Goal: Information Seeking & Learning: Learn about a topic

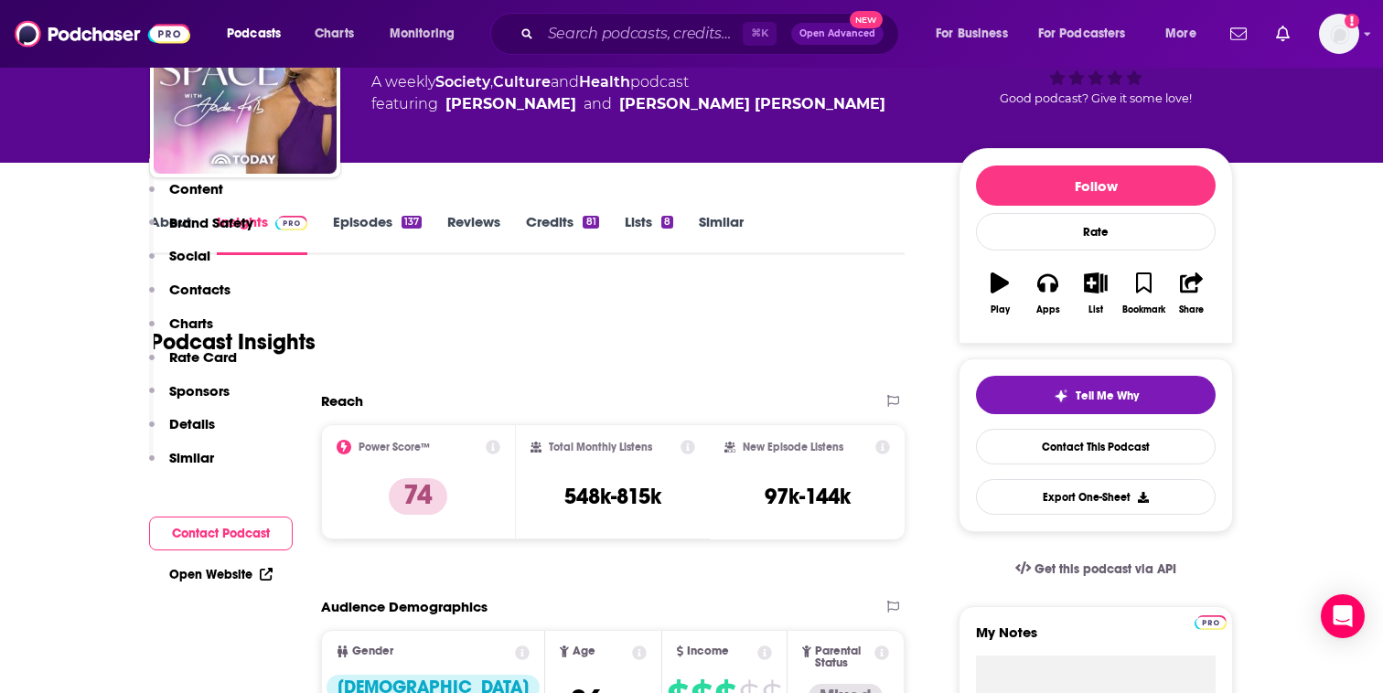
scroll to position [69, 0]
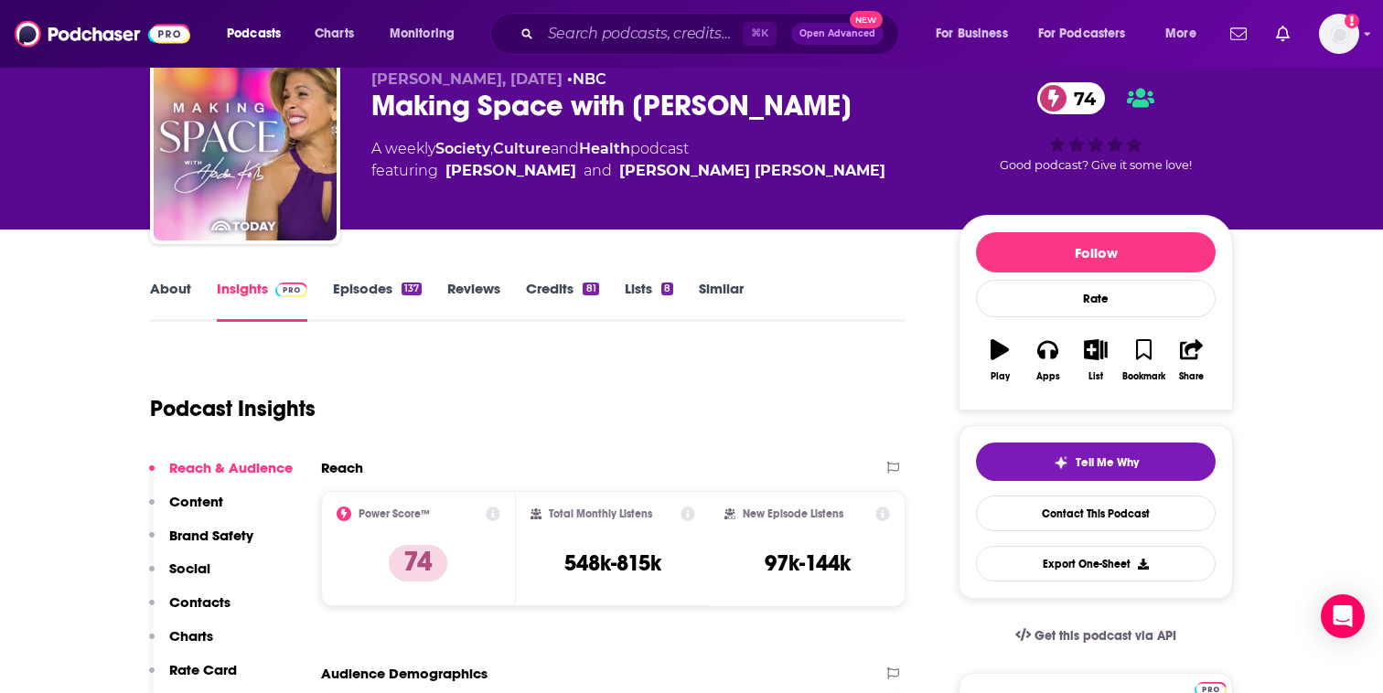
click at [383, 285] on link "Episodes 137" at bounding box center [377, 301] width 89 height 42
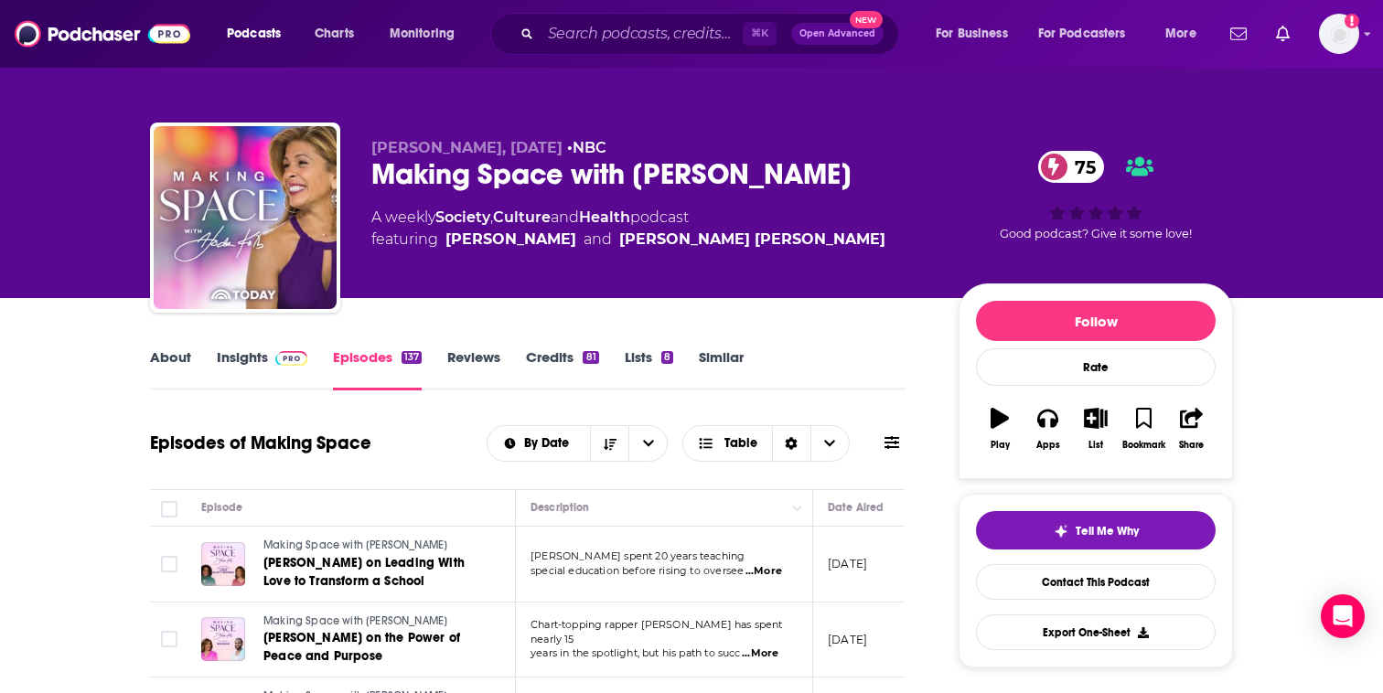
click at [167, 369] on link "About" at bounding box center [170, 369] width 41 height 42
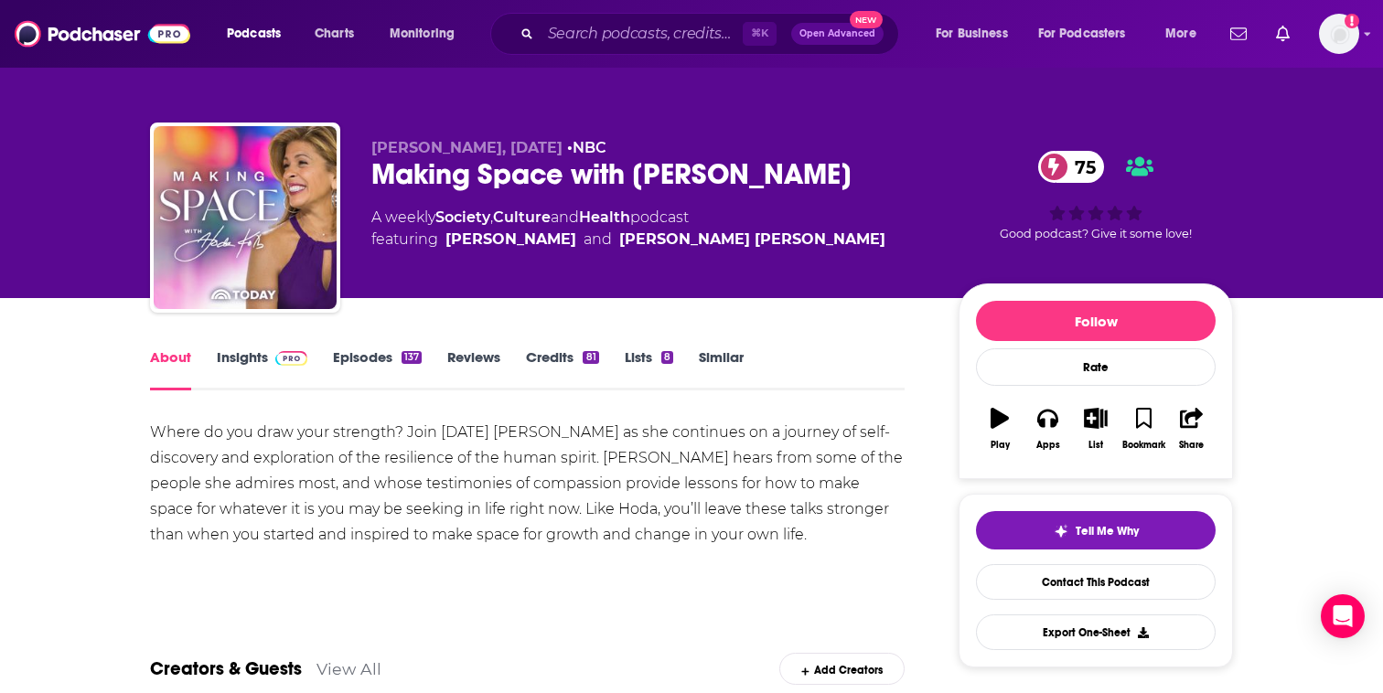
click at [262, 351] on link "Insights" at bounding box center [262, 369] width 91 height 42
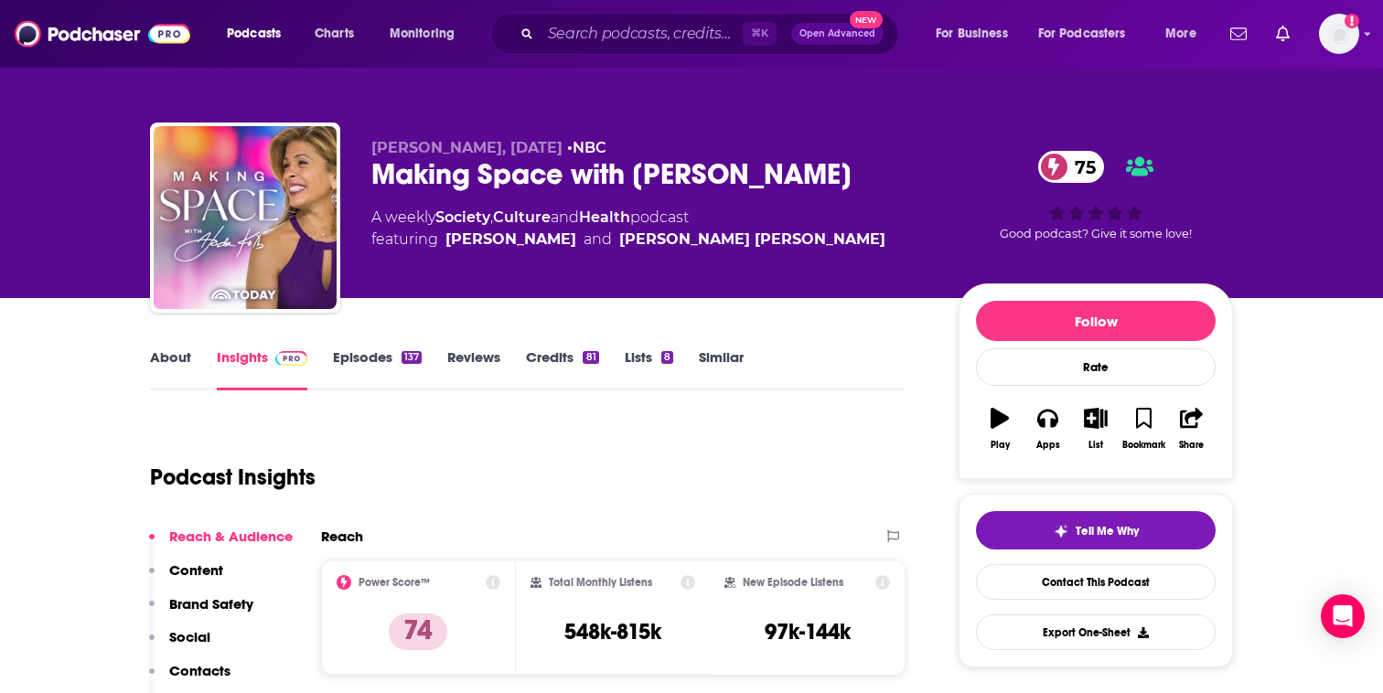
click at [161, 352] on link "About" at bounding box center [170, 369] width 41 height 42
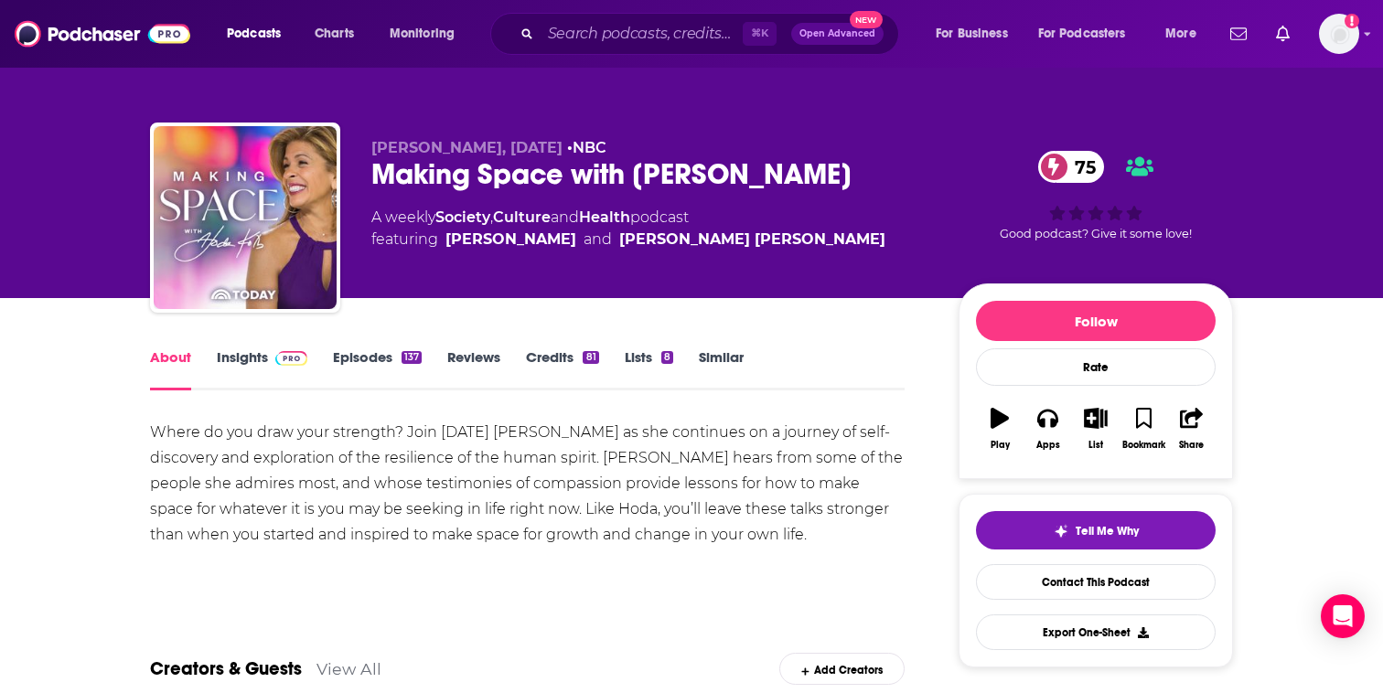
click at [361, 358] on link "Episodes 137" at bounding box center [377, 369] width 89 height 42
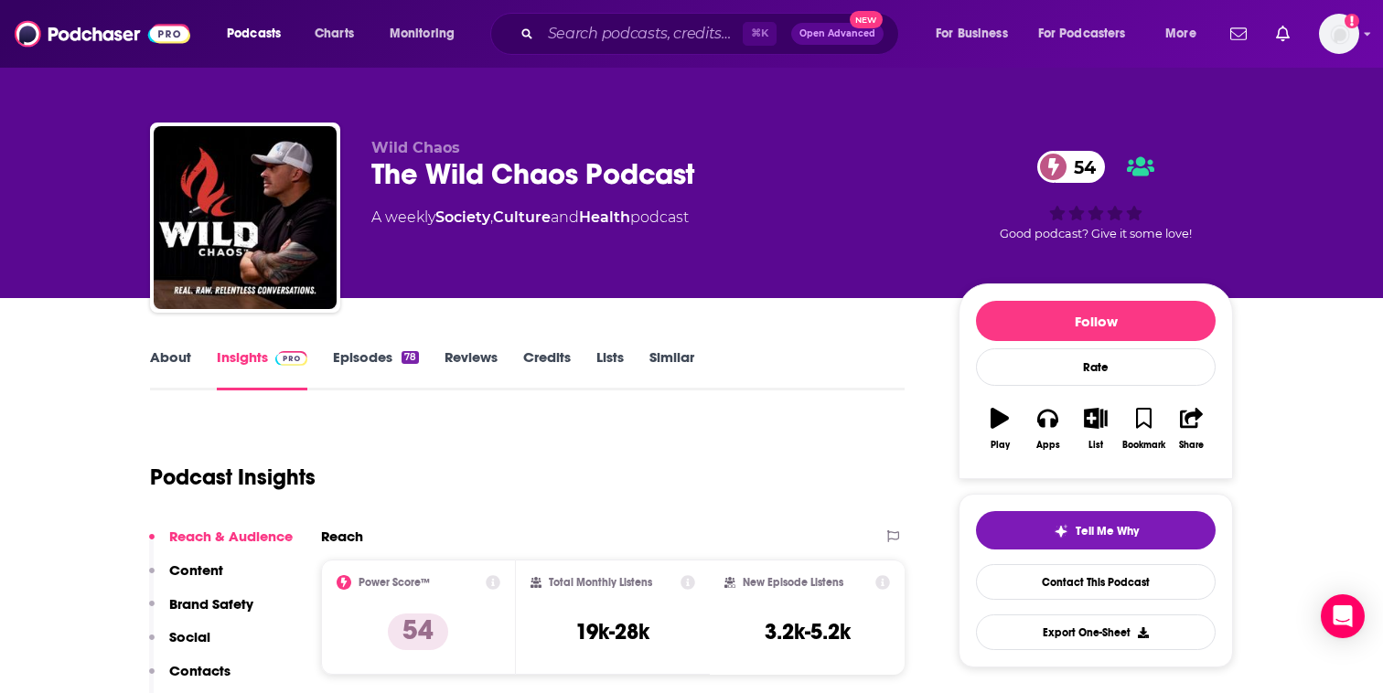
click at [164, 357] on link "About" at bounding box center [170, 369] width 41 height 42
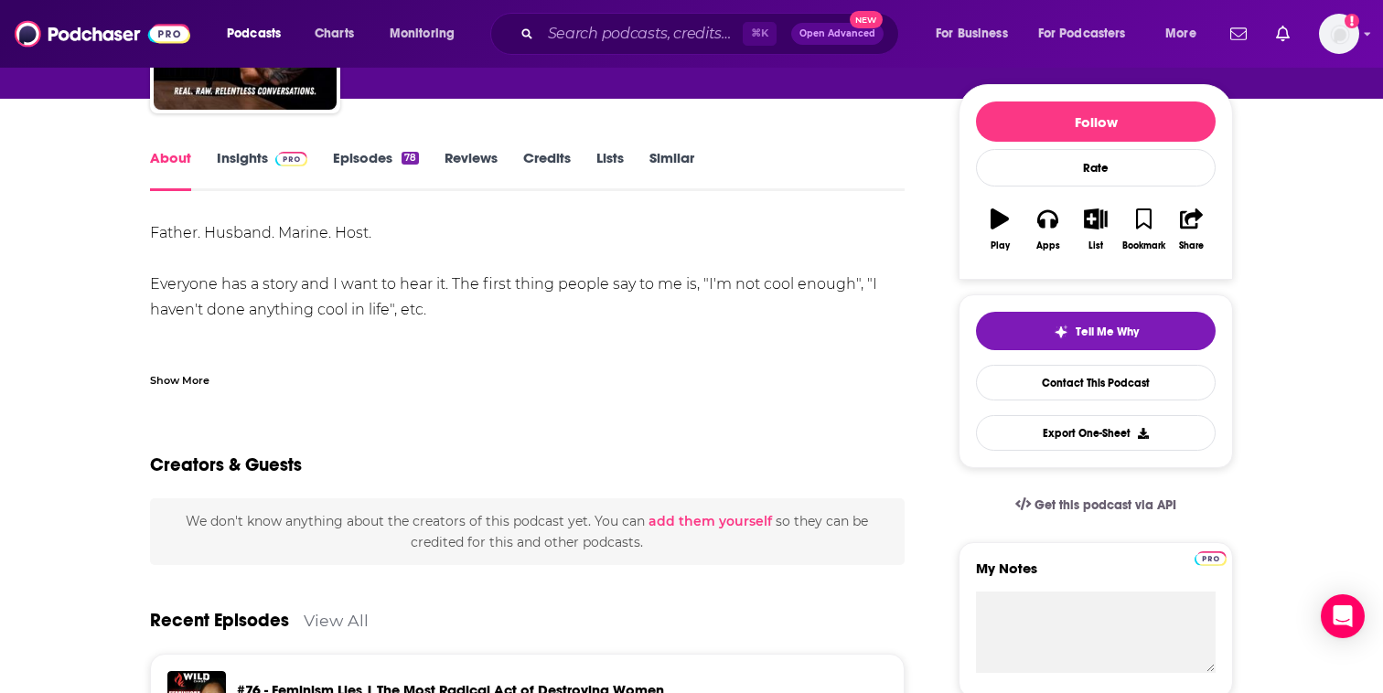
scroll to position [212, 0]
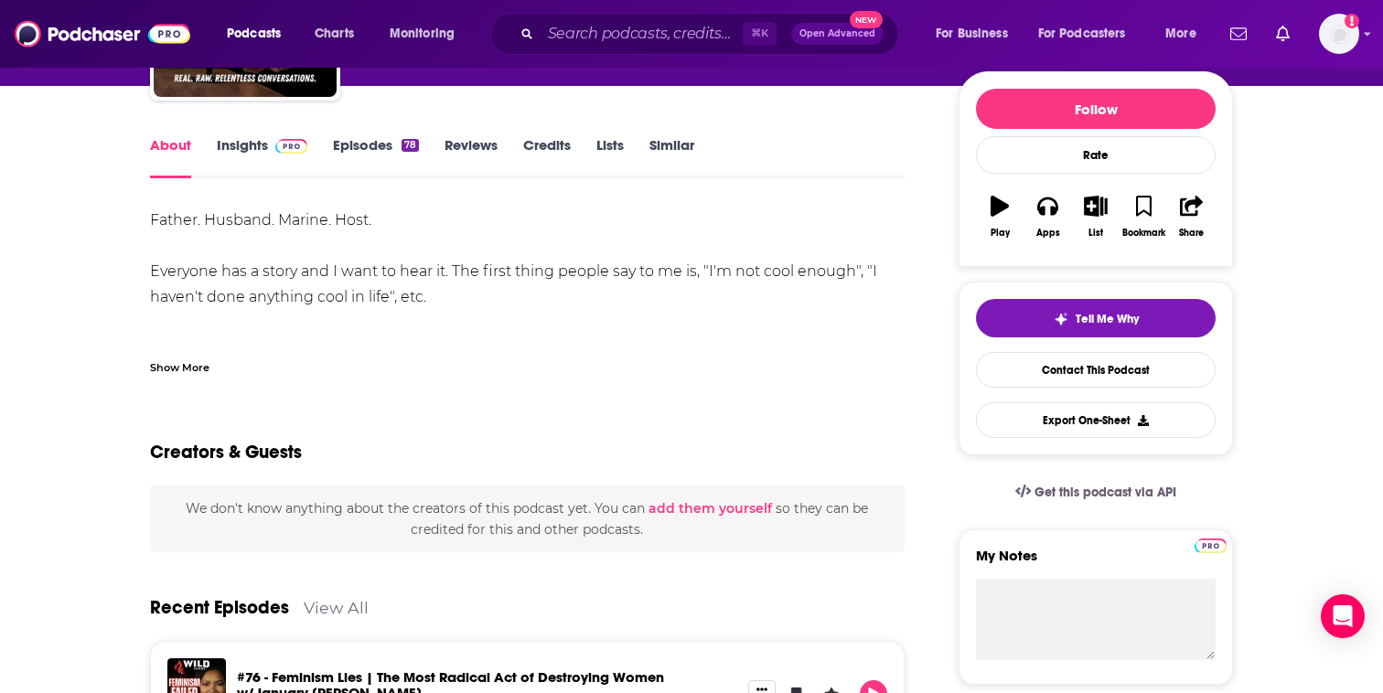
click at [206, 369] on div "Show More" at bounding box center [179, 366] width 59 height 17
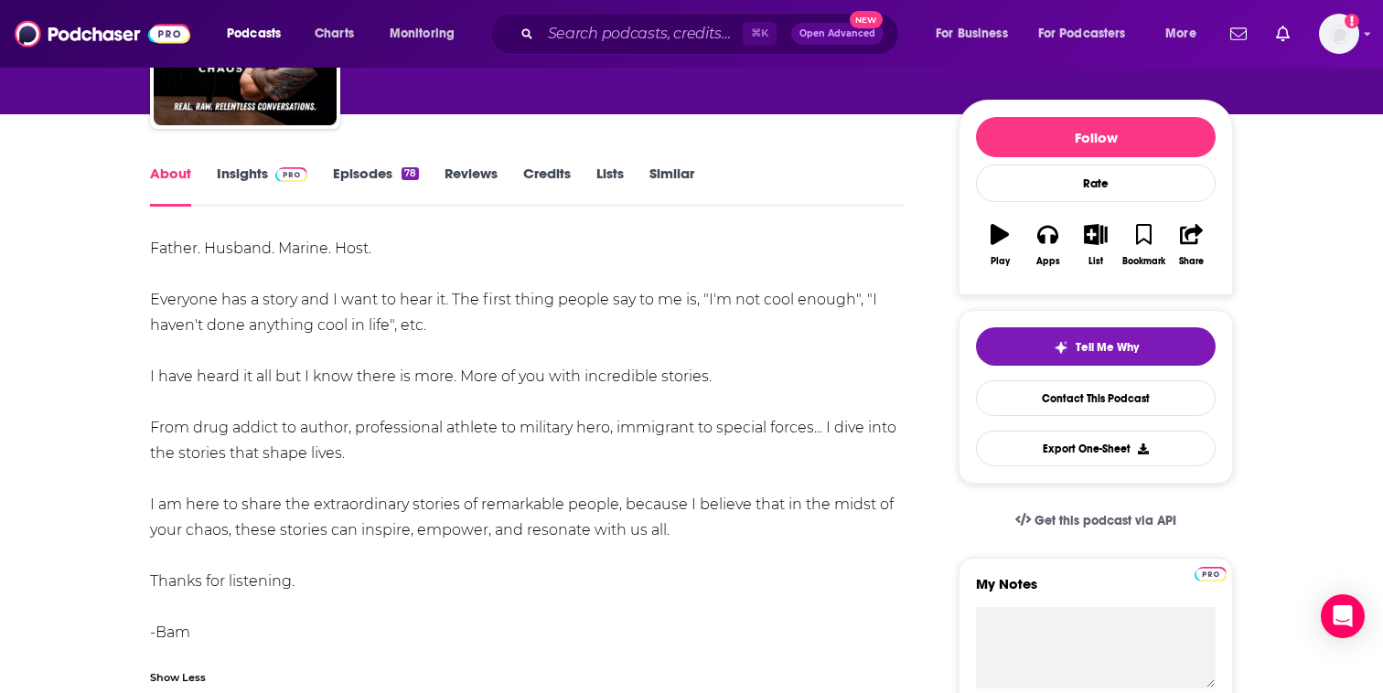
scroll to position [0, 0]
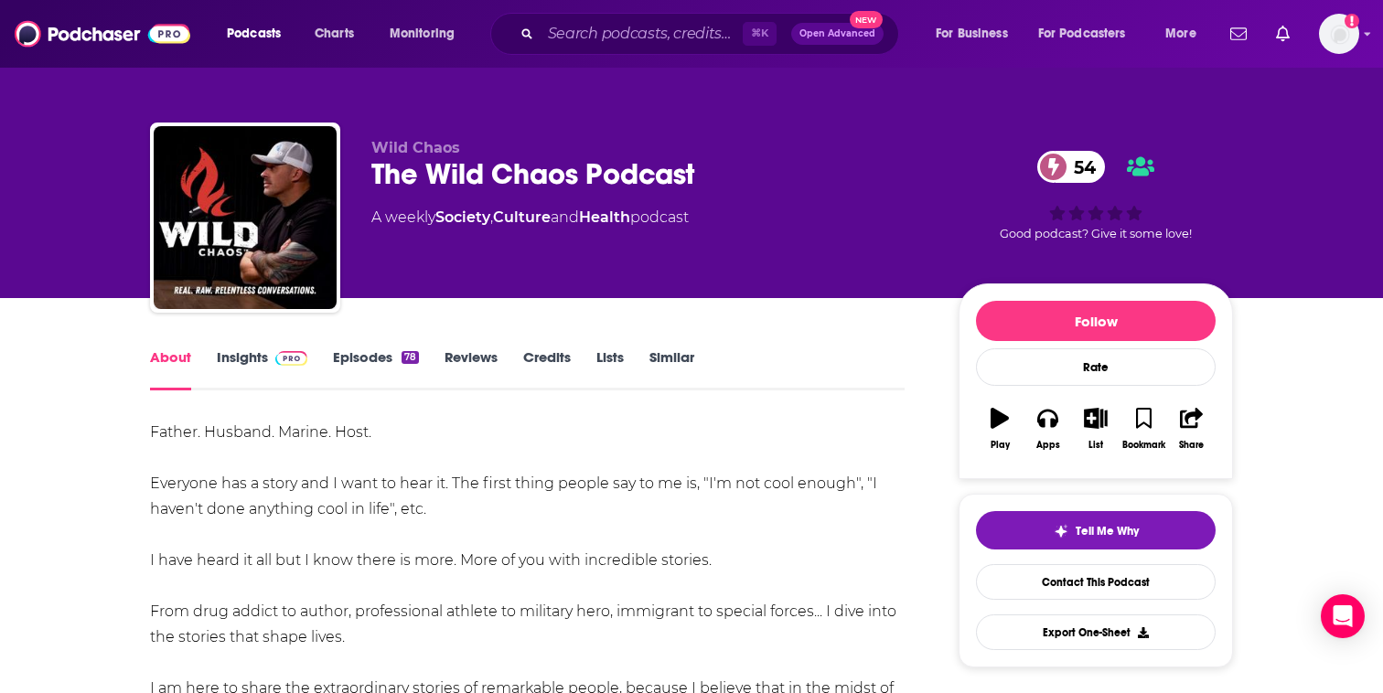
click at [273, 364] on span at bounding box center [287, 356] width 39 height 17
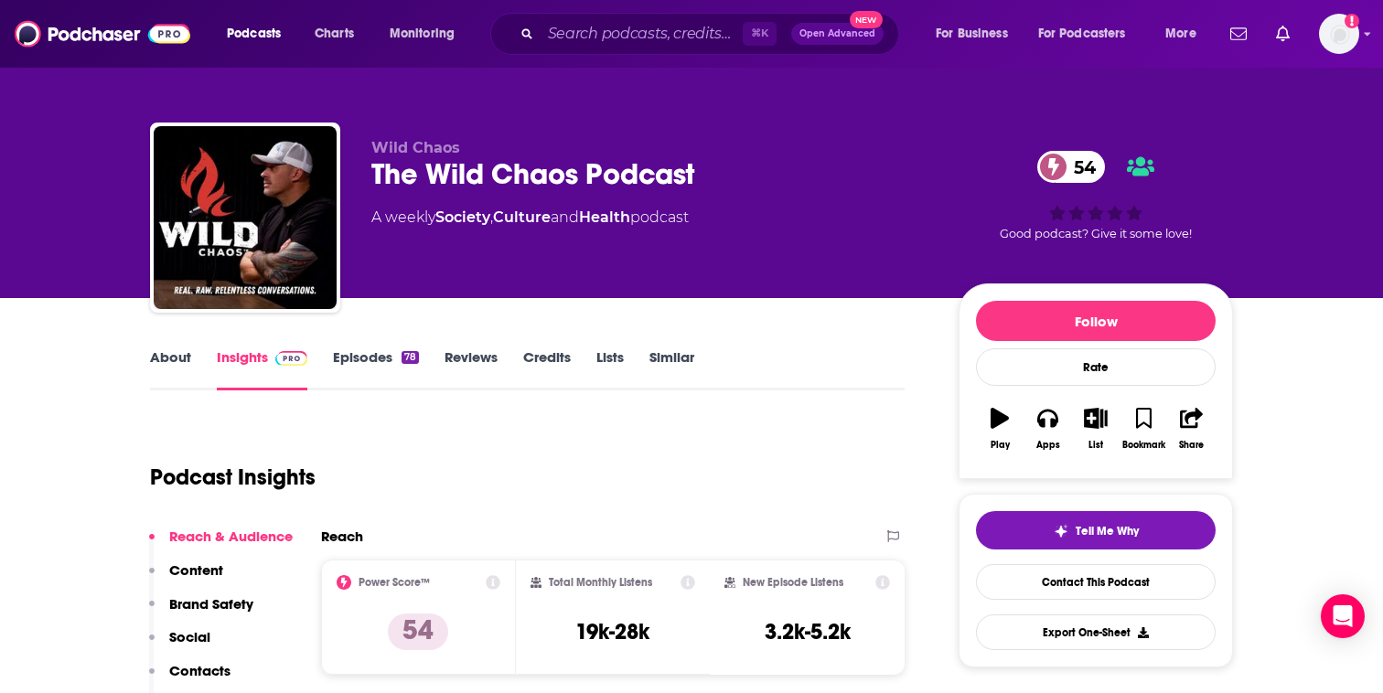
click at [364, 359] on link "Episodes 78" at bounding box center [376, 369] width 86 height 42
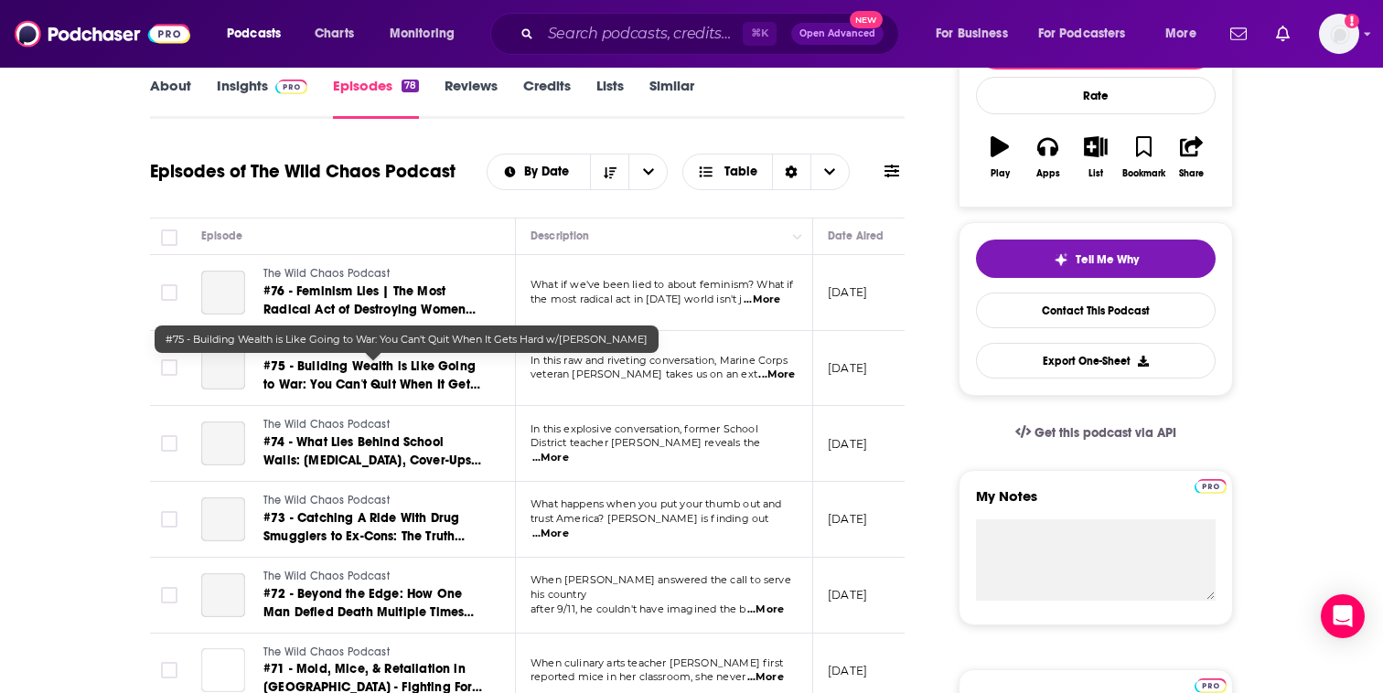
scroll to position [273, 0]
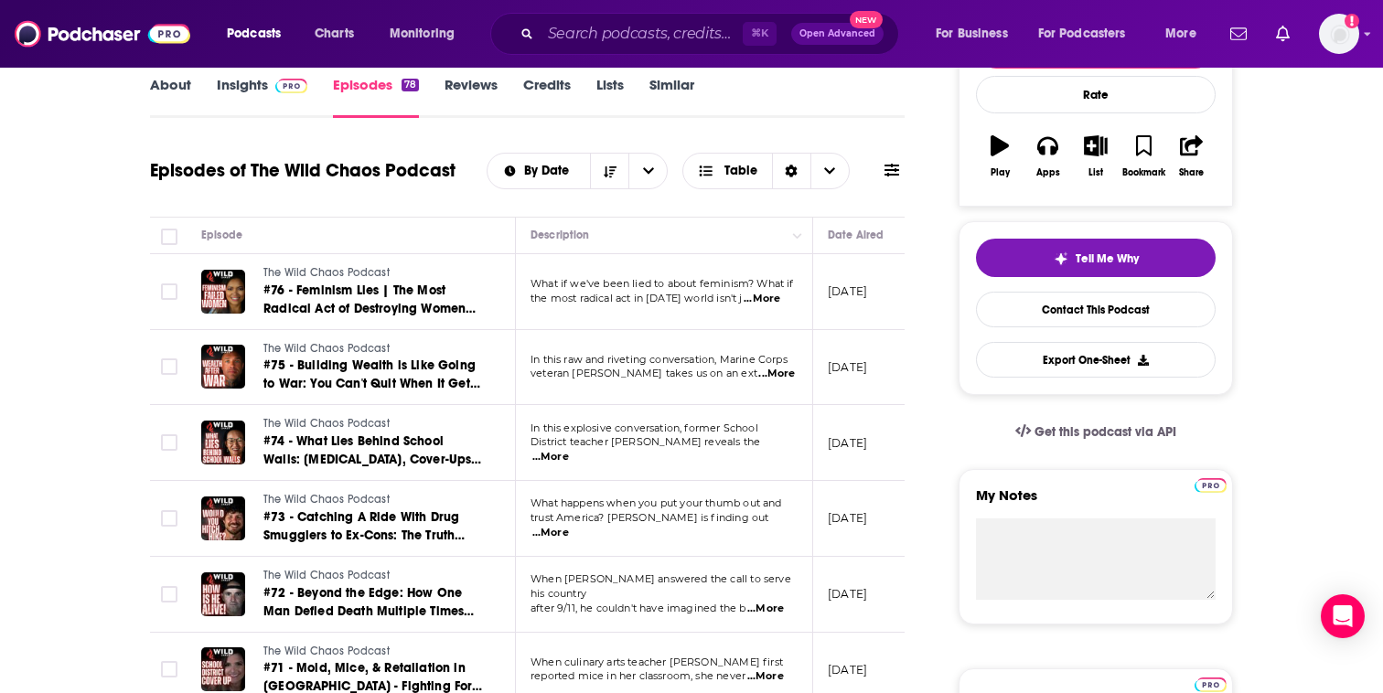
click at [779, 304] on span "...More" at bounding box center [762, 299] width 37 height 15
click at [868, 228] on icon "Move" at bounding box center [871, 235] width 22 height 22
click at [569, 450] on span "...More" at bounding box center [550, 457] width 37 height 15
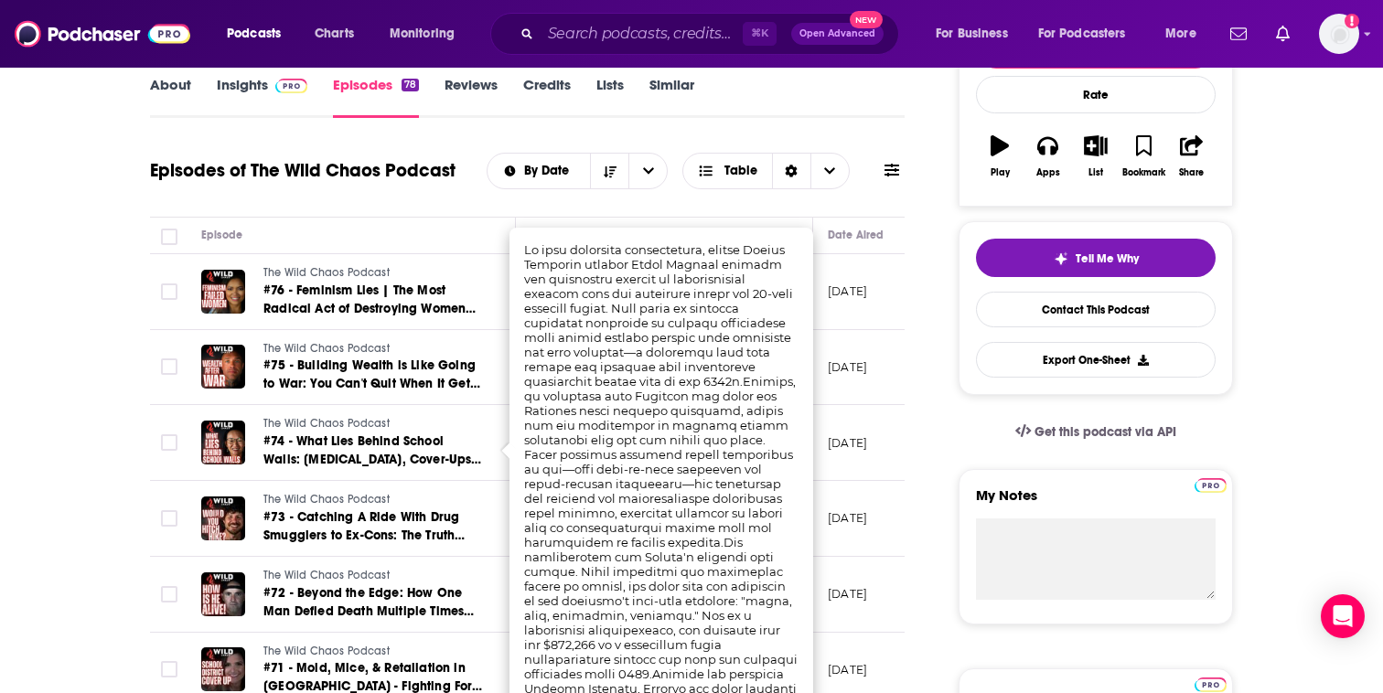
click at [855, 393] on td "September 1, 2025" at bounding box center [872, 368] width 119 height 76
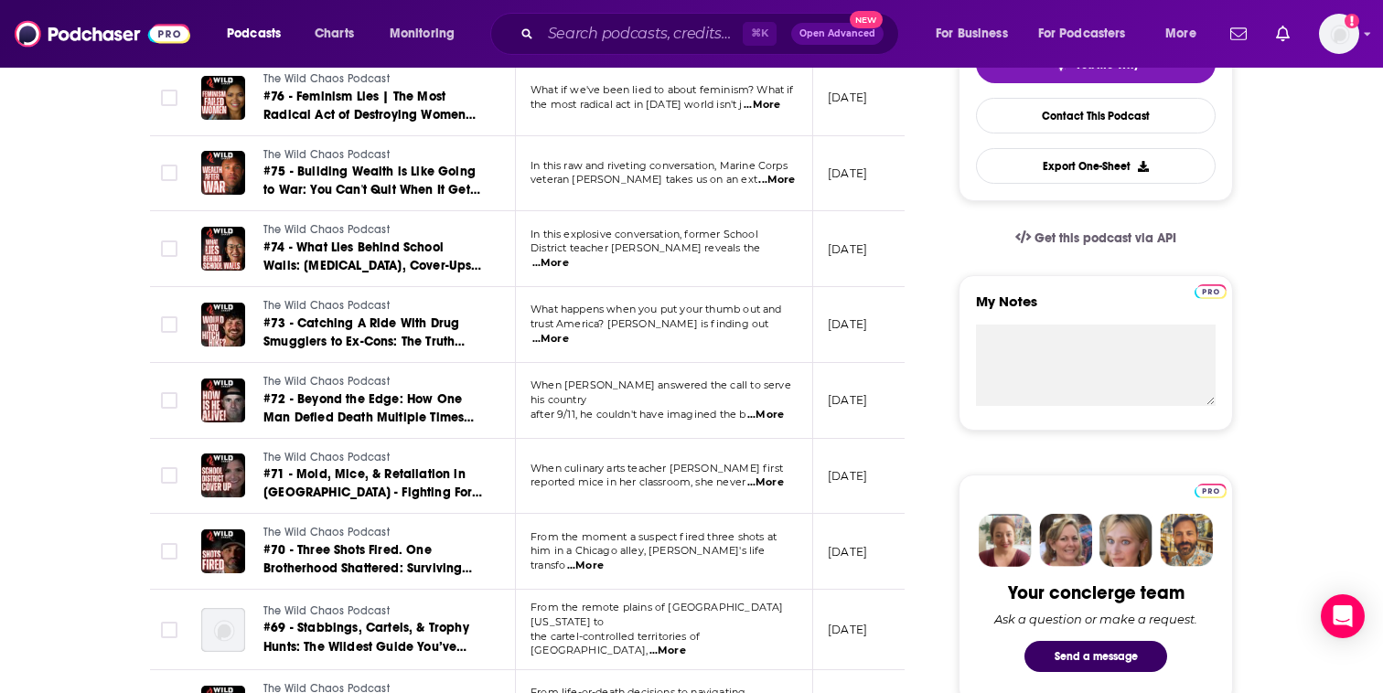
scroll to position [468, 0]
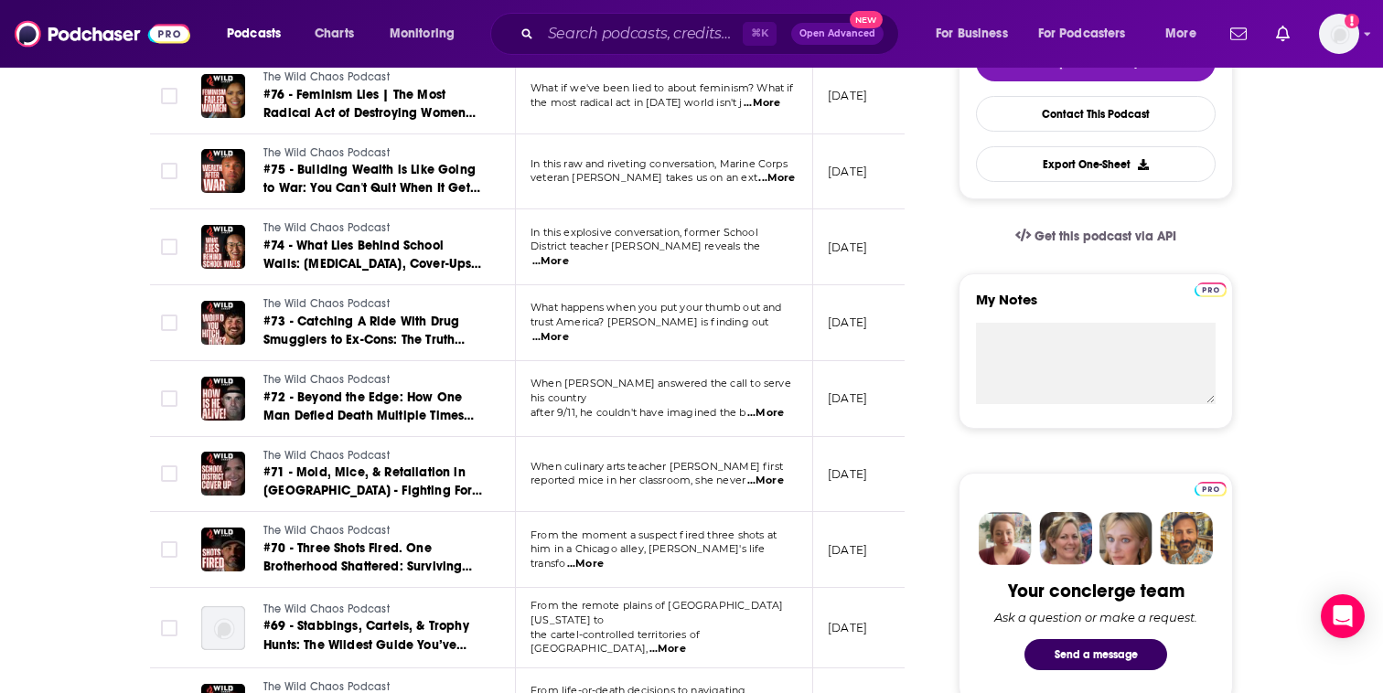
click at [777, 406] on span "...More" at bounding box center [765, 413] width 37 height 15
click at [814, 356] on td "August 18, 2025" at bounding box center [872, 323] width 119 height 76
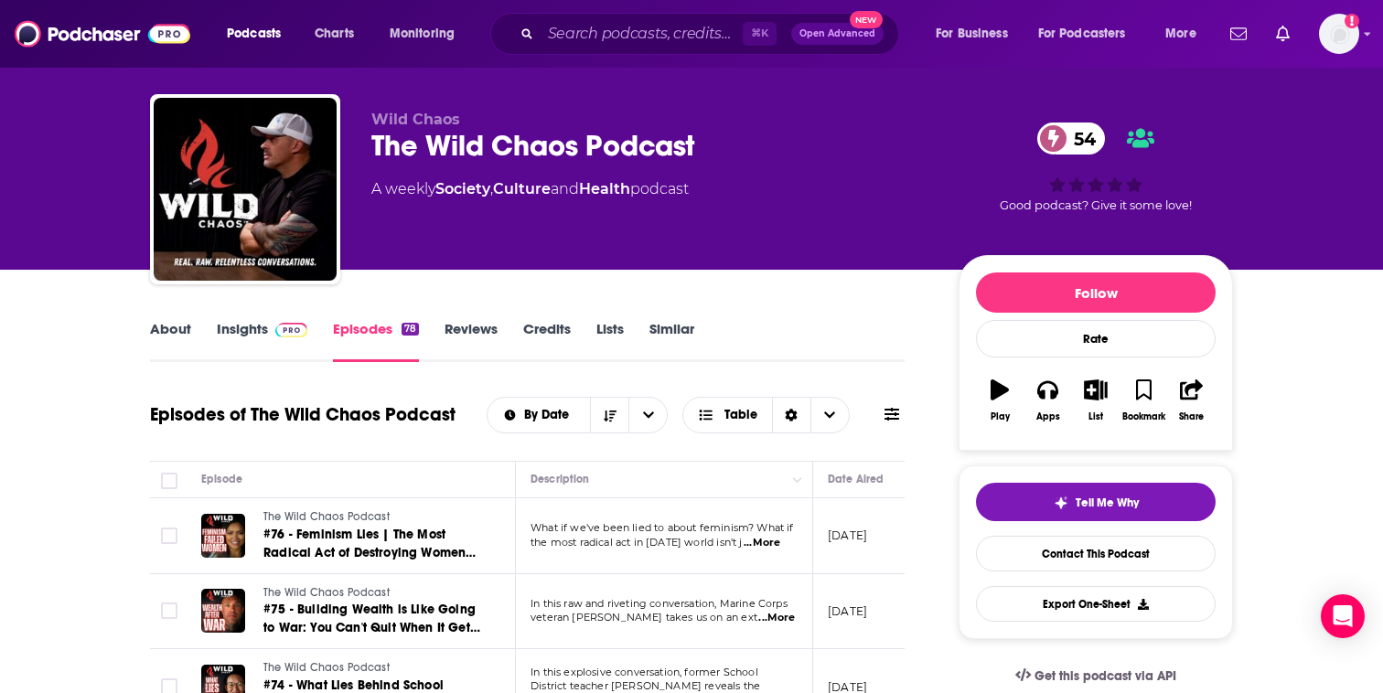
scroll to position [30, 0]
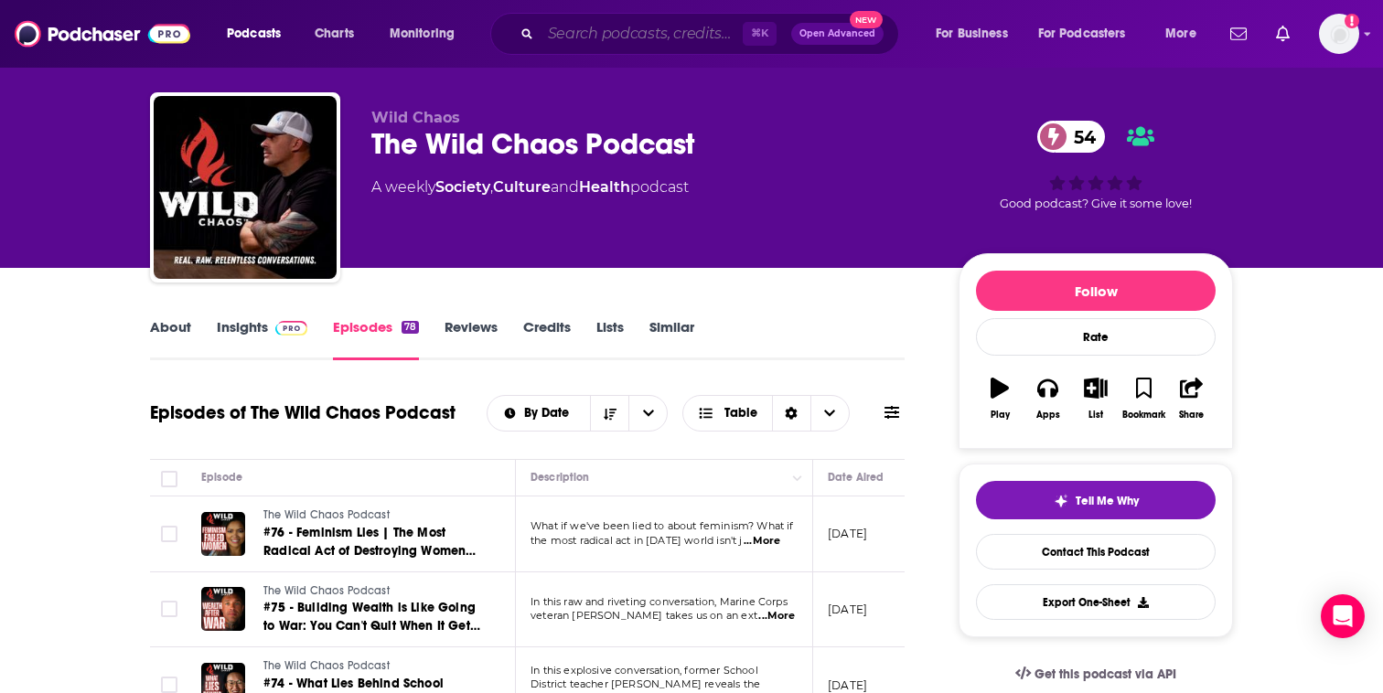
click at [594, 39] on input "Search podcasts, credits, & more..." at bounding box center [641, 33] width 202 height 29
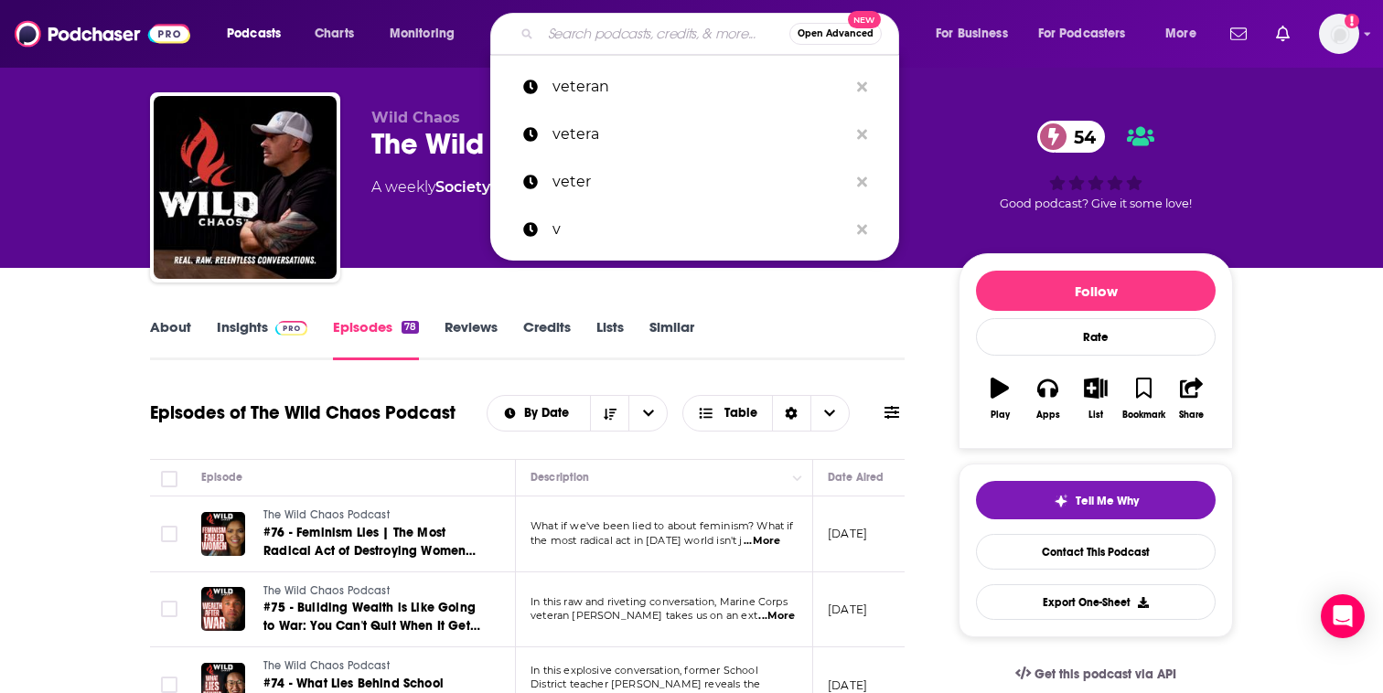
paste input "Grit, Grace, & Inspiration"
type input "Grit, Grace, & Inspiration"
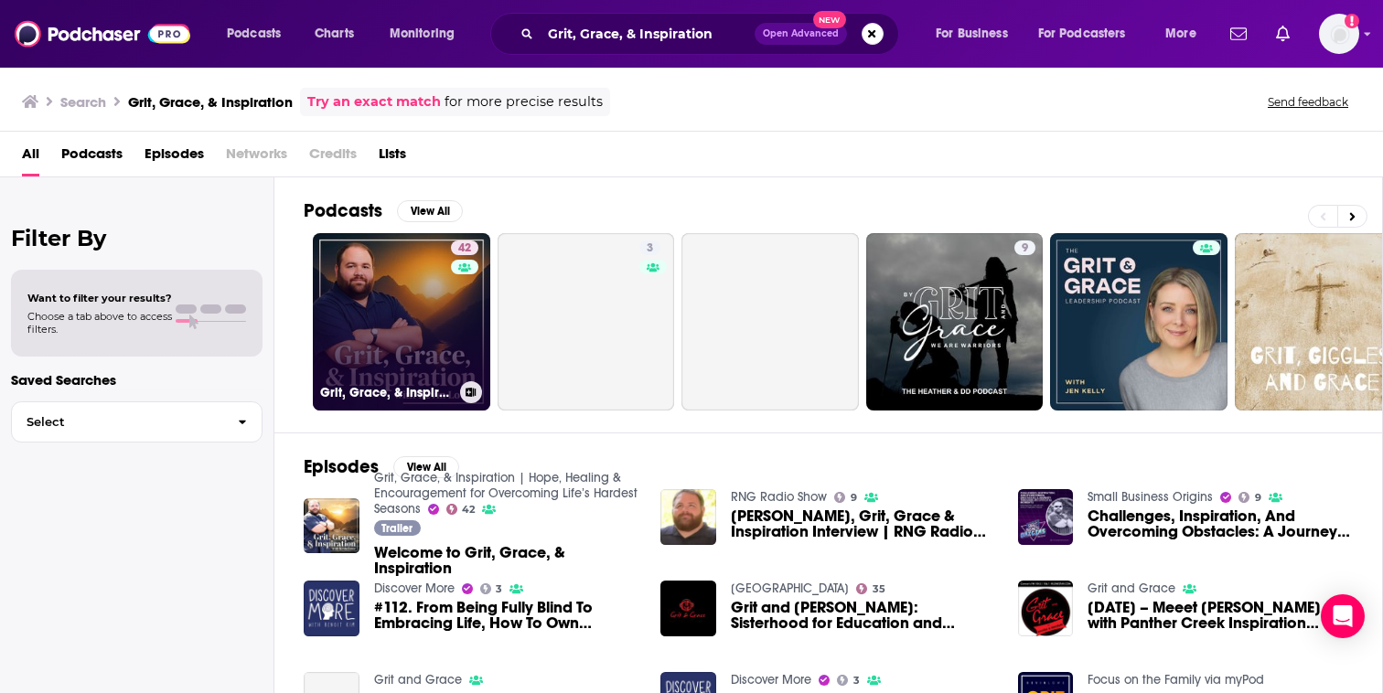
click at [392, 275] on link "42 Grit, Grace, & Inspiration | Hope, Healing & Encouragement for Overcoming Li…" at bounding box center [401, 321] width 177 height 177
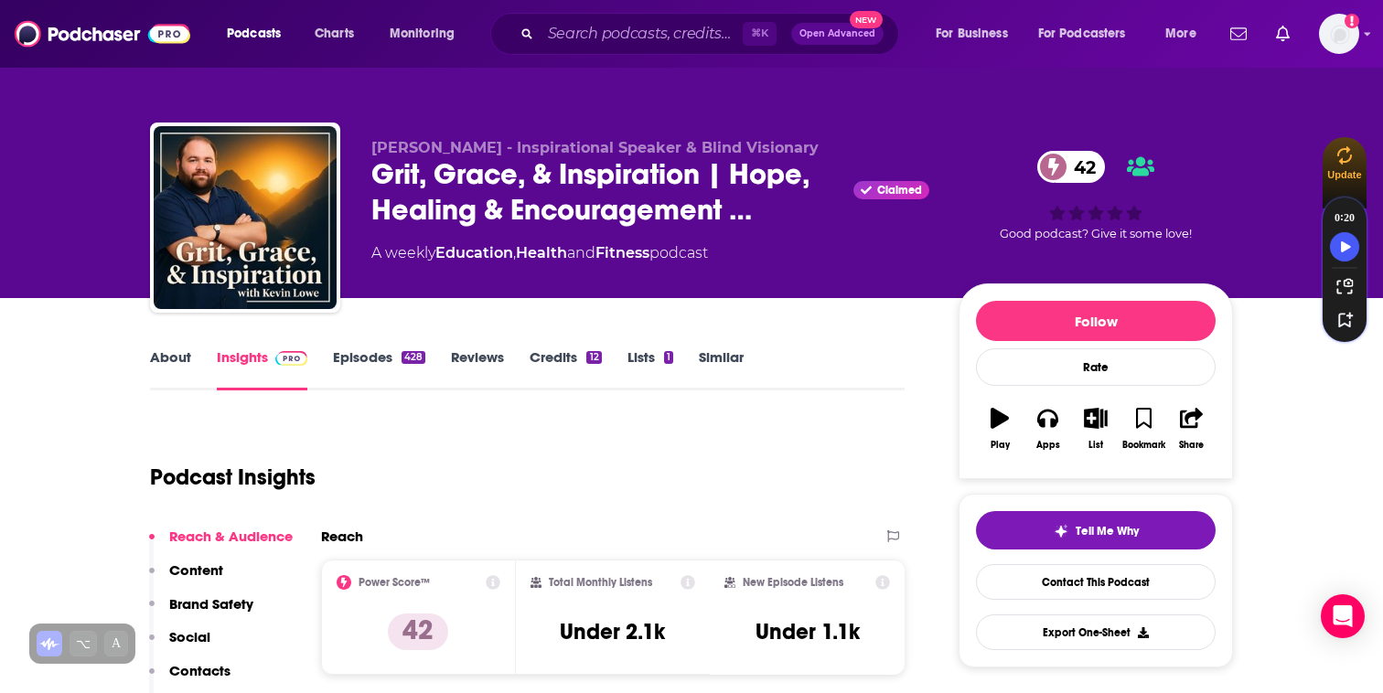
click at [187, 363] on link "About" at bounding box center [170, 369] width 41 height 42
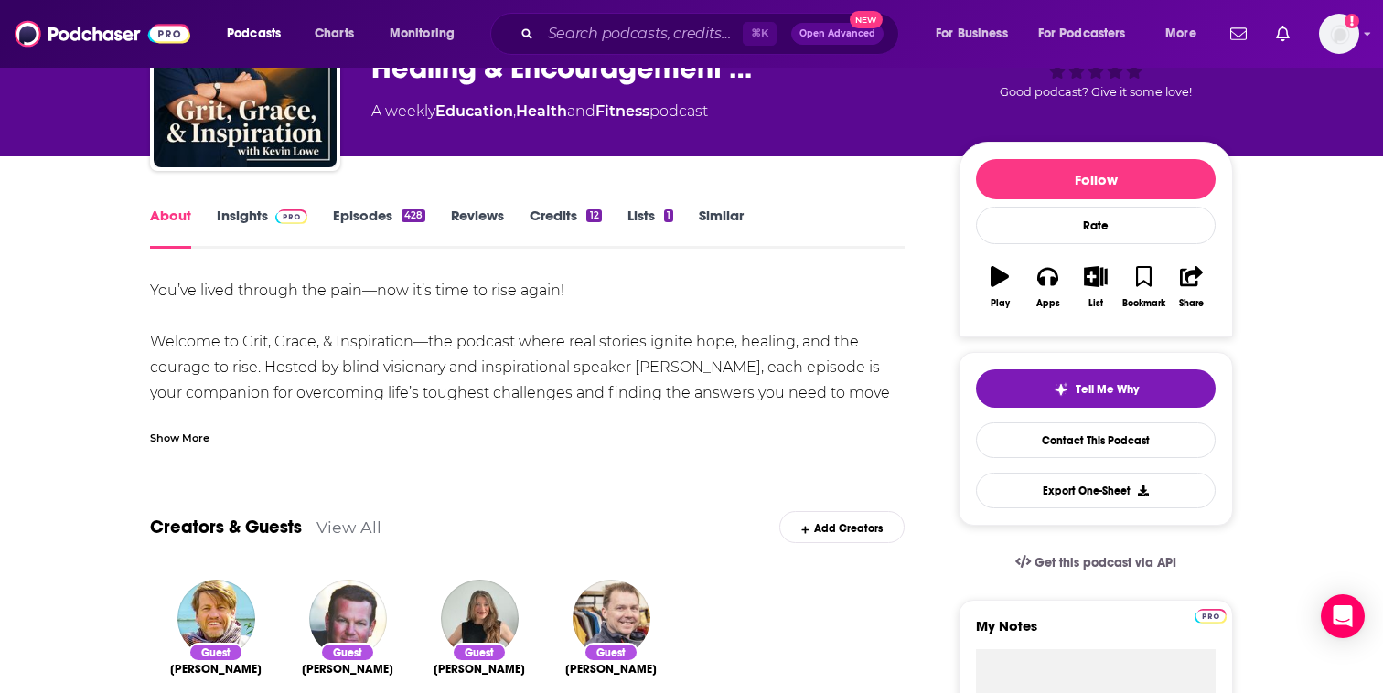
scroll to position [145, 0]
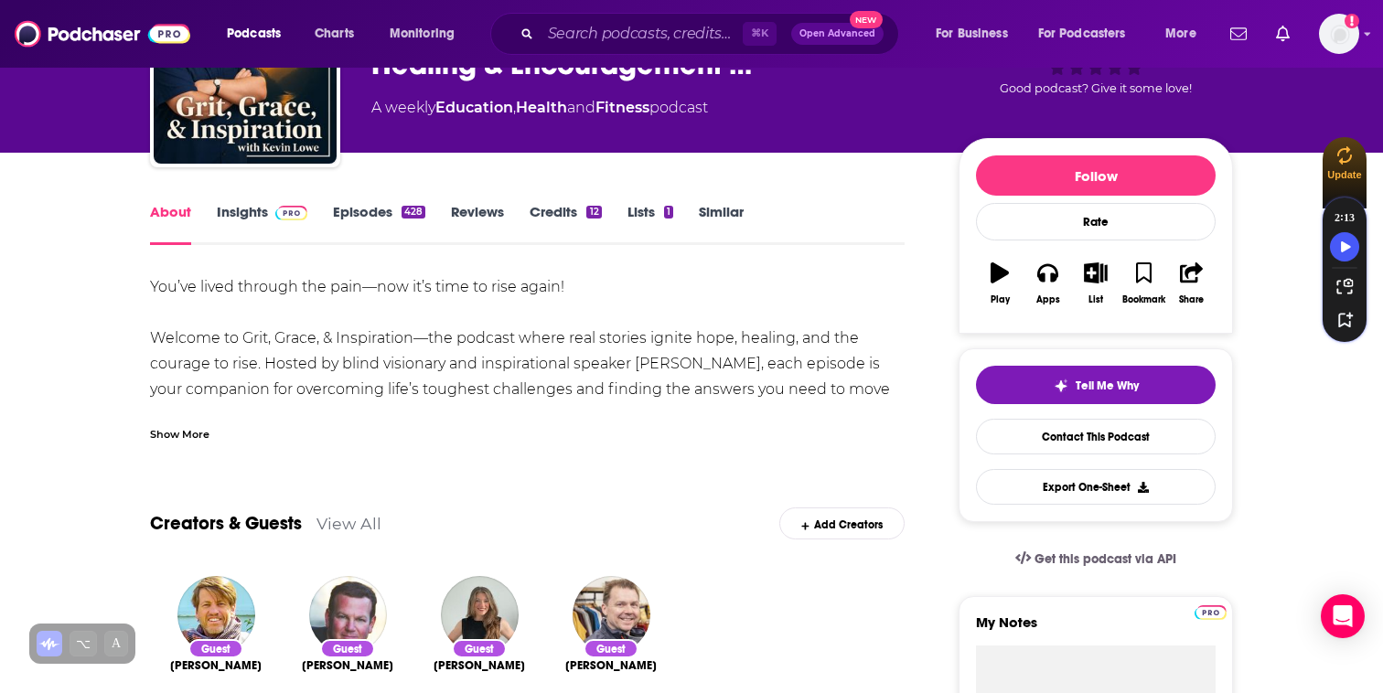
click at [196, 432] on div "Show More" at bounding box center [179, 432] width 59 height 17
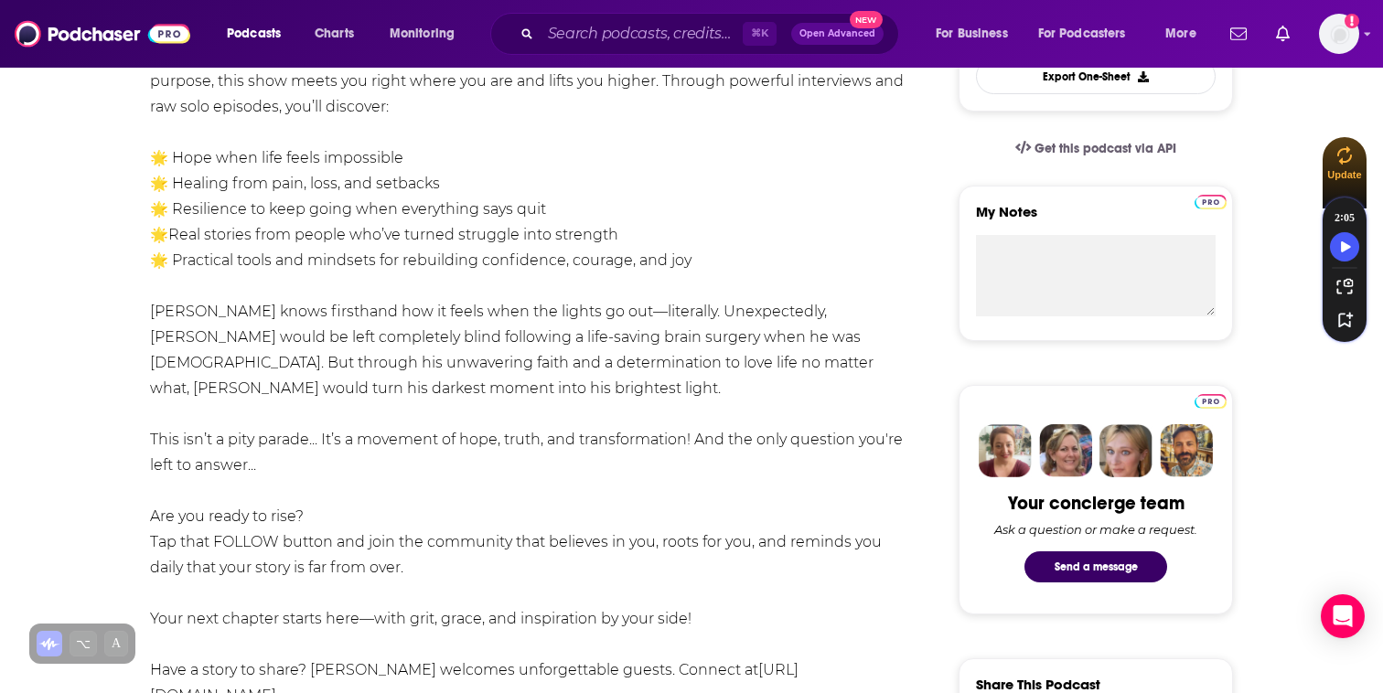
scroll to position [0, 0]
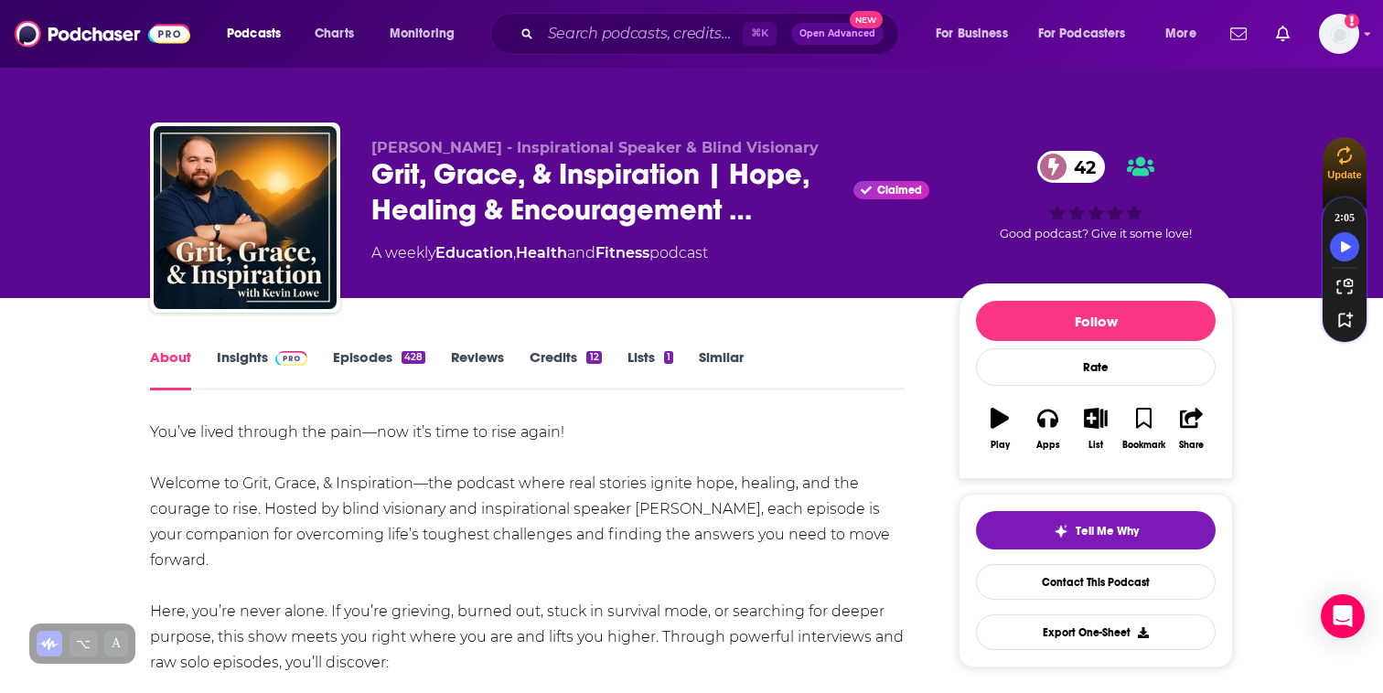
click at [379, 355] on link "Episodes 428" at bounding box center [379, 369] width 92 height 42
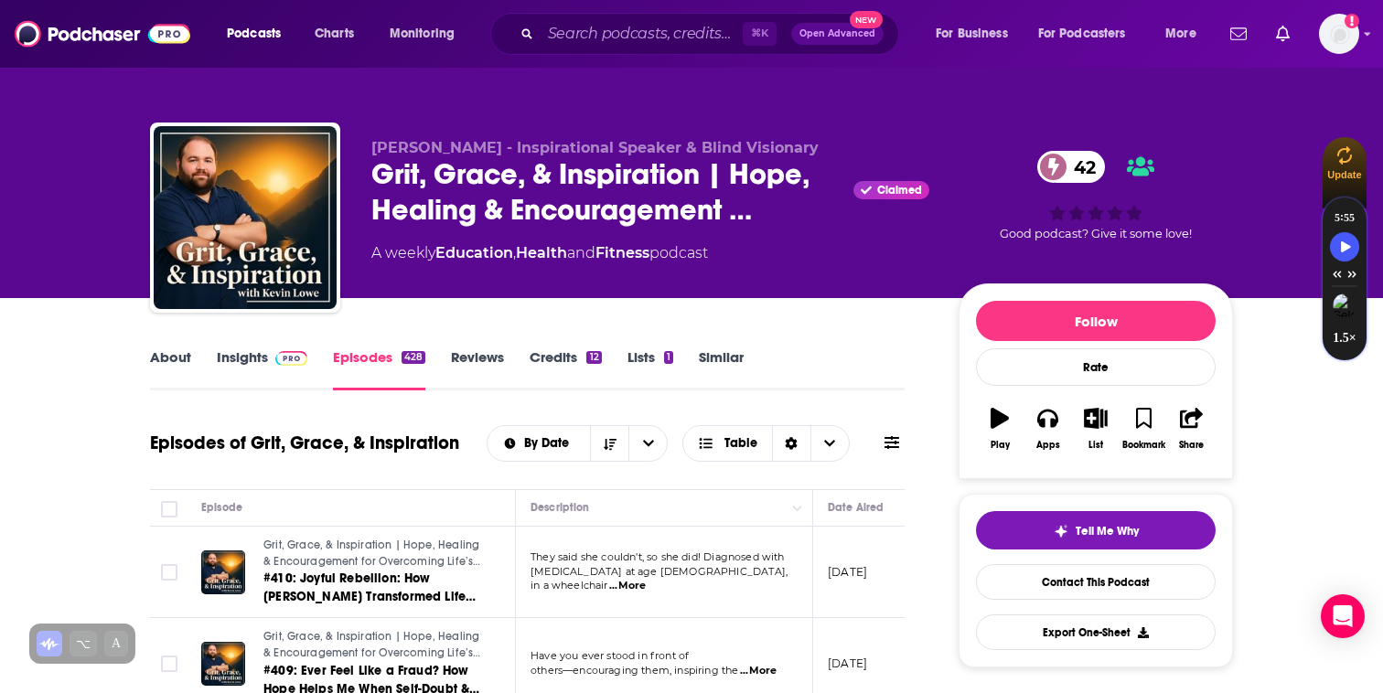
click at [646, 579] on span "...More" at bounding box center [627, 586] width 37 height 15
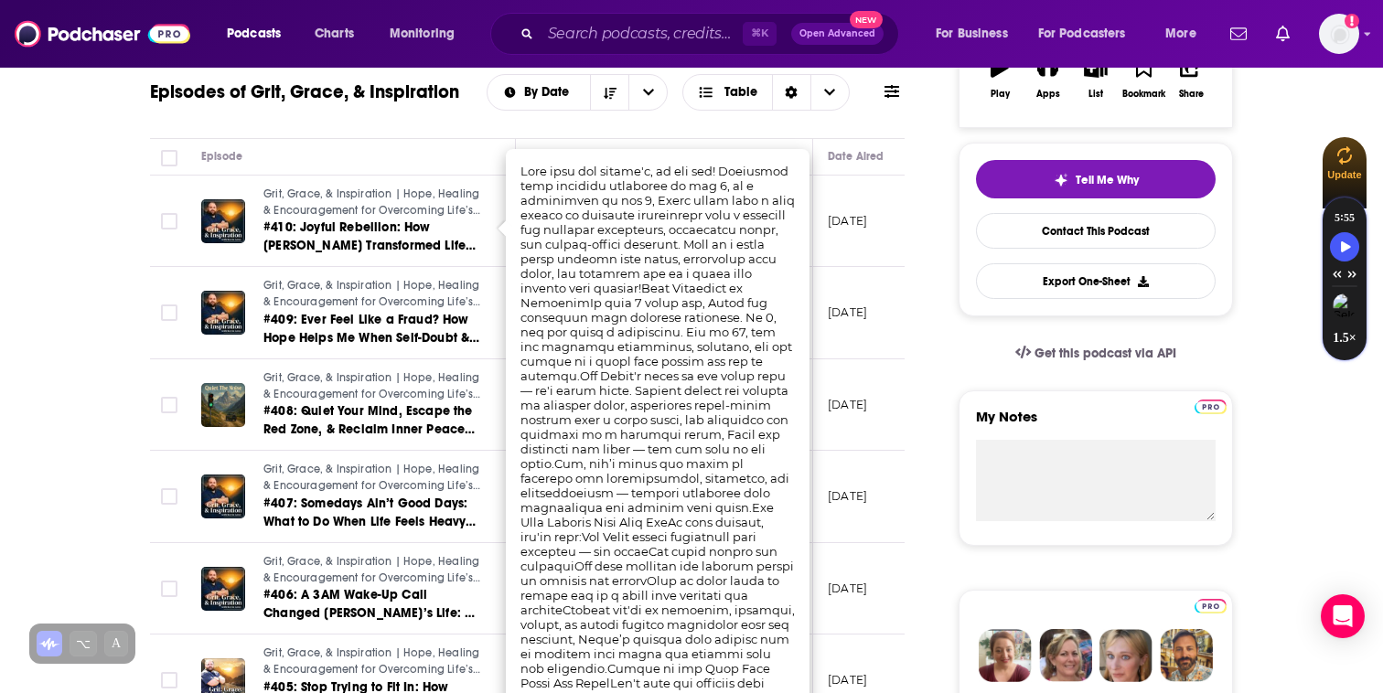
scroll to position [359, 0]
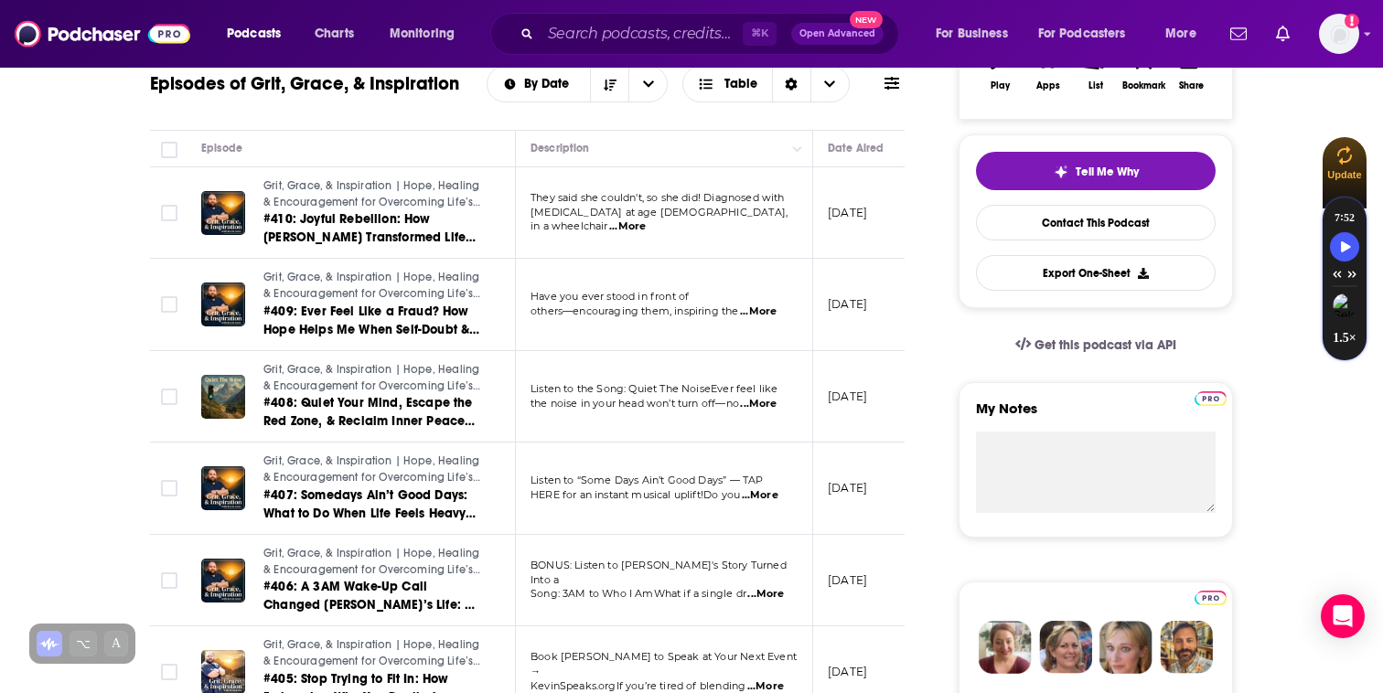
click at [771, 312] on span "...More" at bounding box center [758, 312] width 37 height 15
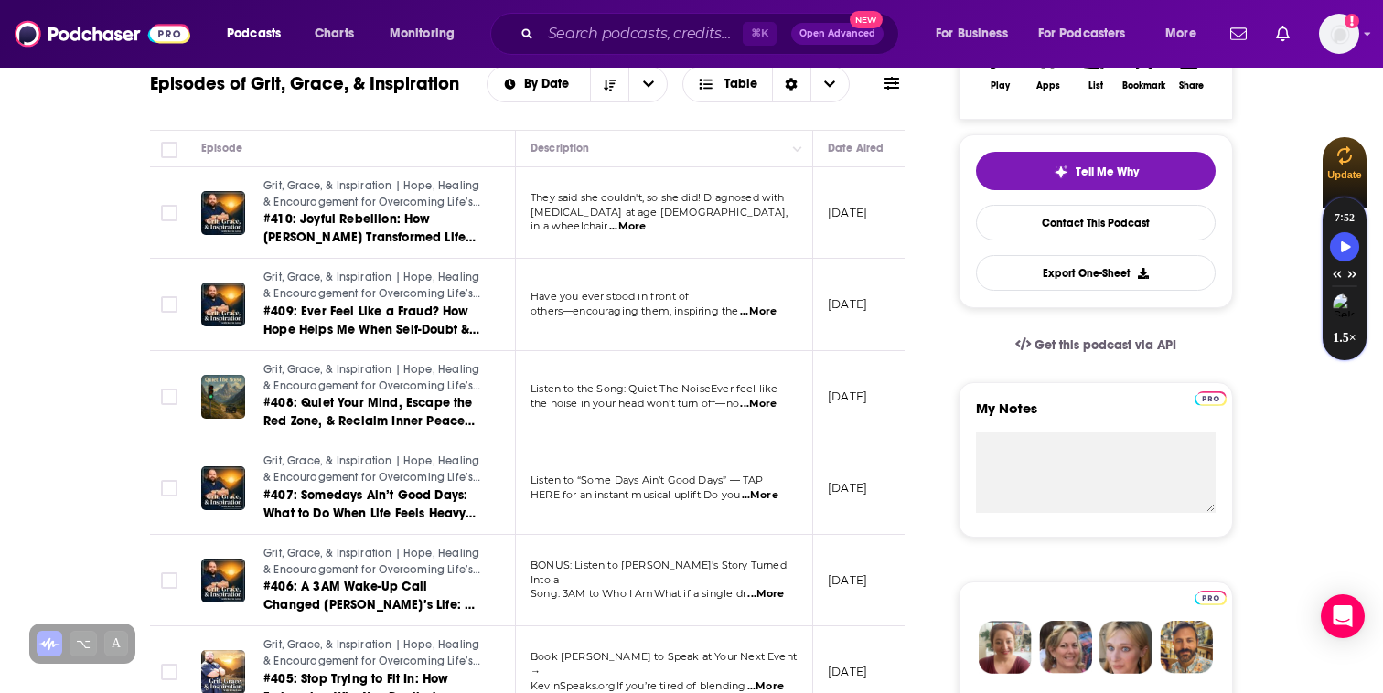
click at [770, 403] on span "...More" at bounding box center [758, 404] width 37 height 15
click at [768, 498] on span "...More" at bounding box center [760, 495] width 37 height 15
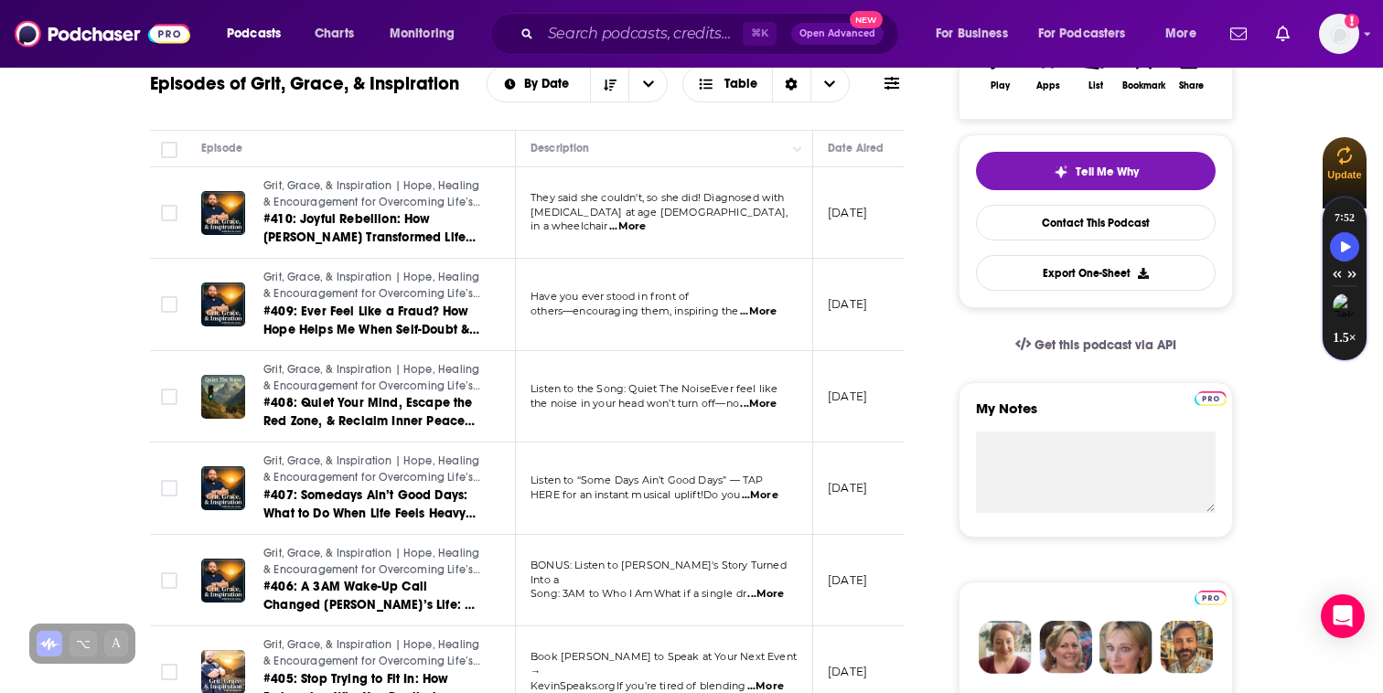
click at [771, 594] on span "...More" at bounding box center [765, 594] width 37 height 15
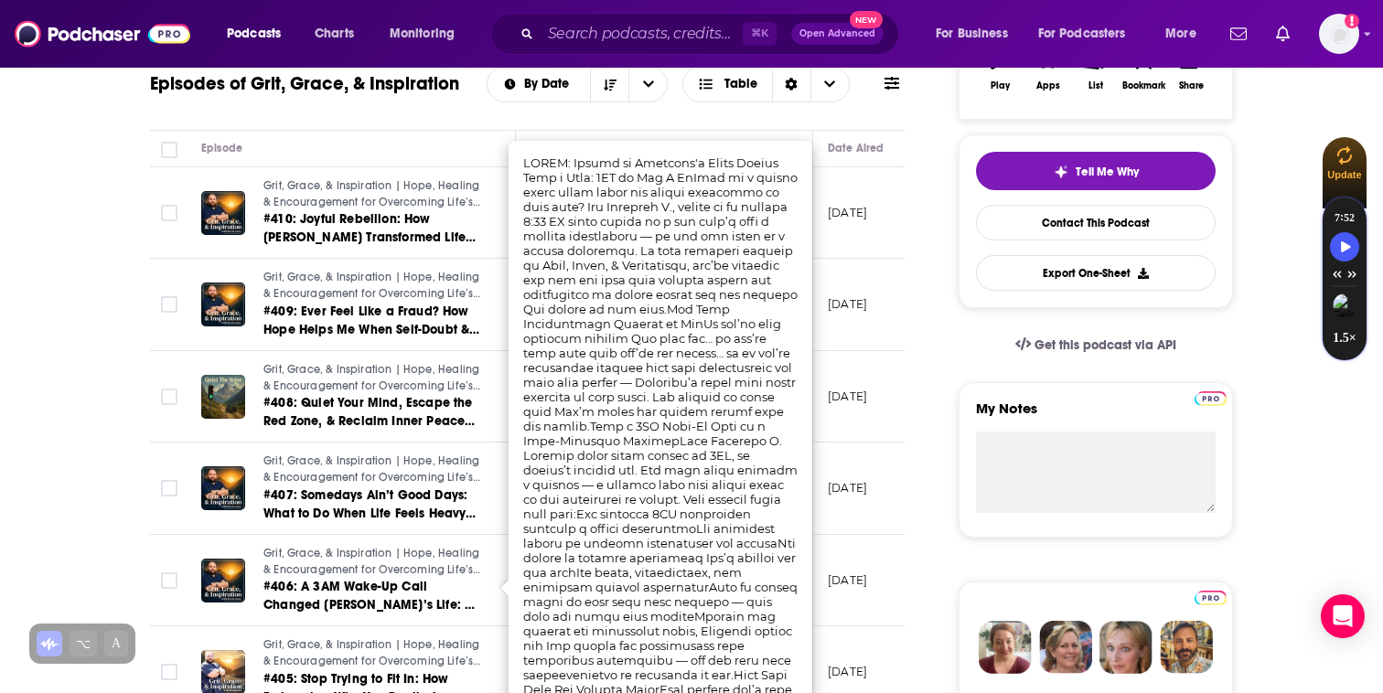
click at [902, 498] on td "August 19, 2025" at bounding box center [872, 489] width 119 height 92
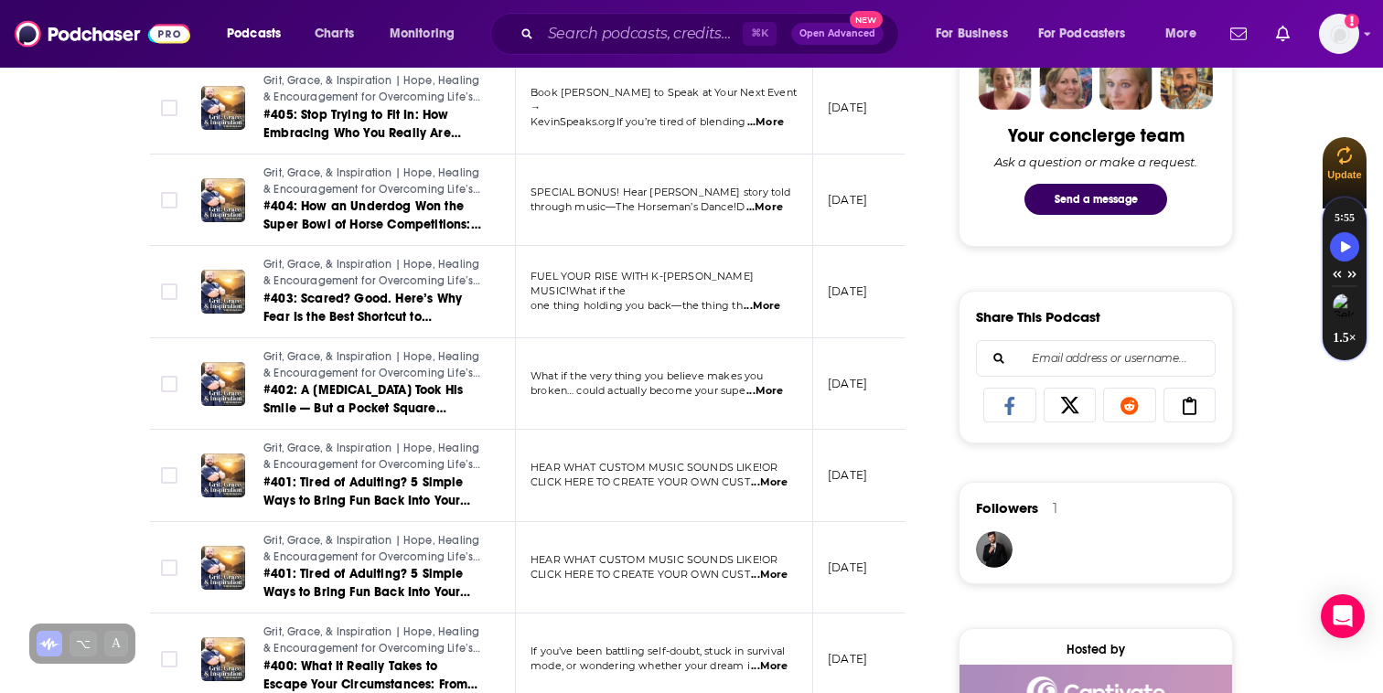
scroll to position [925, 0]
click at [776, 396] on span "...More" at bounding box center [764, 390] width 37 height 15
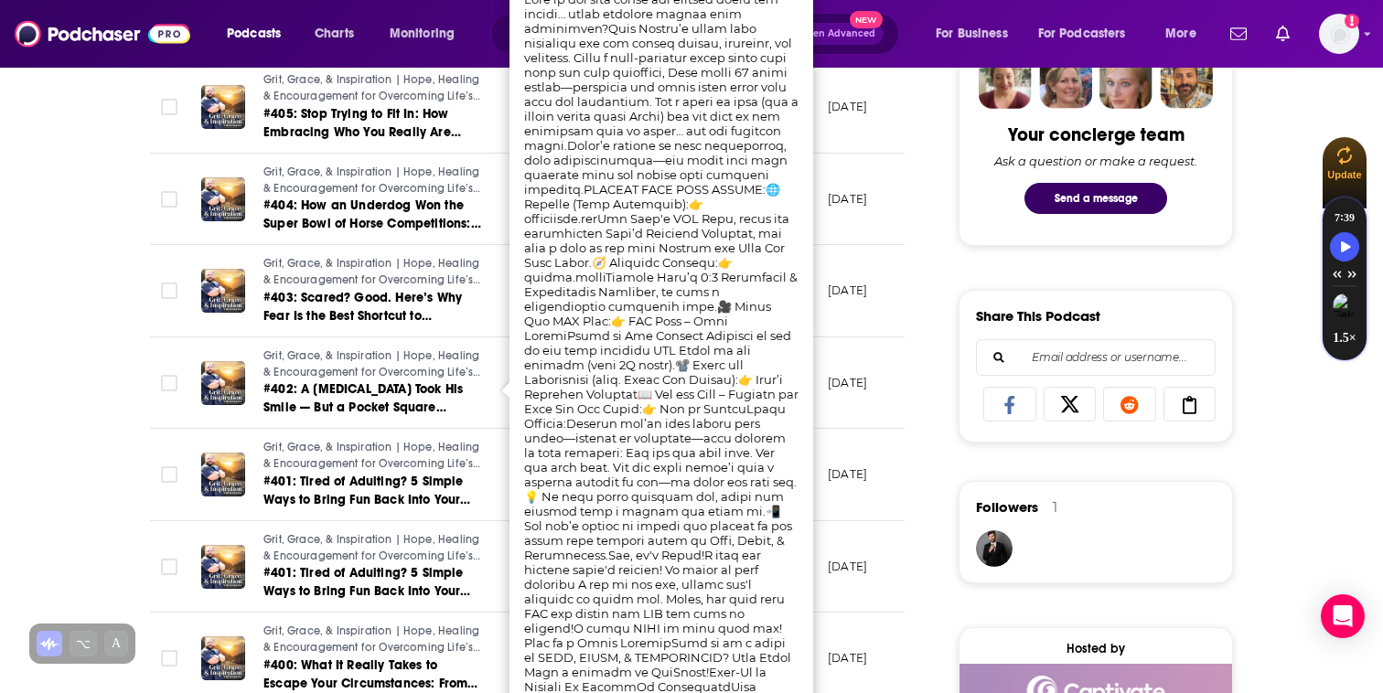
click at [882, 327] on td "July 22, 2025" at bounding box center [872, 291] width 119 height 92
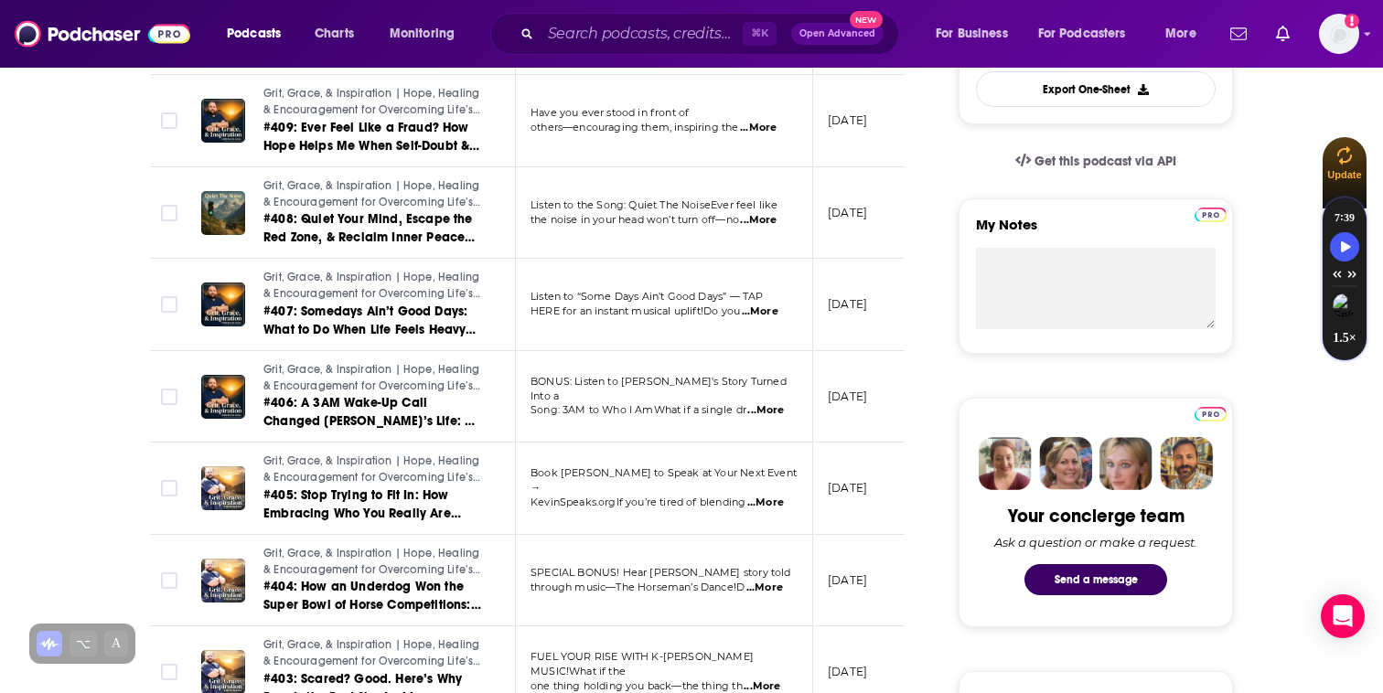
scroll to position [0, 0]
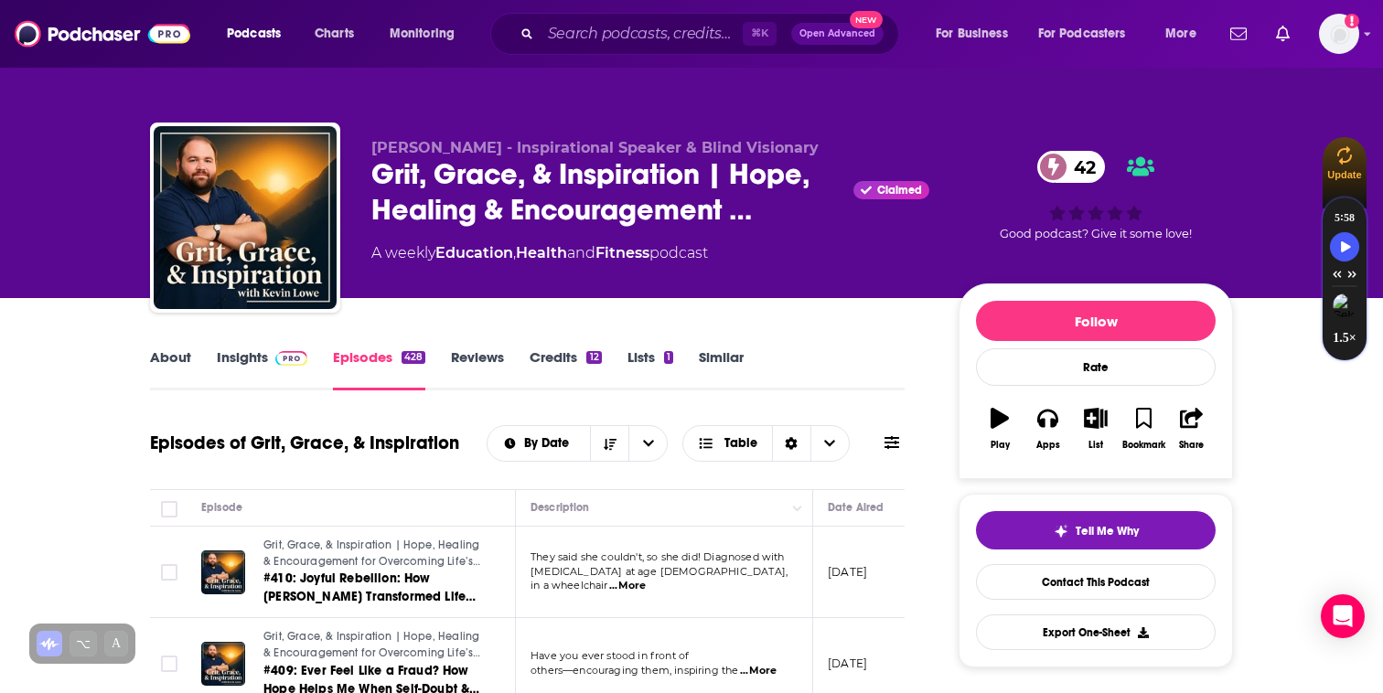
click at [235, 360] on link "Insights" at bounding box center [262, 369] width 91 height 42
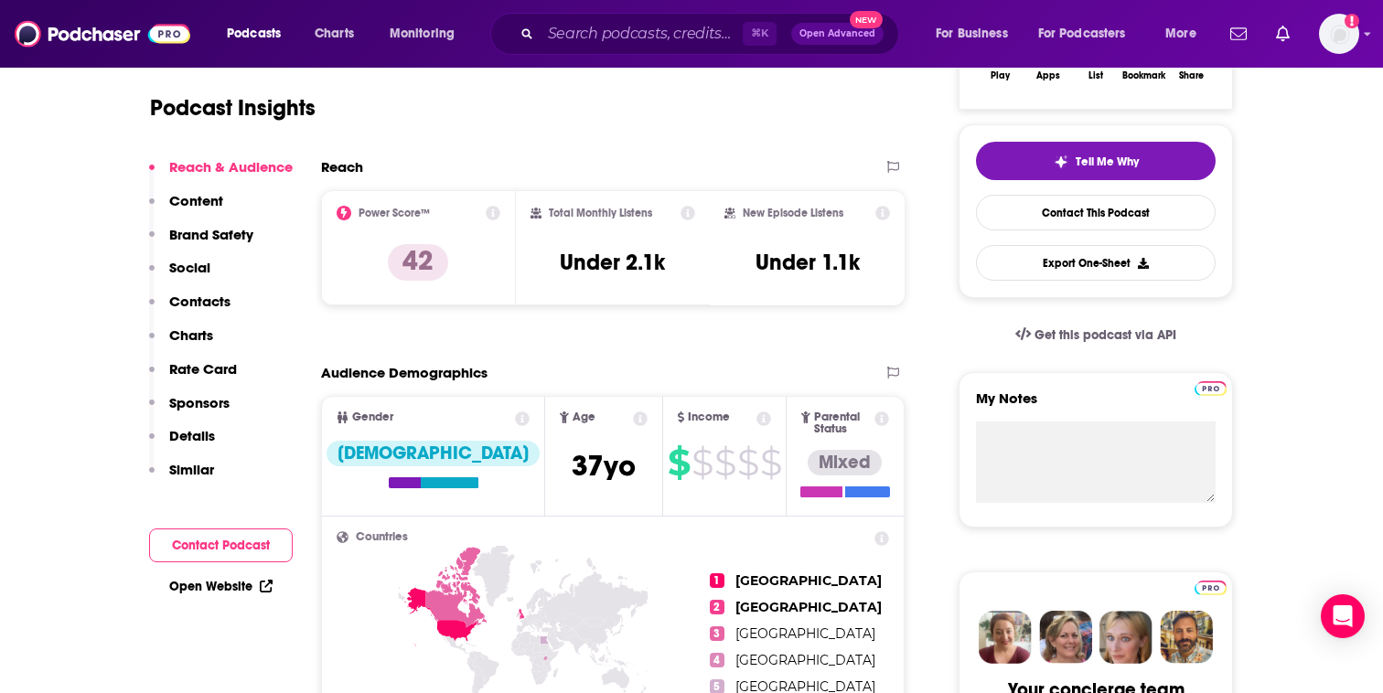
scroll to position [36, 0]
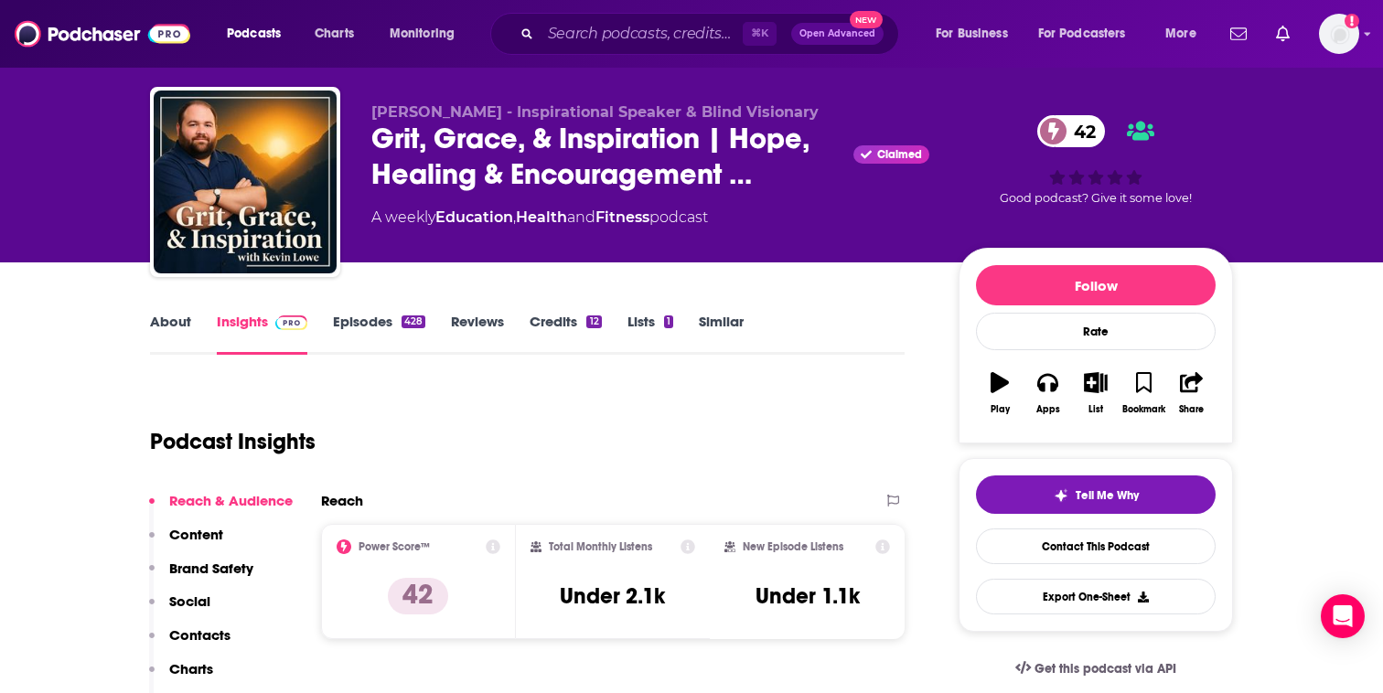
click at [176, 321] on link "About" at bounding box center [170, 334] width 41 height 42
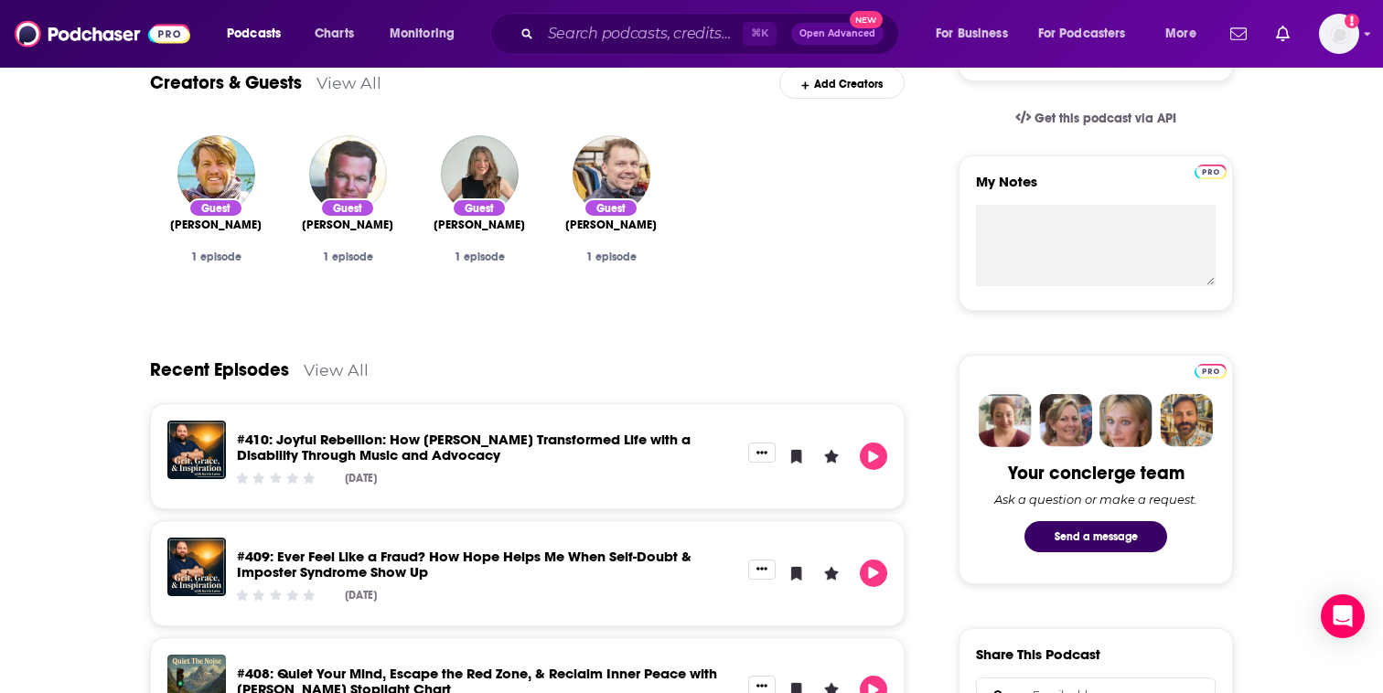
scroll to position [587, 0]
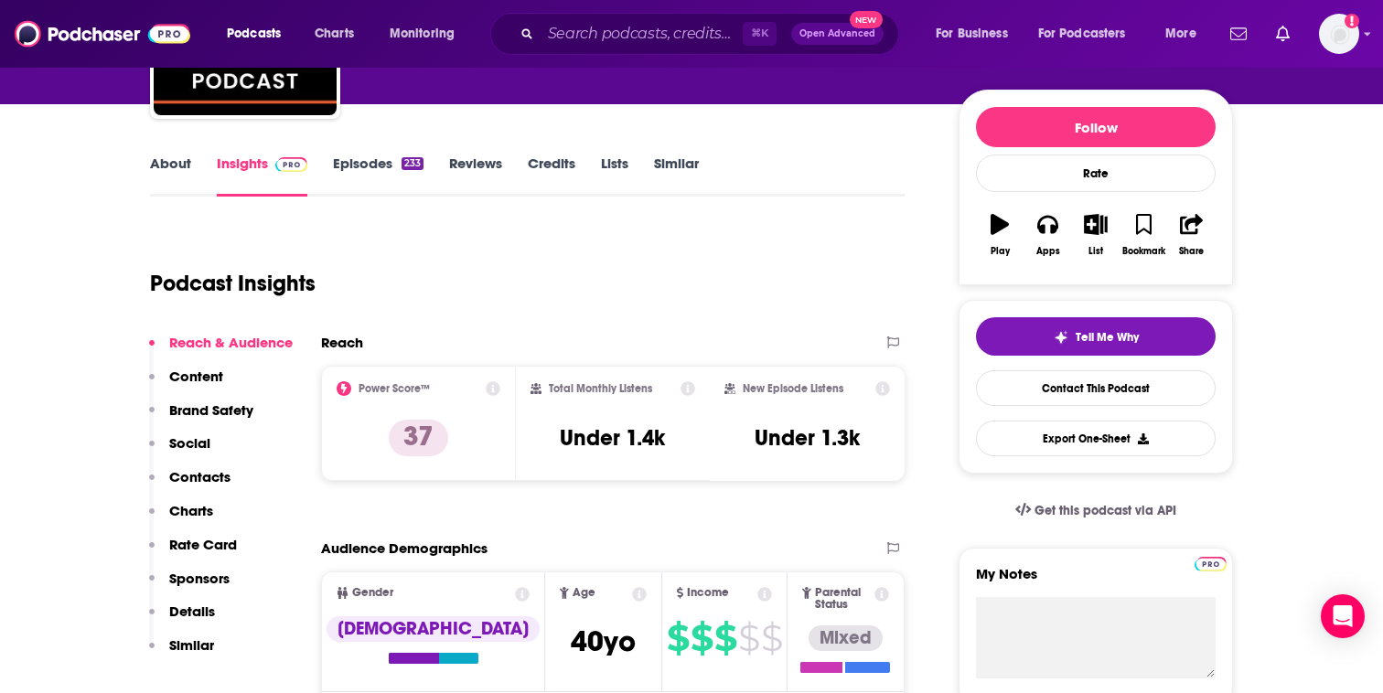
scroll to position [273, 0]
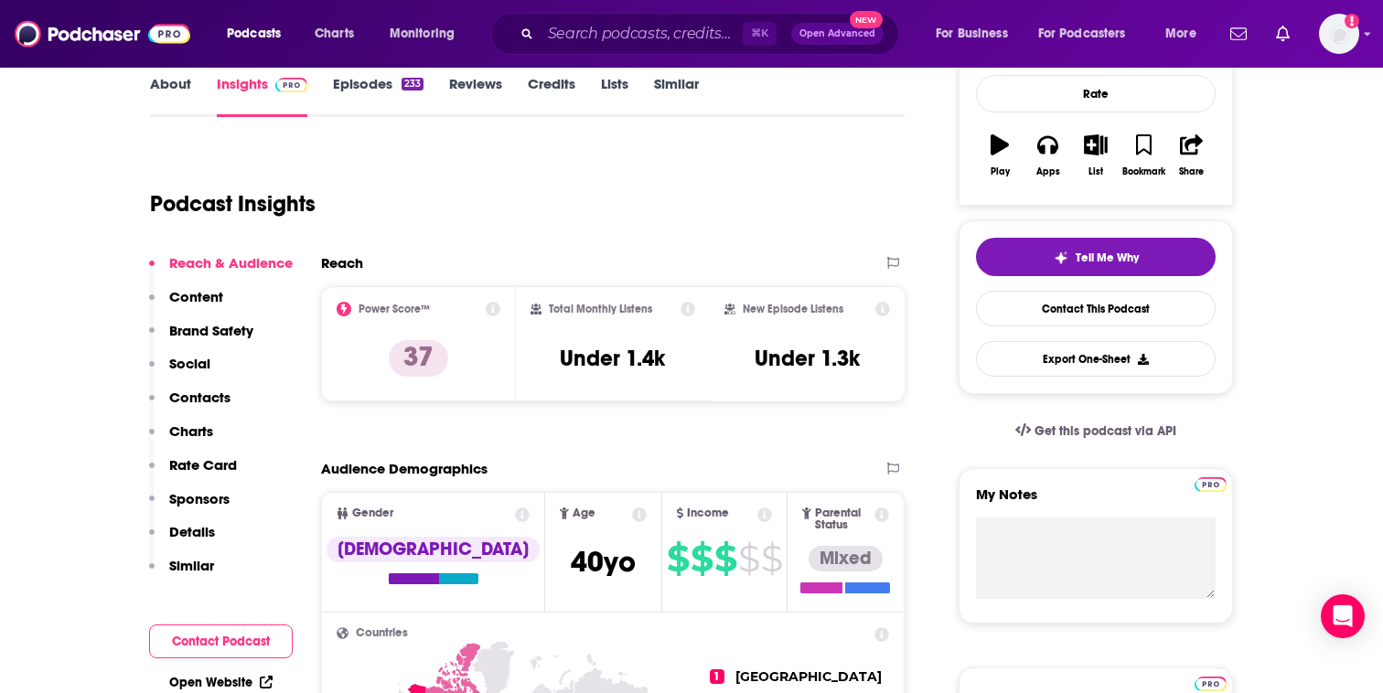
click at [178, 91] on link "About" at bounding box center [170, 96] width 41 height 42
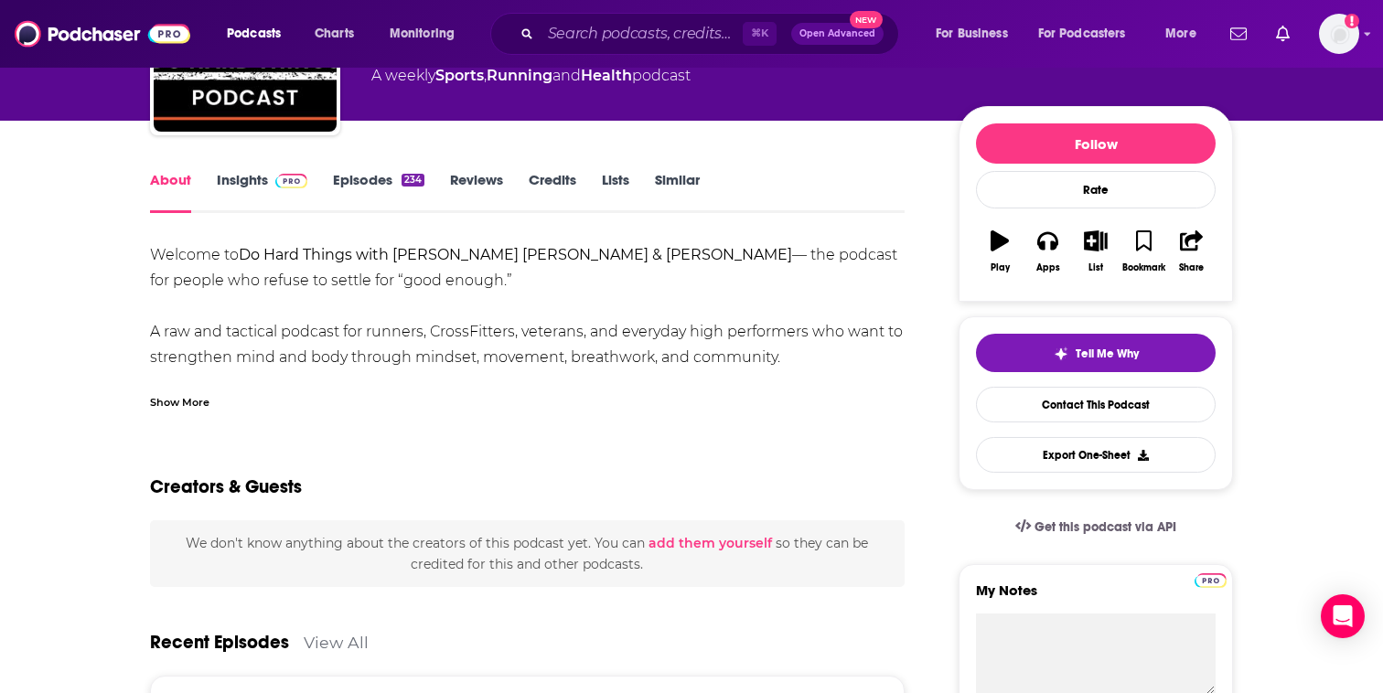
scroll to position [179, 0]
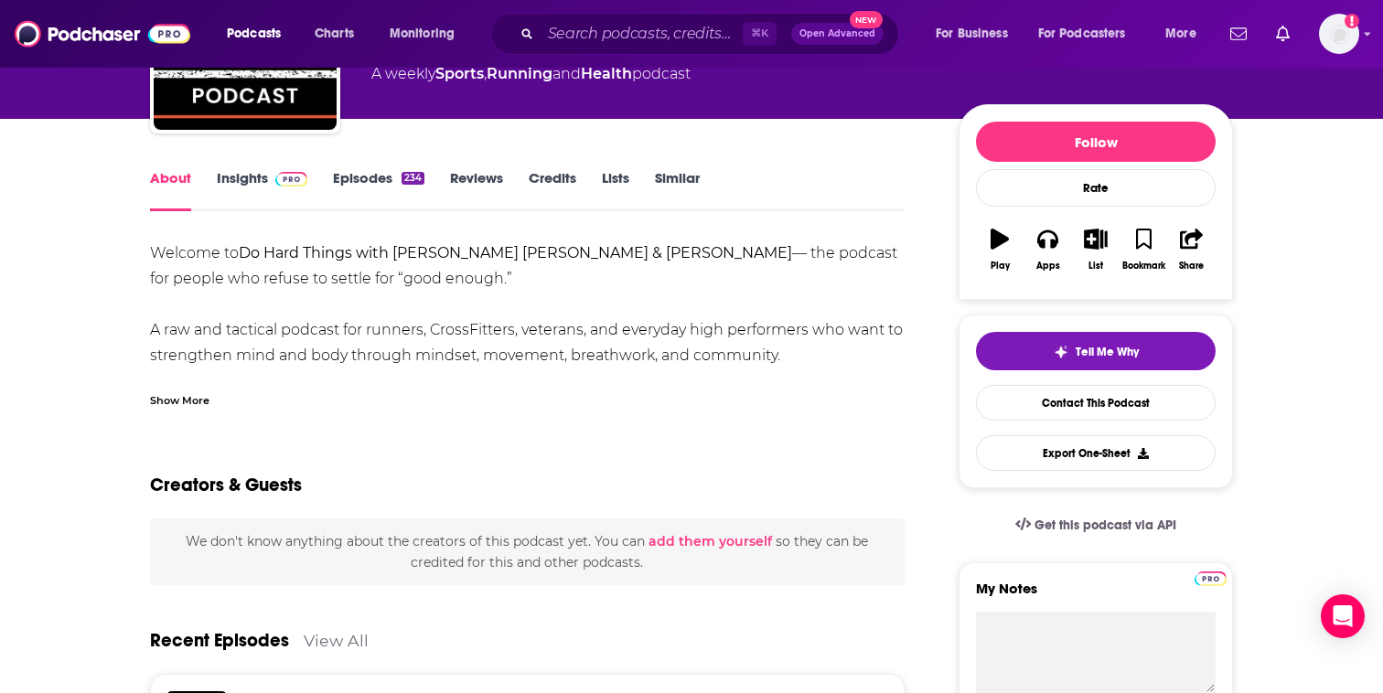
click at [200, 394] on div "Show More" at bounding box center [179, 399] width 59 height 17
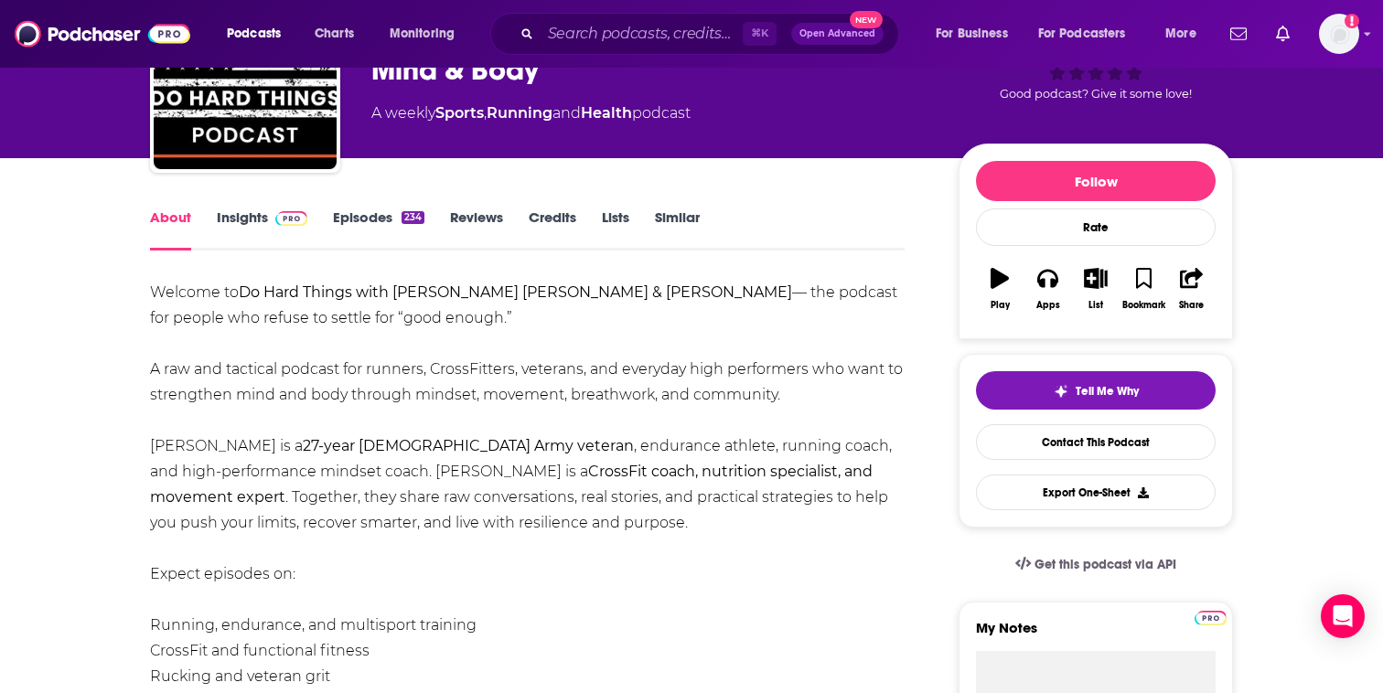
scroll to position [0, 0]
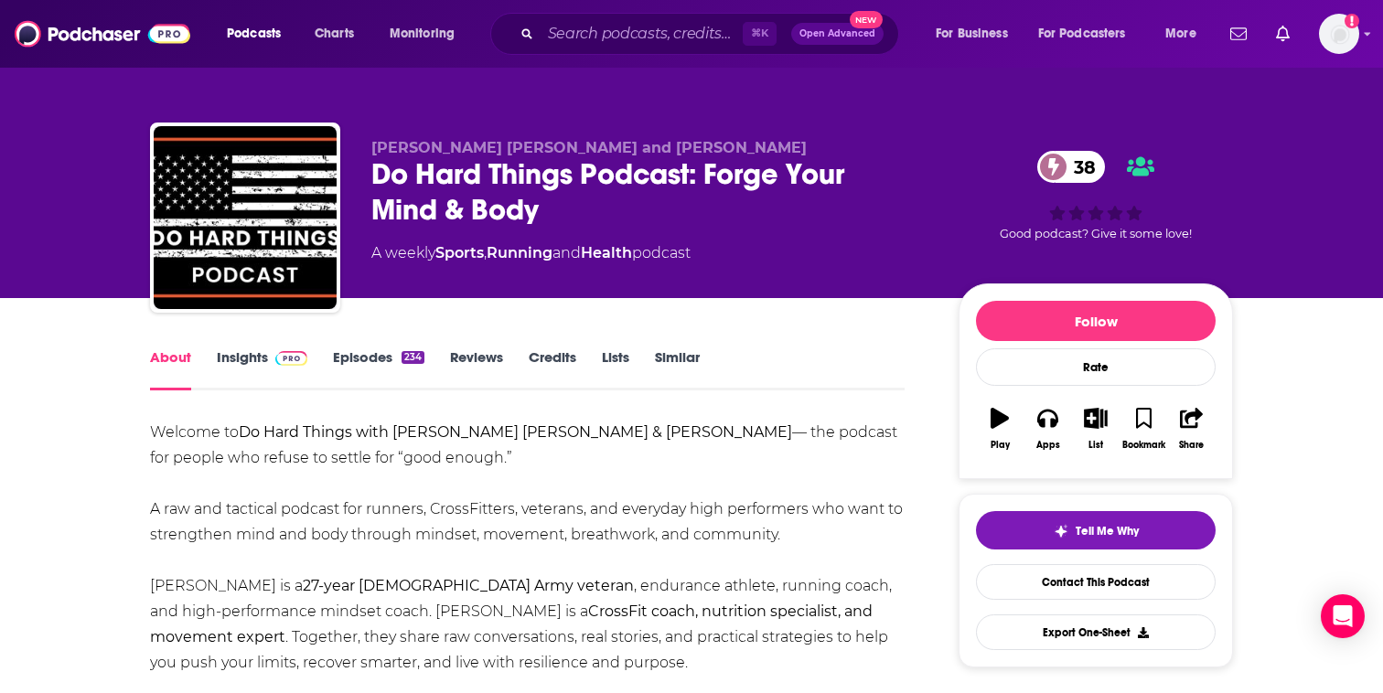
click at [251, 353] on link "Insights" at bounding box center [262, 369] width 91 height 42
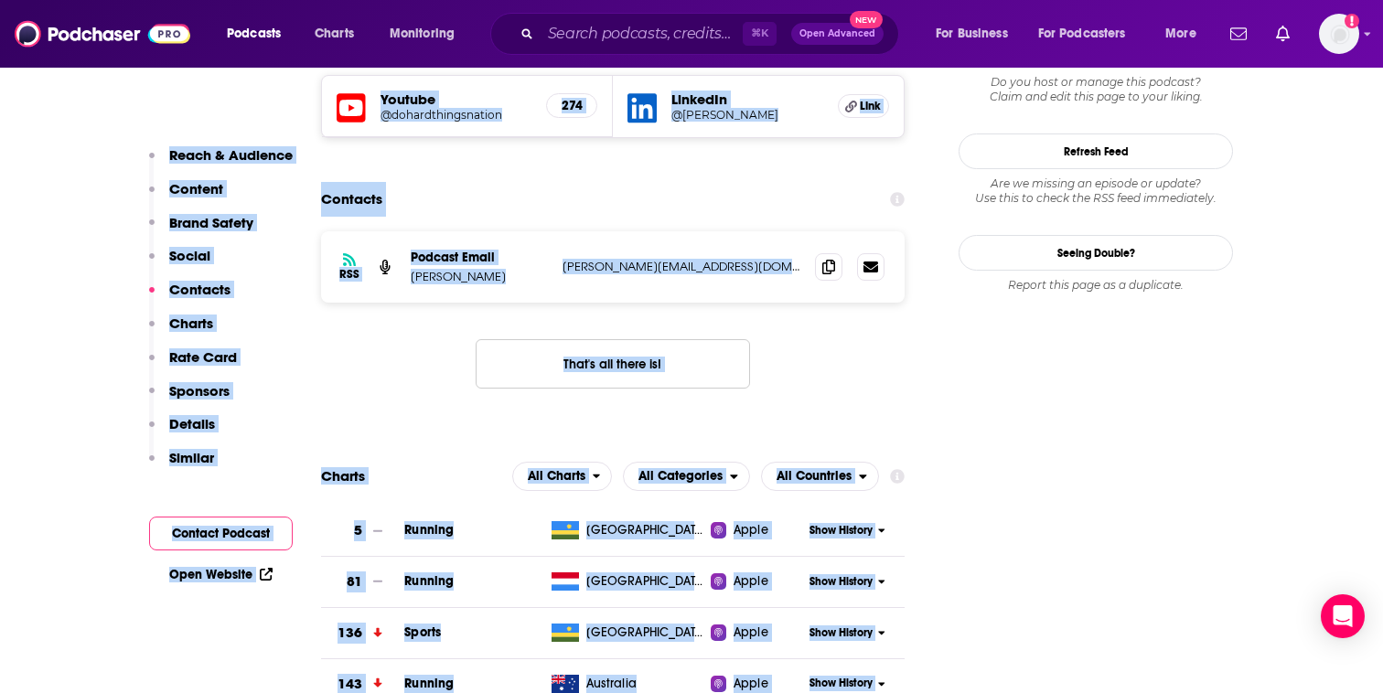
scroll to position [1226, 0]
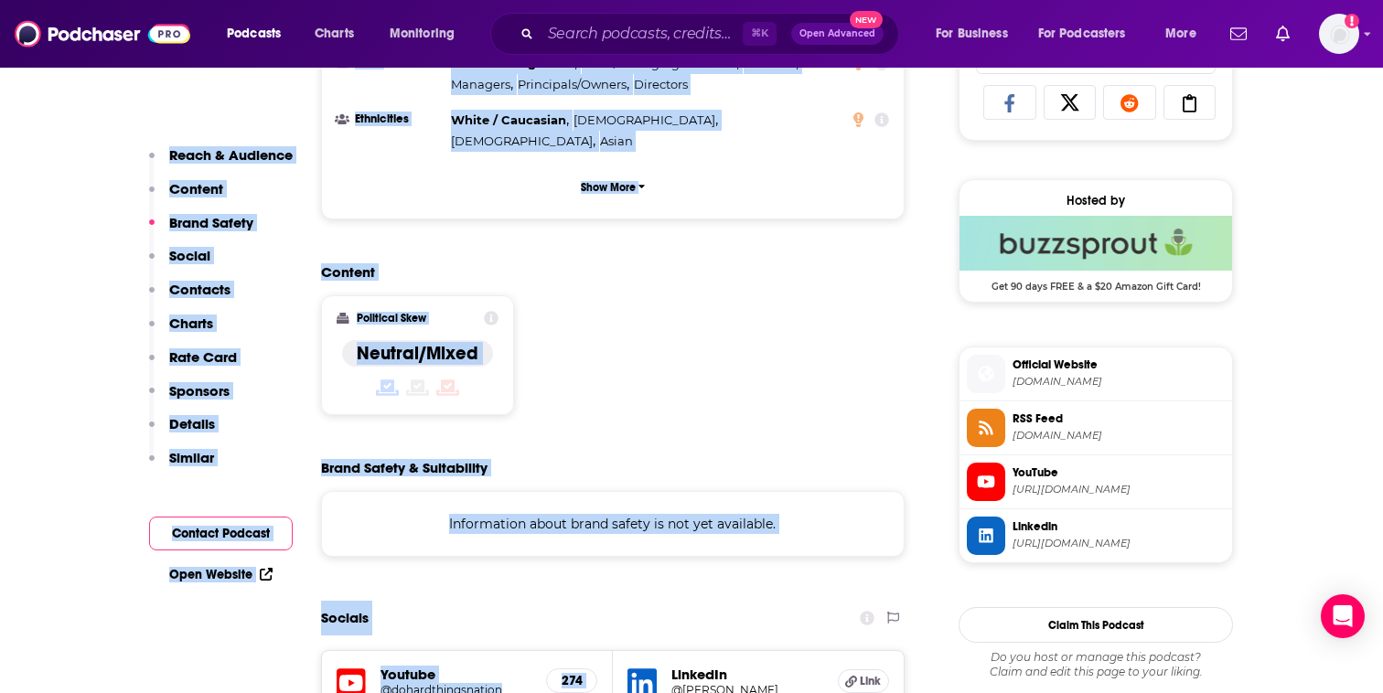
drag, startPoint x: 362, startPoint y: 144, endPoint x: 615, endPoint y: 625, distance: 543.7
copy div "Siegfried Jay Tiegs and Brian Larson Do Hard Things Podcast: Forge Your Mind & …"
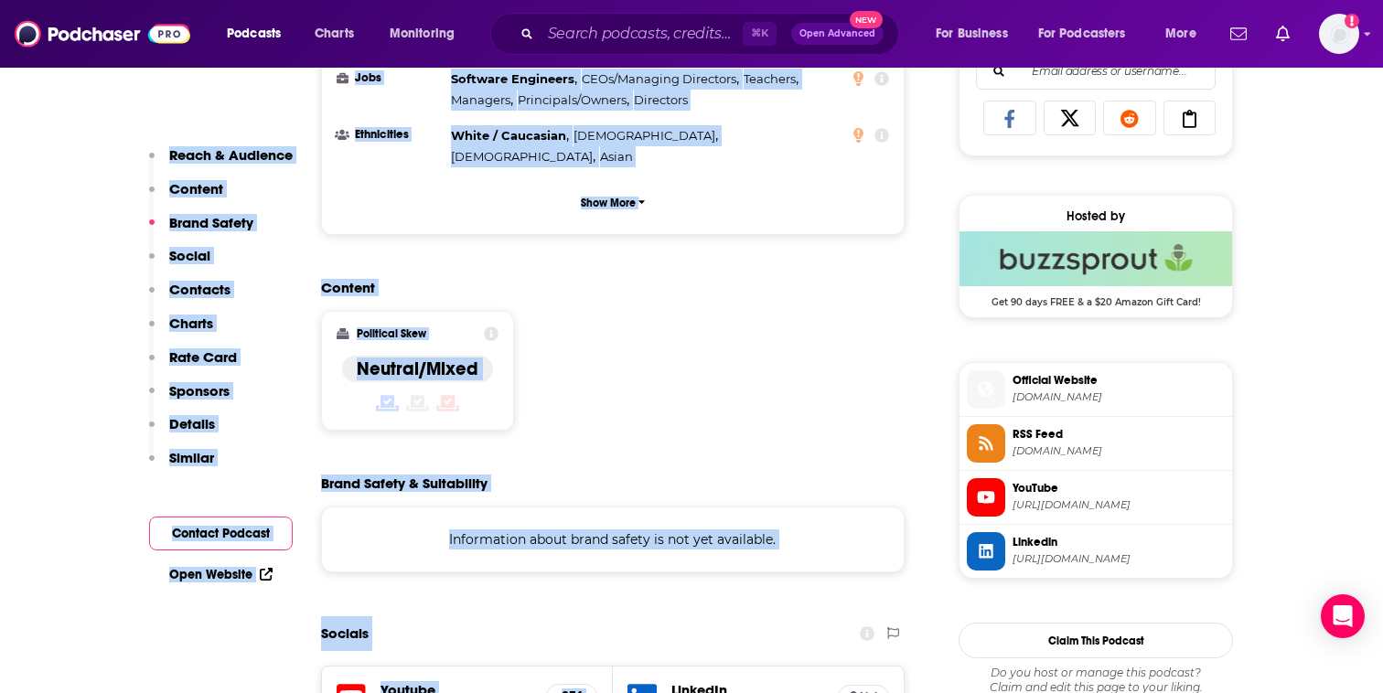
scroll to position [0, 0]
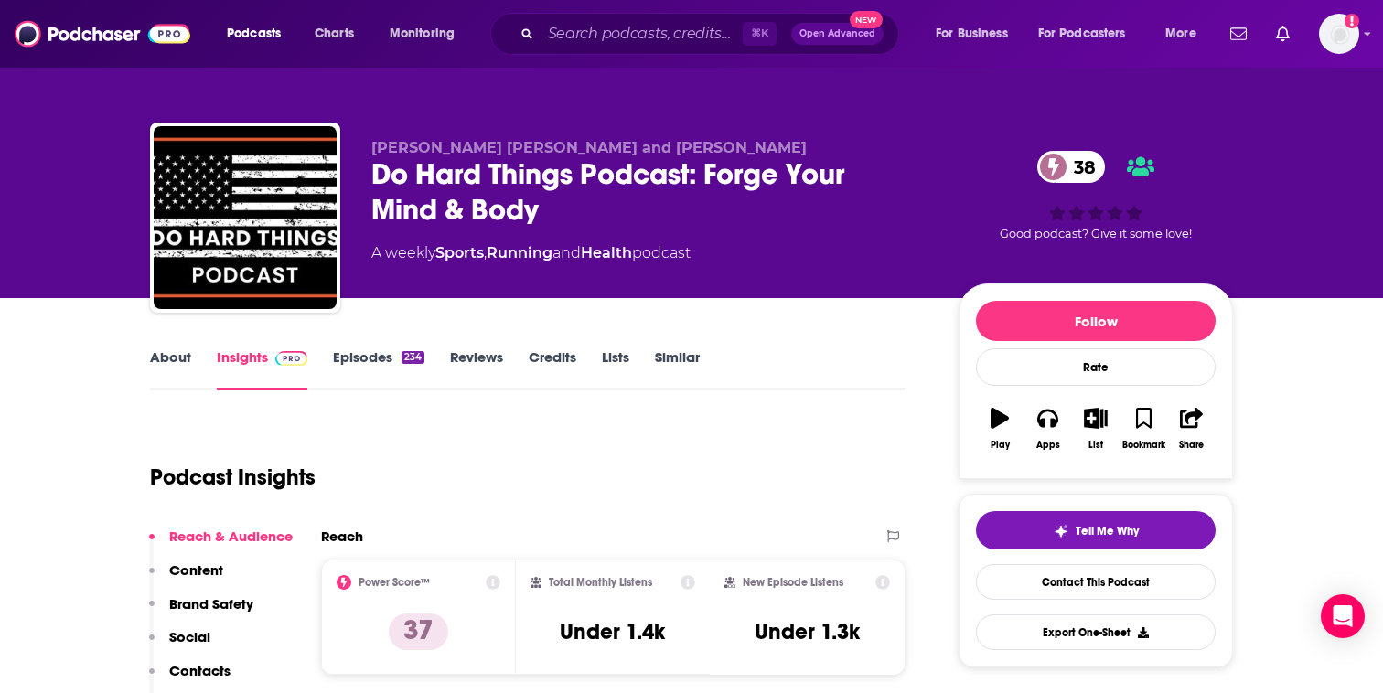
click at [574, 220] on div "Do Hard Things Podcast: Forge Your Mind & Body 38" at bounding box center [650, 191] width 558 height 71
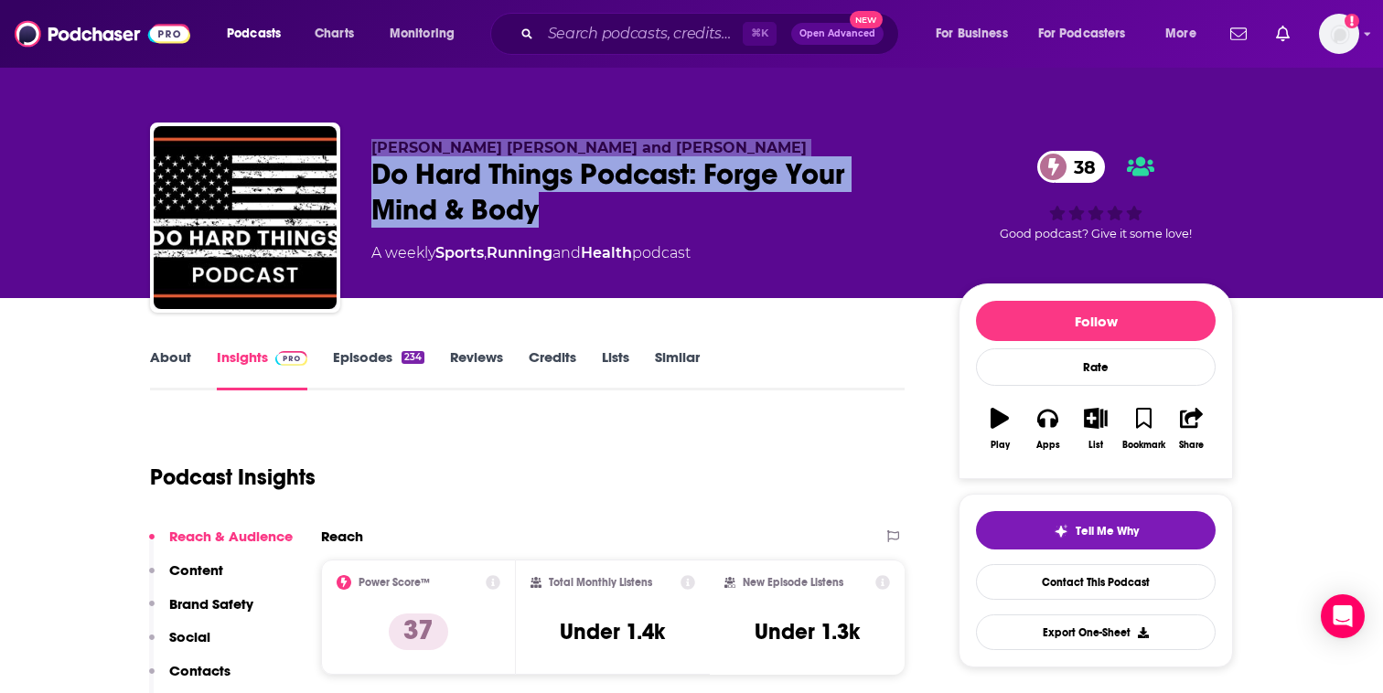
drag, startPoint x: 557, startPoint y: 213, endPoint x: 360, endPoint y: 153, distance: 205.7
click at [360, 153] on div "Siegfried Jay Tiegs and Brian Larson Do Hard Things Podcast: Forge Your Mind & …" at bounding box center [691, 222] width 1083 height 198
copy div "Siegfried Jay Tiegs and Brian Larson Do Hard Things Podcast: Forge Your Mind & …"
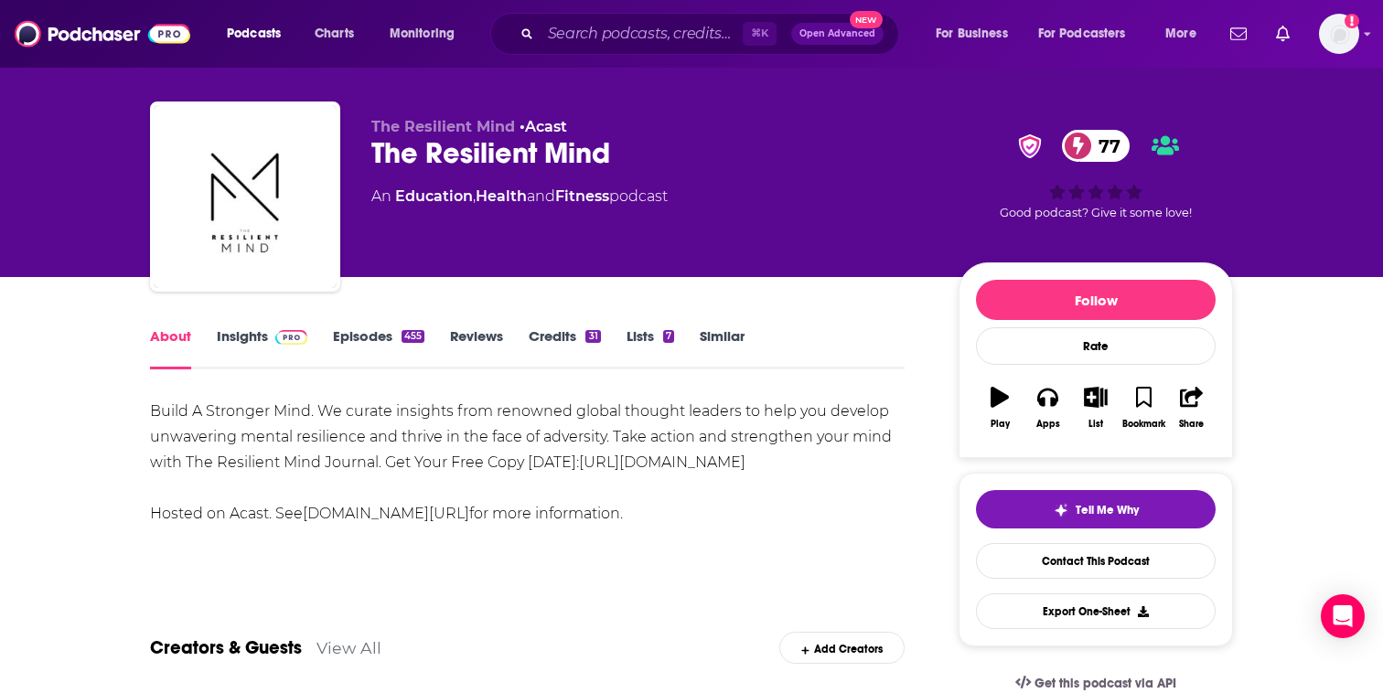
scroll to position [32, 0]
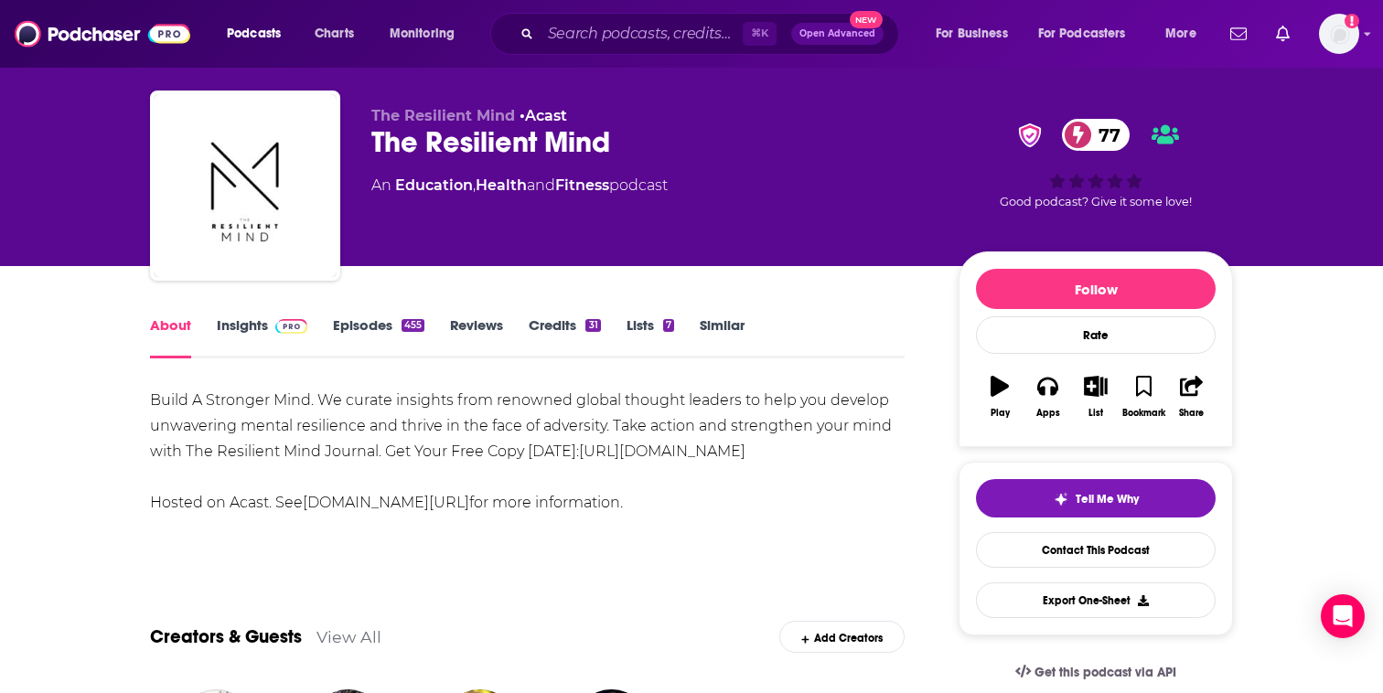
click at [252, 328] on link "Insights" at bounding box center [262, 337] width 91 height 42
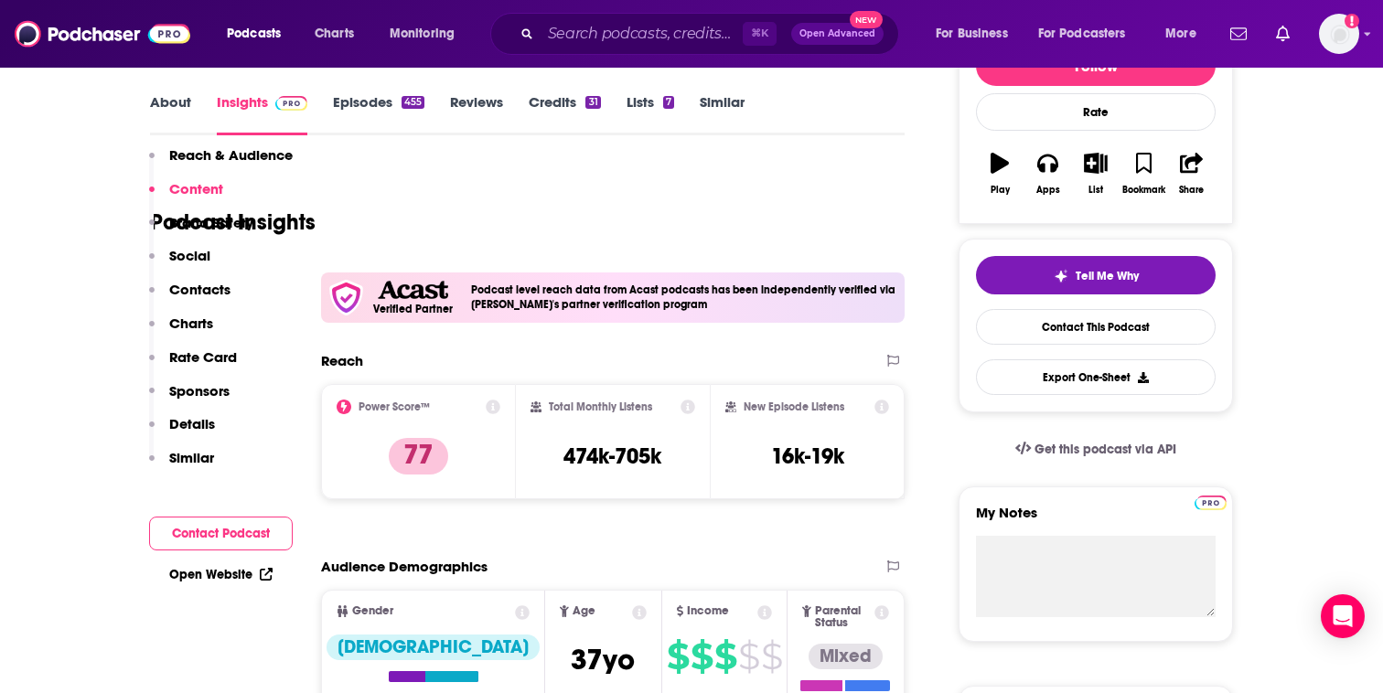
scroll to position [134, 0]
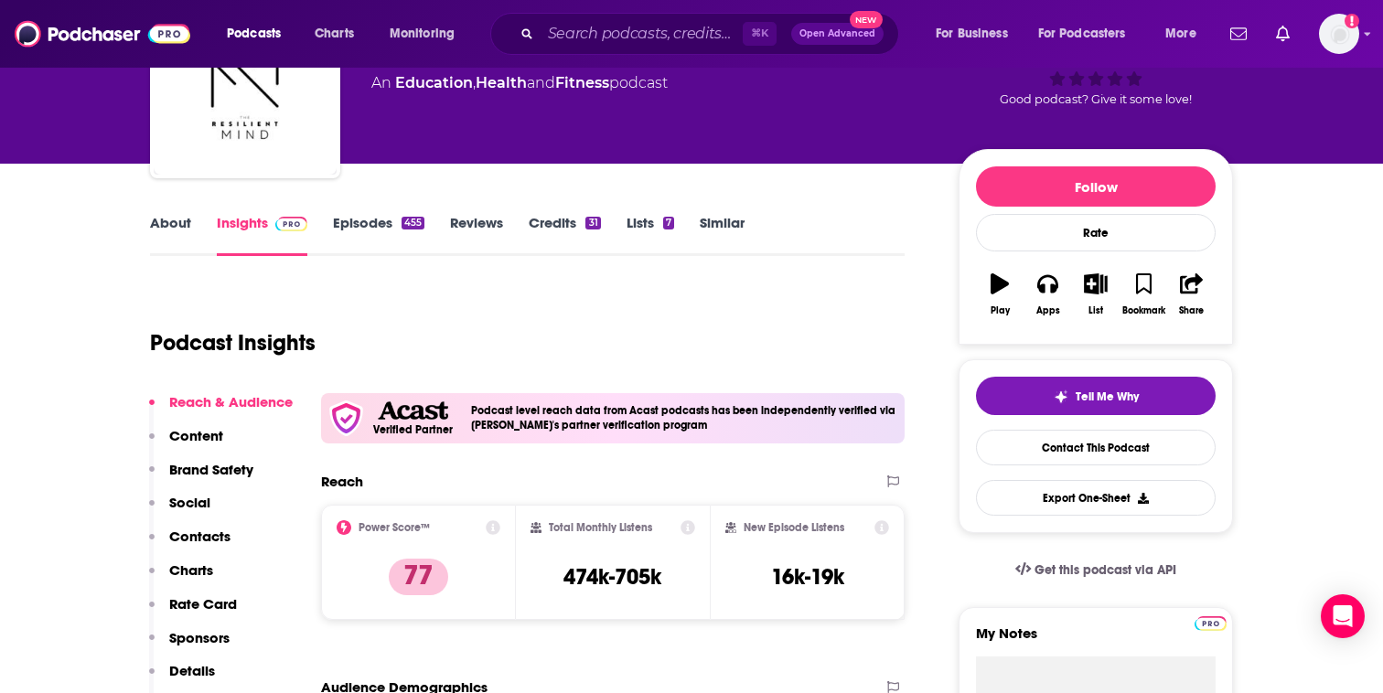
click at [385, 227] on link "Episodes 455" at bounding box center [378, 235] width 91 height 42
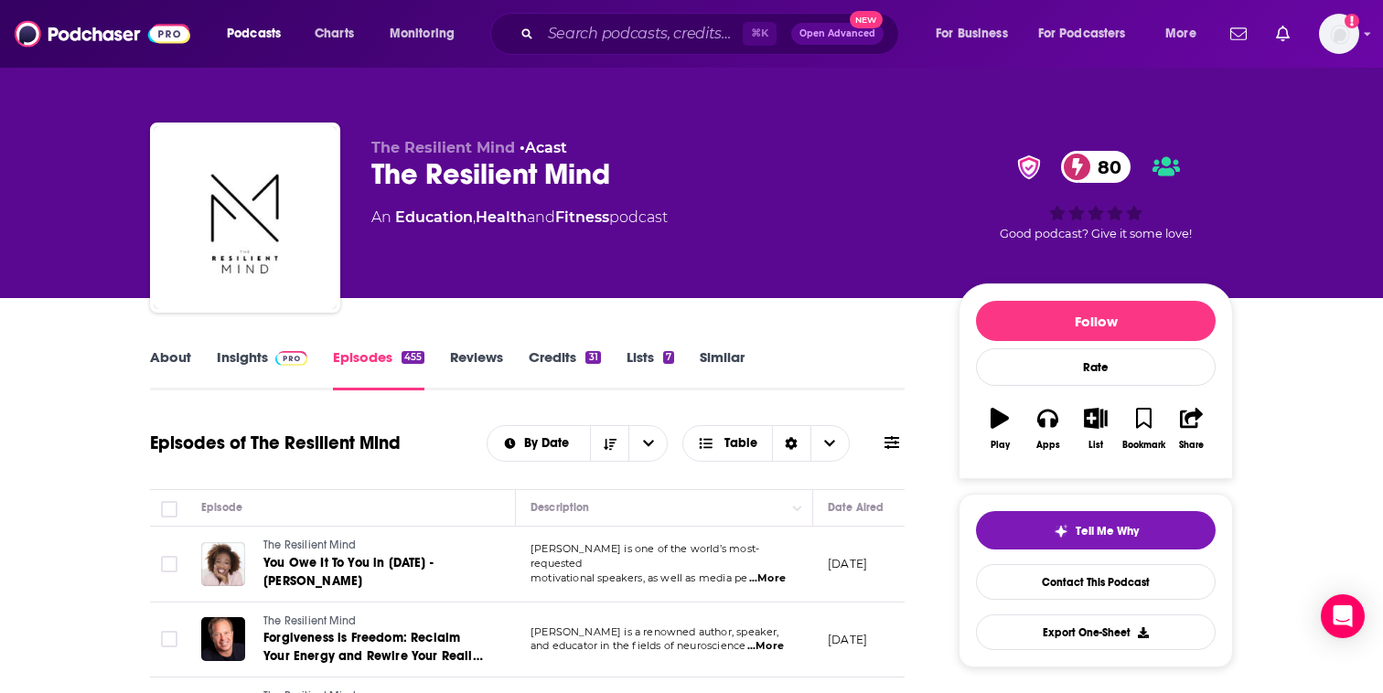
click at [172, 355] on link "About" at bounding box center [170, 369] width 41 height 42
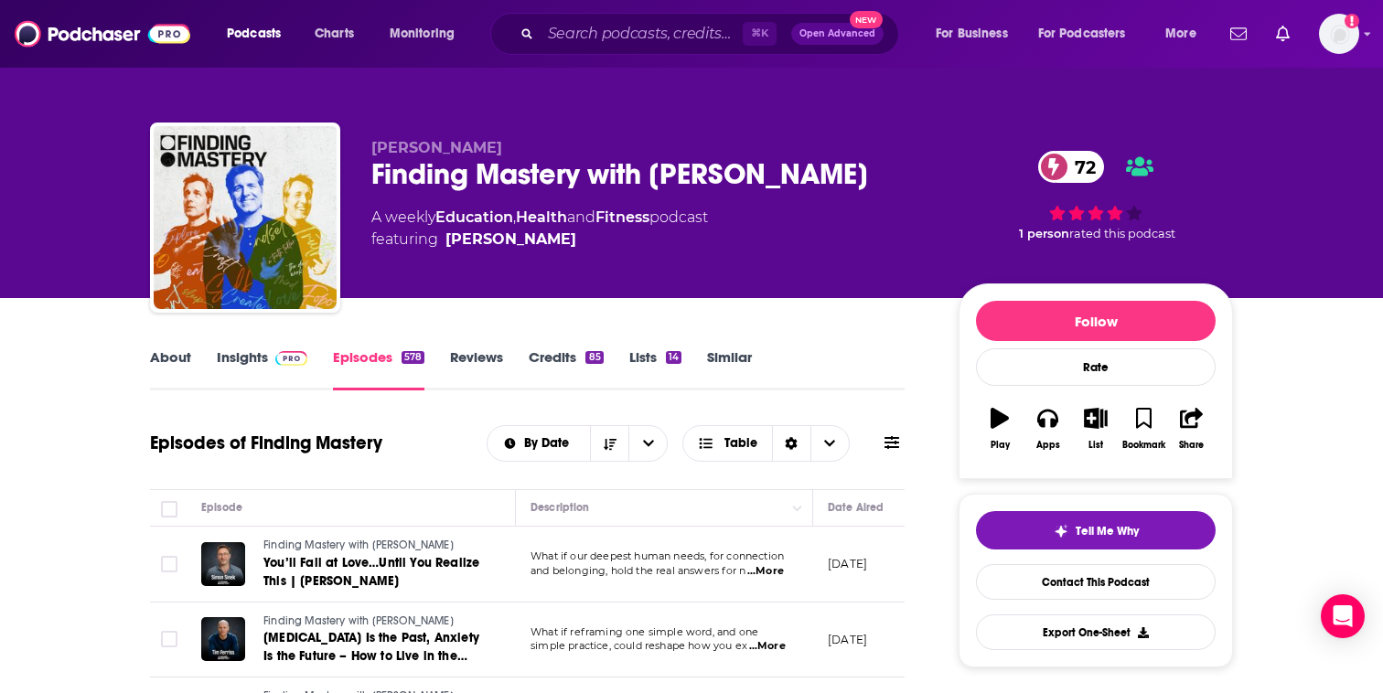
click at [164, 362] on link "About" at bounding box center [170, 369] width 41 height 42
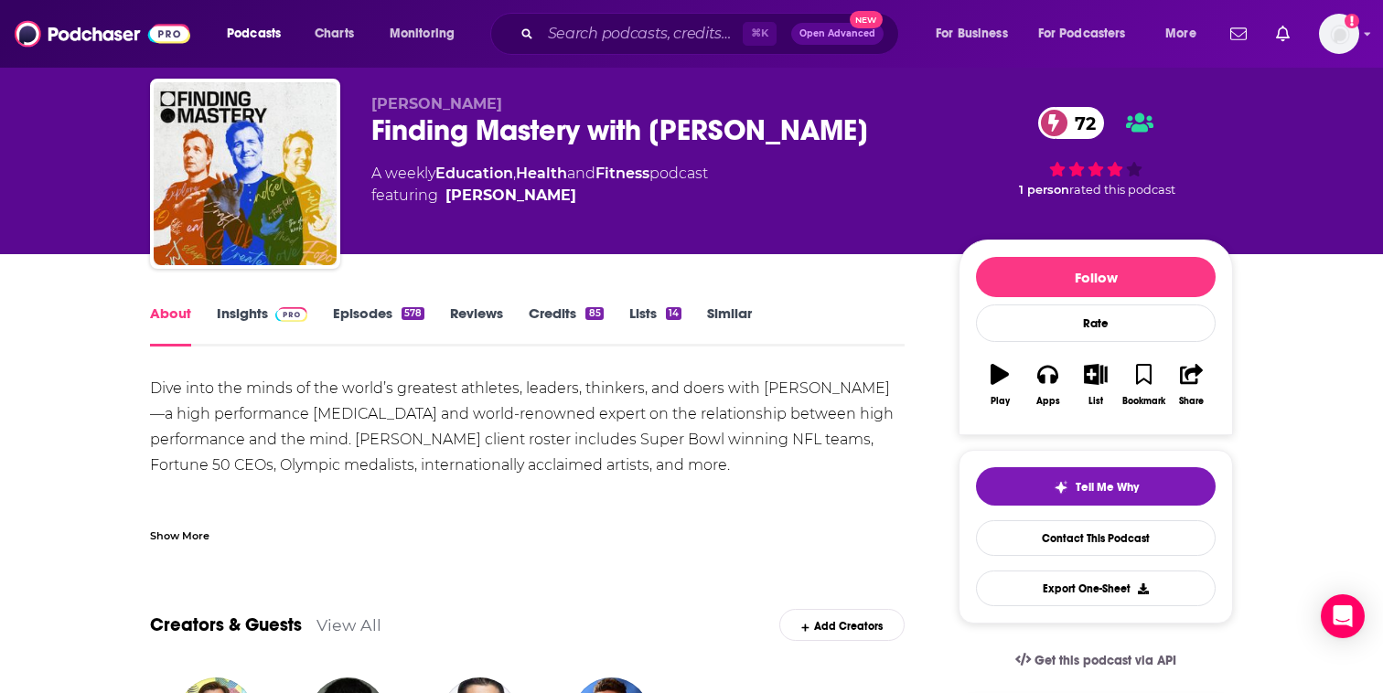
scroll to position [57, 0]
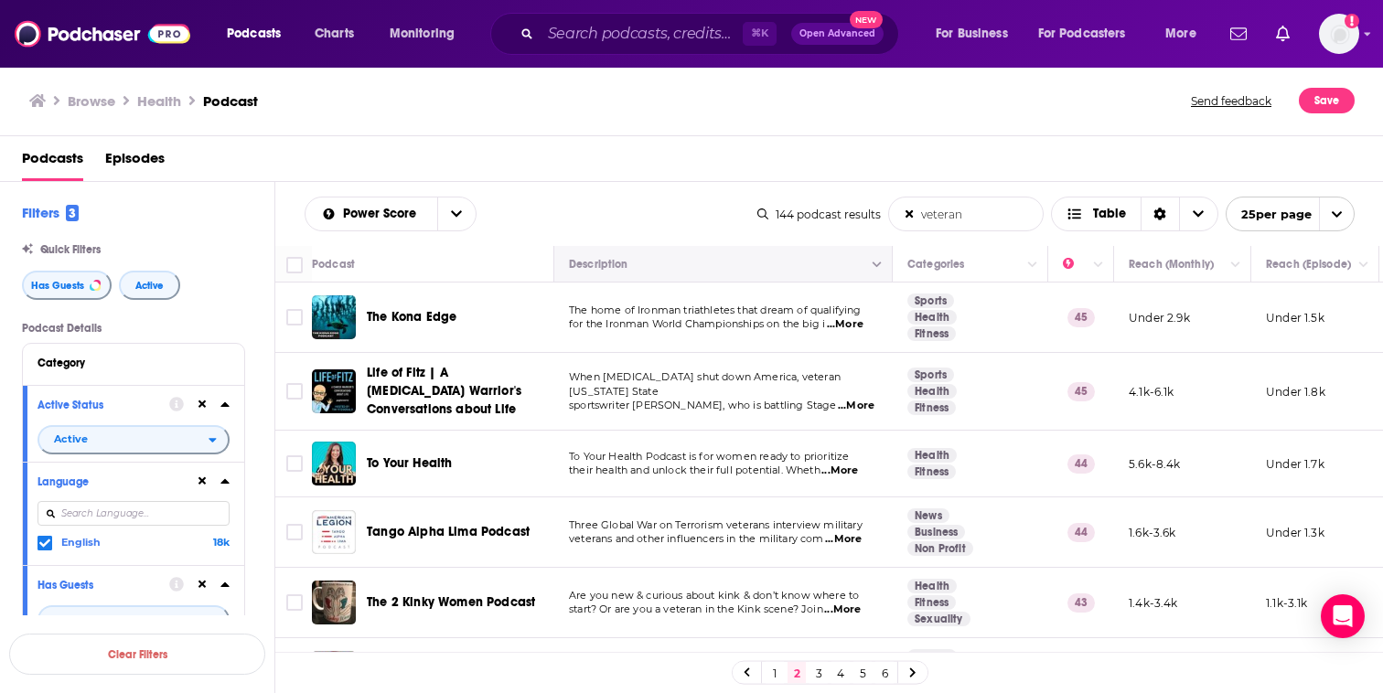
scroll to position [1380, 0]
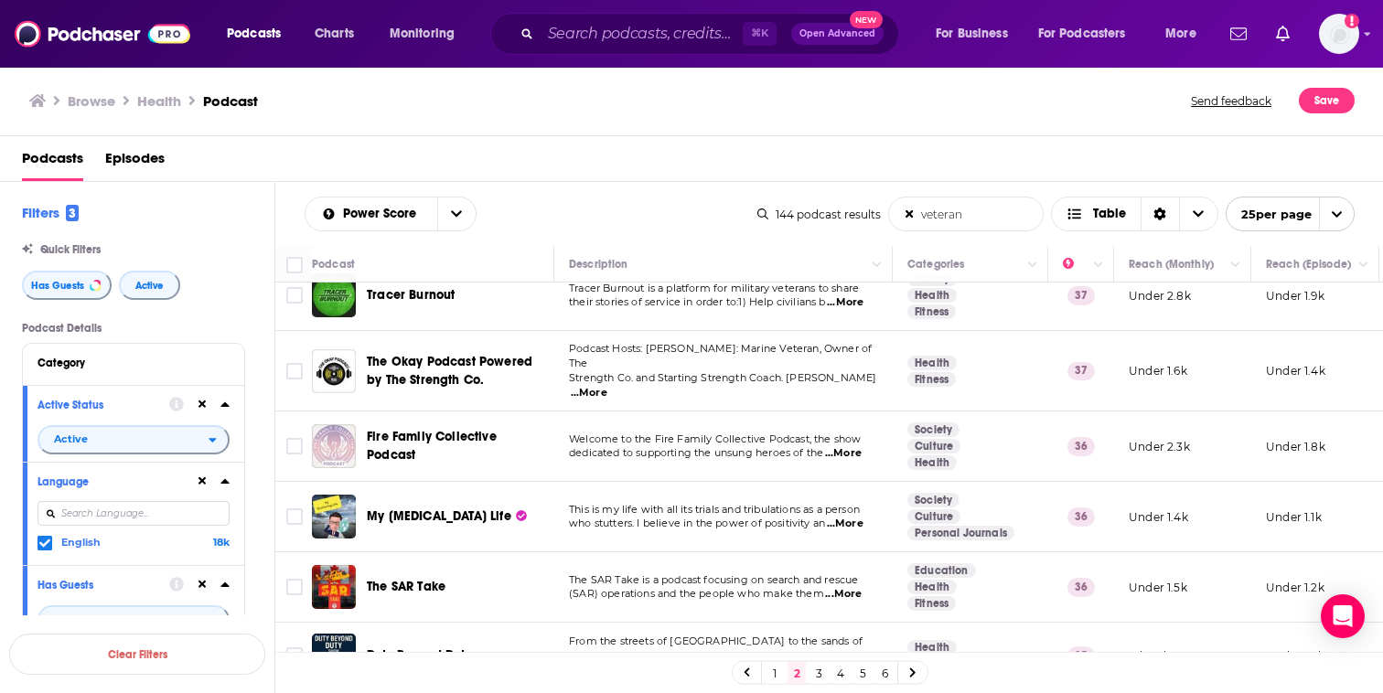
click at [851, 663] on span "...More" at bounding box center [840, 670] width 37 height 15
click at [816, 671] on link "3" at bounding box center [818, 673] width 18 height 22
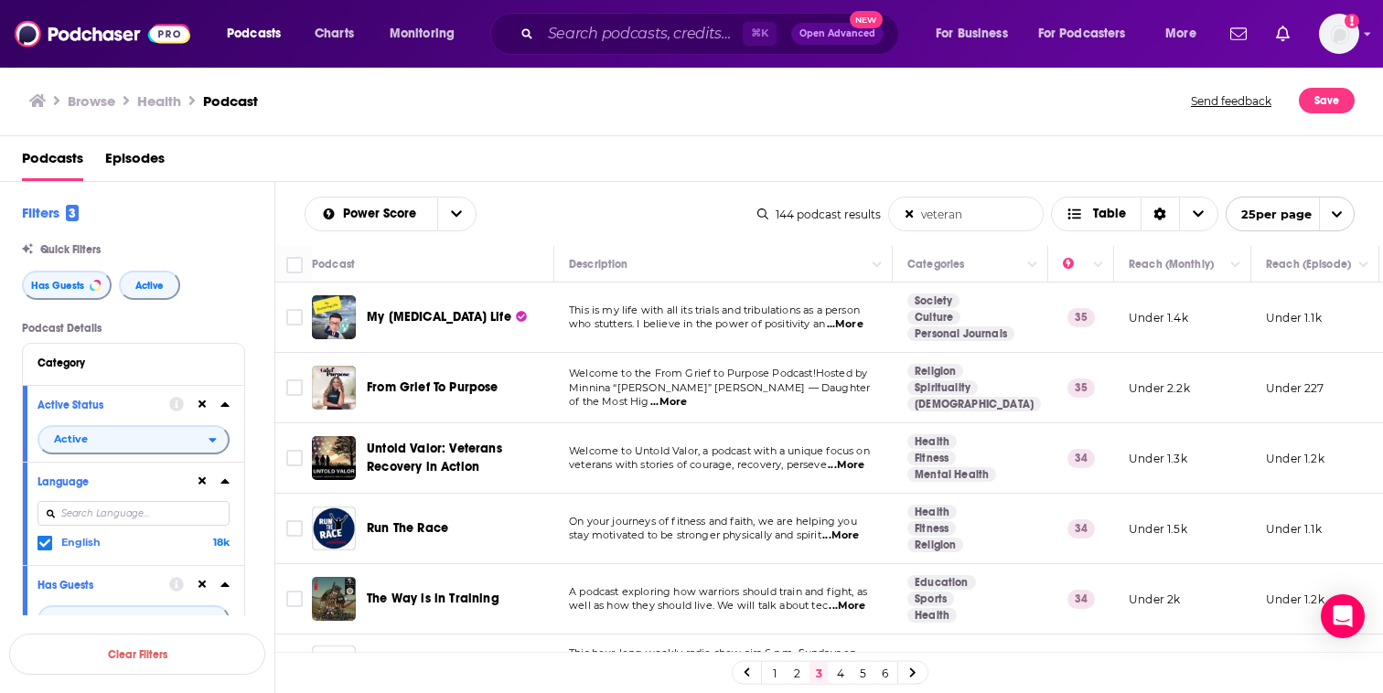
click at [687, 395] on span "...More" at bounding box center [668, 402] width 37 height 15
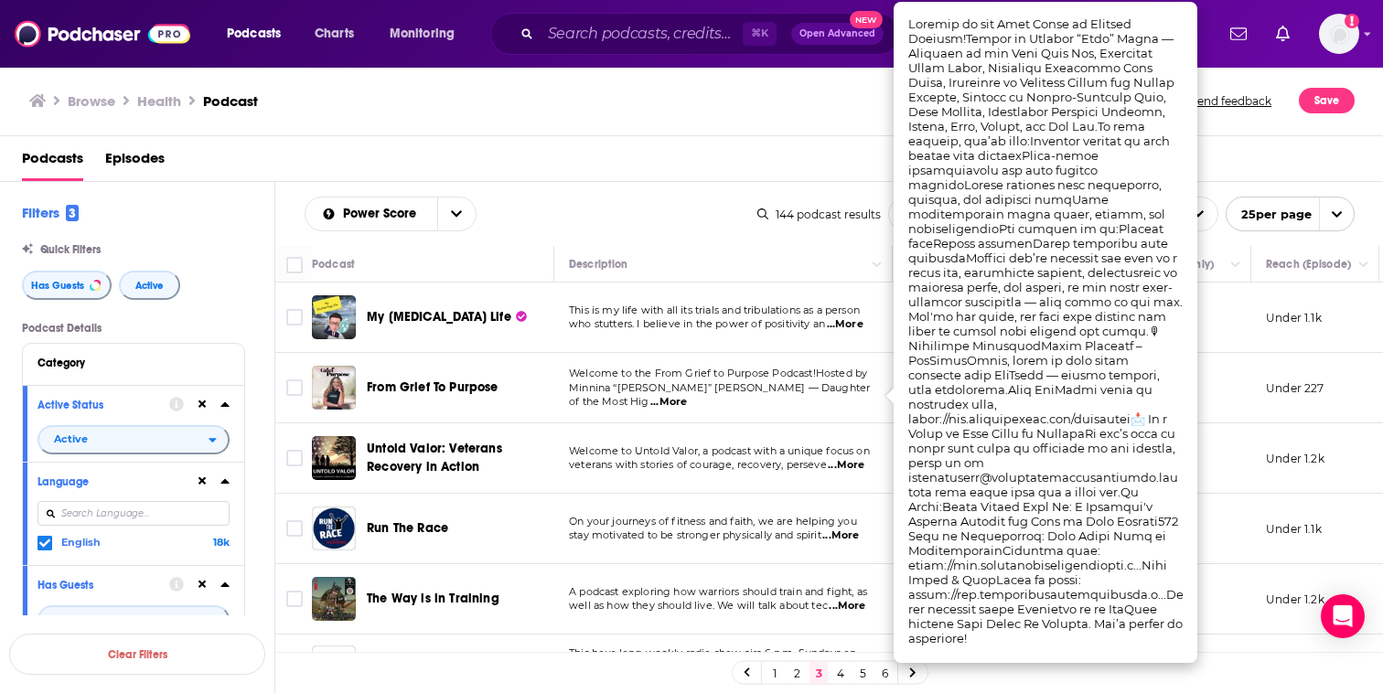
click at [765, 369] on td "Welcome to the From Grief to Purpose Podcast!Hosted by Minnina “Nina” Smith — D…" at bounding box center [723, 388] width 338 height 70
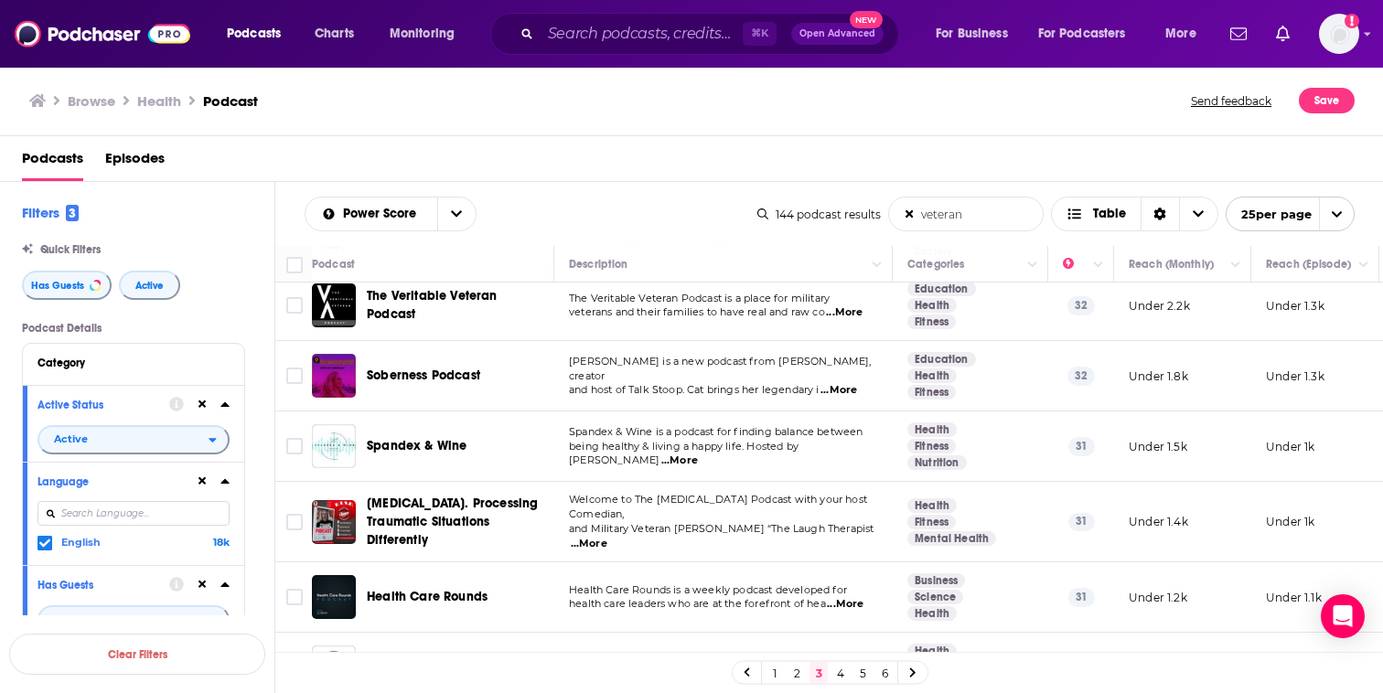
scroll to position [498, 0]
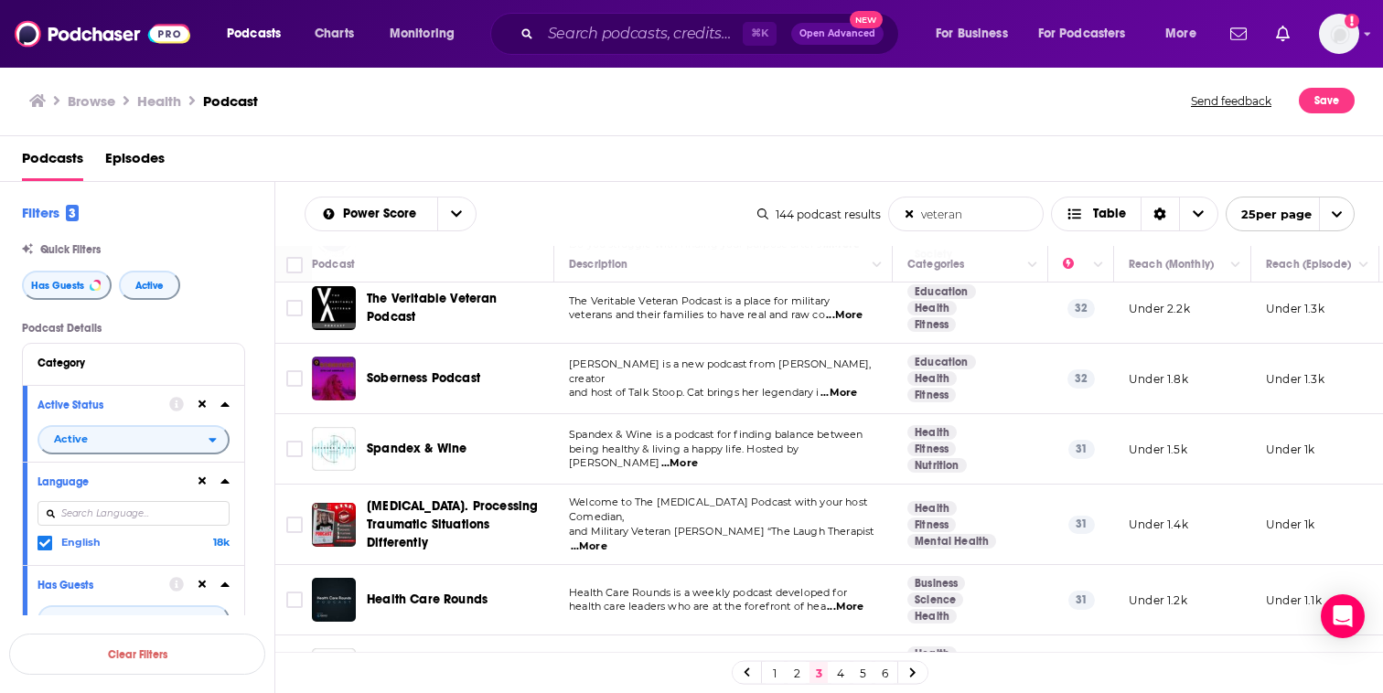
click at [911, 213] on icon at bounding box center [910, 215] width 12 height 14
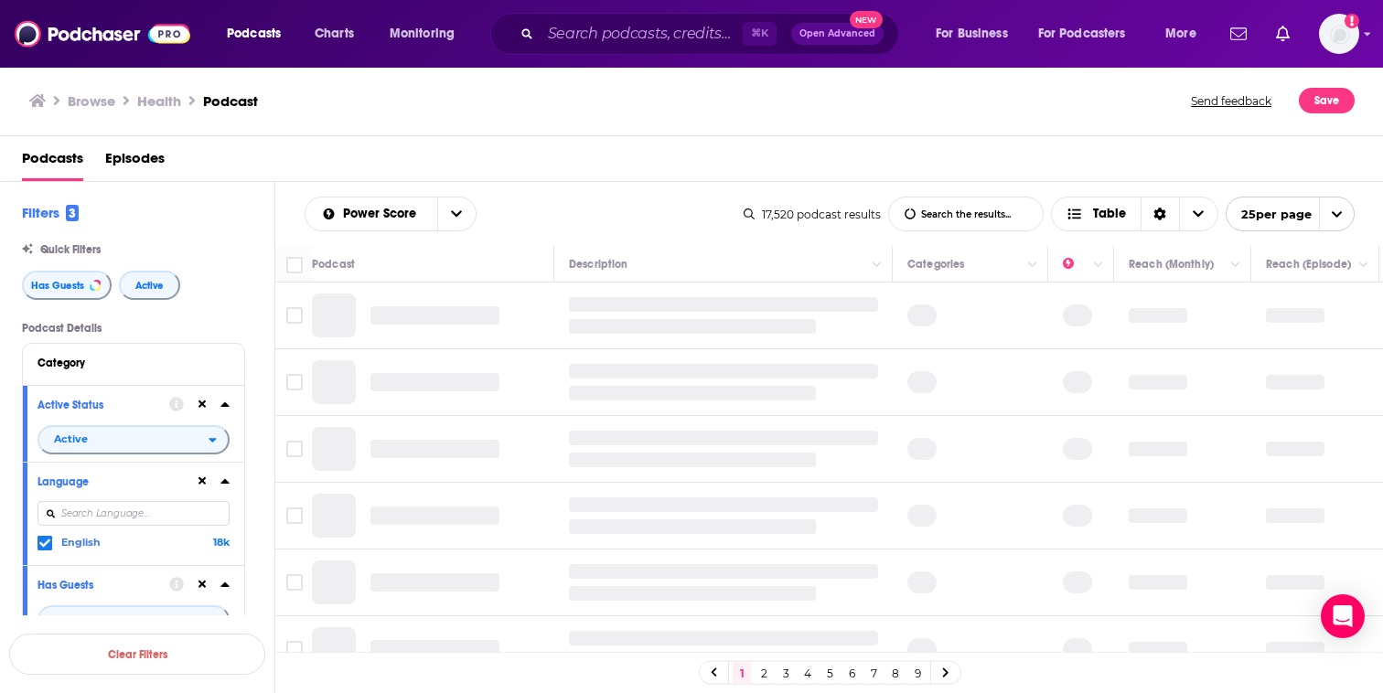
click at [95, 98] on h3 "Browse" at bounding box center [92, 100] width 48 height 17
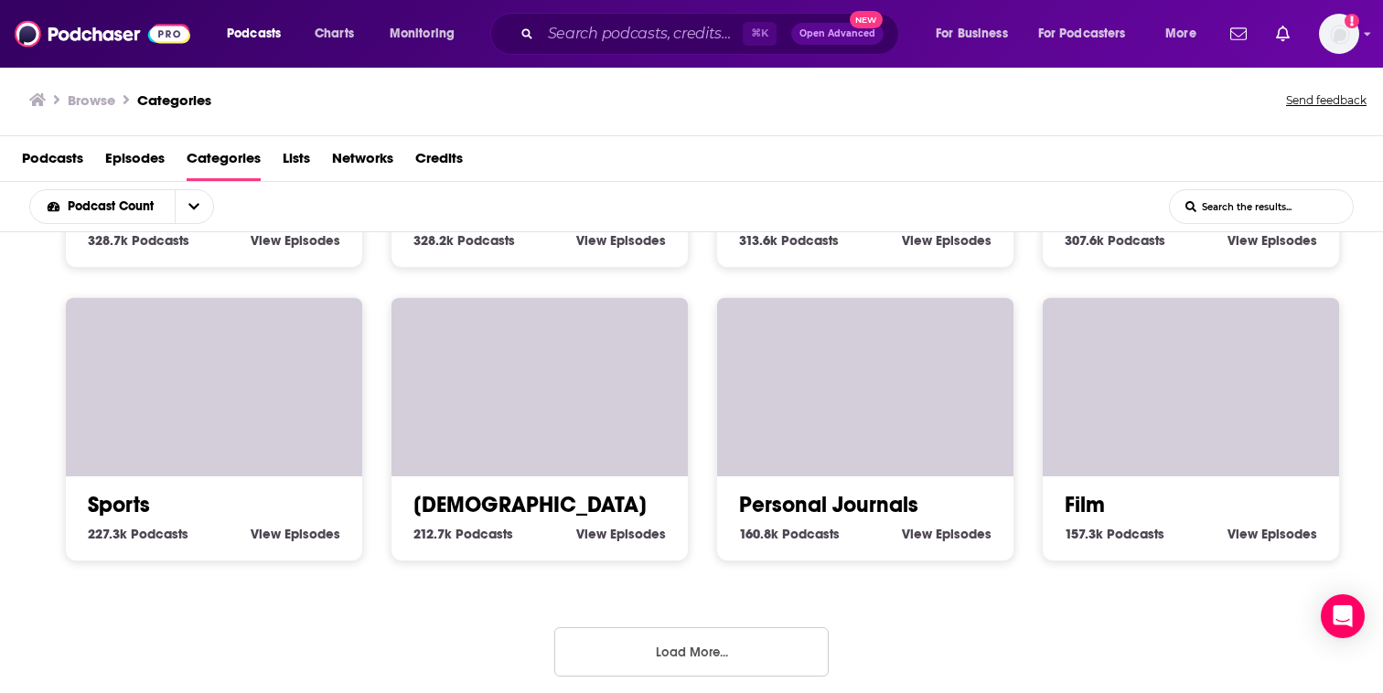
scroll to position [841, 0]
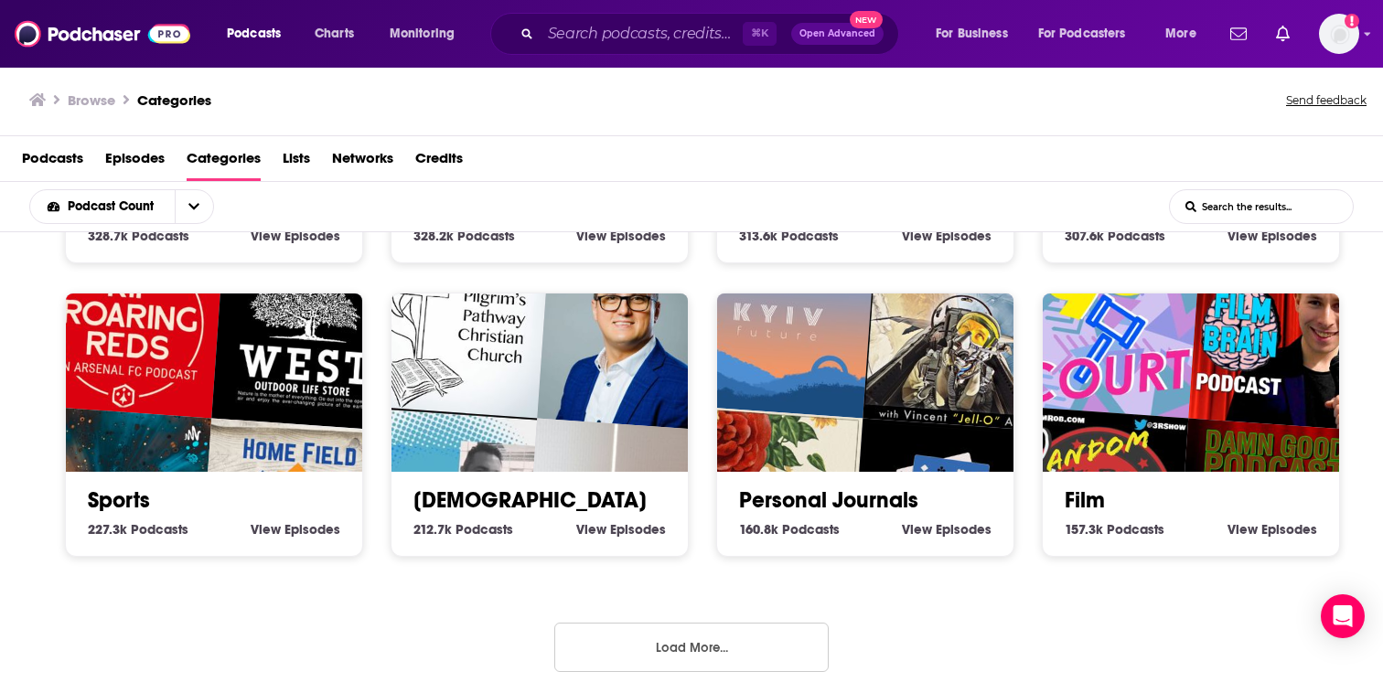
click at [652, 637] on button "Load More..." at bounding box center [691, 647] width 274 height 49
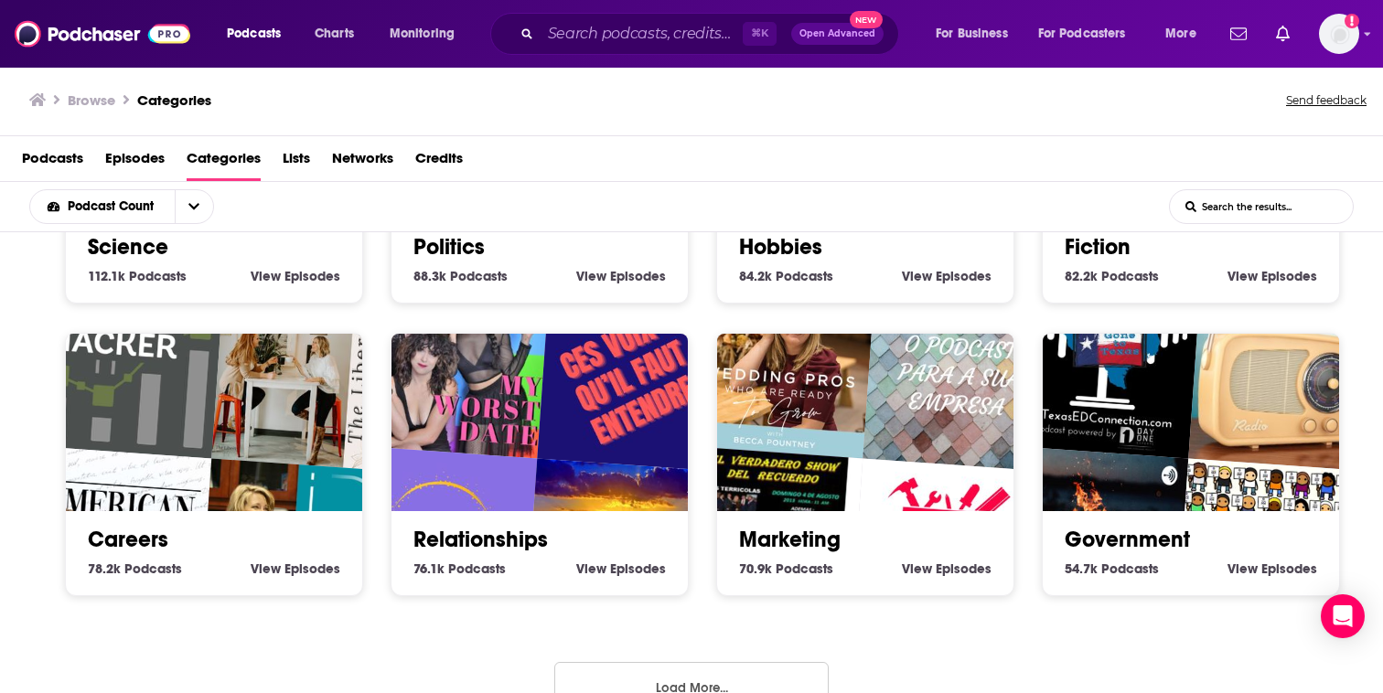
scroll to position [2011, 0]
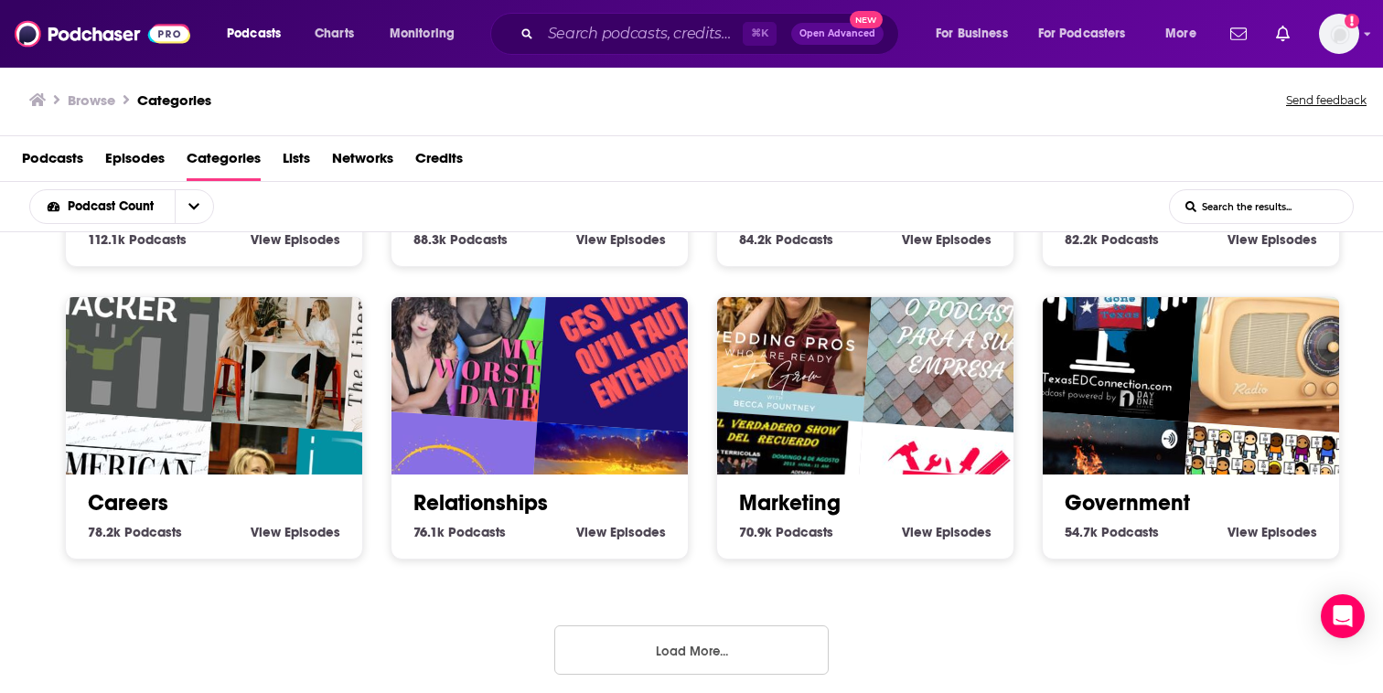
click at [794, 666] on button "Load More..." at bounding box center [691, 650] width 274 height 49
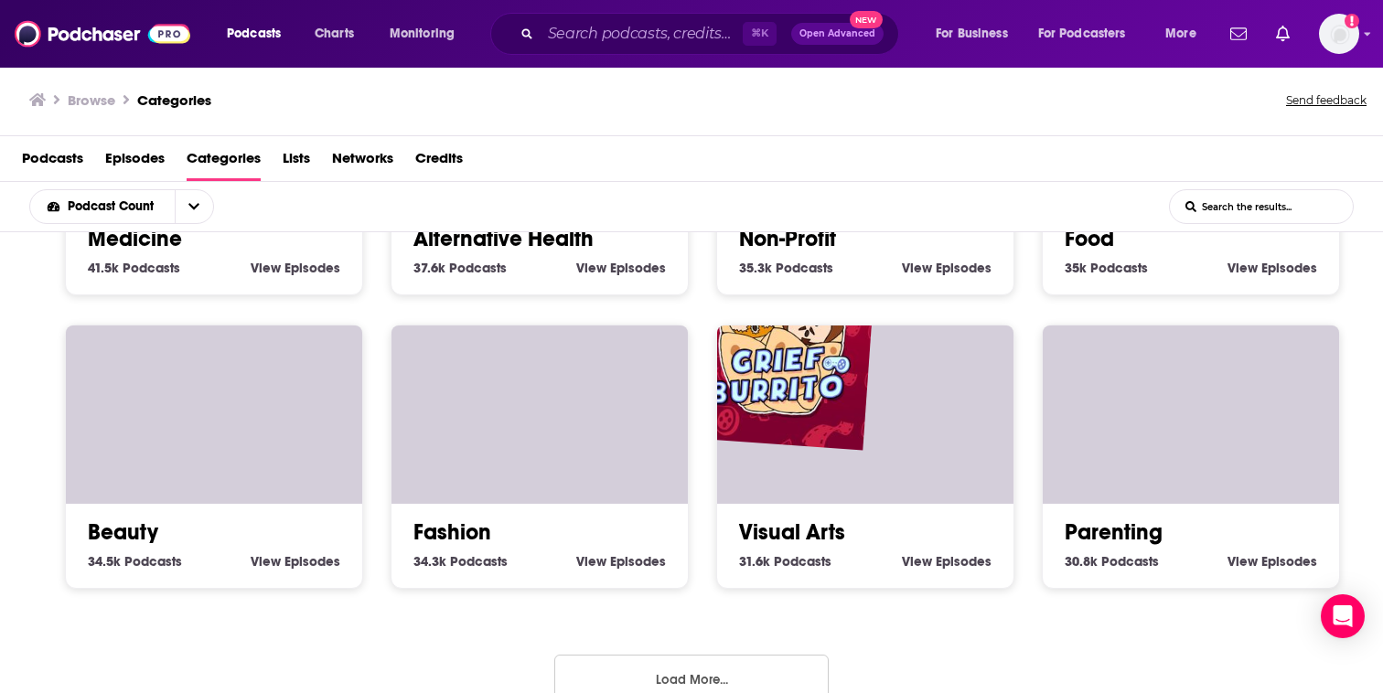
scroll to position [3180, 0]
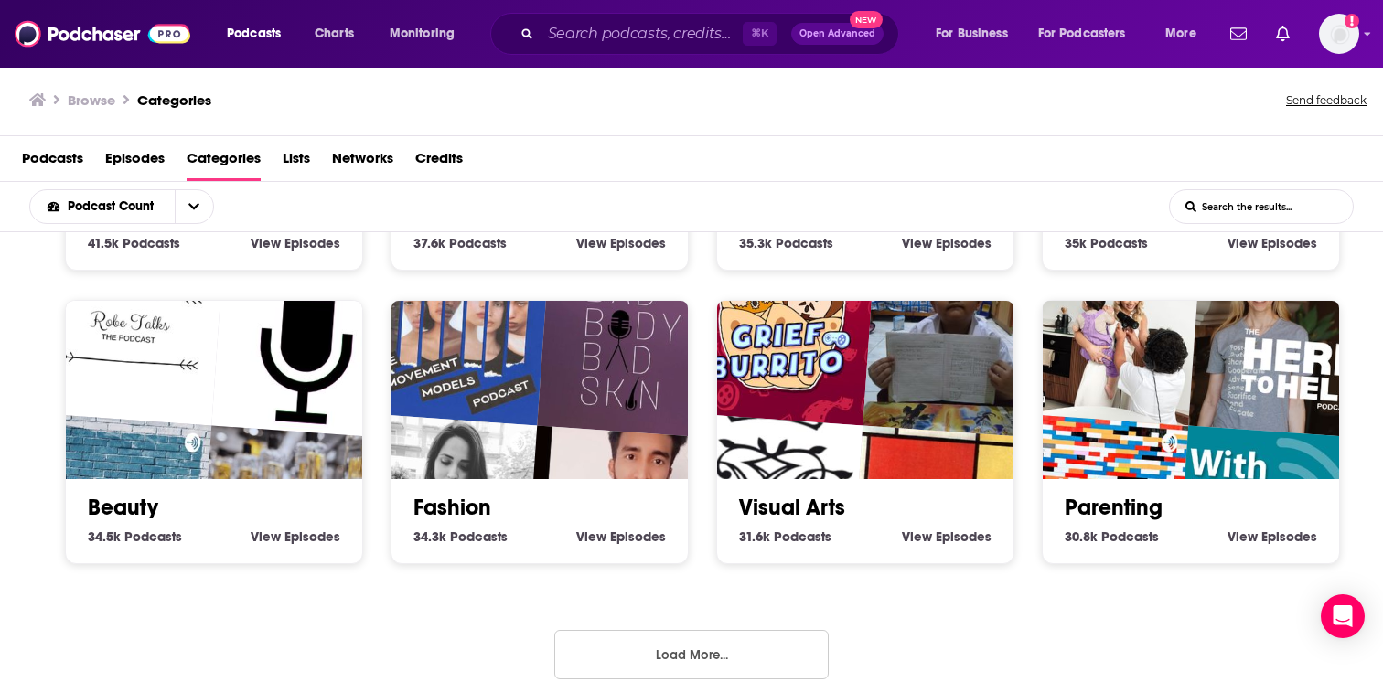
click at [770, 647] on button "Load More..." at bounding box center [691, 654] width 274 height 49
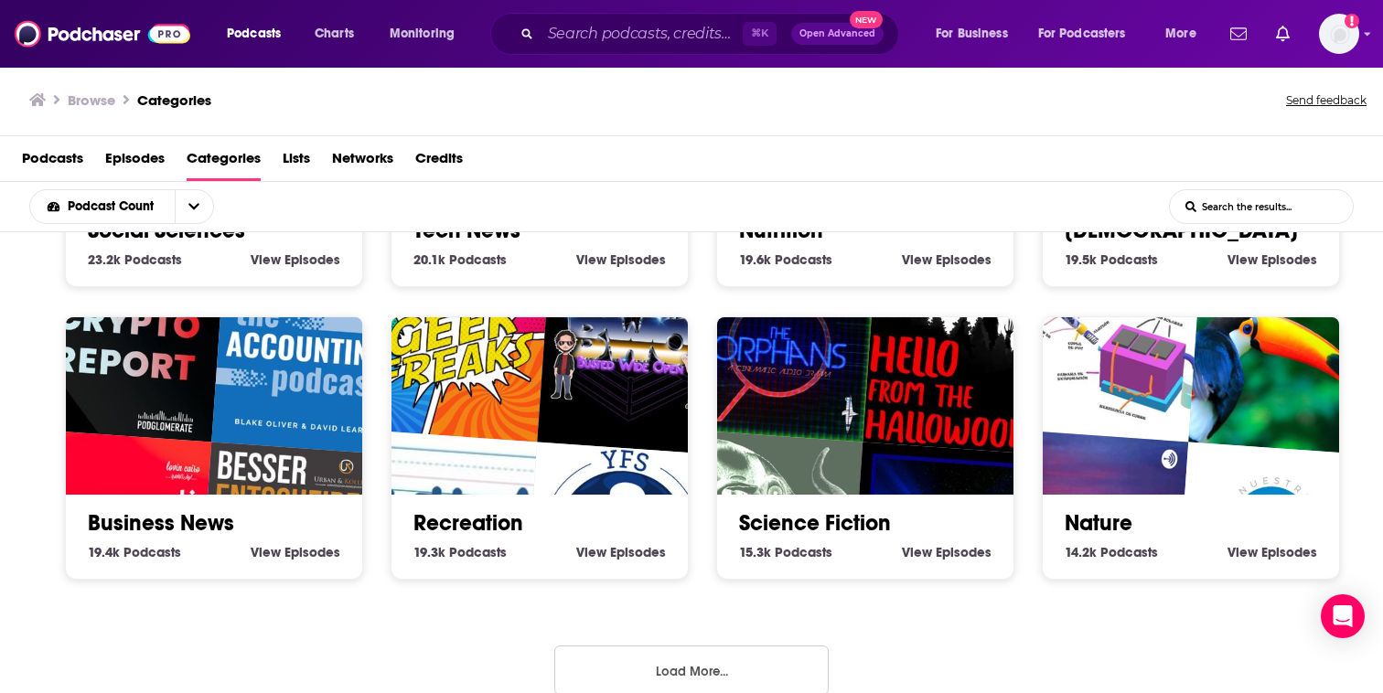
scroll to position [4350, 0]
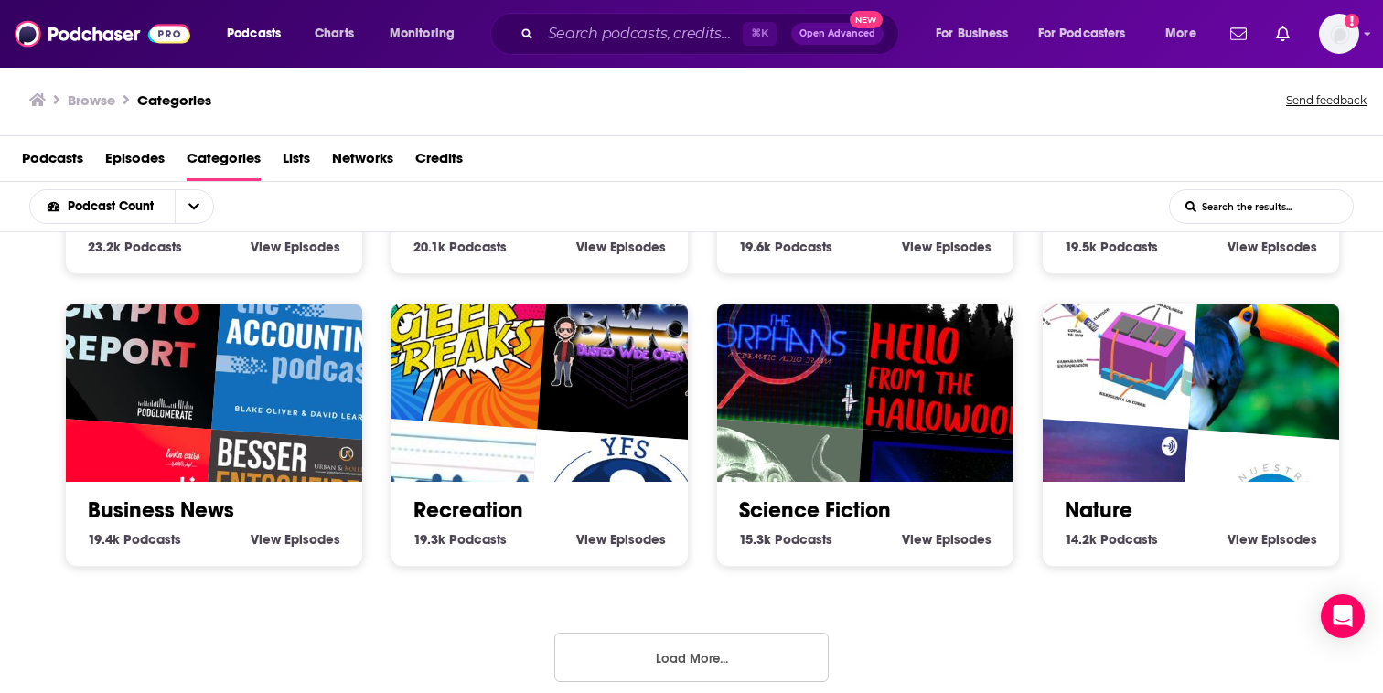
click at [672, 645] on button "Load More..." at bounding box center [691, 657] width 274 height 49
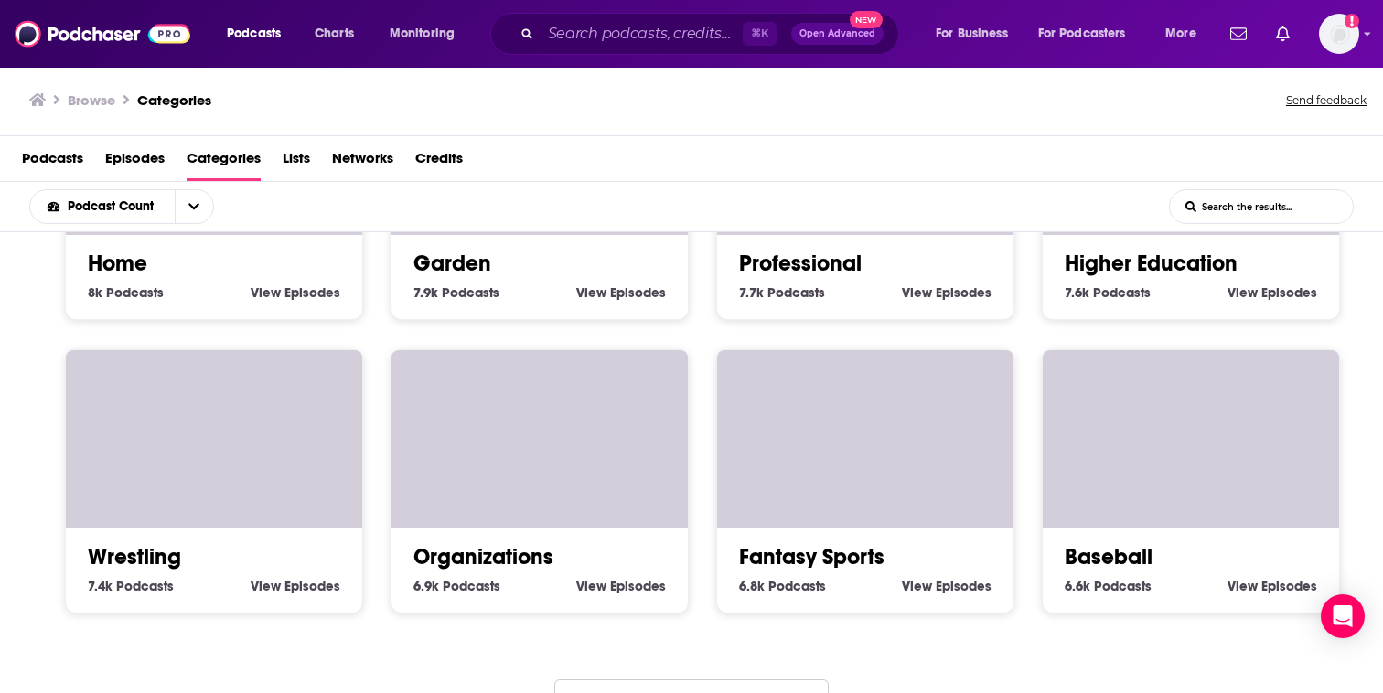
scroll to position [5519, 0]
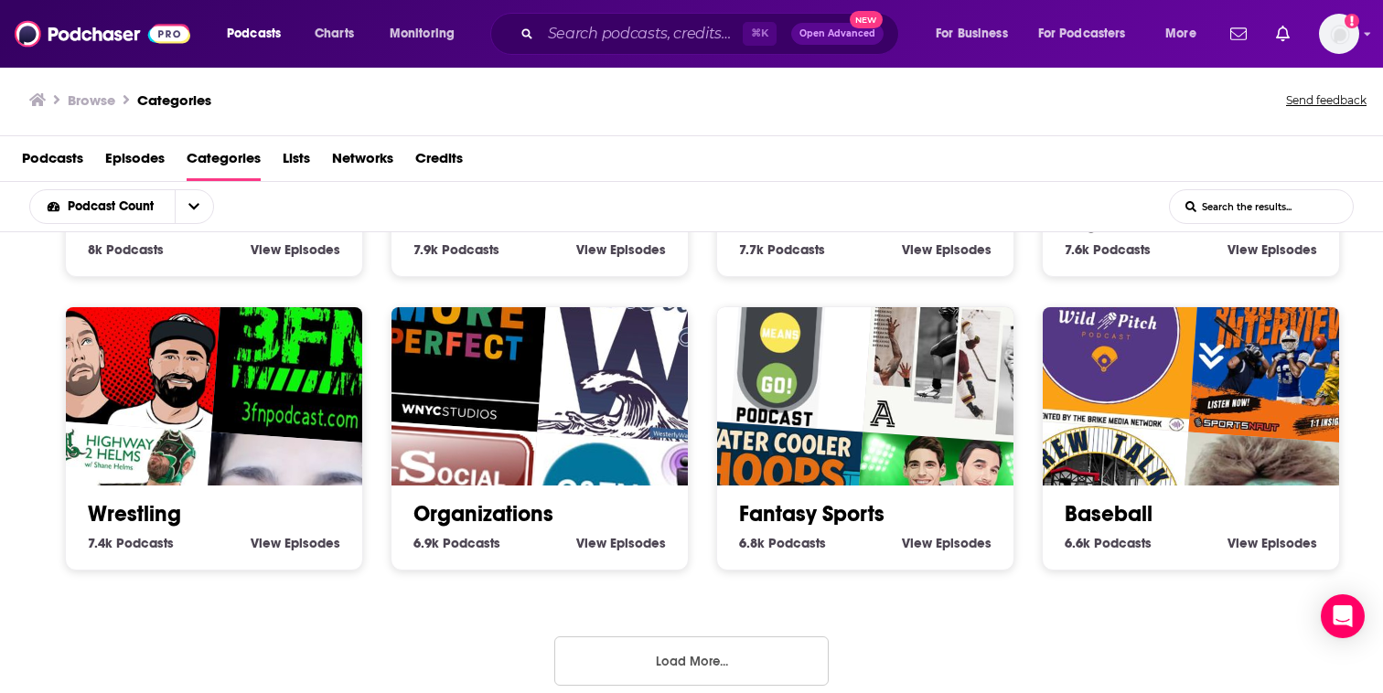
click at [672, 645] on button "Load More..." at bounding box center [691, 661] width 274 height 49
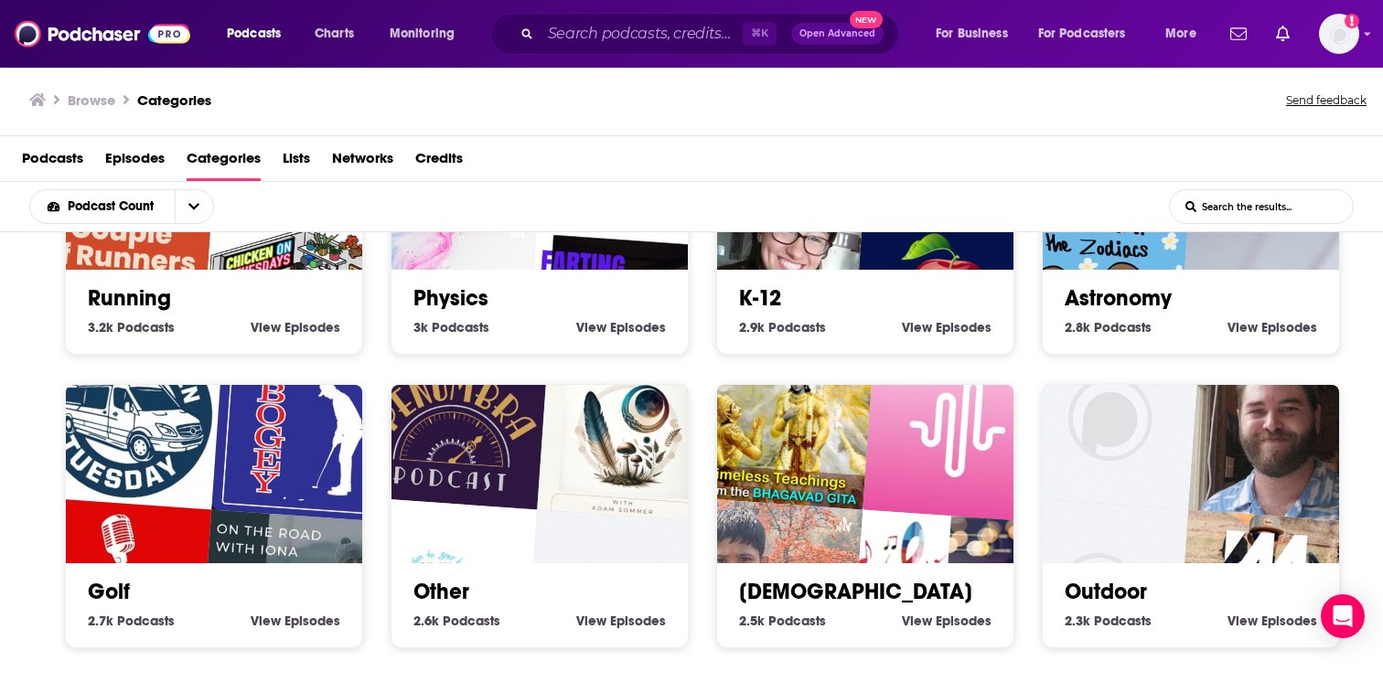
scroll to position [6688, 0]
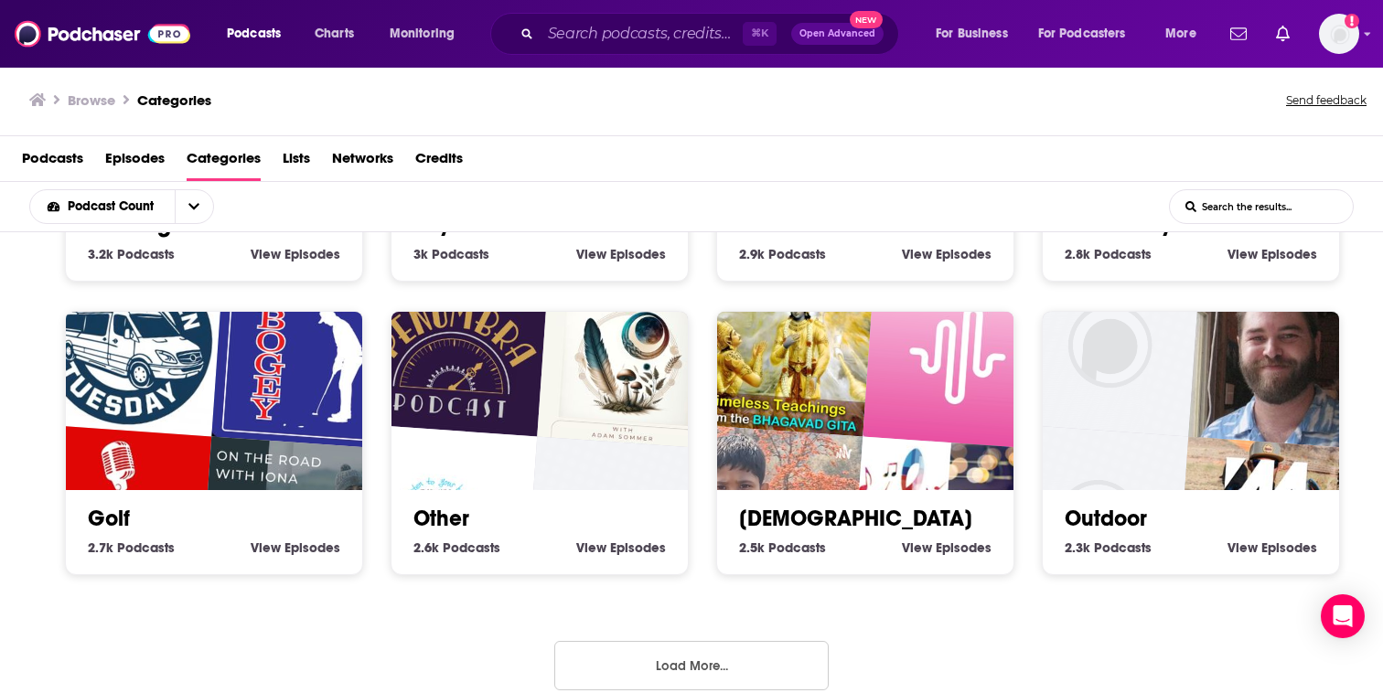
click at [673, 643] on button "Load More..." at bounding box center [691, 665] width 274 height 49
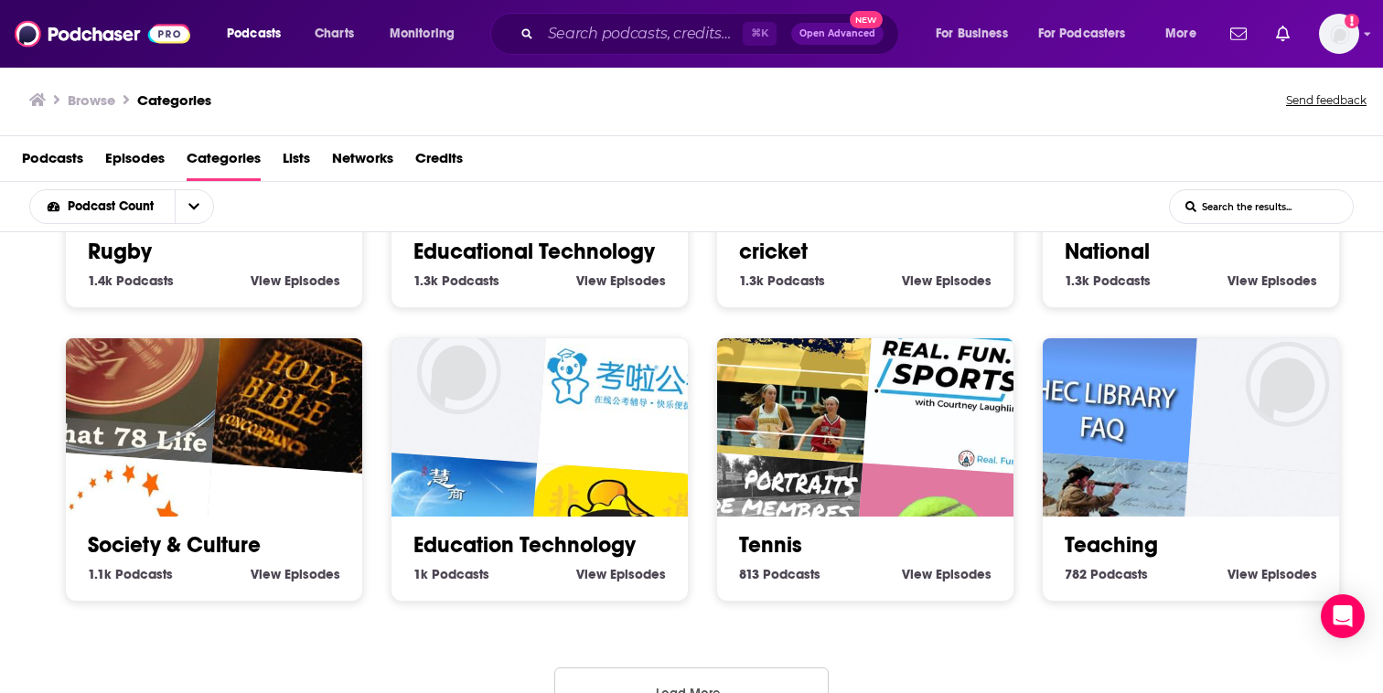
scroll to position [7858, 0]
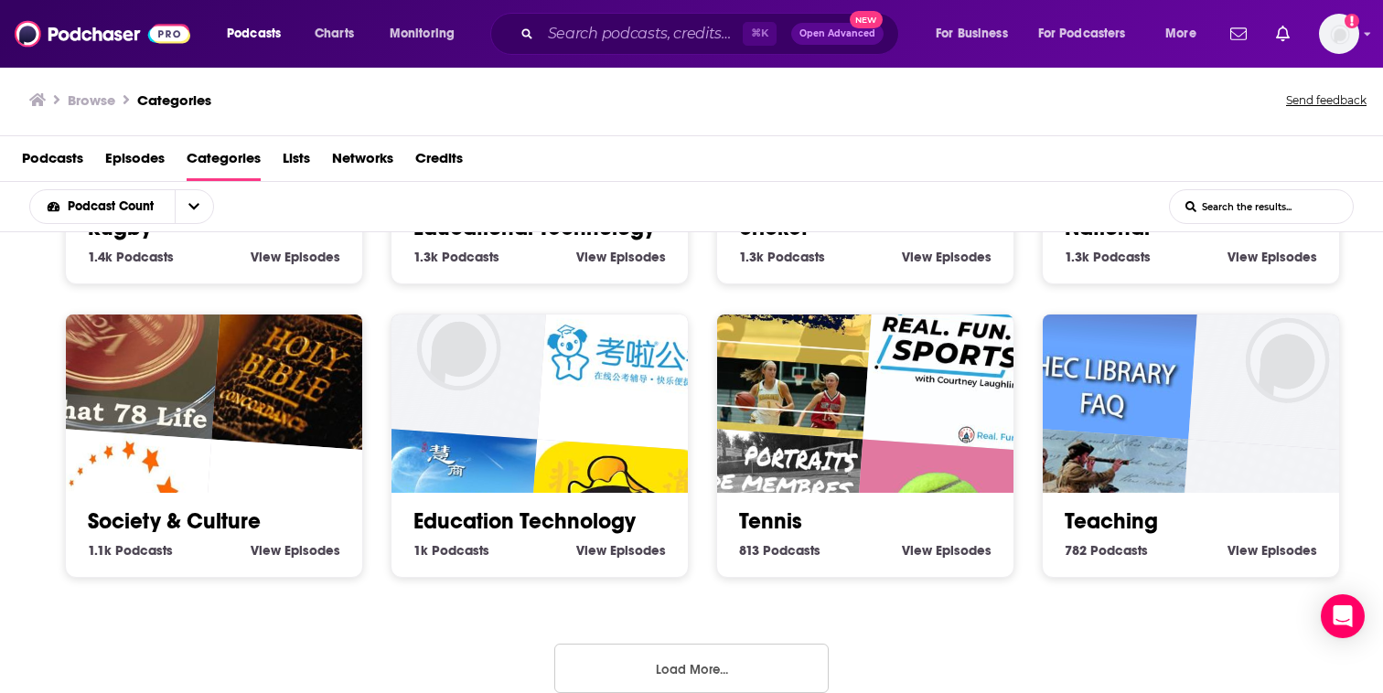
click at [675, 644] on button "Load More..." at bounding box center [691, 668] width 274 height 49
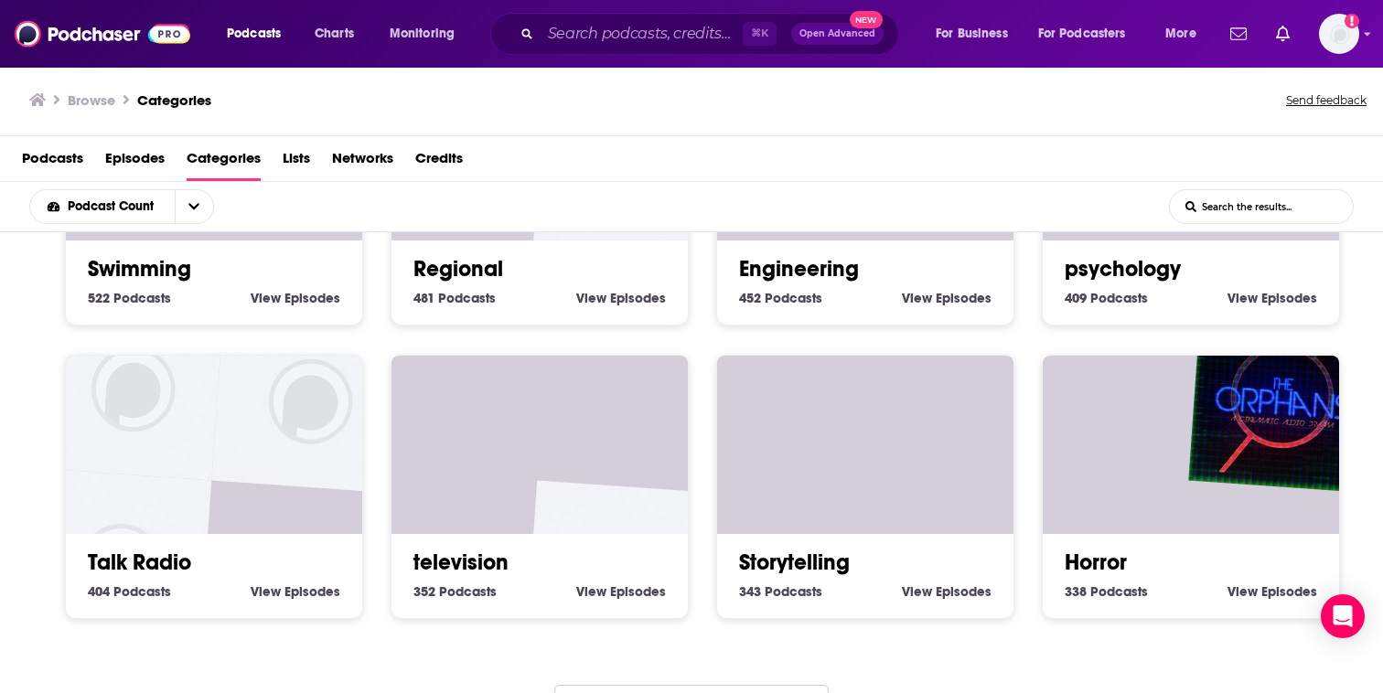
scroll to position [9027, 0]
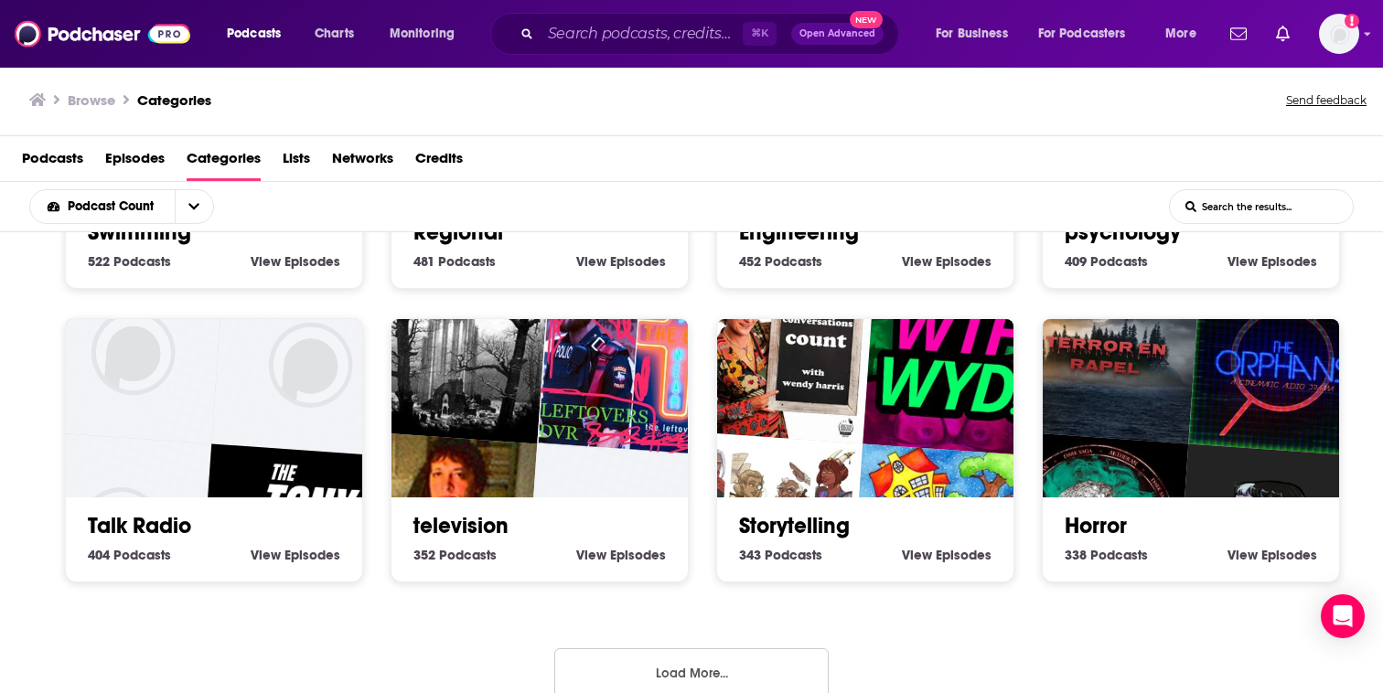
click at [675, 648] on button "Load More..." at bounding box center [691, 672] width 274 height 49
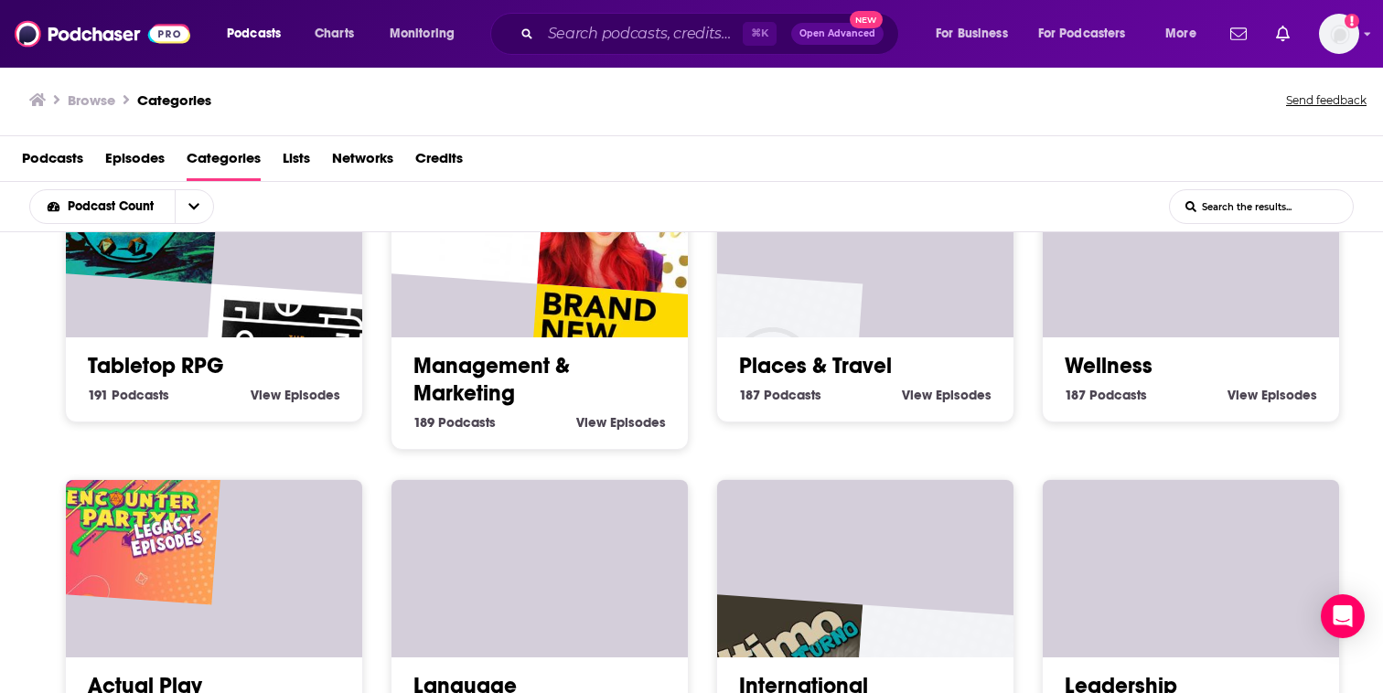
scroll to position [10249, 0]
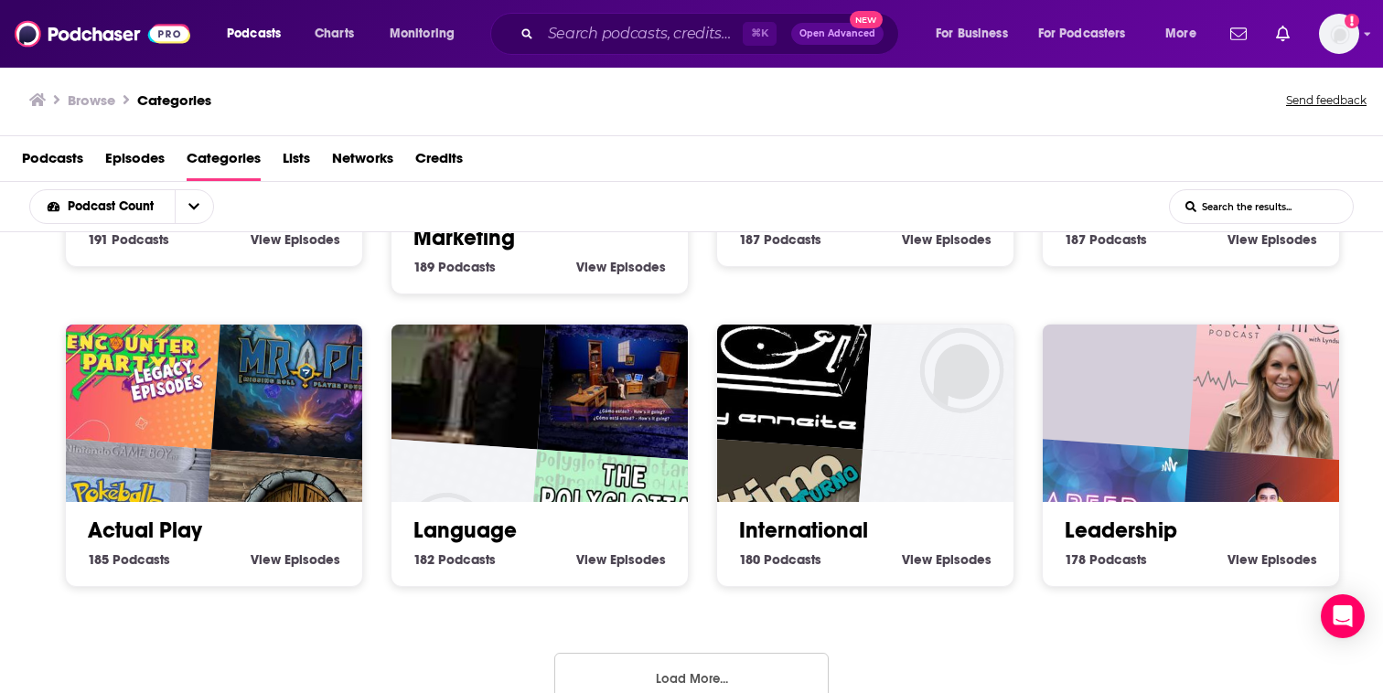
click at [689, 653] on button "Load More..." at bounding box center [691, 677] width 274 height 49
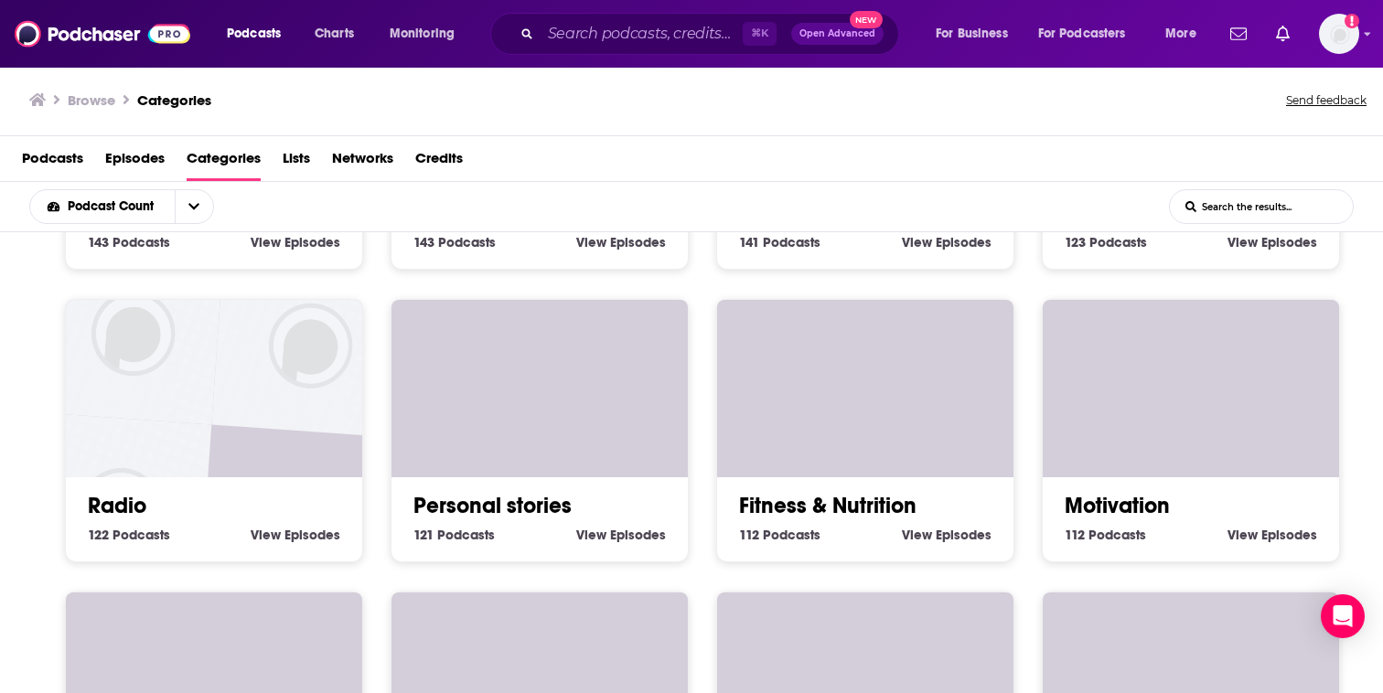
scroll to position [11156, 0]
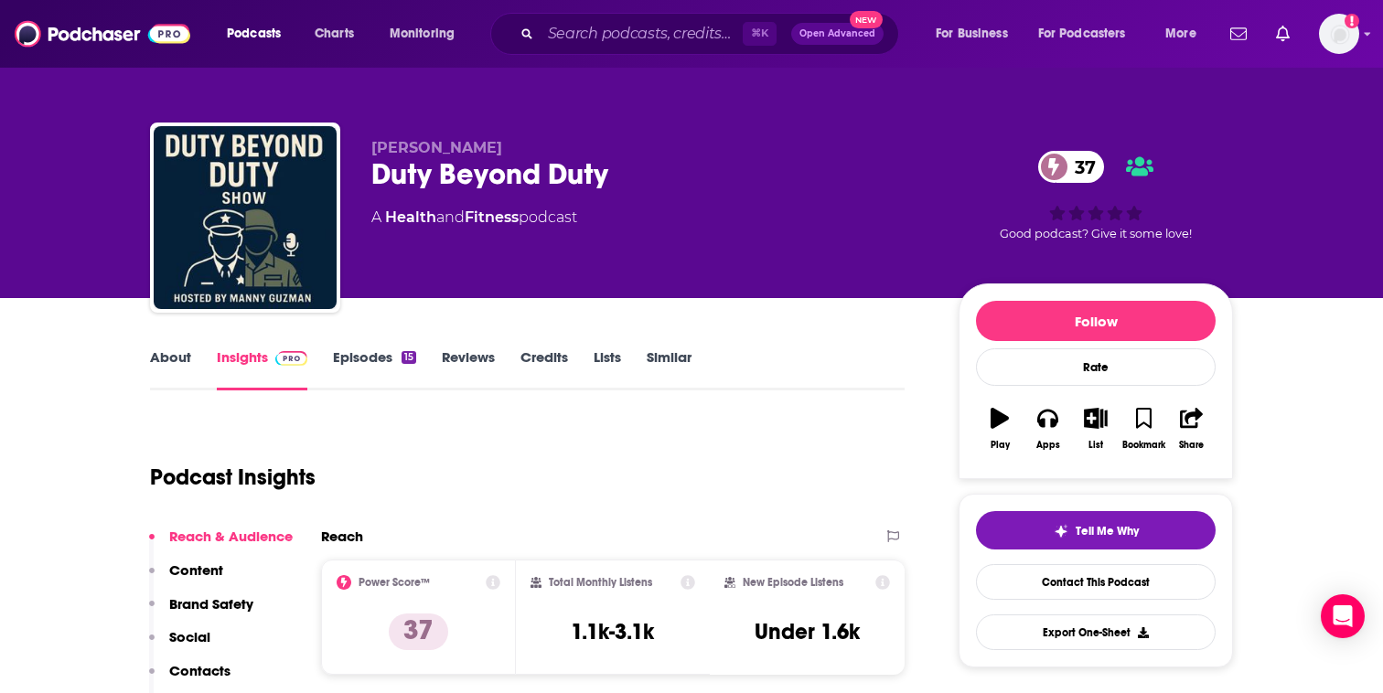
click at [184, 375] on link "About" at bounding box center [170, 369] width 41 height 42
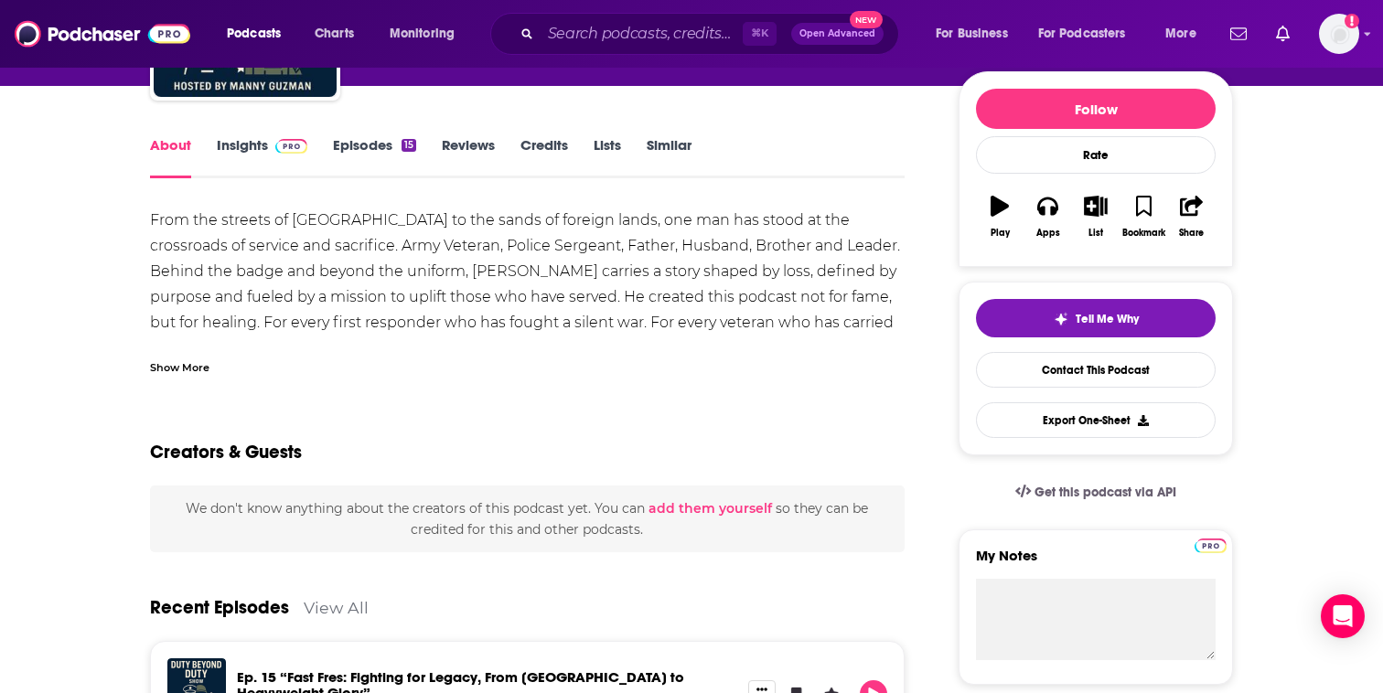
scroll to position [222, 0]
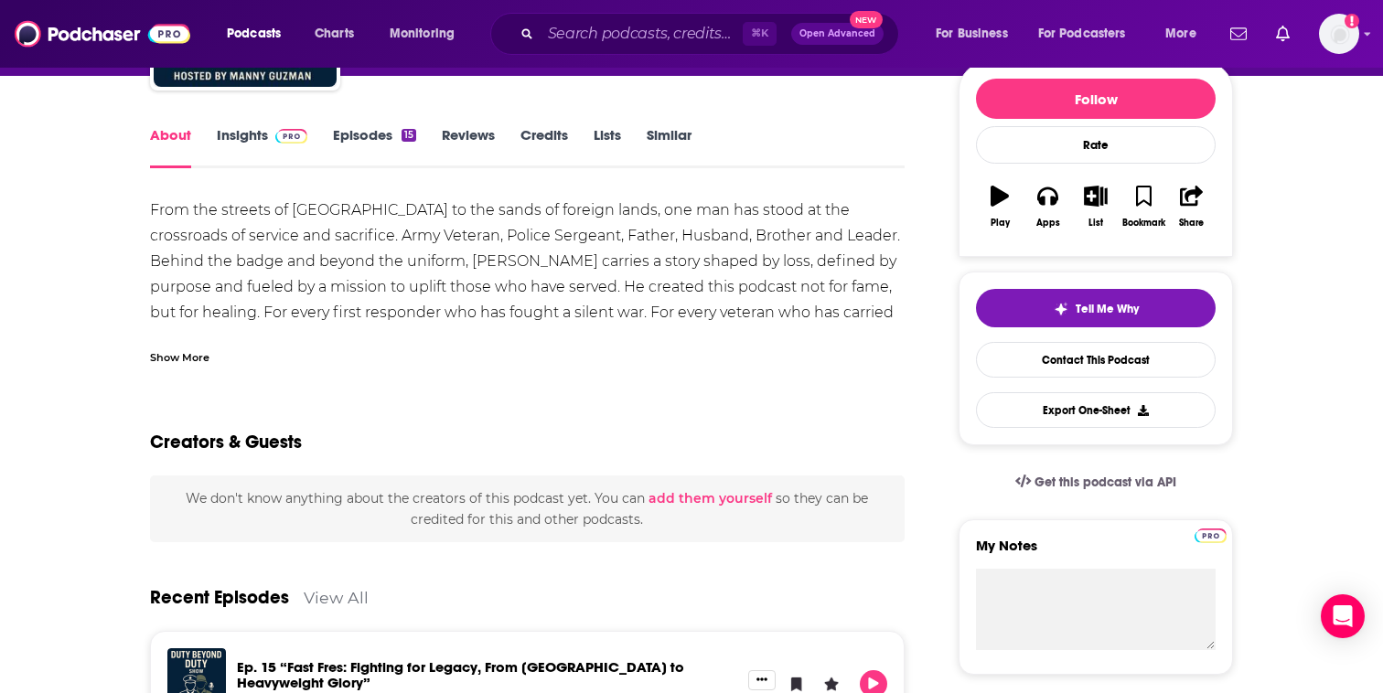
click at [193, 356] on div "Show More" at bounding box center [179, 356] width 59 height 17
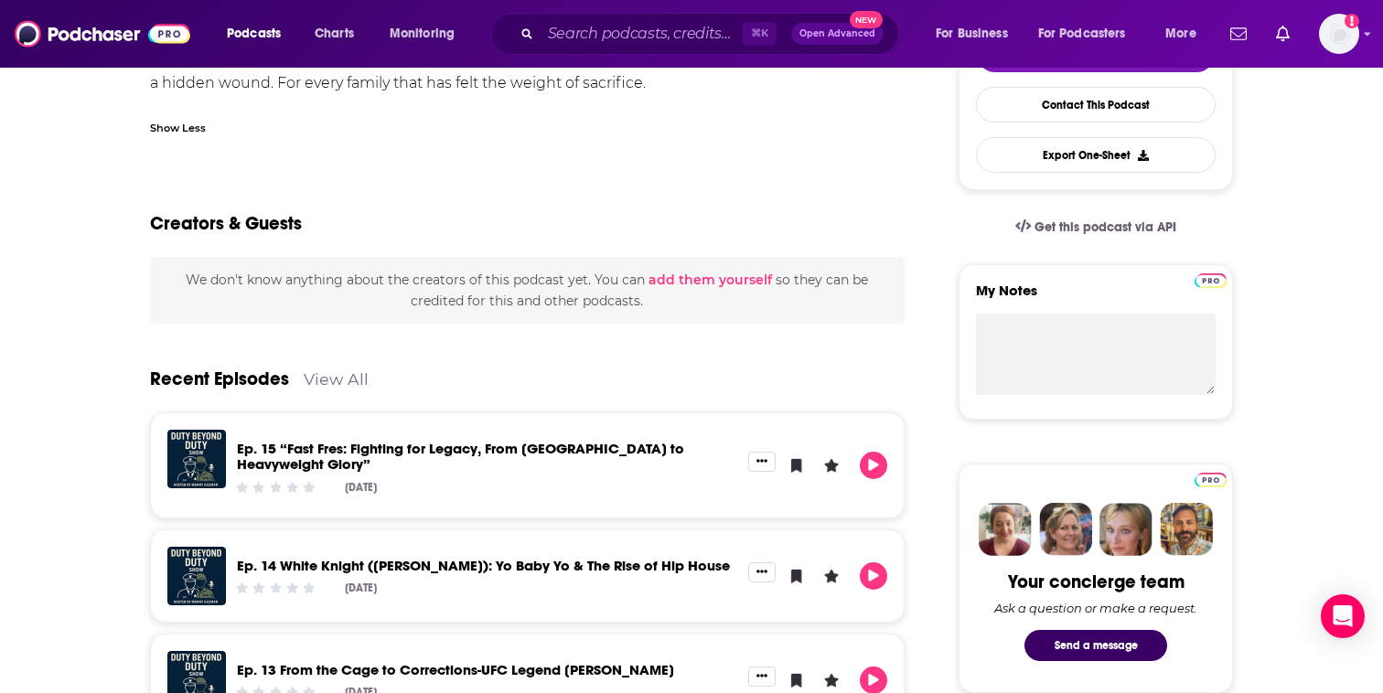
scroll to position [0, 0]
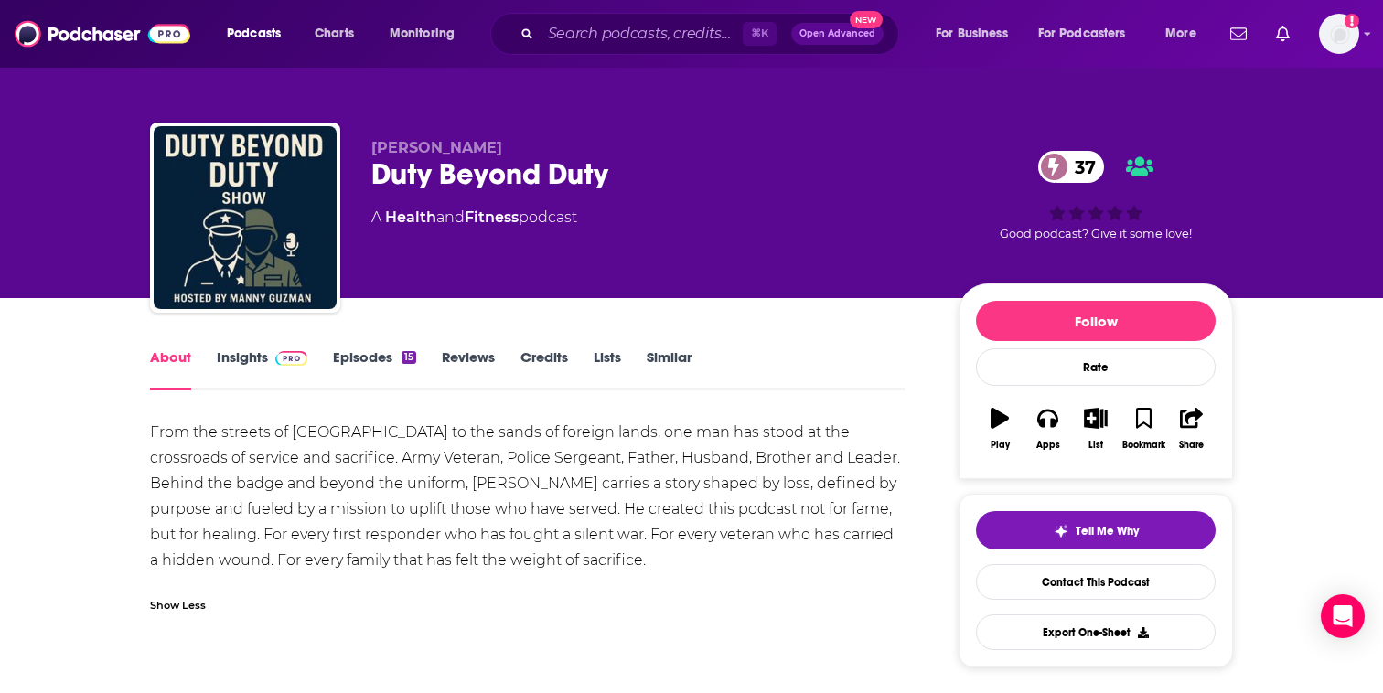
click at [284, 361] on img at bounding box center [291, 358] width 32 height 15
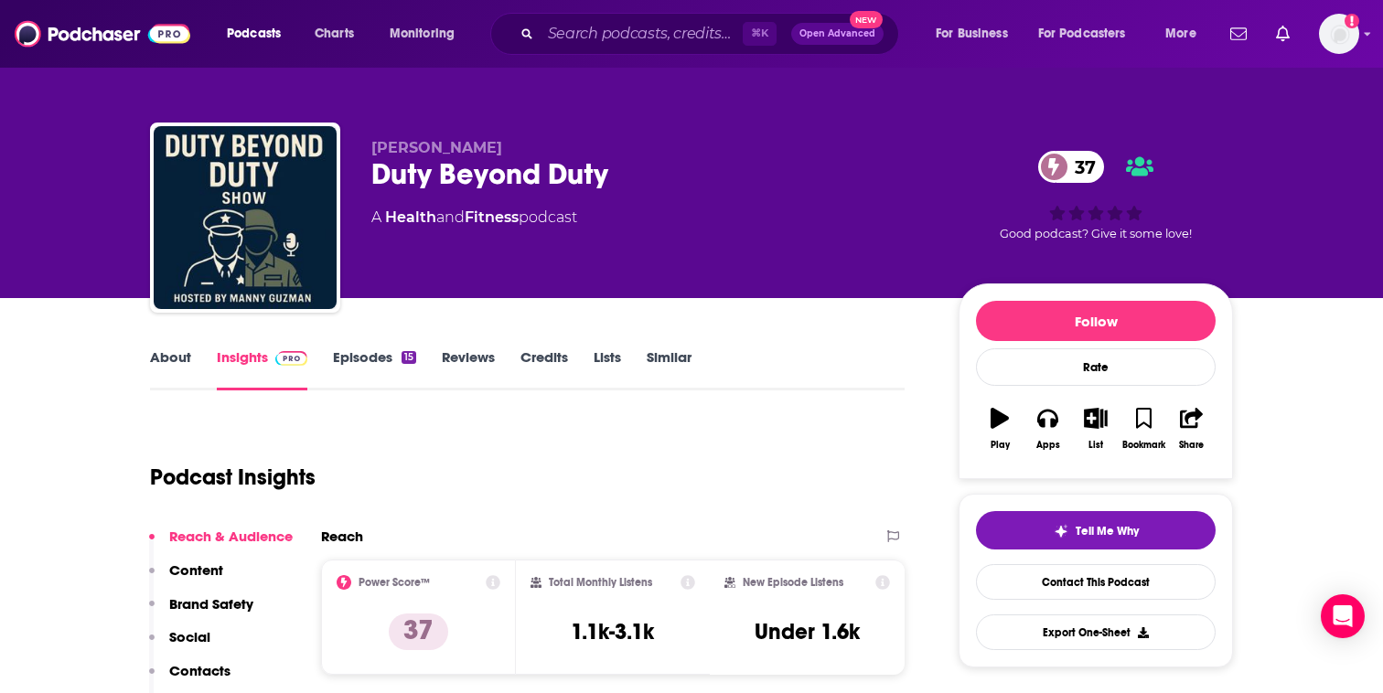
click at [338, 358] on link "Episodes 15" at bounding box center [374, 369] width 83 height 42
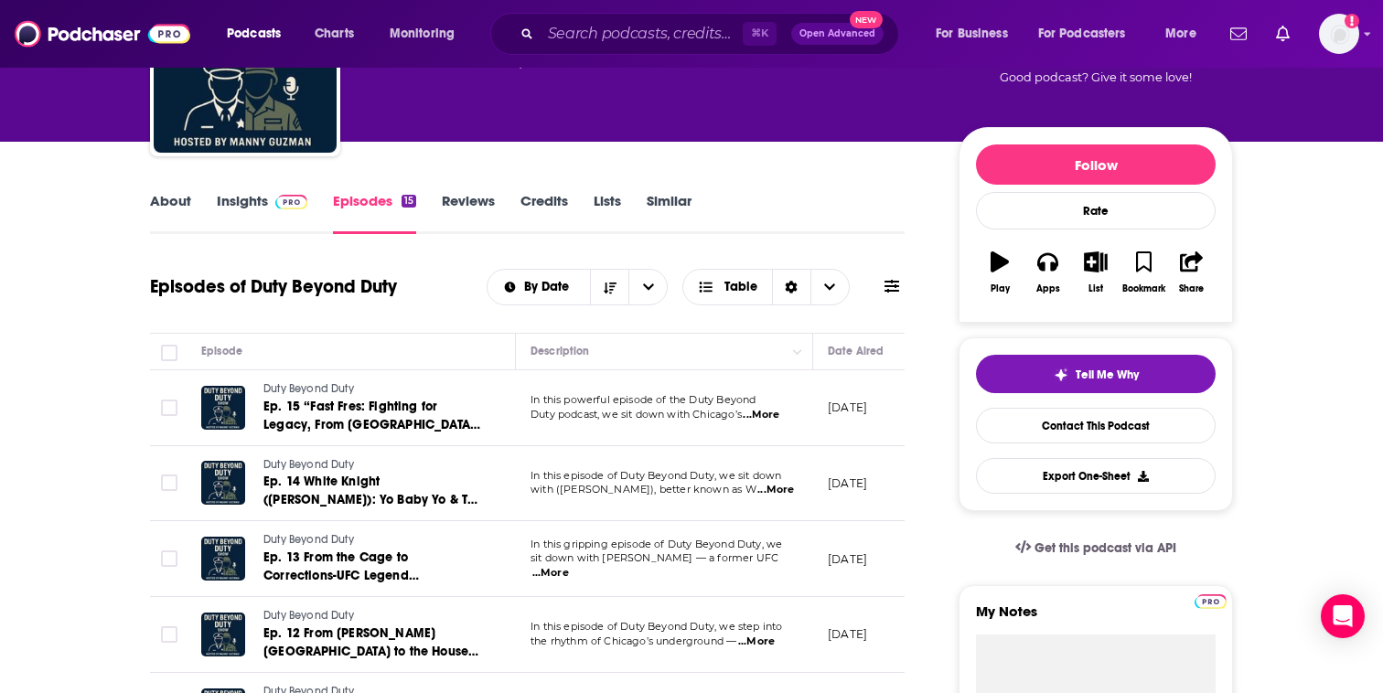
scroll to position [155, 0]
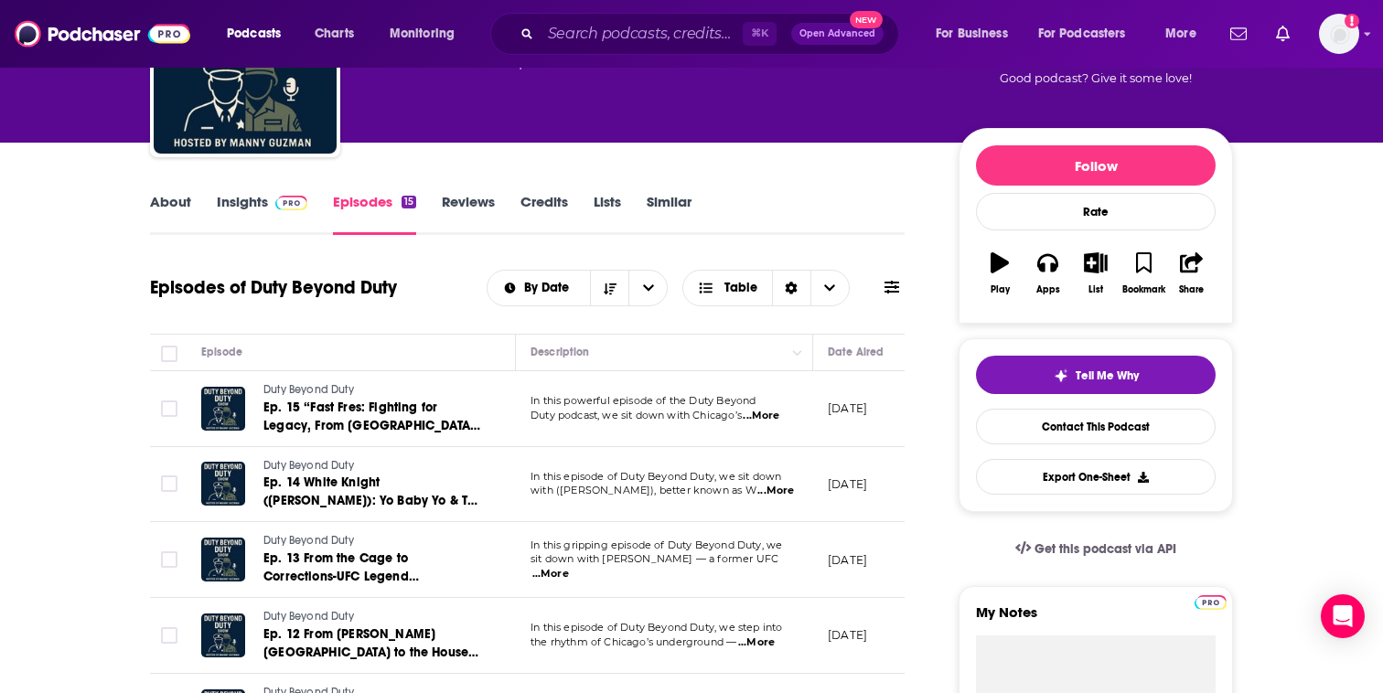
click at [762, 412] on span "...More" at bounding box center [761, 416] width 37 height 15
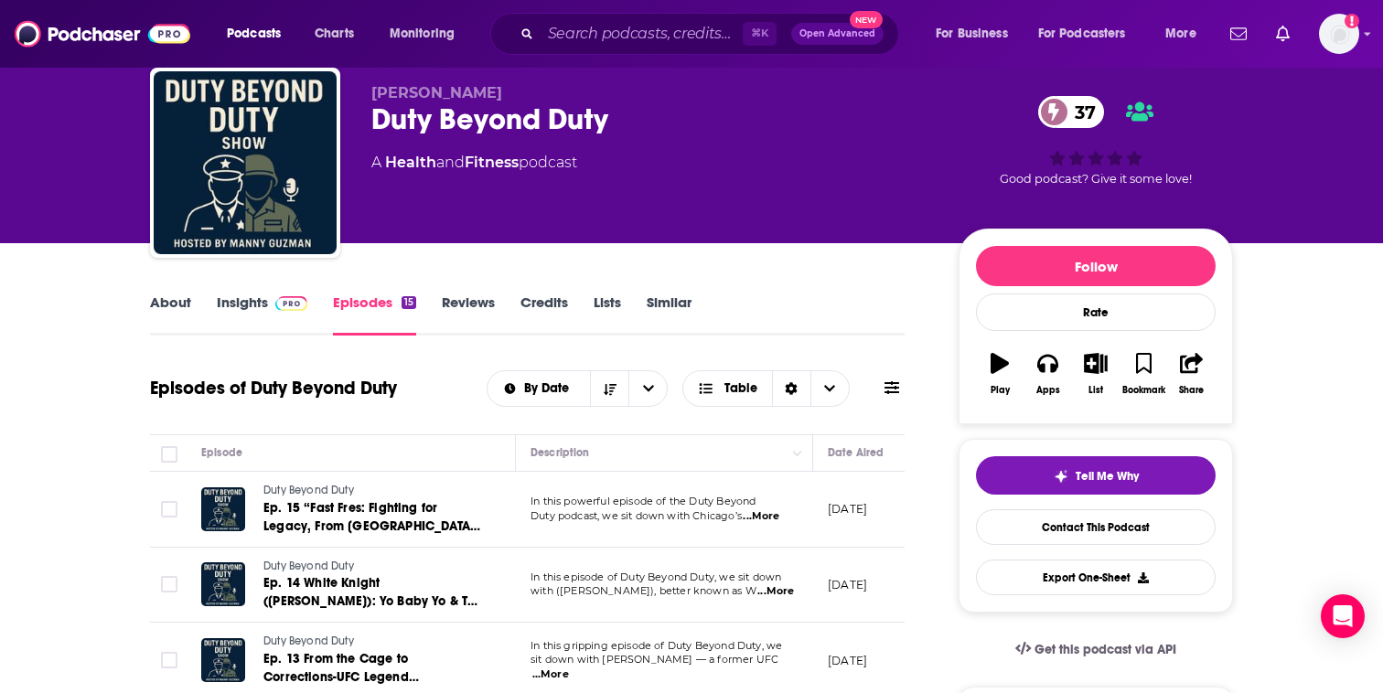
scroll to position [0, 0]
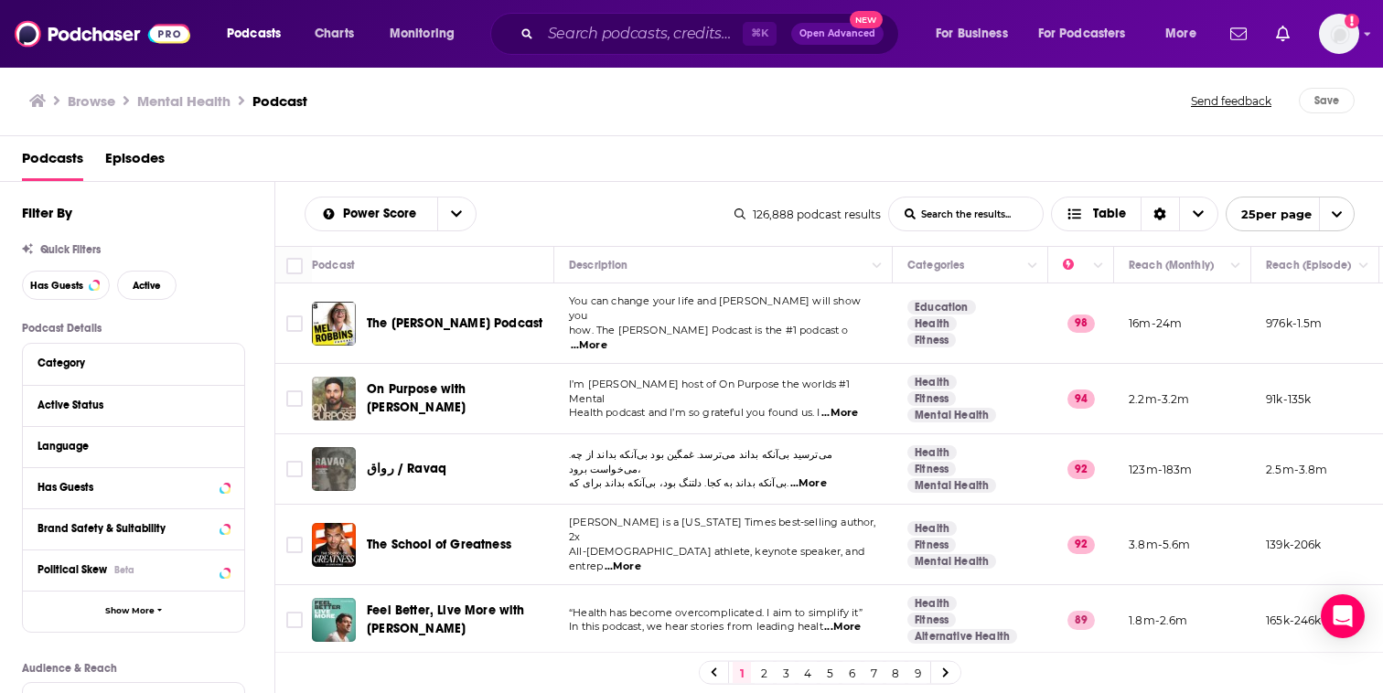
click at [936, 210] on input "List Search Input" at bounding box center [966, 214] width 154 height 33
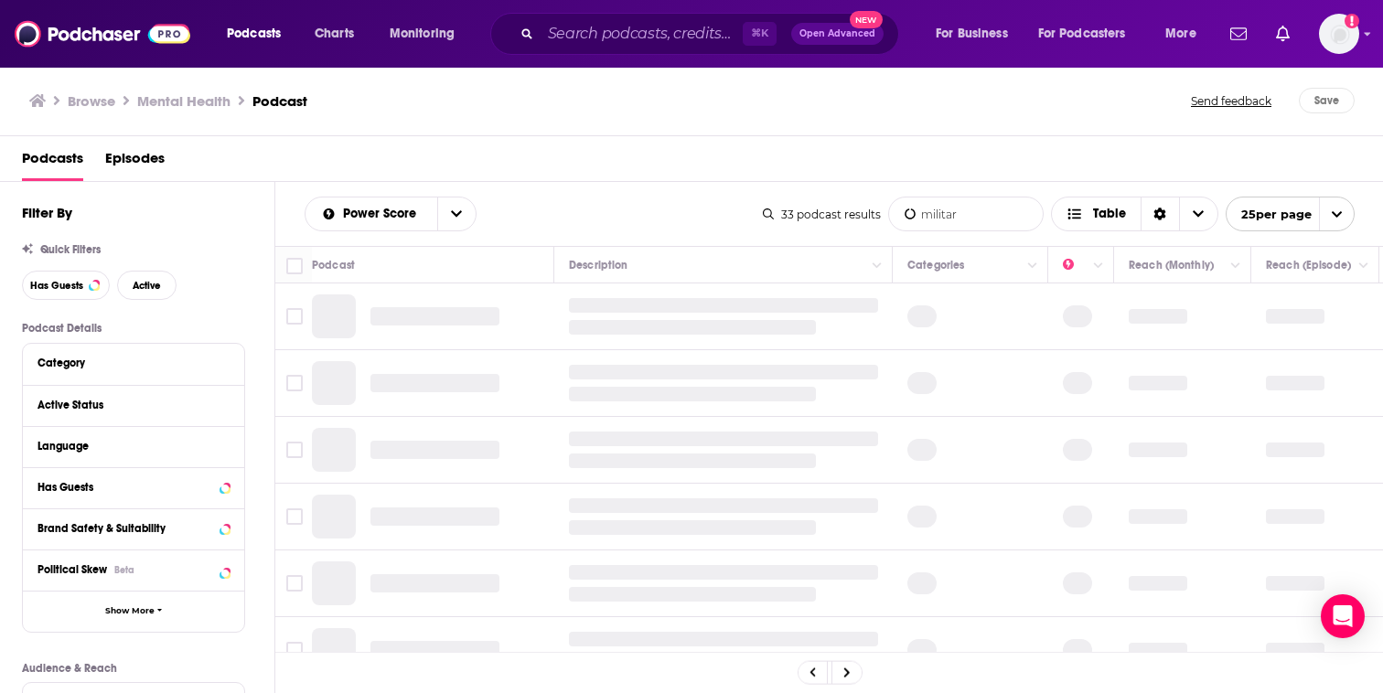
type input "military"
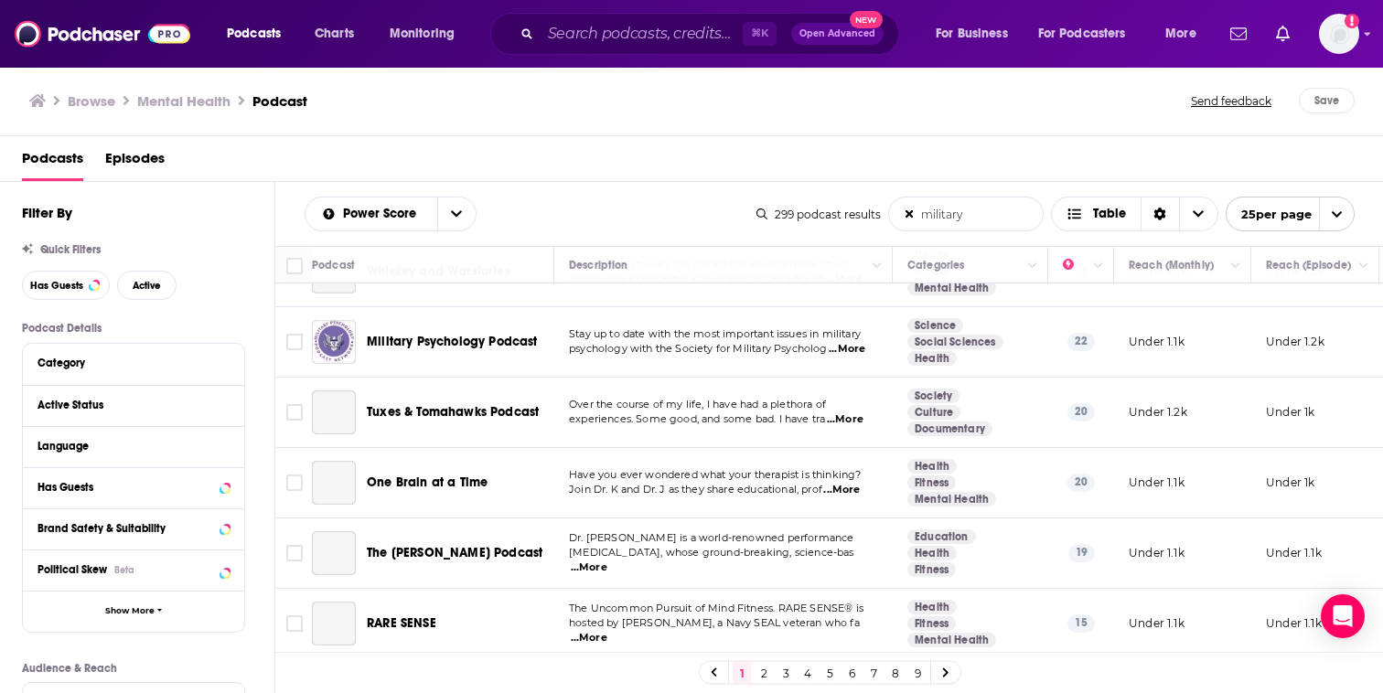
scroll to position [2635, 0]
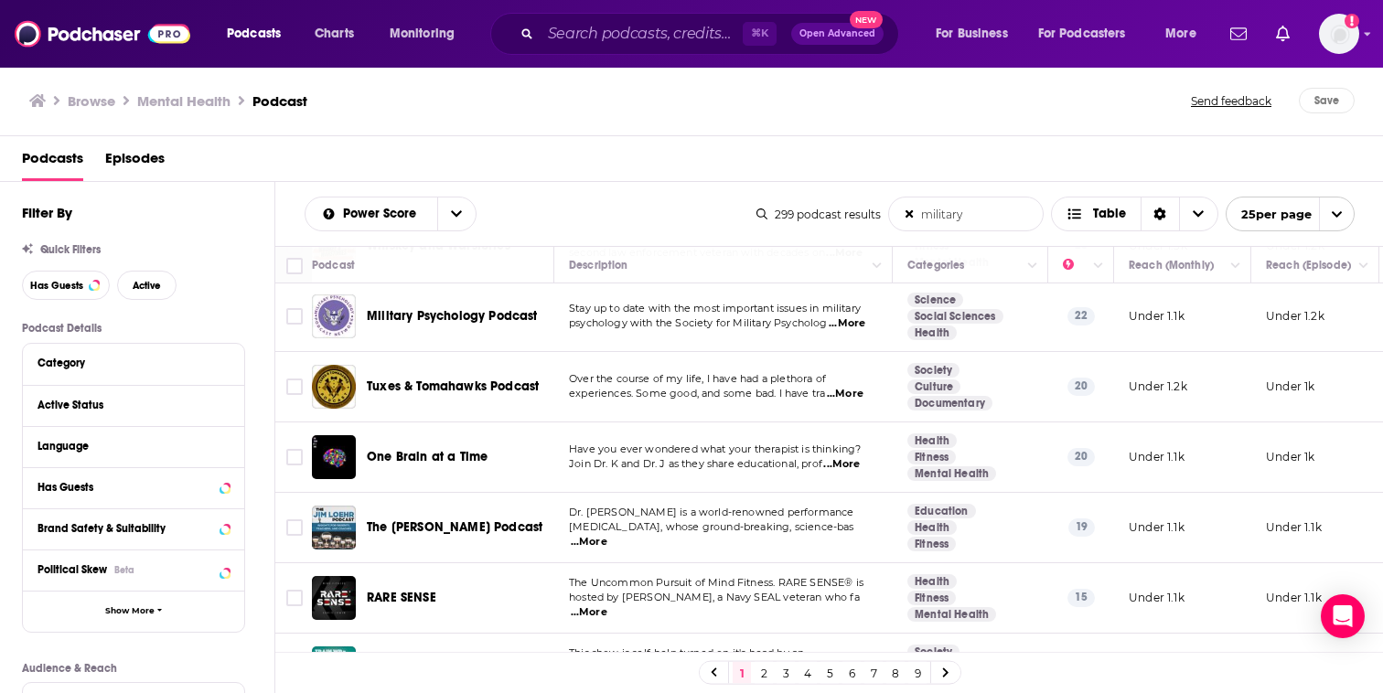
drag, startPoint x: 972, startPoint y: 223, endPoint x: 884, endPoint y: 217, distance: 88.0
click at [884, 217] on div "299 podcast results military List Search Input Search the results... Table 25 p…" at bounding box center [1055, 214] width 598 height 35
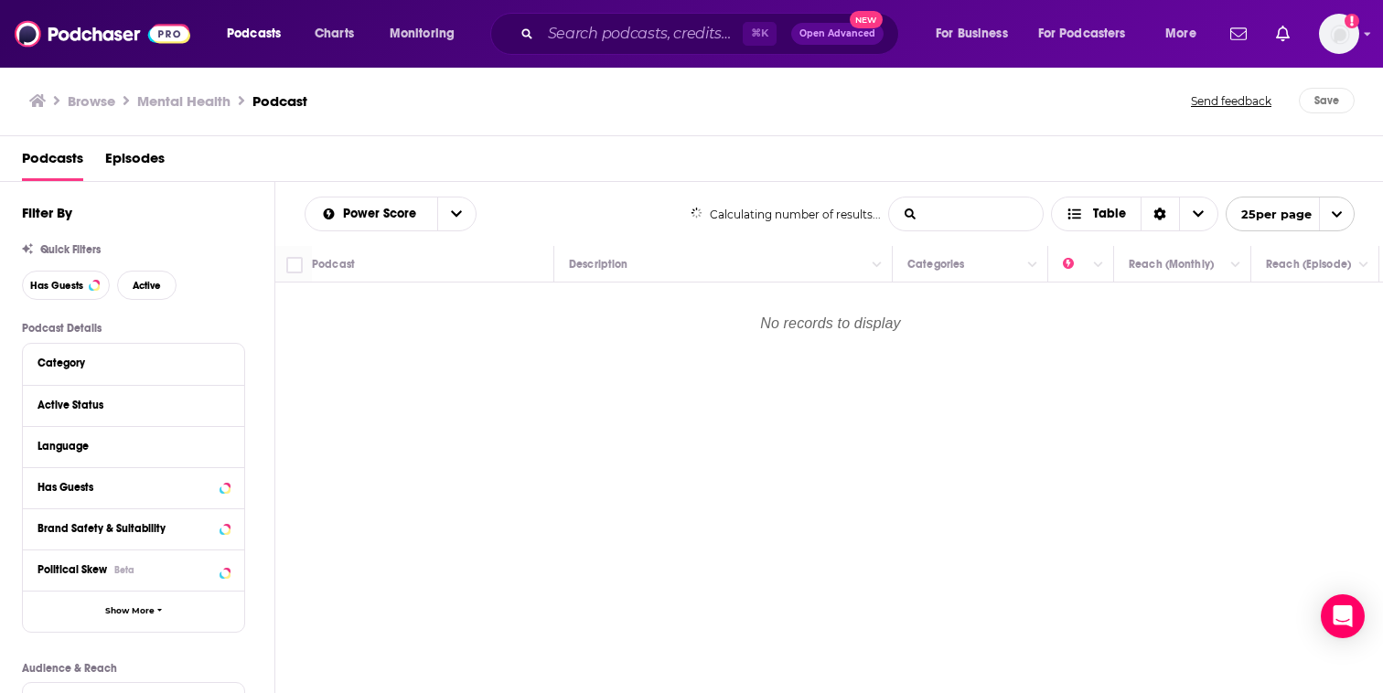
scroll to position [0, 0]
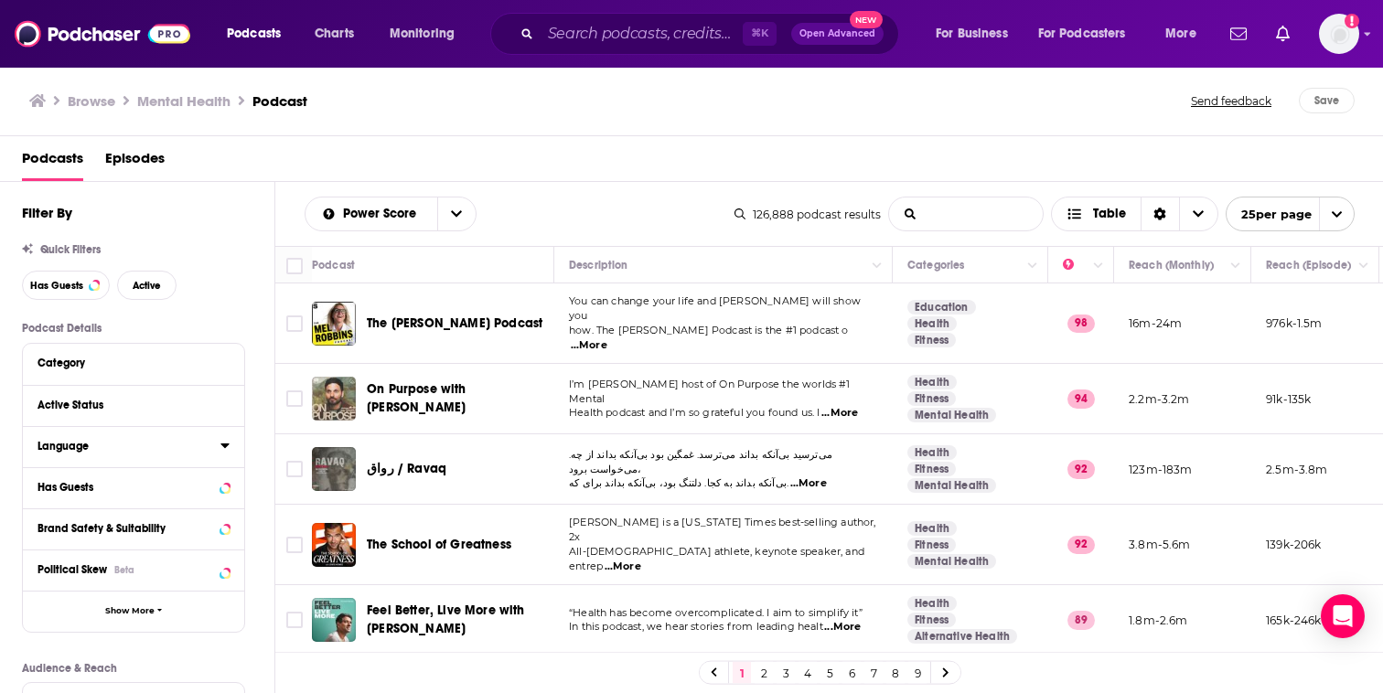
click at [230, 457] on div "Language" at bounding box center [133, 446] width 221 height 41
click at [224, 444] on icon at bounding box center [224, 445] width 9 height 15
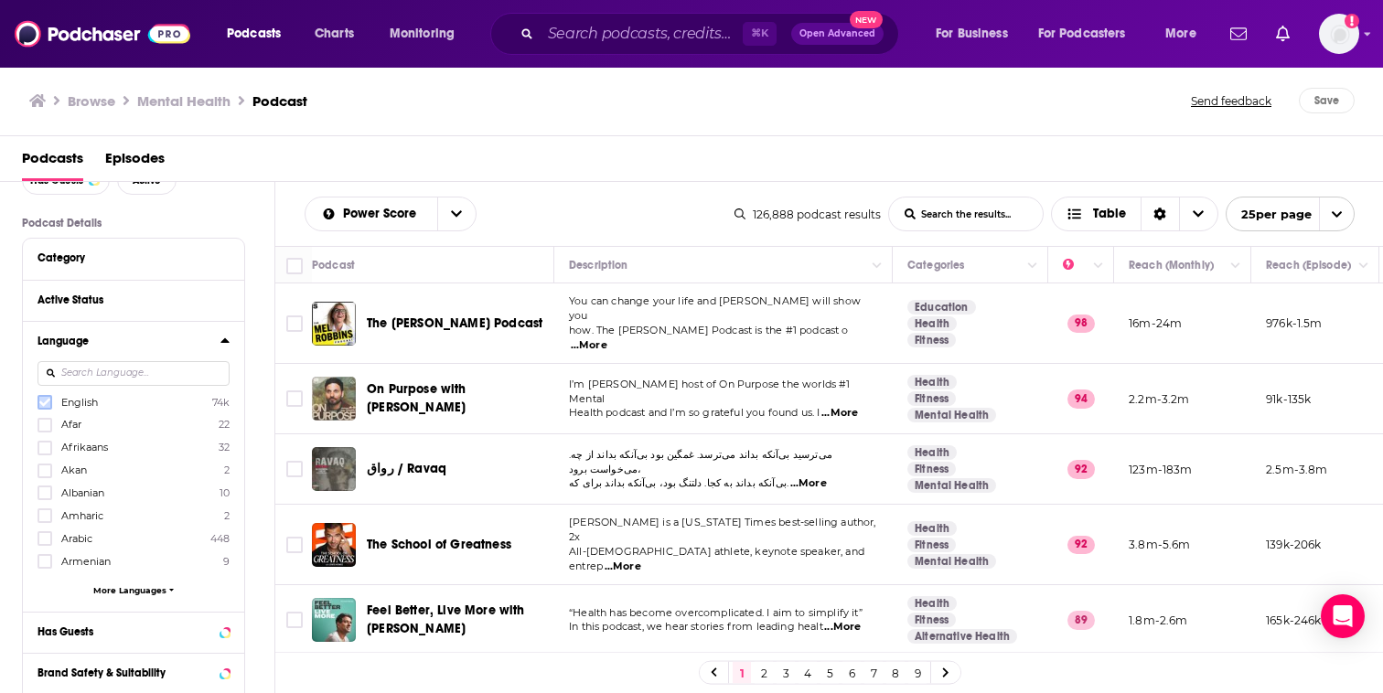
click at [44, 406] on icon at bounding box center [44, 403] width 11 height 8
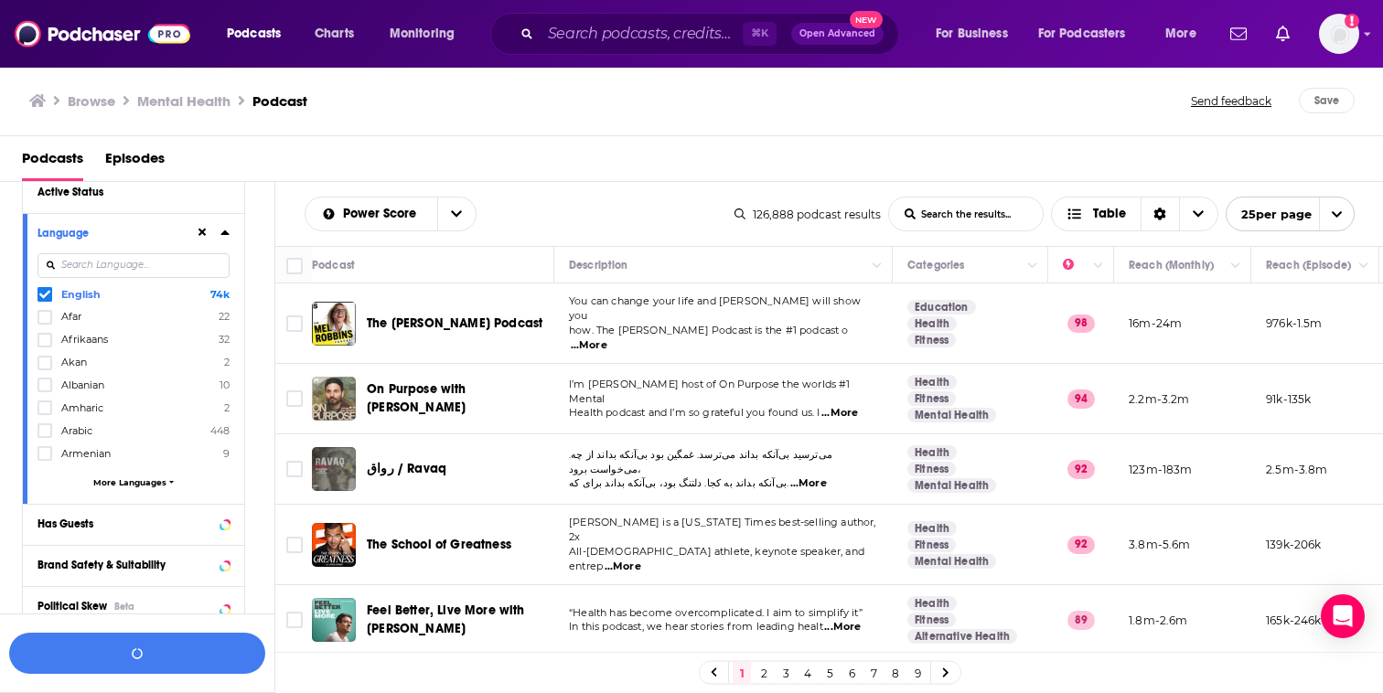
scroll to position [254, 0]
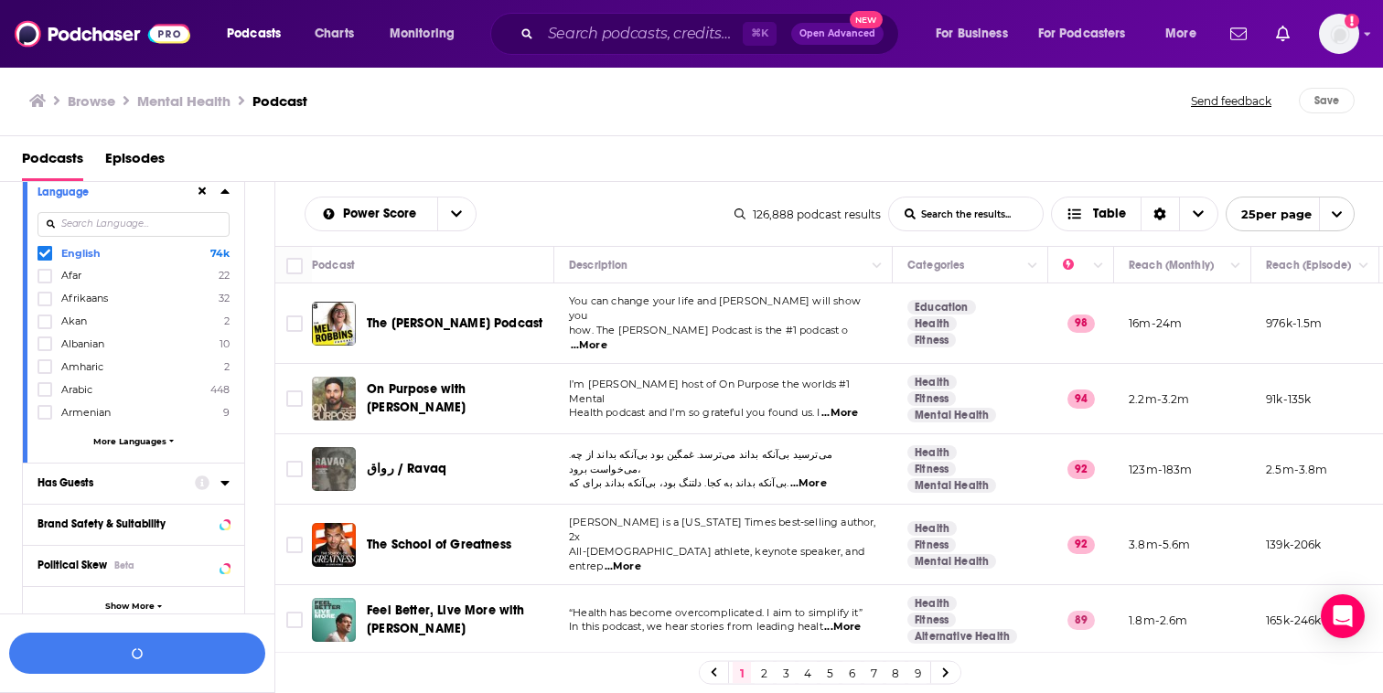
click at [210, 476] on div at bounding box center [212, 482] width 35 height 23
click at [220, 478] on icon at bounding box center [224, 483] width 9 height 15
click at [70, 526] on span "All" at bounding box center [123, 517] width 171 height 24
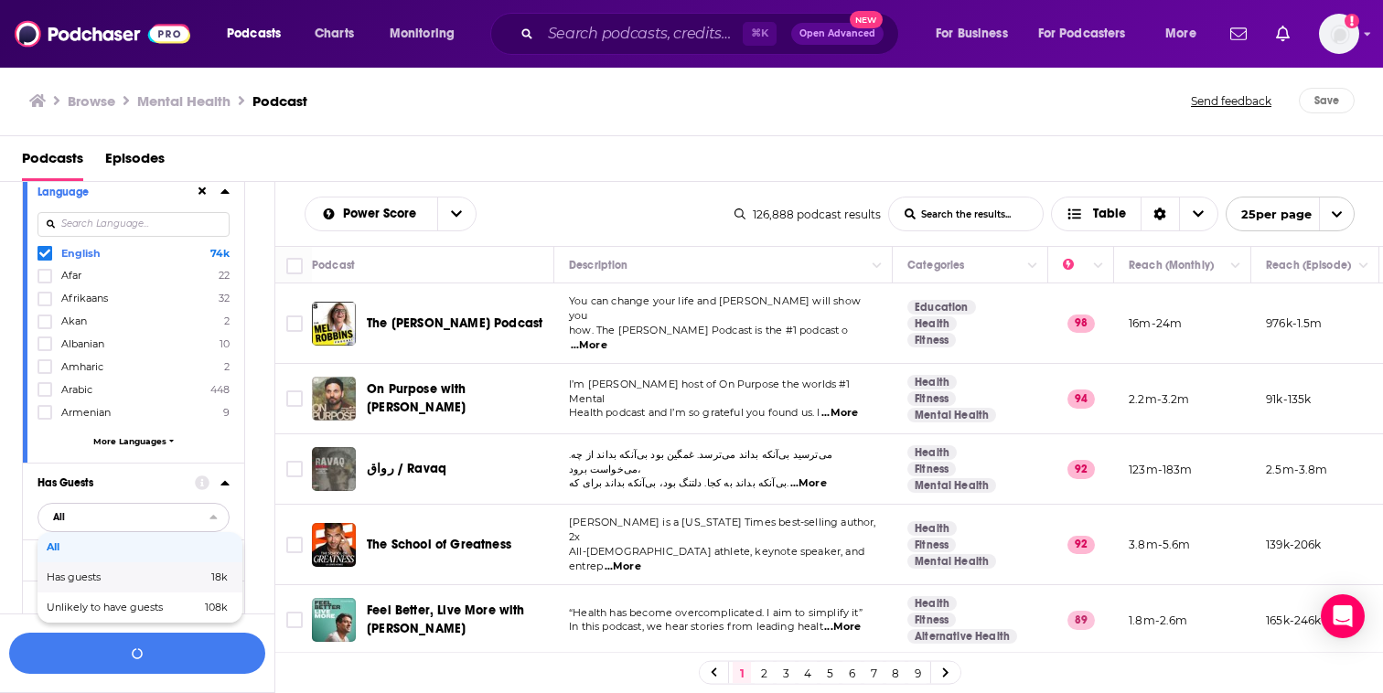
click at [80, 573] on span "Has guests" at bounding box center [100, 578] width 107 height 10
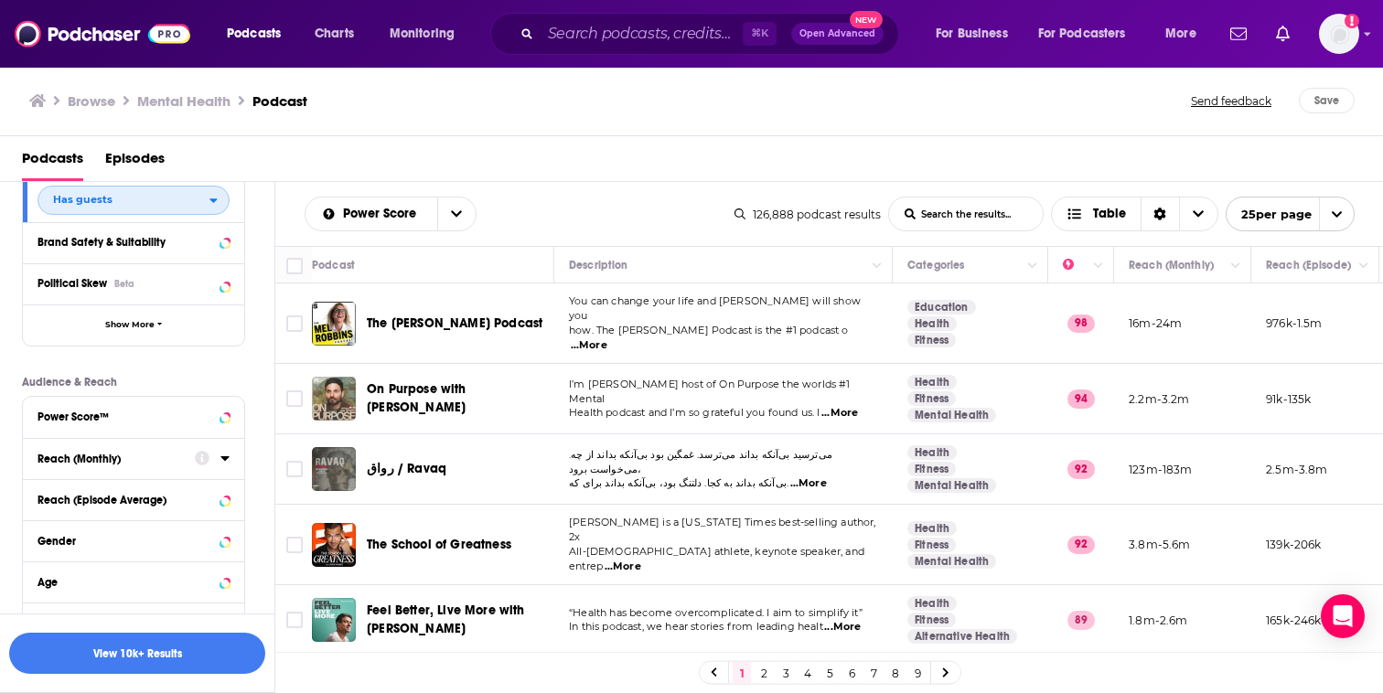
scroll to position [573, 0]
click at [196, 333] on button "Show More" at bounding box center [133, 323] width 221 height 41
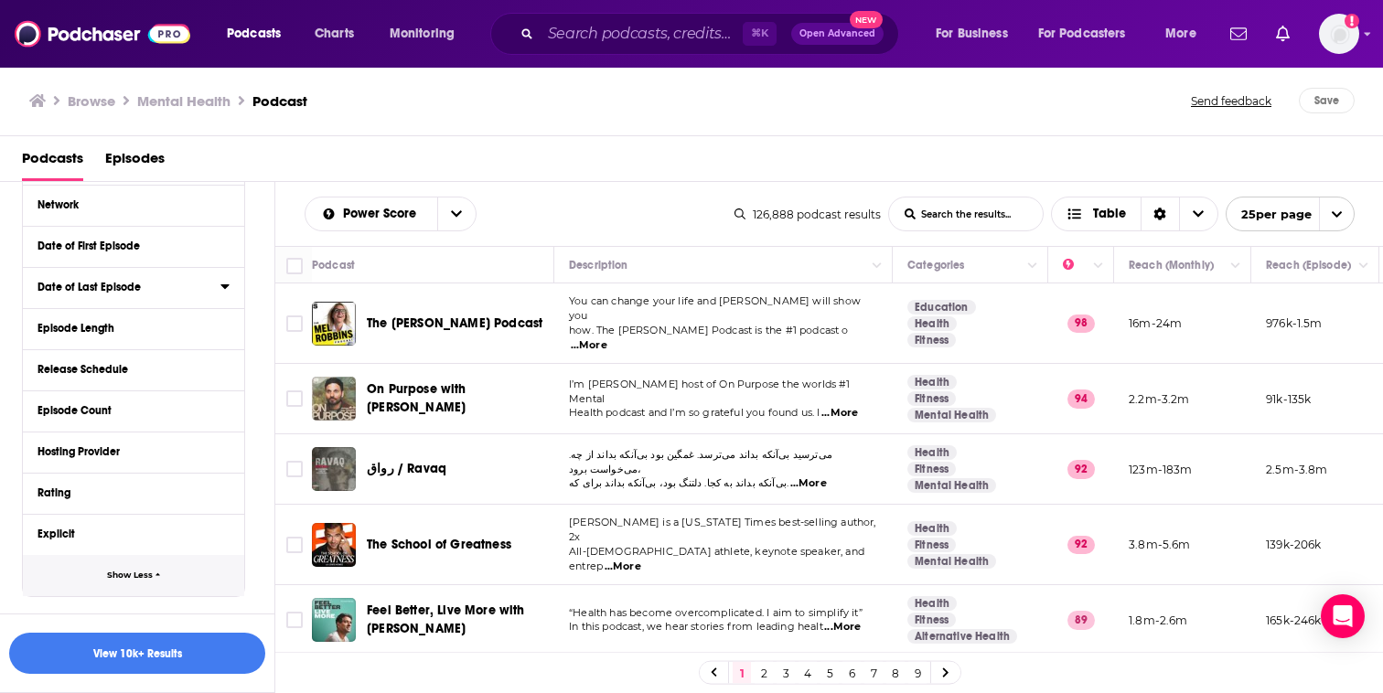
scroll to position [715, 0]
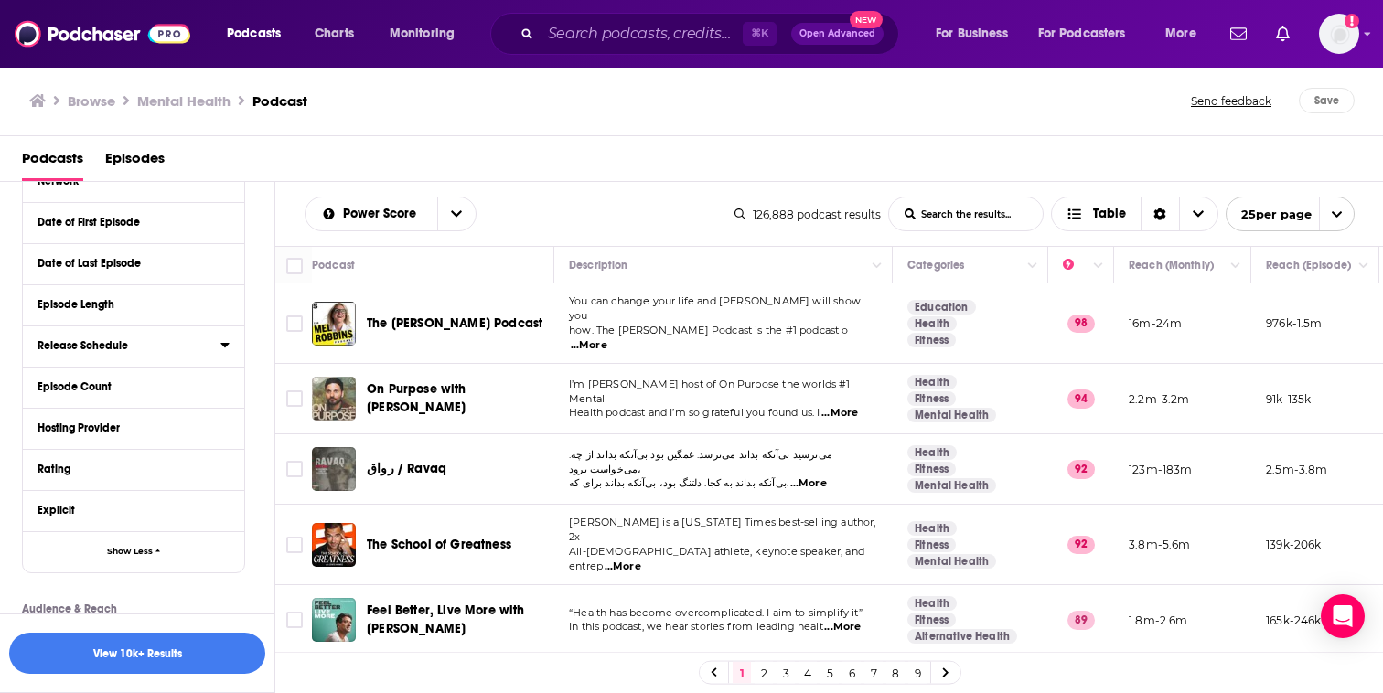
click at [225, 352] on div at bounding box center [224, 345] width 9 height 23
click at [223, 343] on icon at bounding box center [224, 344] width 9 height 15
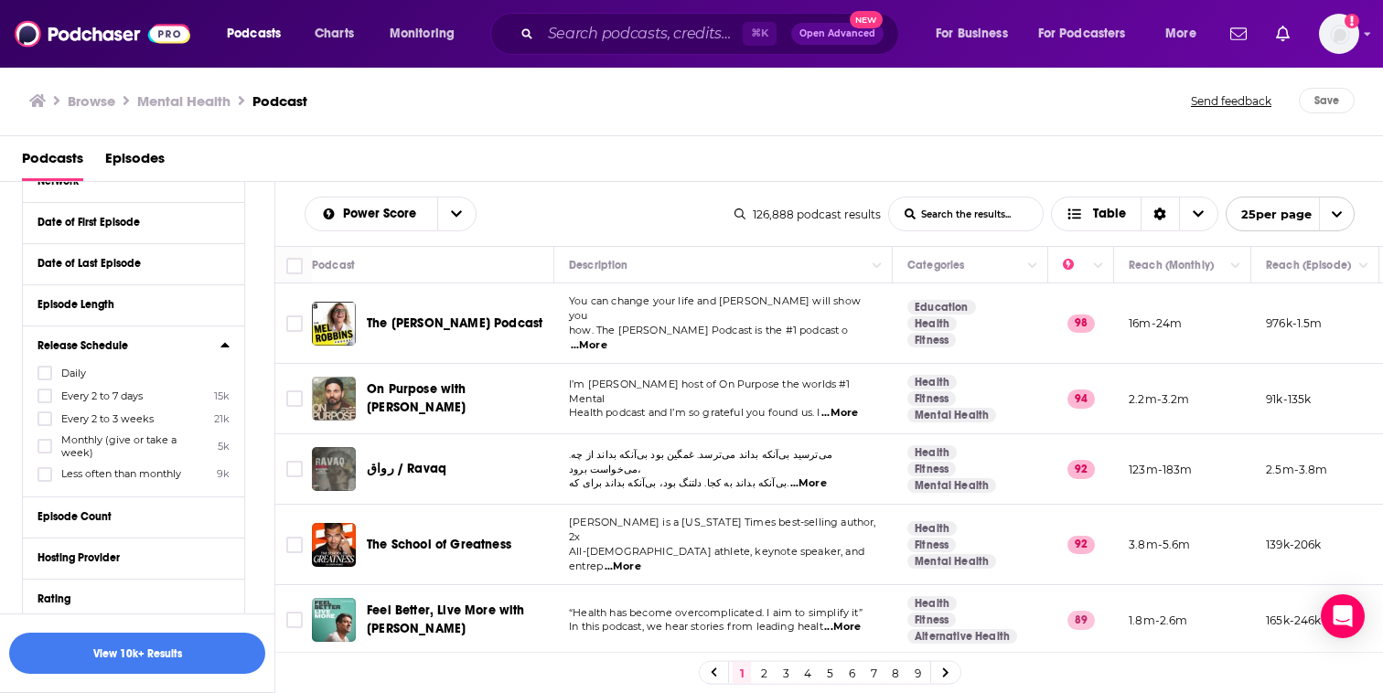
click at [223, 343] on icon at bounding box center [224, 344] width 9 height 15
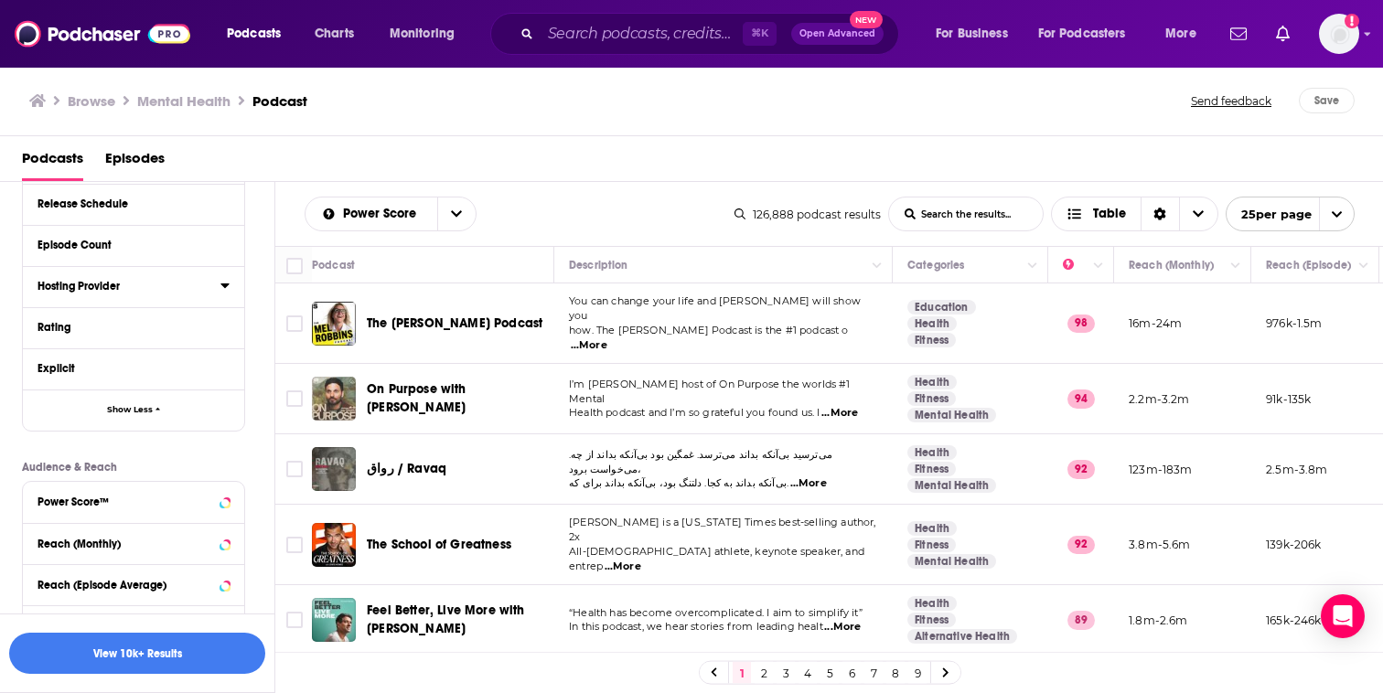
scroll to position [898, 0]
click at [232, 287] on div "Rating" at bounding box center [133, 286] width 221 height 41
click at [230, 287] on div "Rating" at bounding box center [133, 286] width 221 height 41
click at [223, 285] on icon at bounding box center [224, 286] width 8 height 5
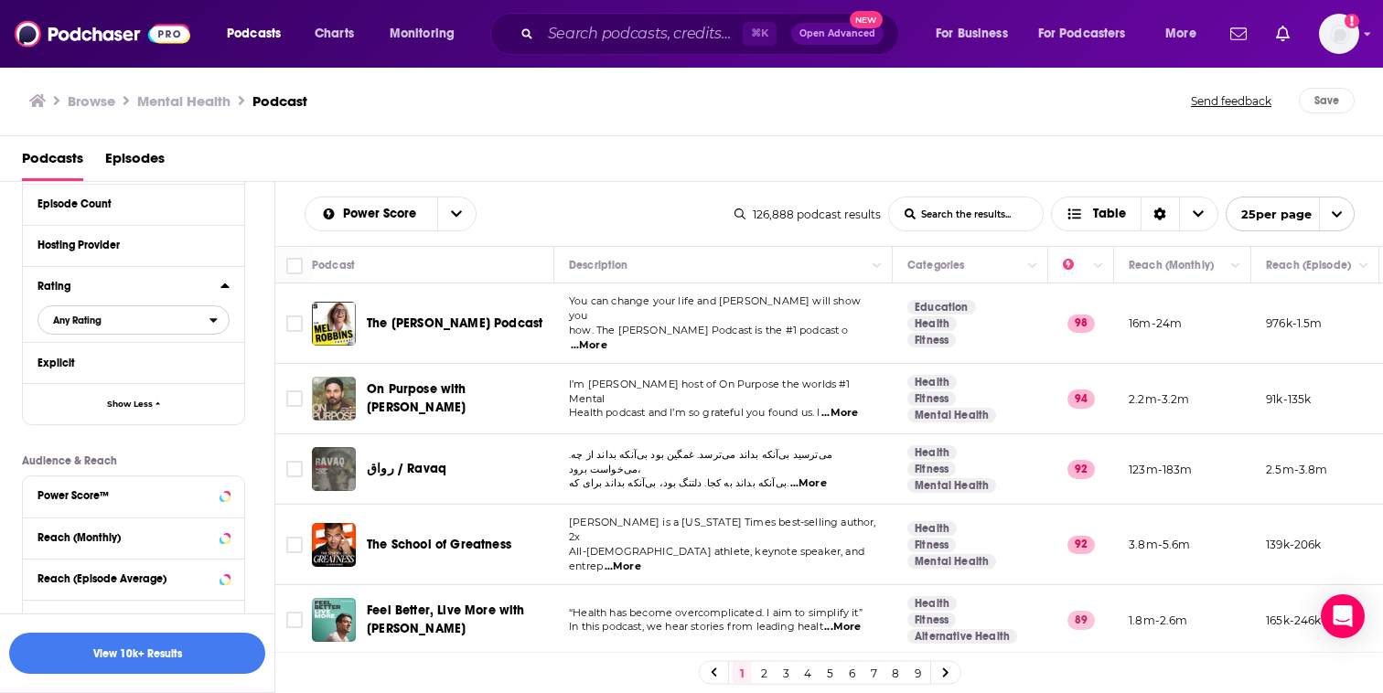
click at [223, 313] on button "Any Rating" at bounding box center [133, 319] width 192 height 29
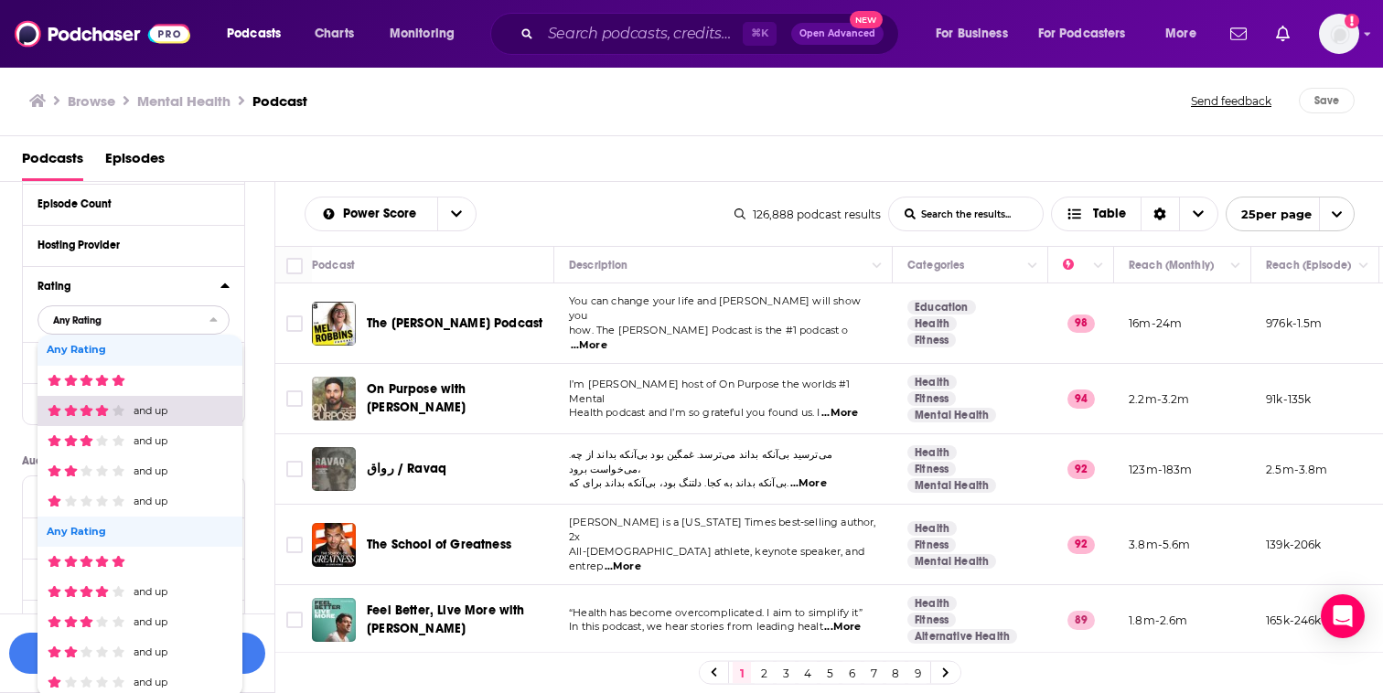
click at [209, 416] on span "and up" at bounding box center [137, 411] width 181 height 12
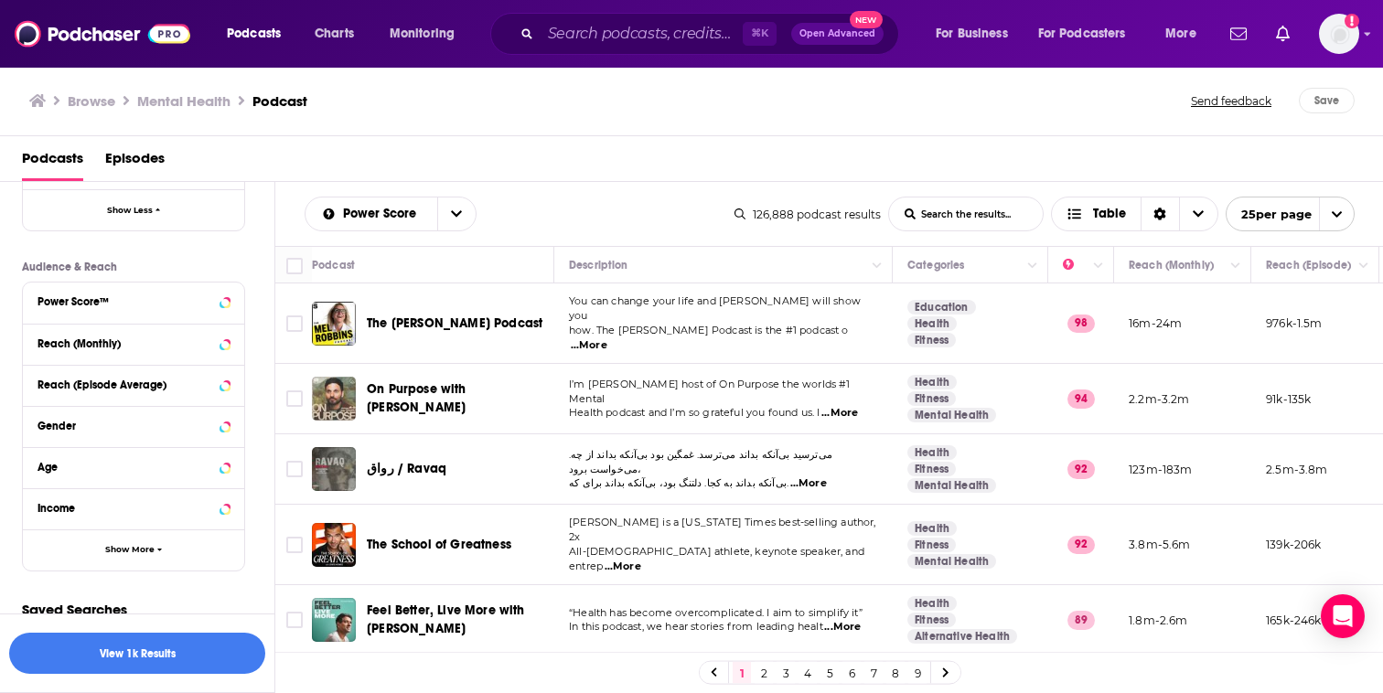
scroll to position [1105, 0]
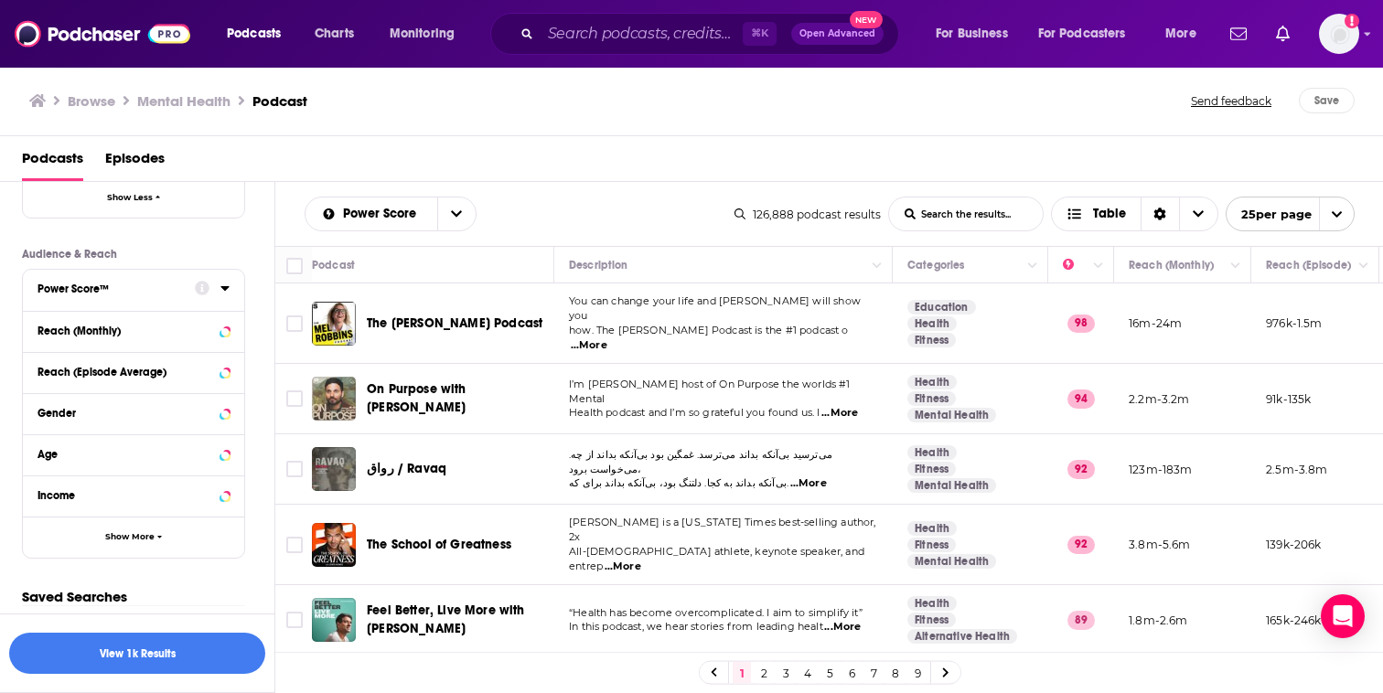
click at [200, 284] on icon at bounding box center [202, 289] width 15 height 15
click at [228, 289] on icon at bounding box center [224, 288] width 9 height 15
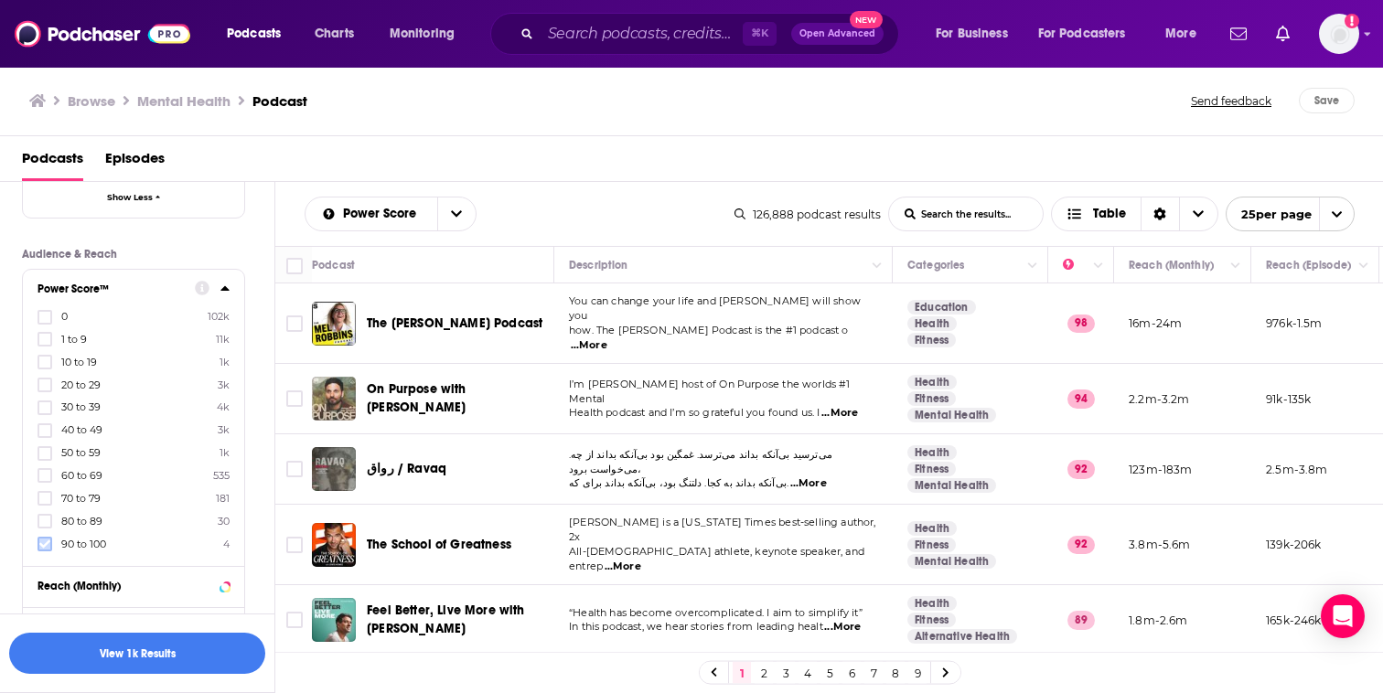
click at [42, 539] on icon at bounding box center [44, 544] width 11 height 11
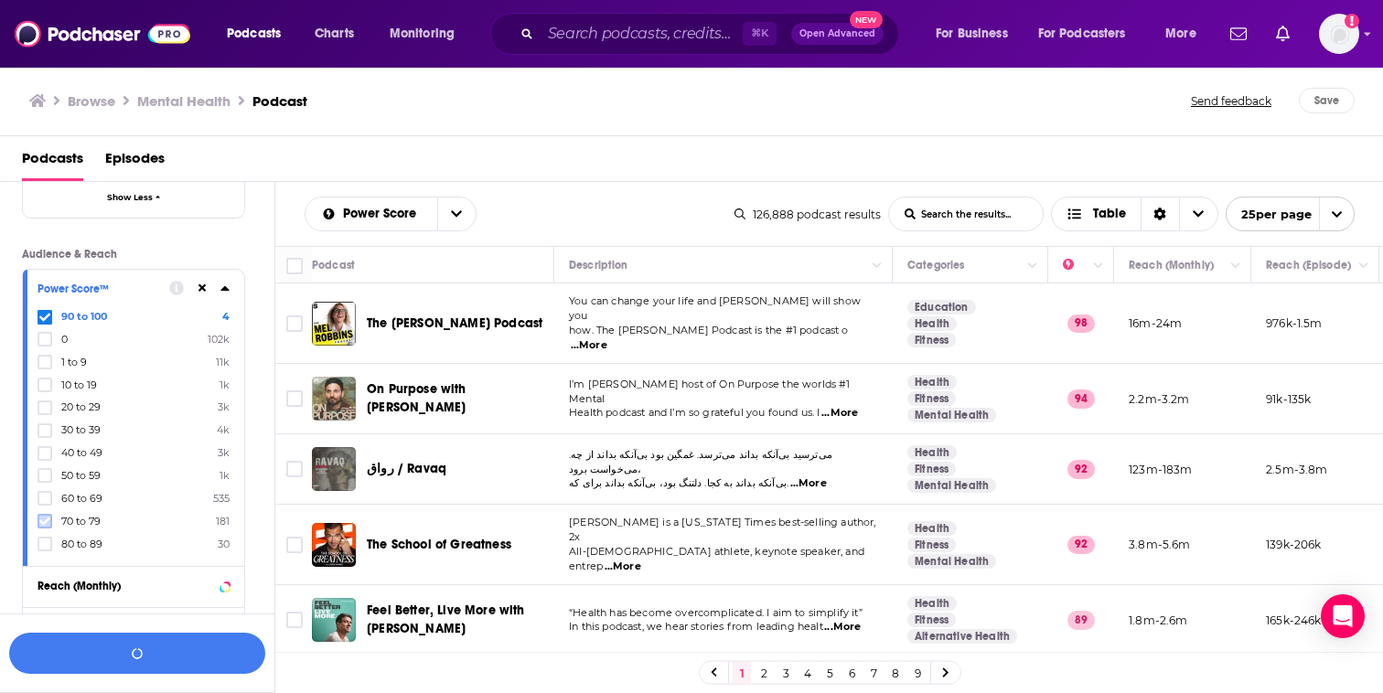
click at [42, 516] on icon at bounding box center [44, 521] width 11 height 11
click at [48, 495] on icon at bounding box center [44, 499] width 11 height 8
click at [48, 491] on label at bounding box center [44, 498] width 15 height 15
click at [48, 495] on icon at bounding box center [44, 499] width 11 height 8
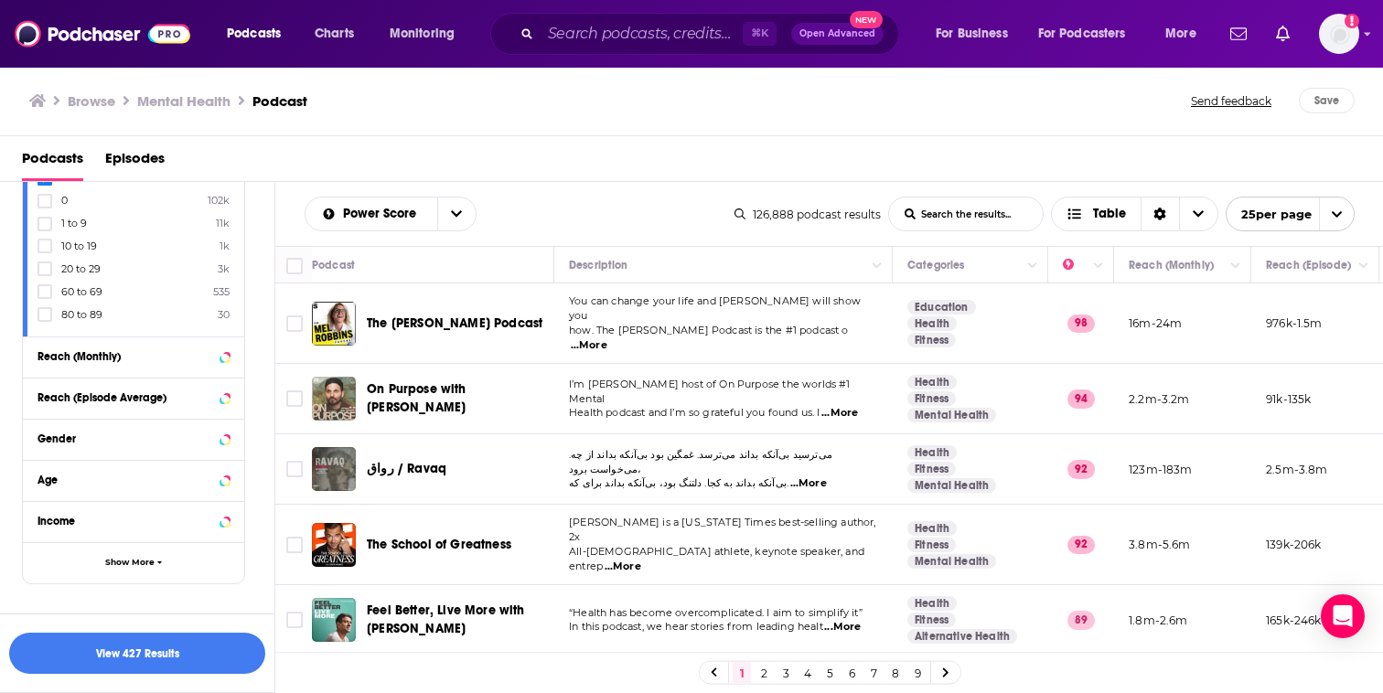
scroll to position [1356, 0]
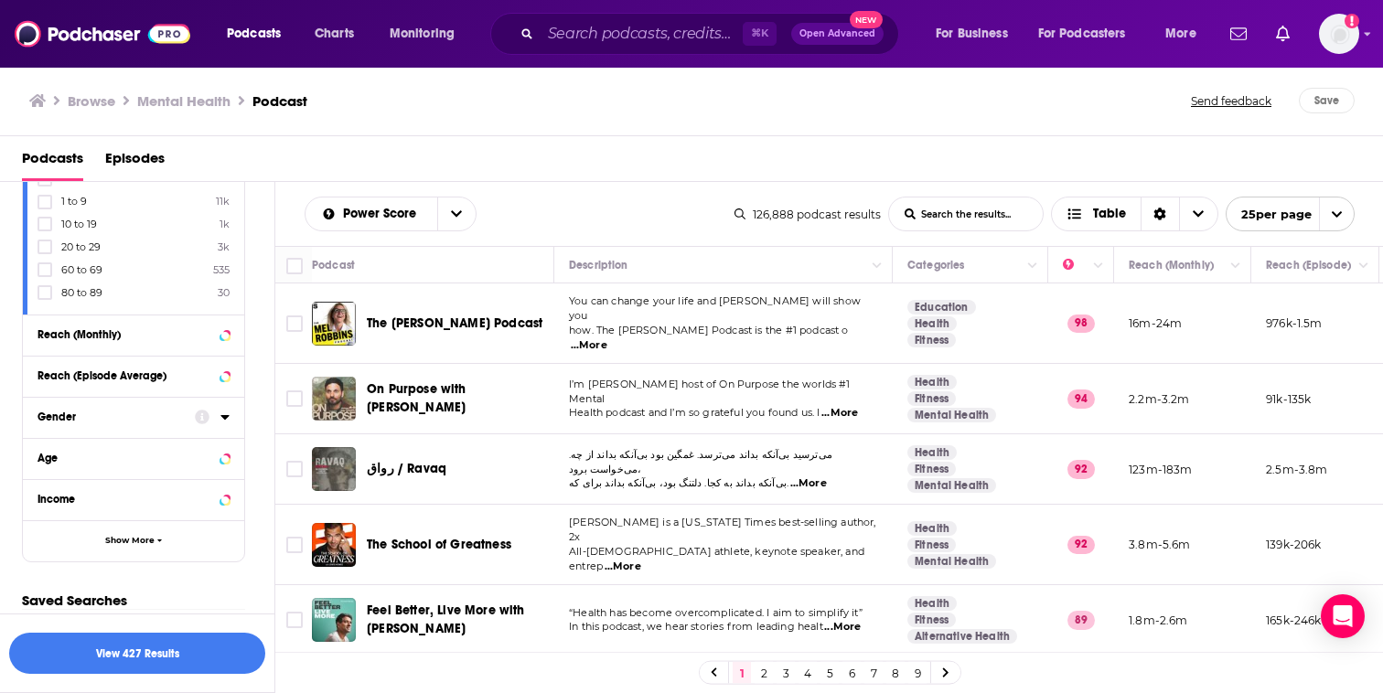
click at [162, 405] on button "Gender" at bounding box center [115, 416] width 157 height 23
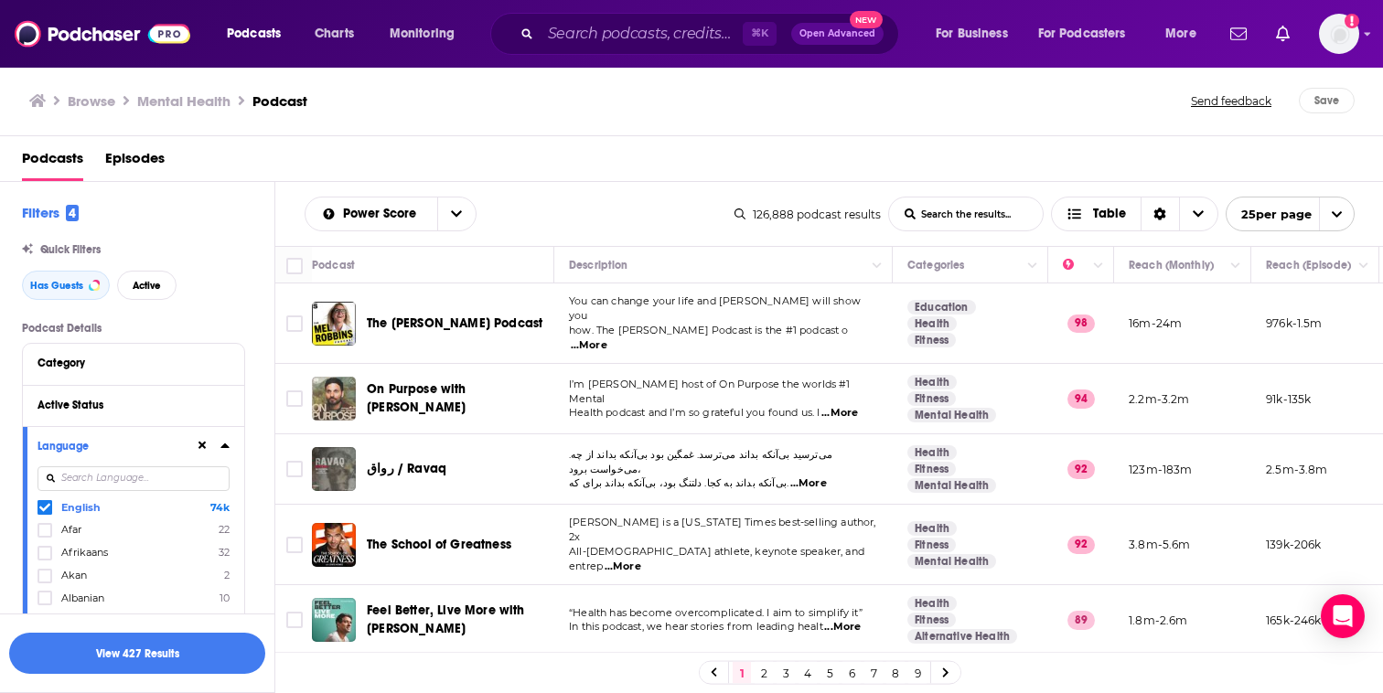
scroll to position [2, 0]
click at [143, 657] on button "View 427 Results" at bounding box center [137, 653] width 256 height 41
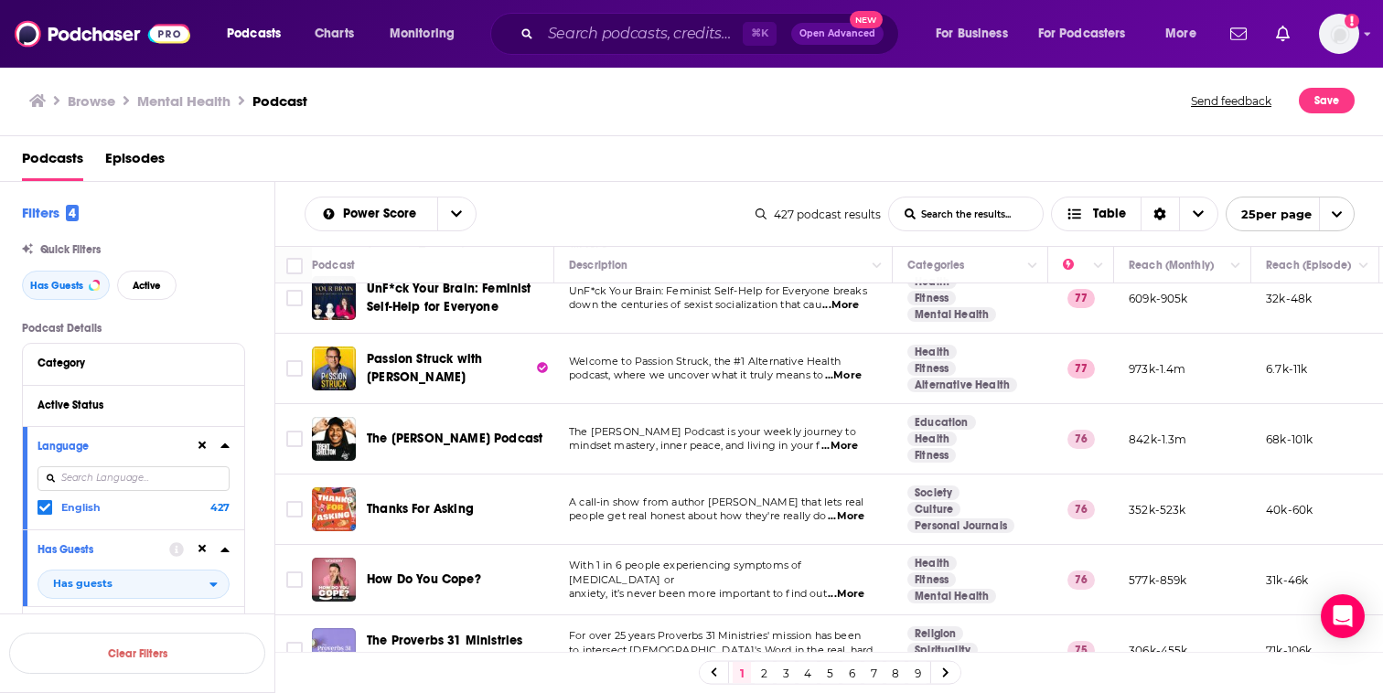
scroll to position [484, 0]
click at [858, 368] on span "...More" at bounding box center [843, 375] width 37 height 15
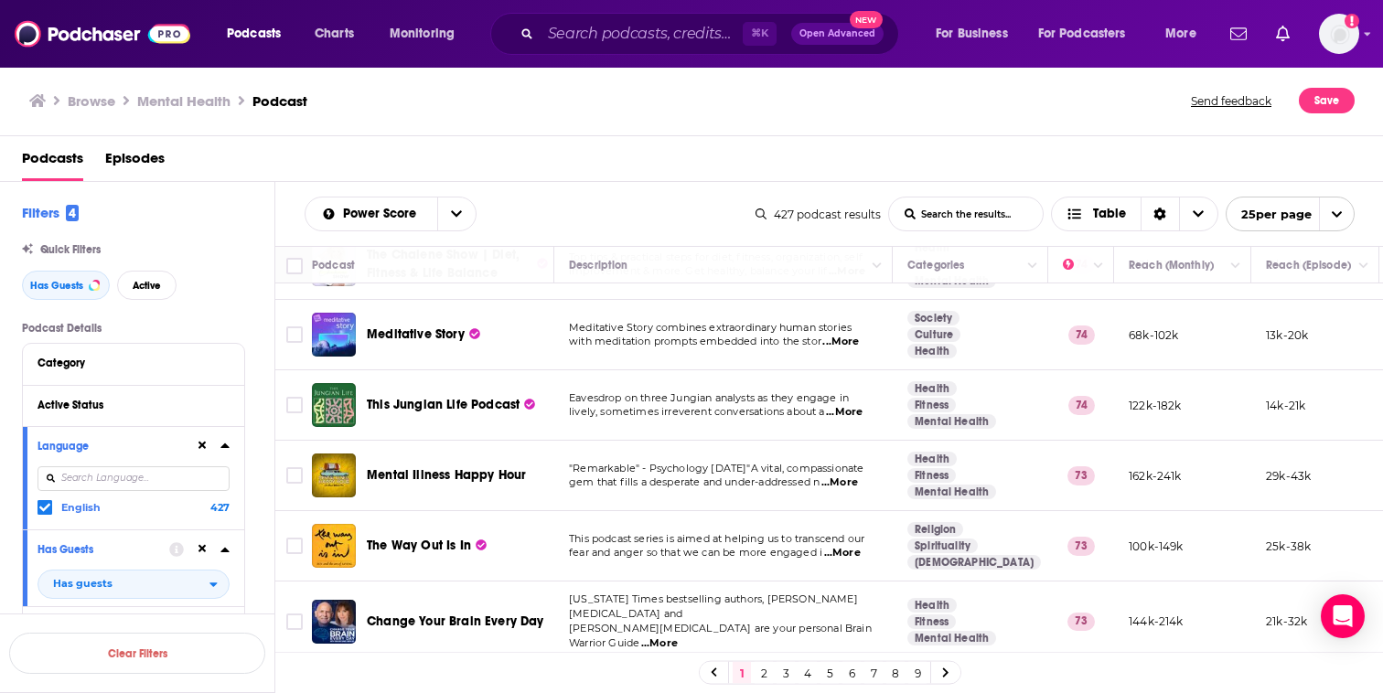
scroll to position [1395, 0]
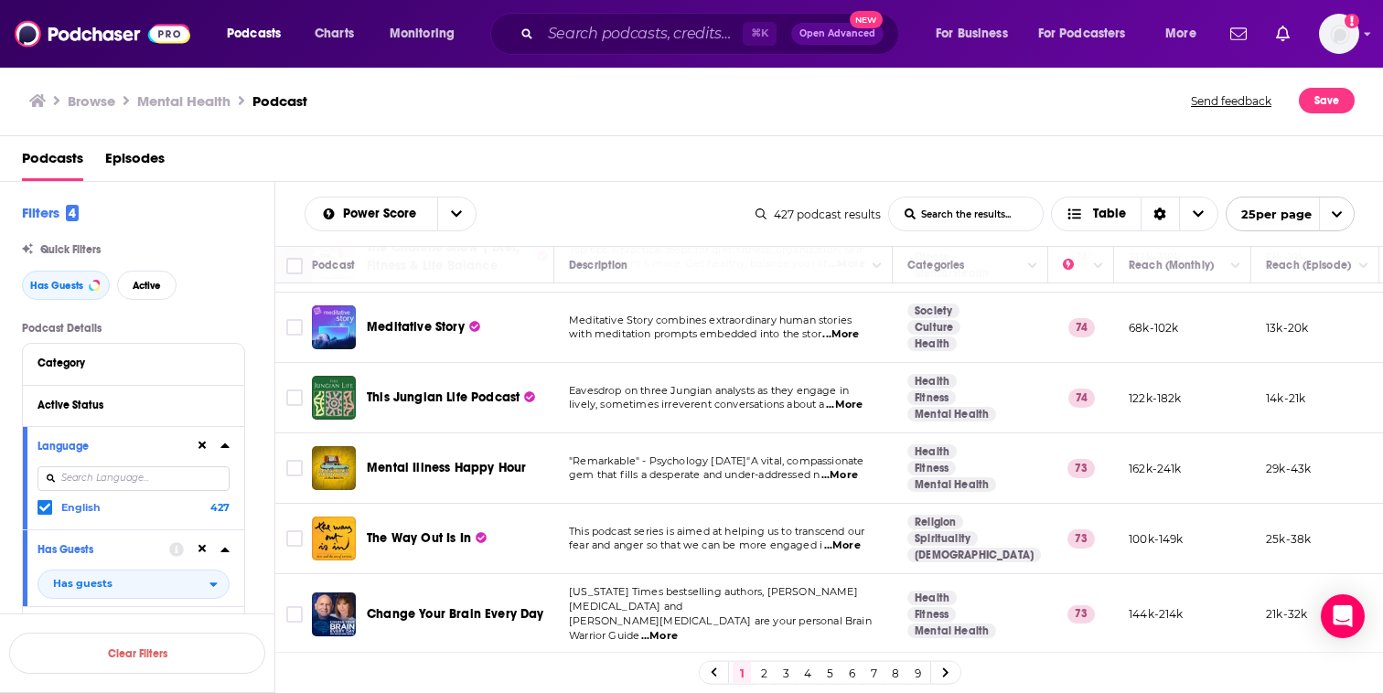
click at [851, 504] on td "This podcast series is aimed at helping us to transcend our fear and anger so t…" at bounding box center [723, 539] width 338 height 70
click at [851, 539] on span "...More" at bounding box center [842, 546] width 37 height 15
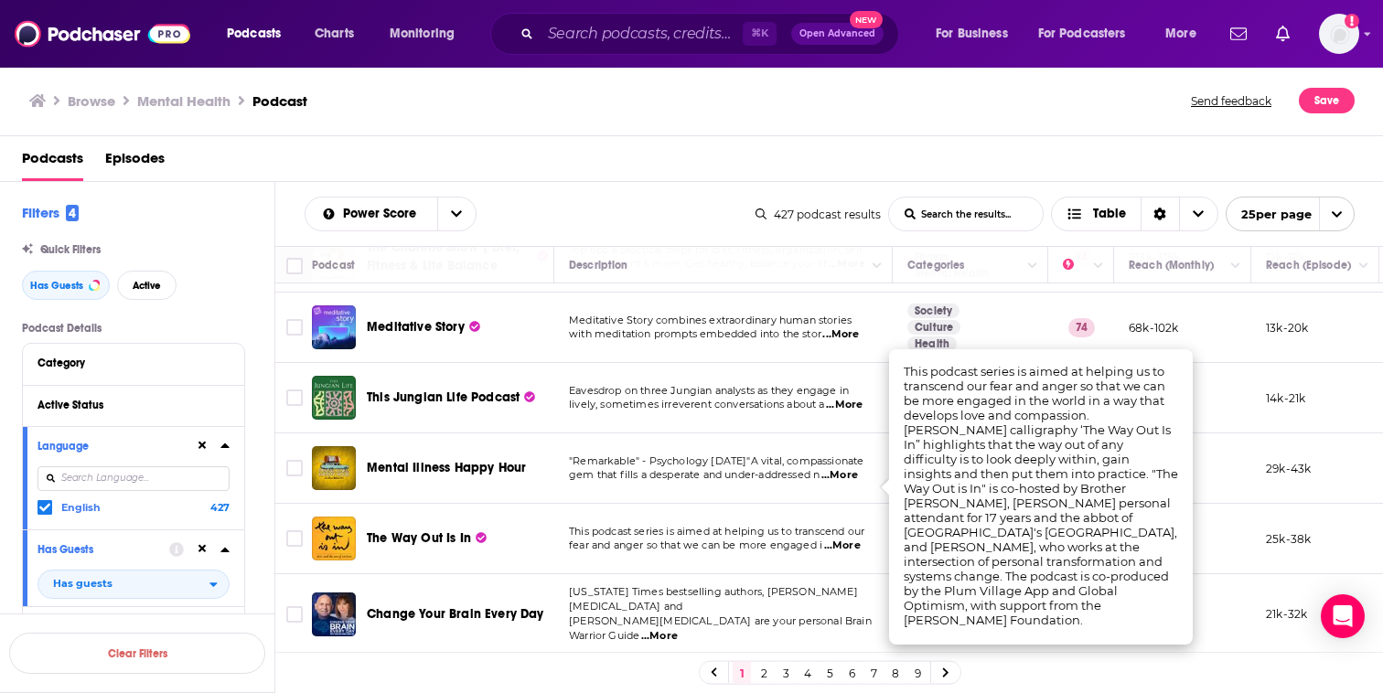
click at [762, 671] on link "2" at bounding box center [764, 673] width 18 height 22
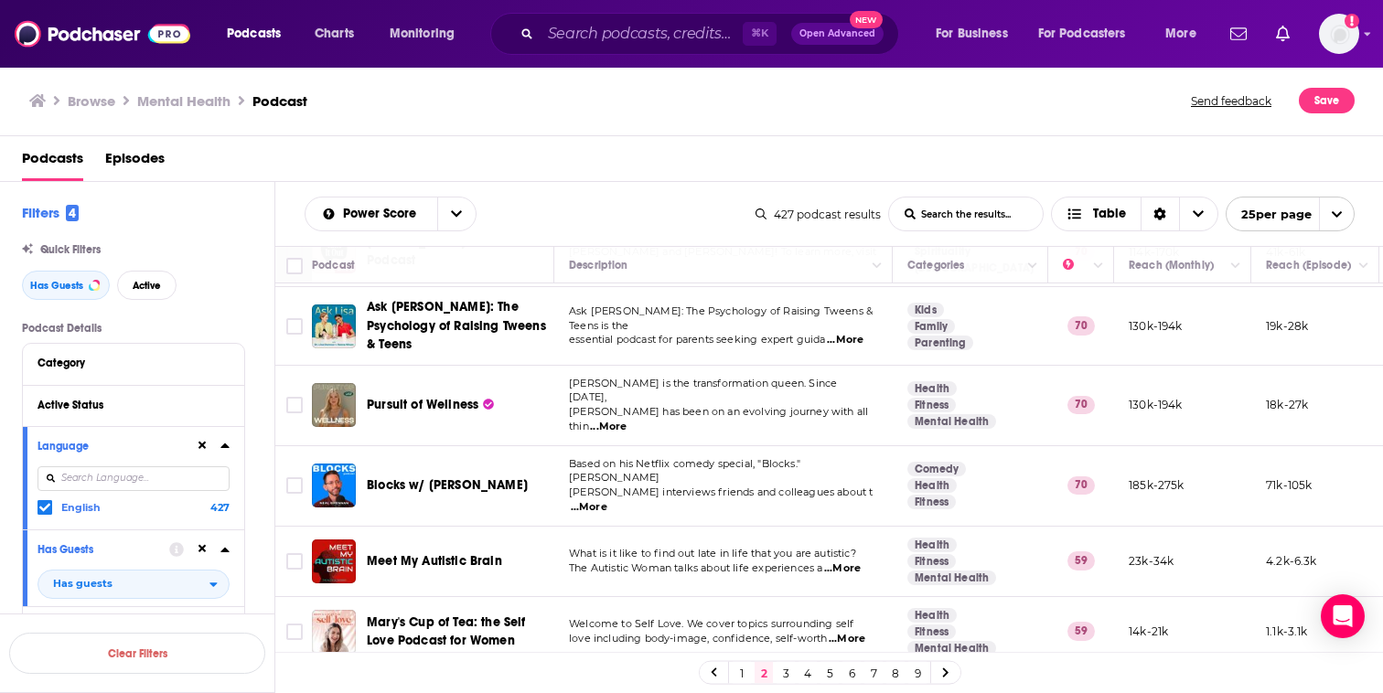
scroll to position [1402, 0]
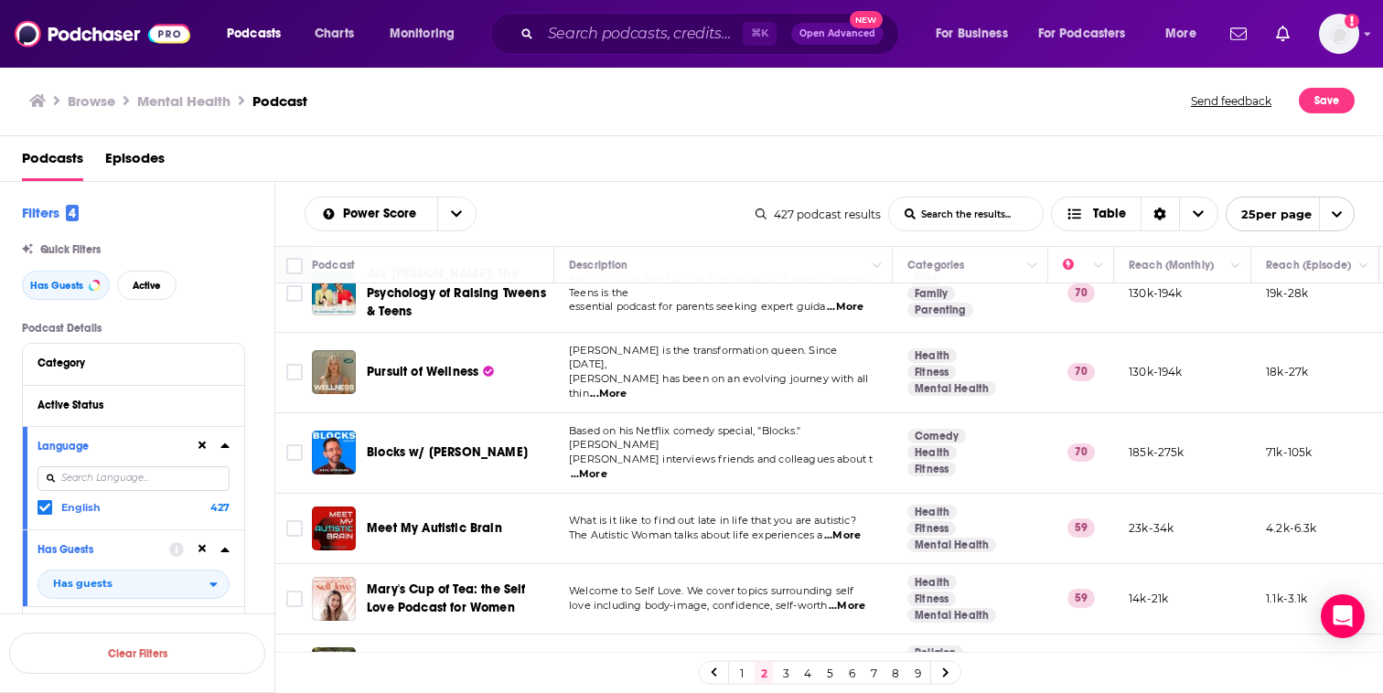
click at [783, 677] on link "3" at bounding box center [785, 673] width 18 height 22
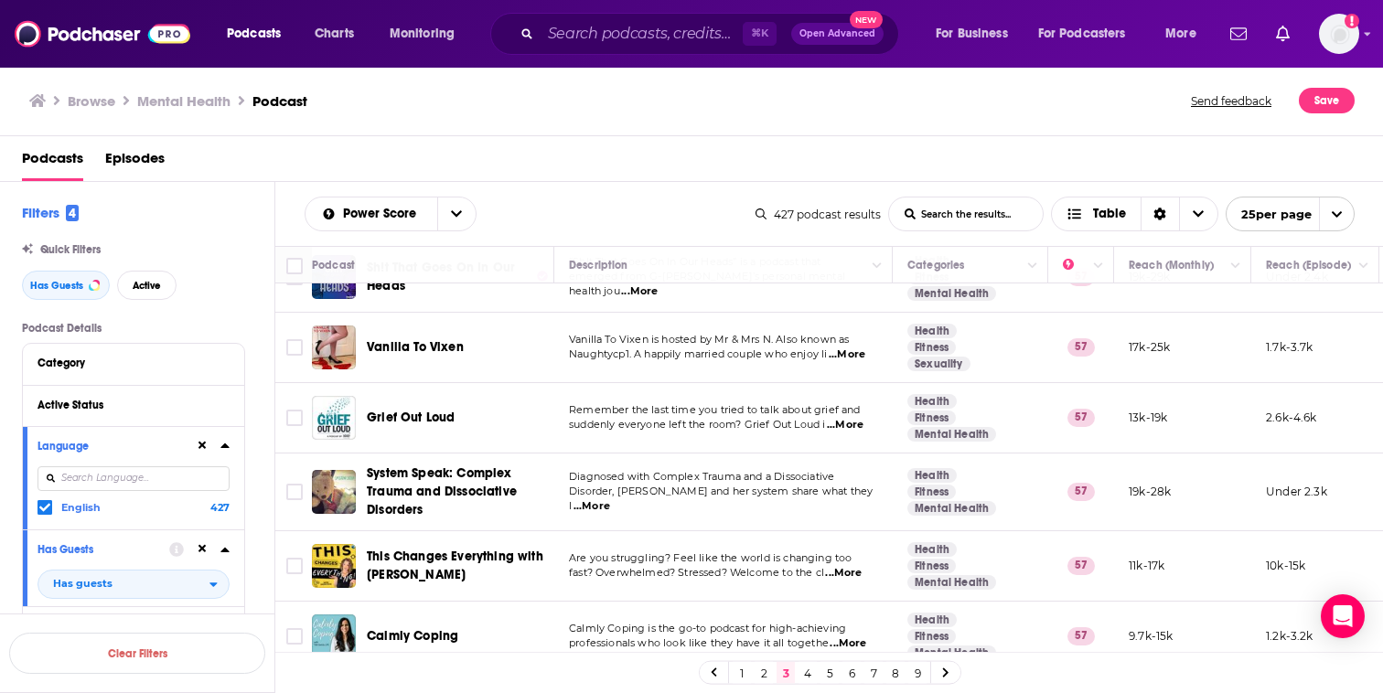
scroll to position [1501, 0]
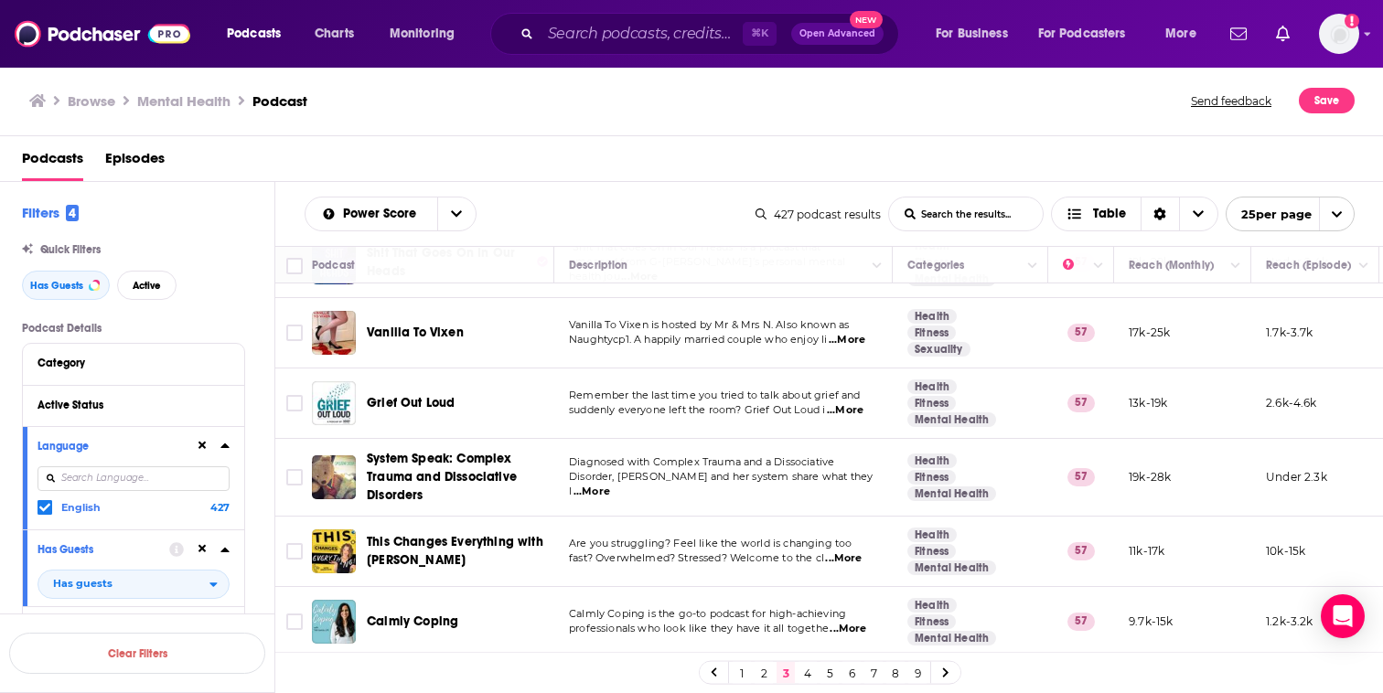
click at [814, 671] on link "4" at bounding box center [807, 673] width 18 height 22
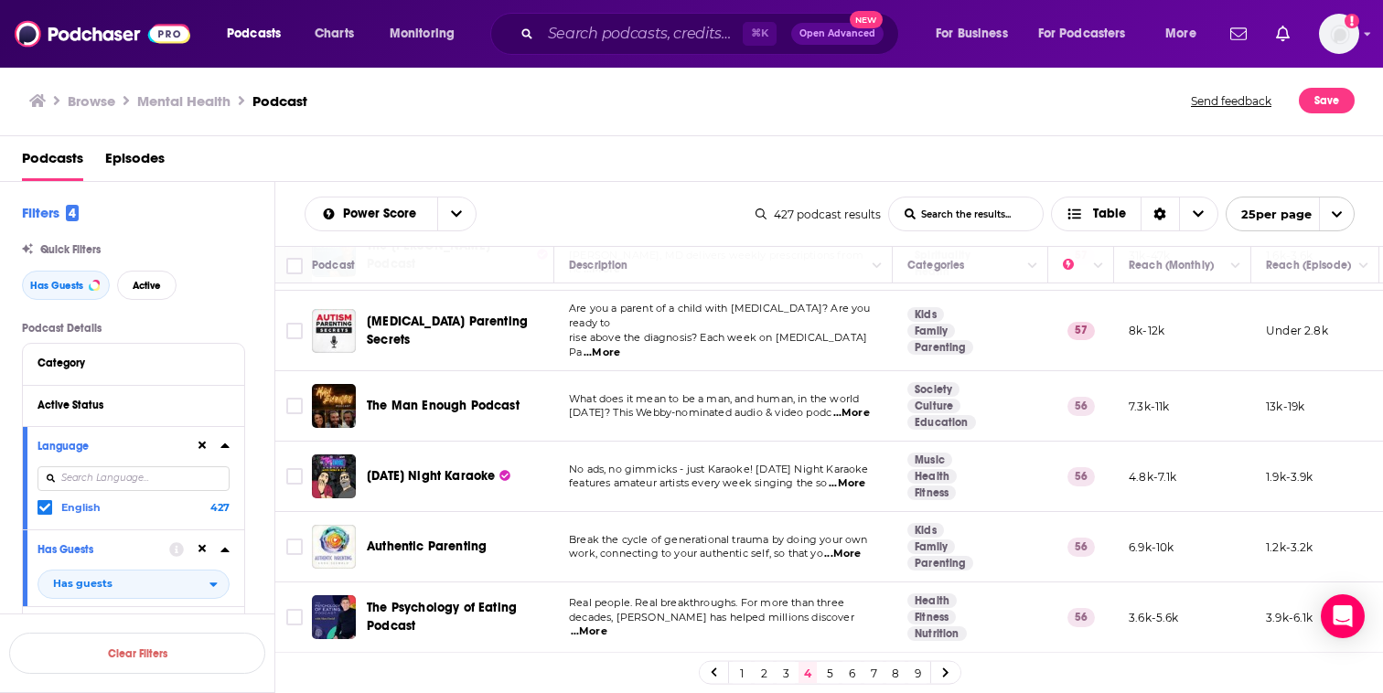
scroll to position [416, 0]
click at [855, 405] on span "...More" at bounding box center [851, 412] width 37 height 15
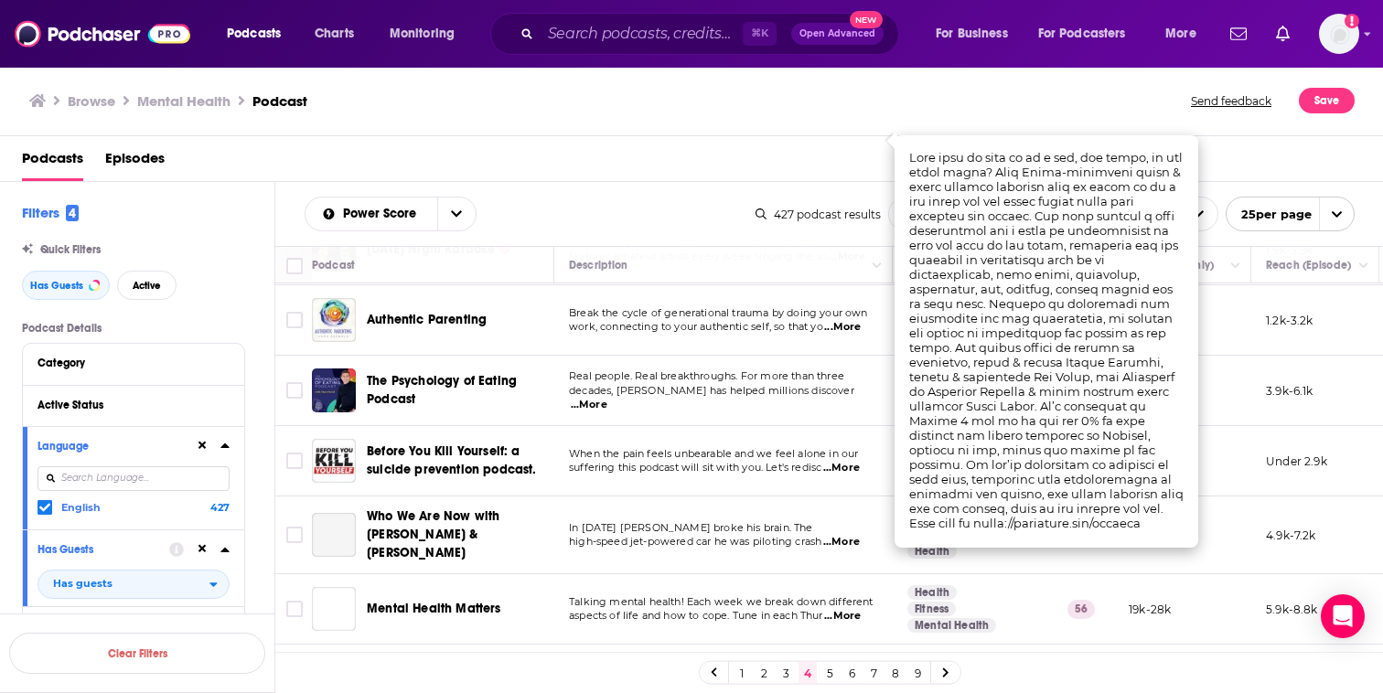
scroll to position [683, 0]
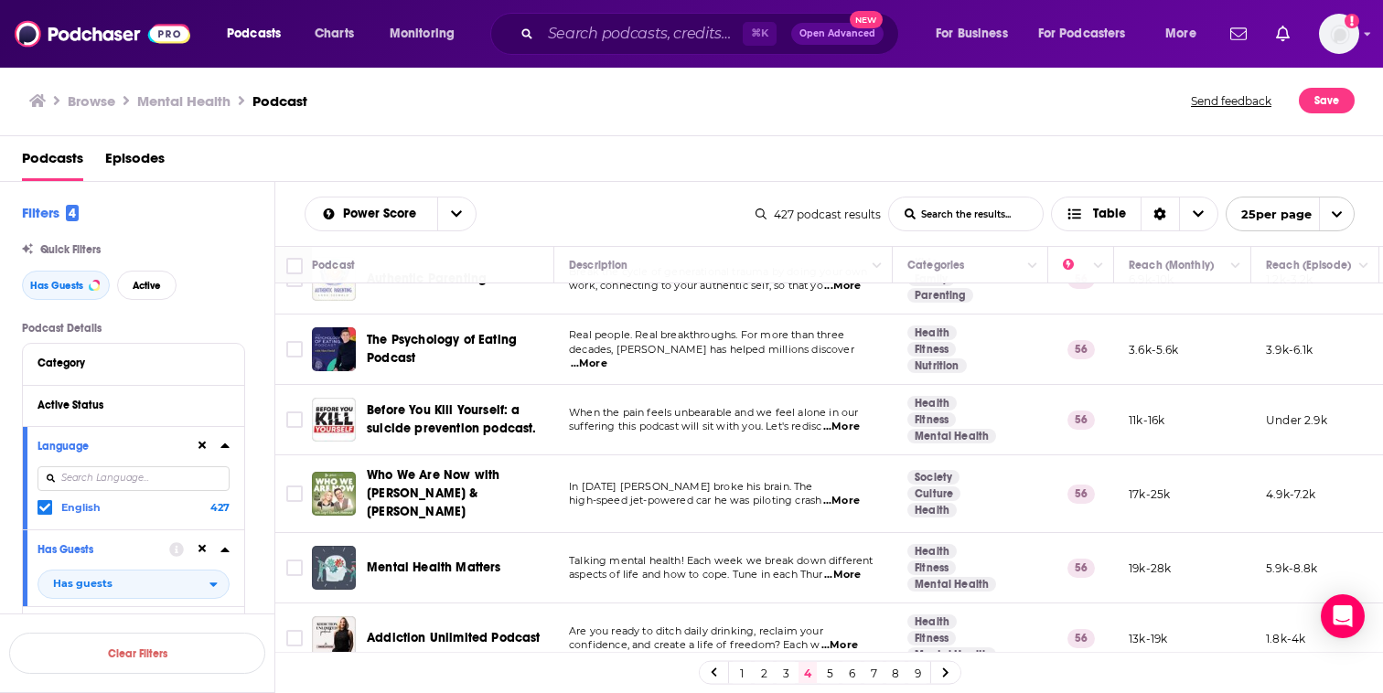
click at [710, 156] on div "Podcasts Episodes" at bounding box center [695, 162] width 1347 height 37
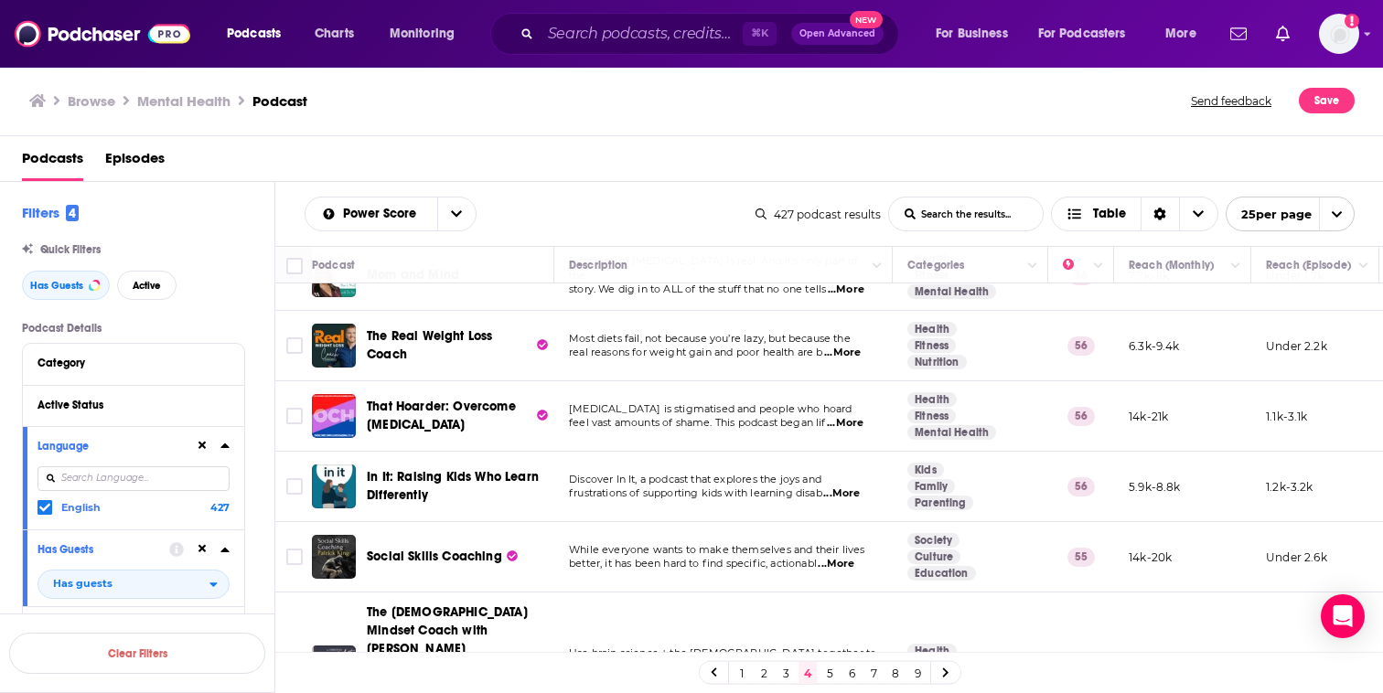
scroll to position [1413, 0]
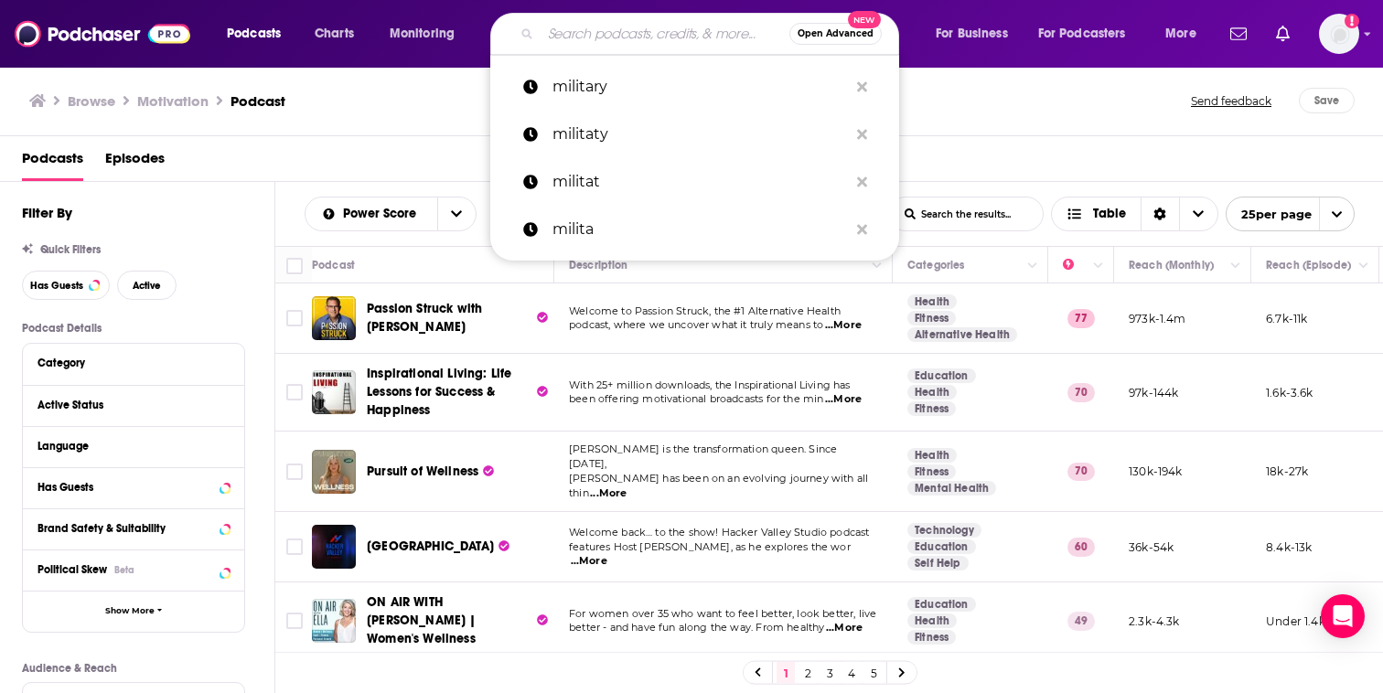
click at [611, 38] on input "Search podcasts, credits, & more..." at bounding box center [664, 33] width 249 height 29
paste input "Grit, Grace, & Inspiration"
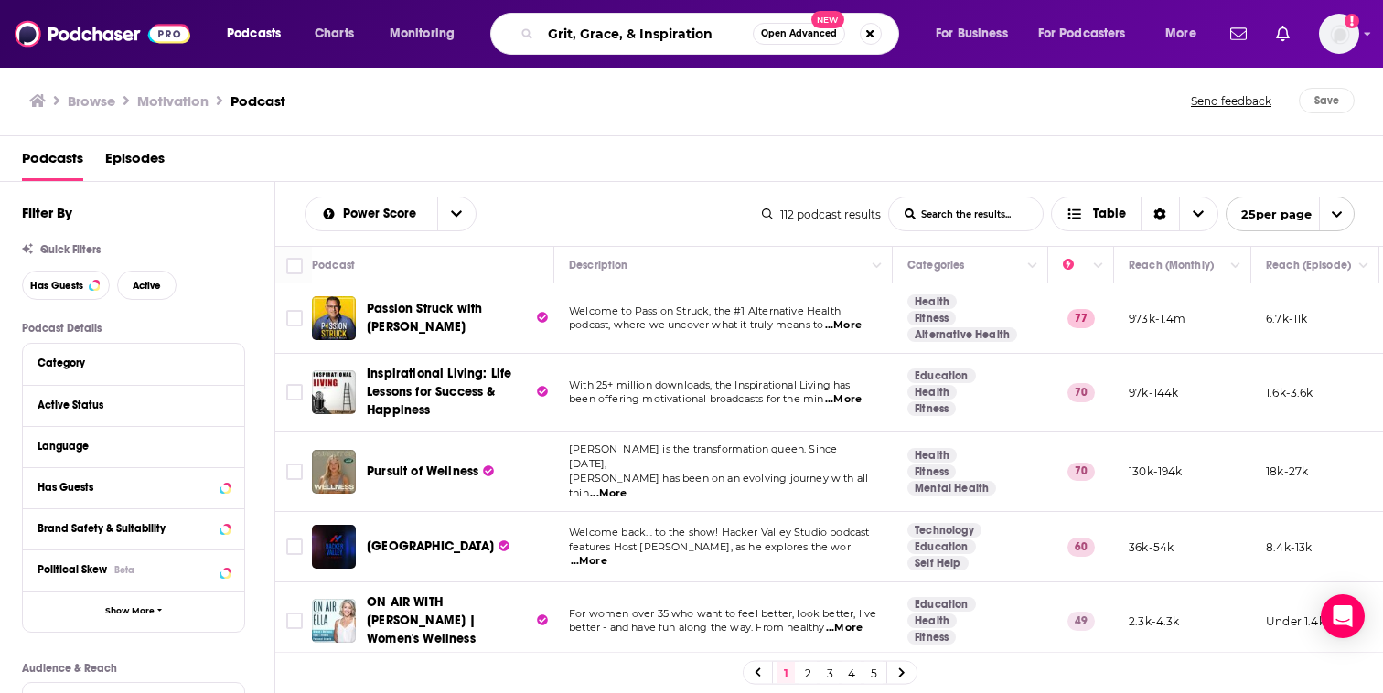
drag, startPoint x: 713, startPoint y: 37, endPoint x: 558, endPoint y: 34, distance: 155.5
click at [558, 34] on input "Grit, Grace, & Inspiration" at bounding box center [646, 33] width 212 height 29
type input "G"
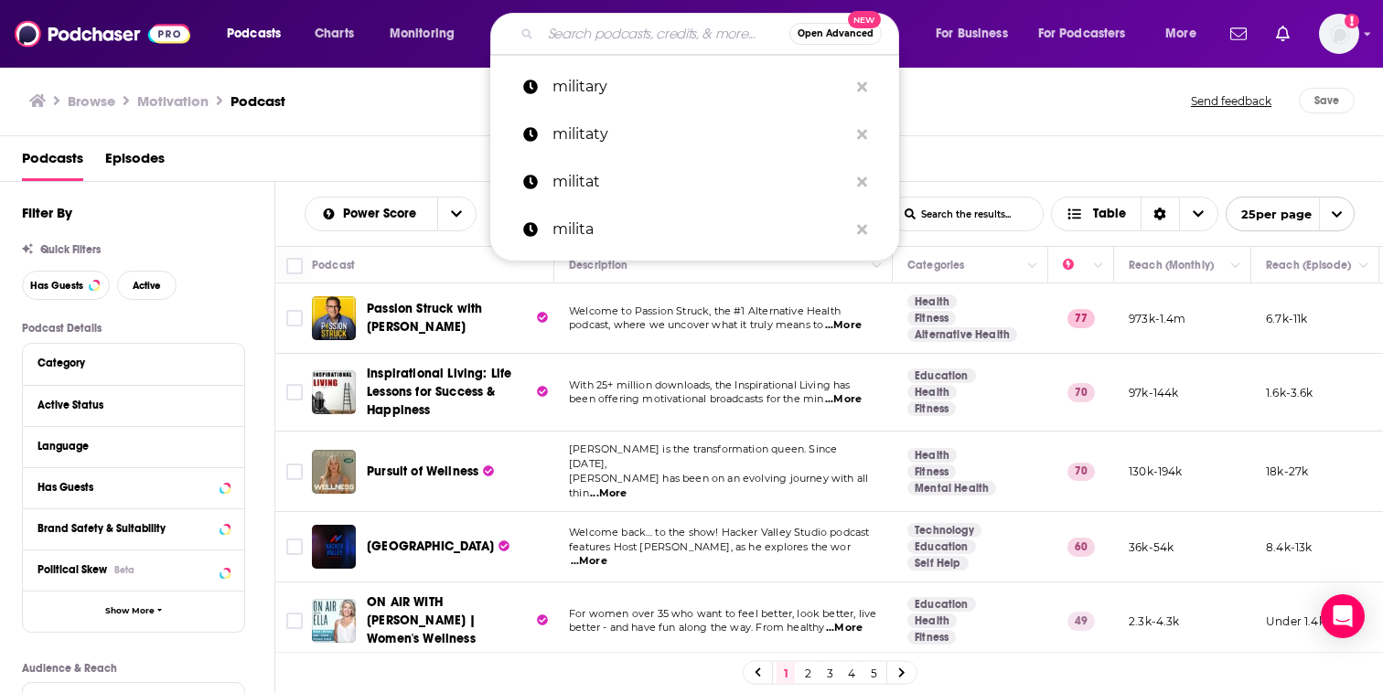
click at [432, 130] on div "Browse Motivation Podcast Send feedback Save" at bounding box center [692, 101] width 1384 height 70
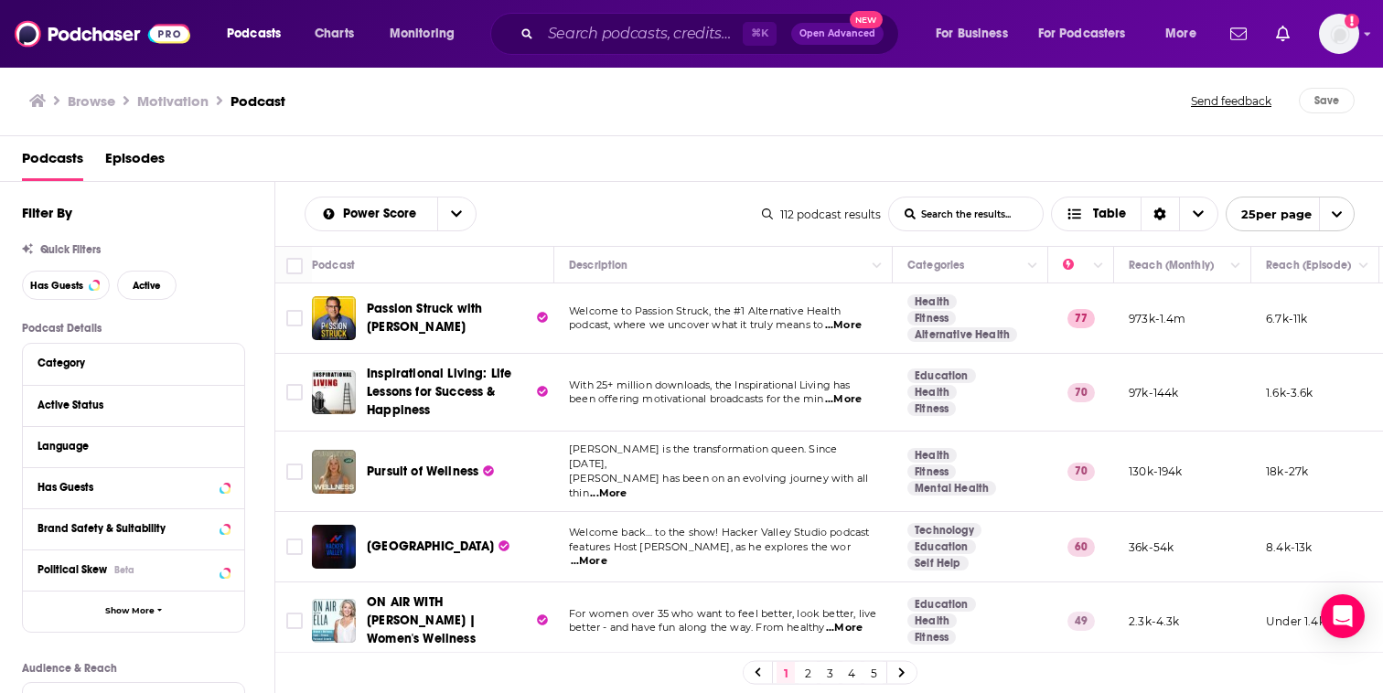
click at [838, 321] on span "...More" at bounding box center [843, 325] width 37 height 15
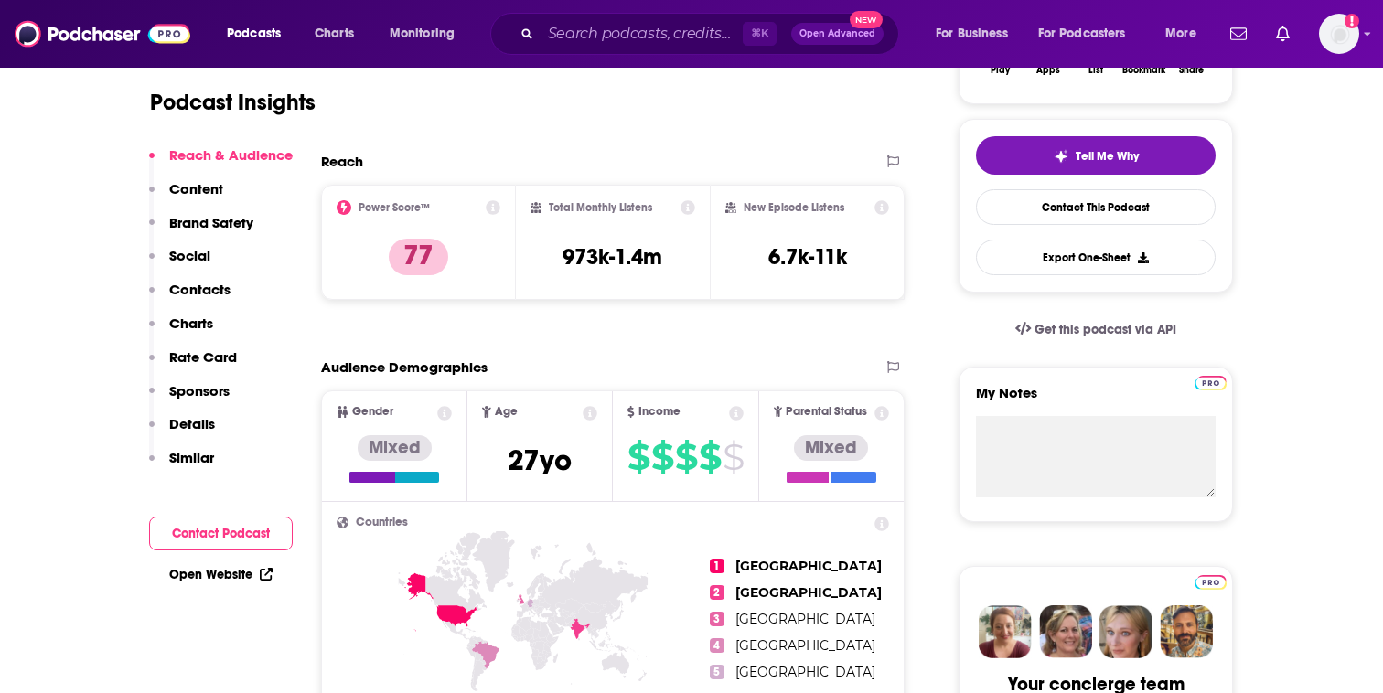
scroll to position [44, 0]
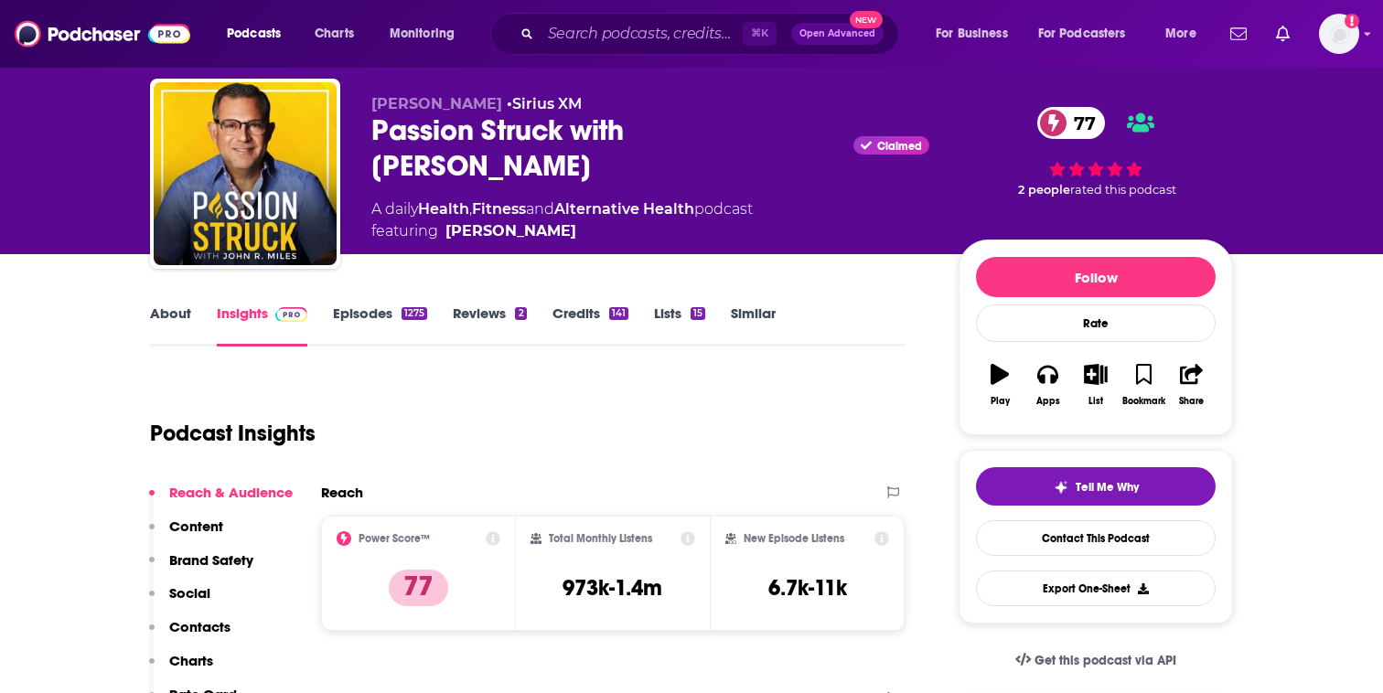
click at [180, 310] on link "About" at bounding box center [170, 326] width 41 height 42
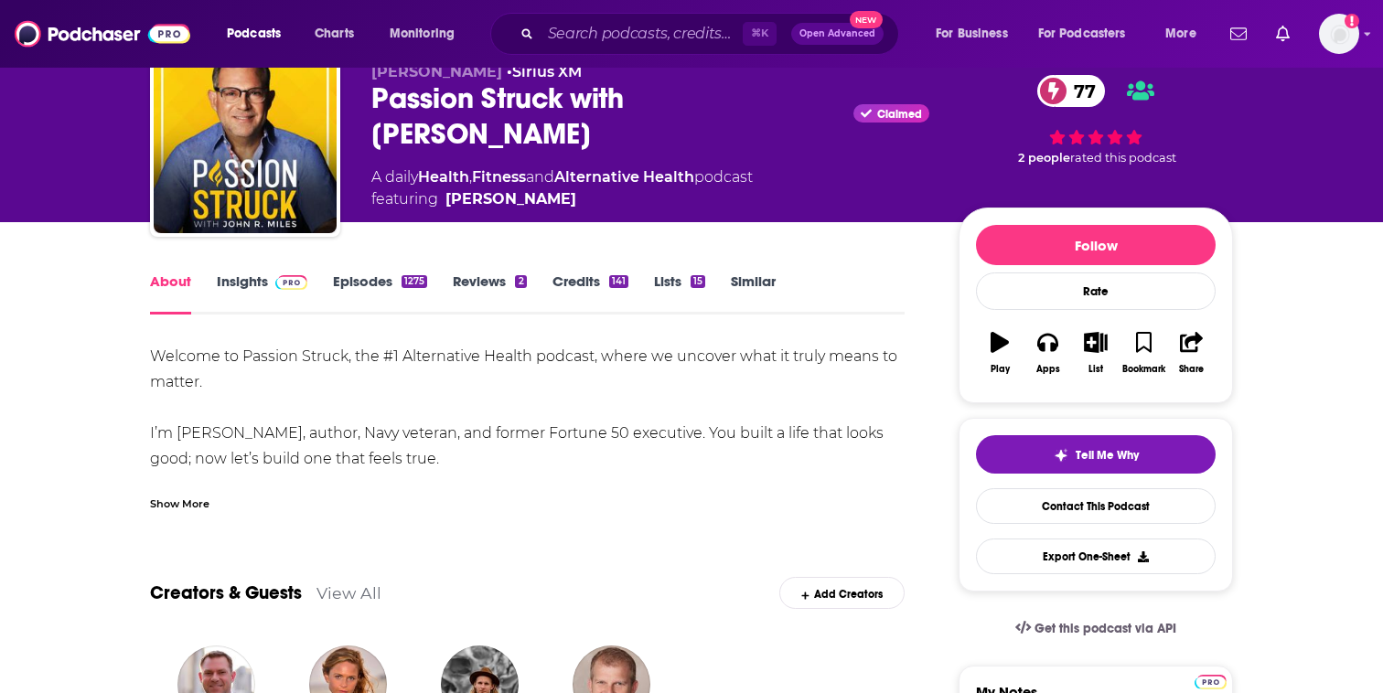
scroll to position [95, 0]
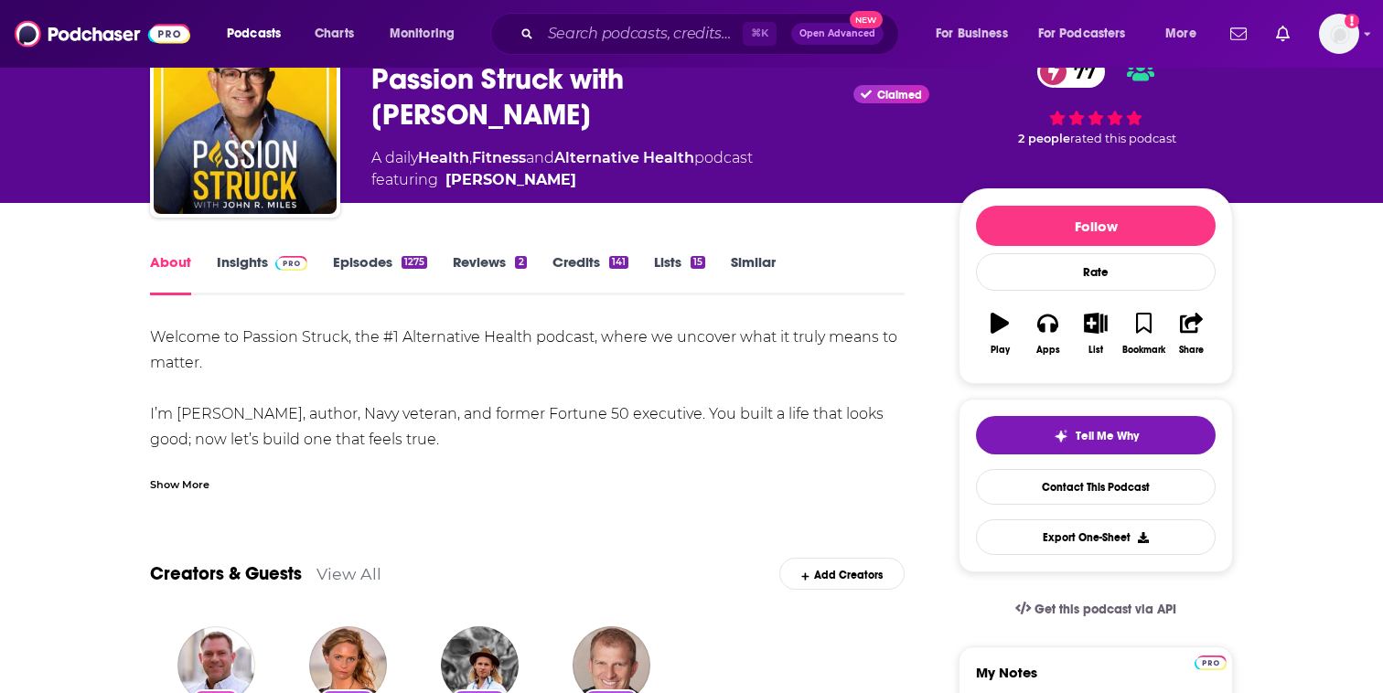
click at [201, 476] on div "Show More" at bounding box center [179, 483] width 59 height 17
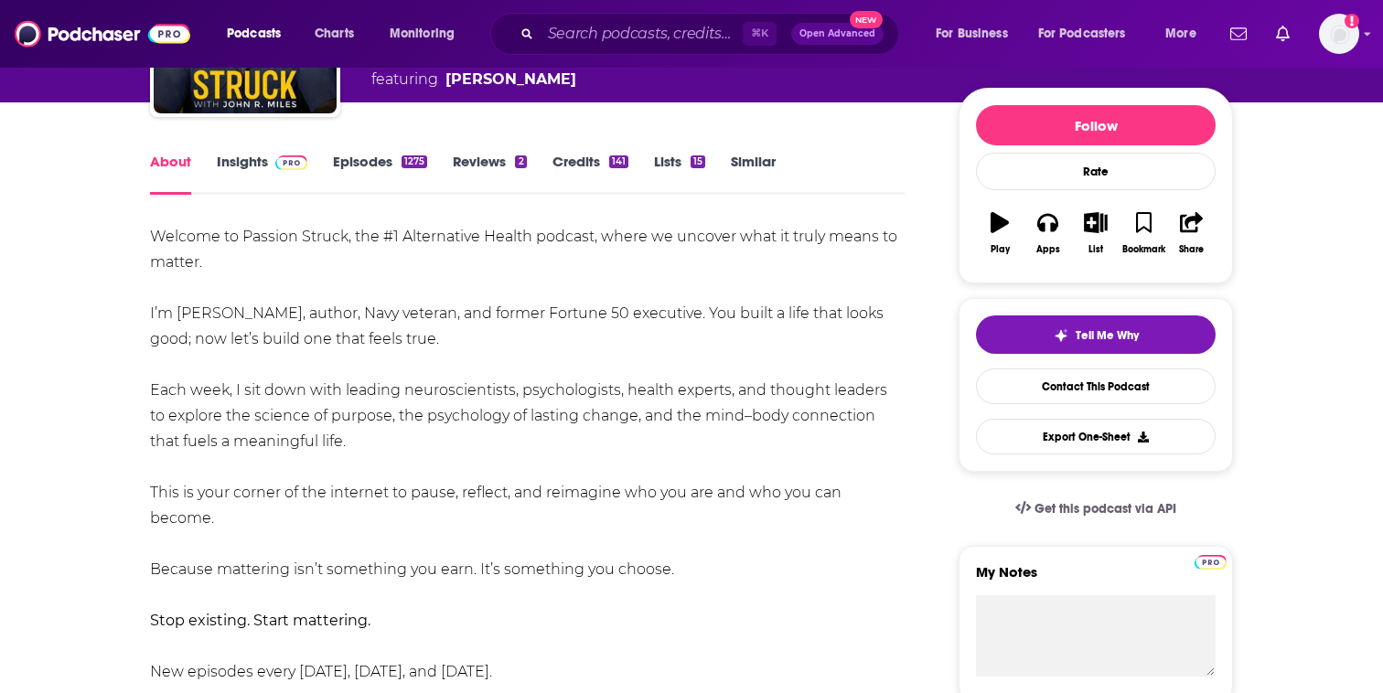
scroll to position [0, 0]
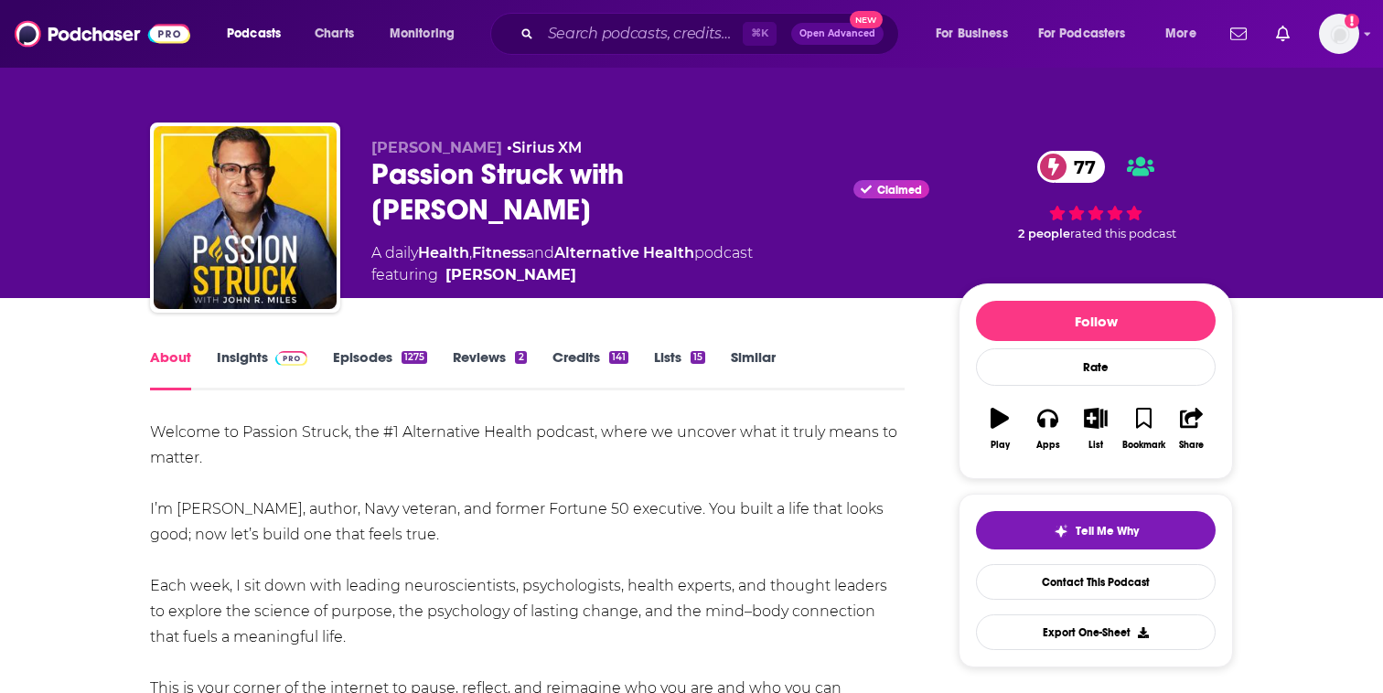
click at [351, 364] on link "Episodes 1275" at bounding box center [380, 369] width 94 height 42
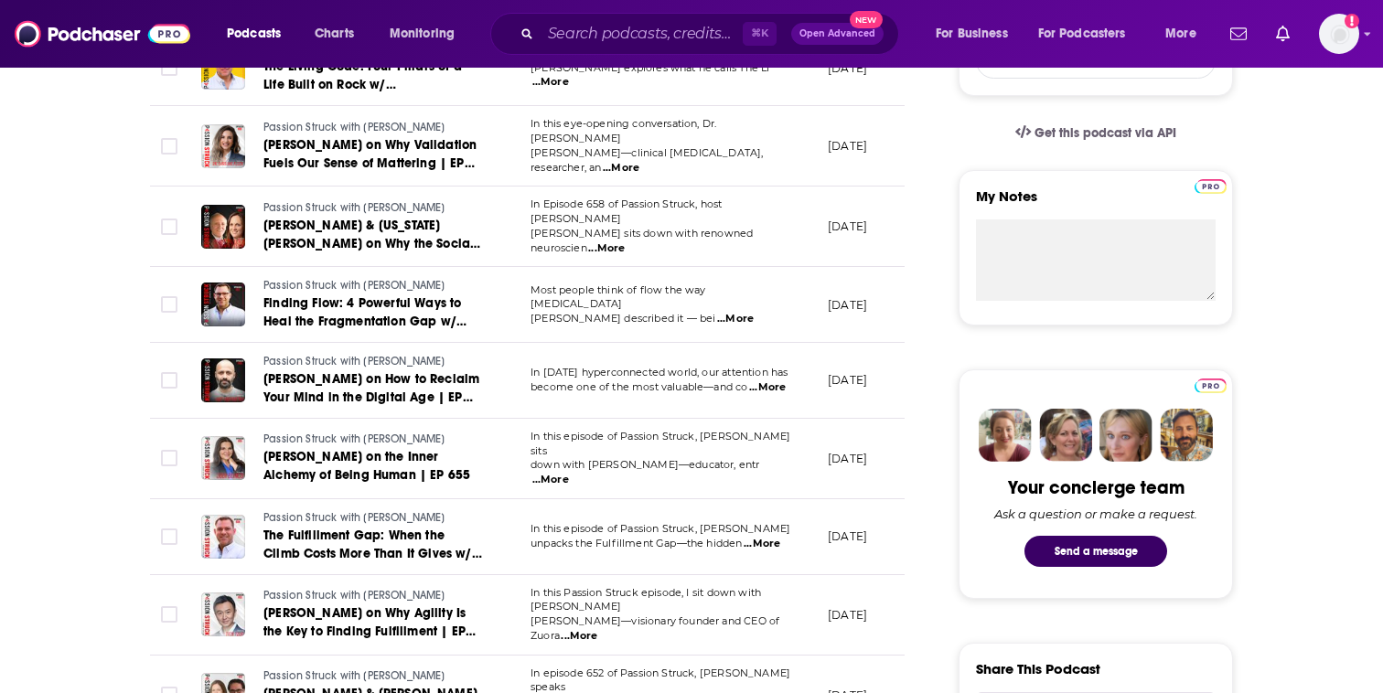
scroll to position [573, 0]
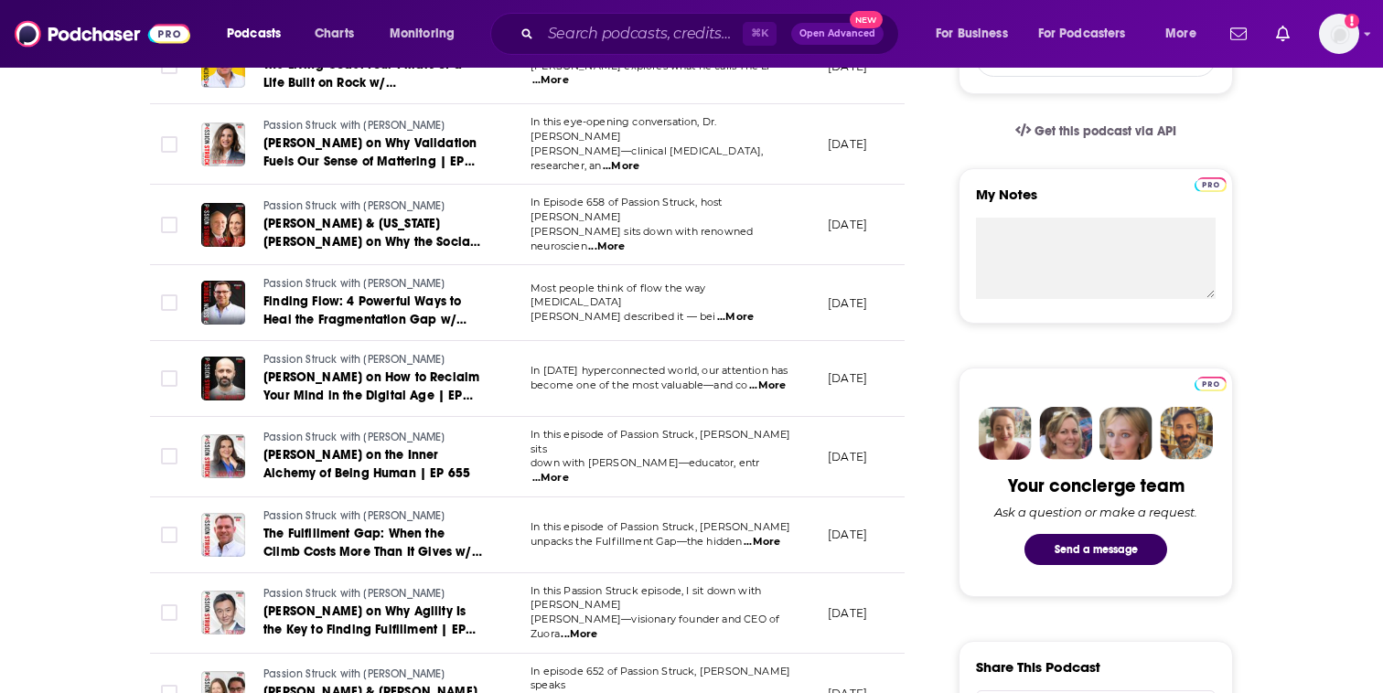
click at [759, 380] on span "...More" at bounding box center [767, 386] width 37 height 15
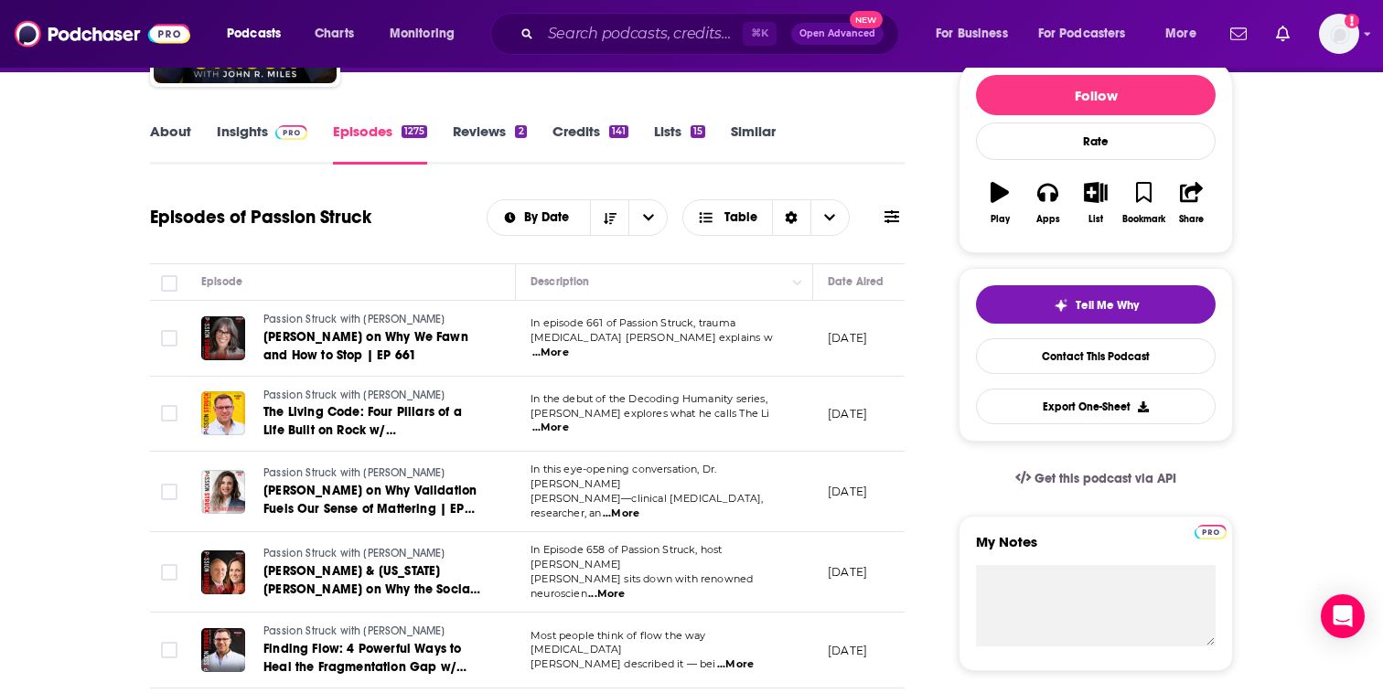
scroll to position [0, 0]
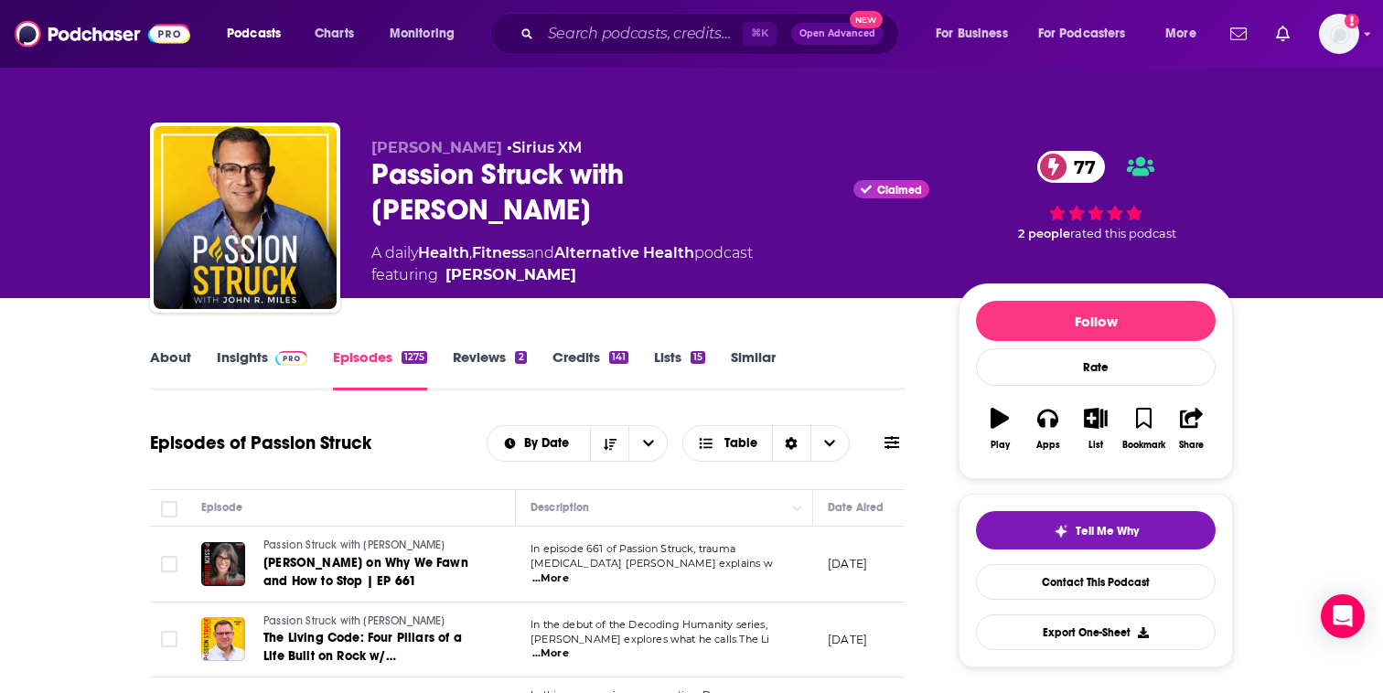
click at [275, 348] on span at bounding box center [291, 356] width 32 height 17
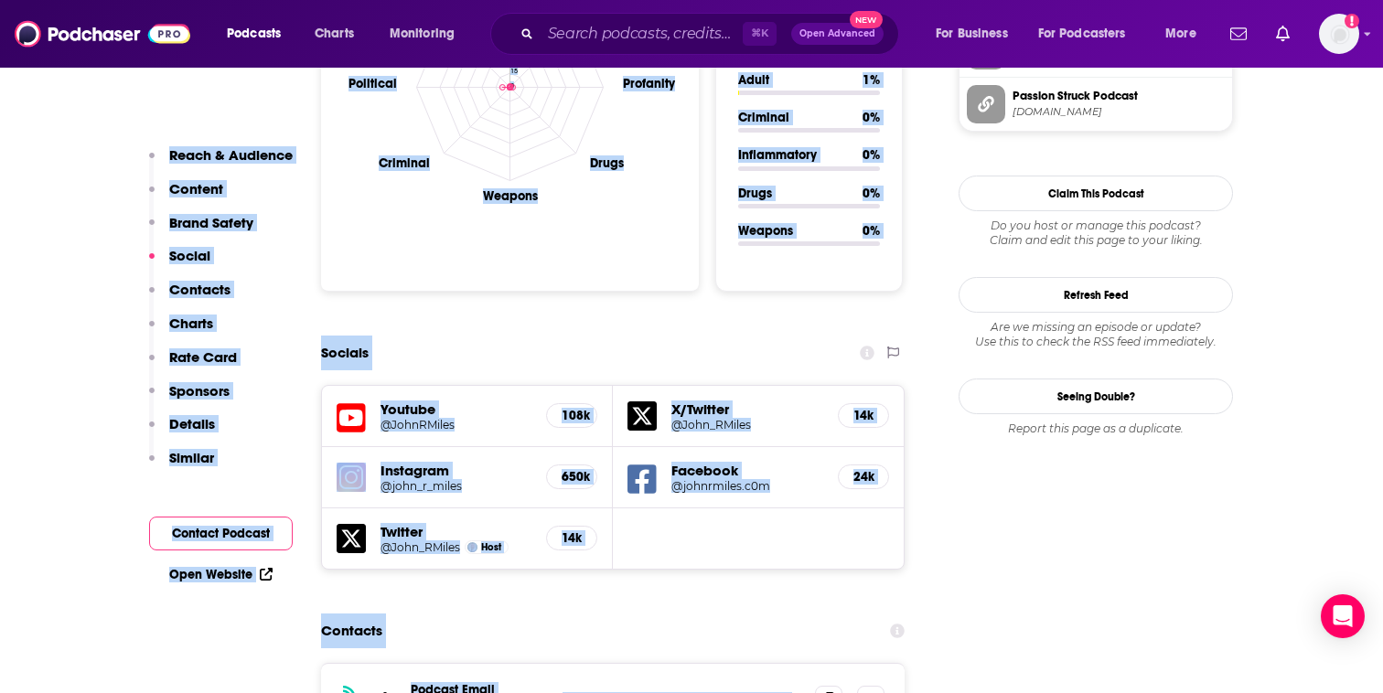
scroll to position [1897, 0]
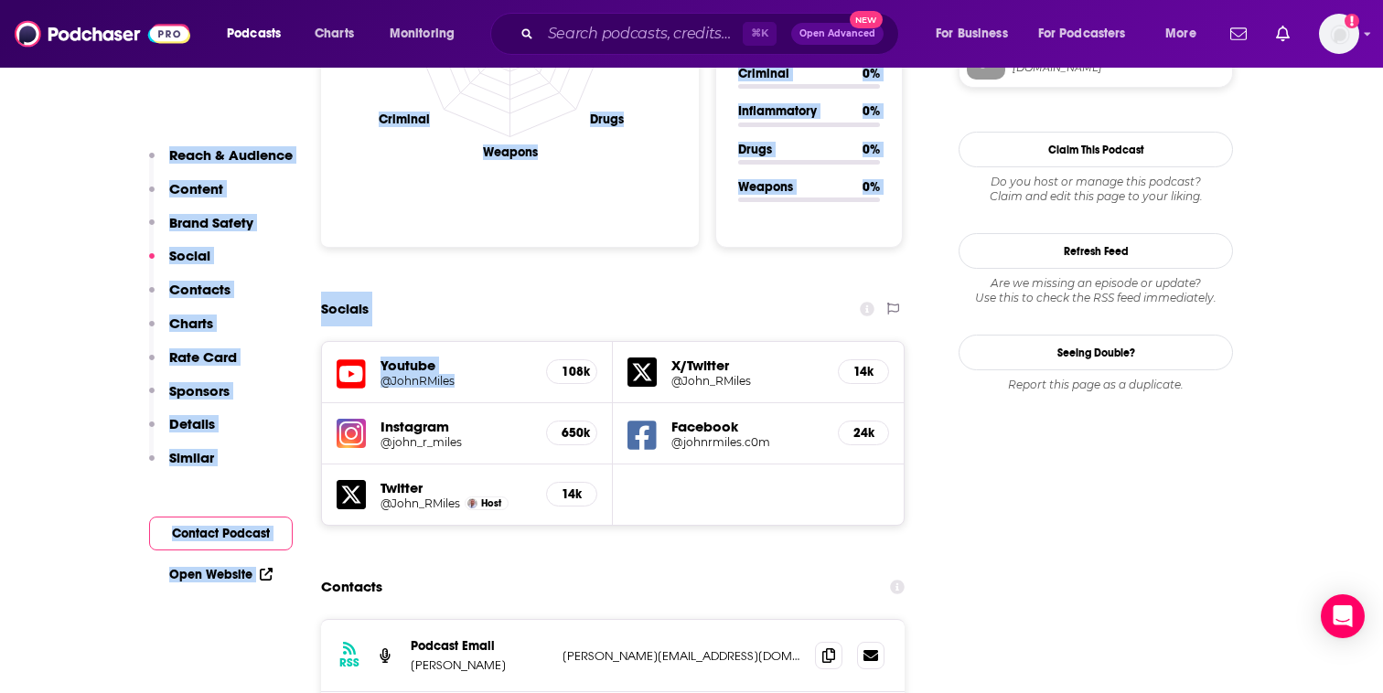
drag, startPoint x: 369, startPoint y: 149, endPoint x: 548, endPoint y: 289, distance: 227.4
copy div "Lore I. Dolor • Sitame CO Adipisc Elitse doei Temp I. Utlab Etdolor 46 M aliqu …"
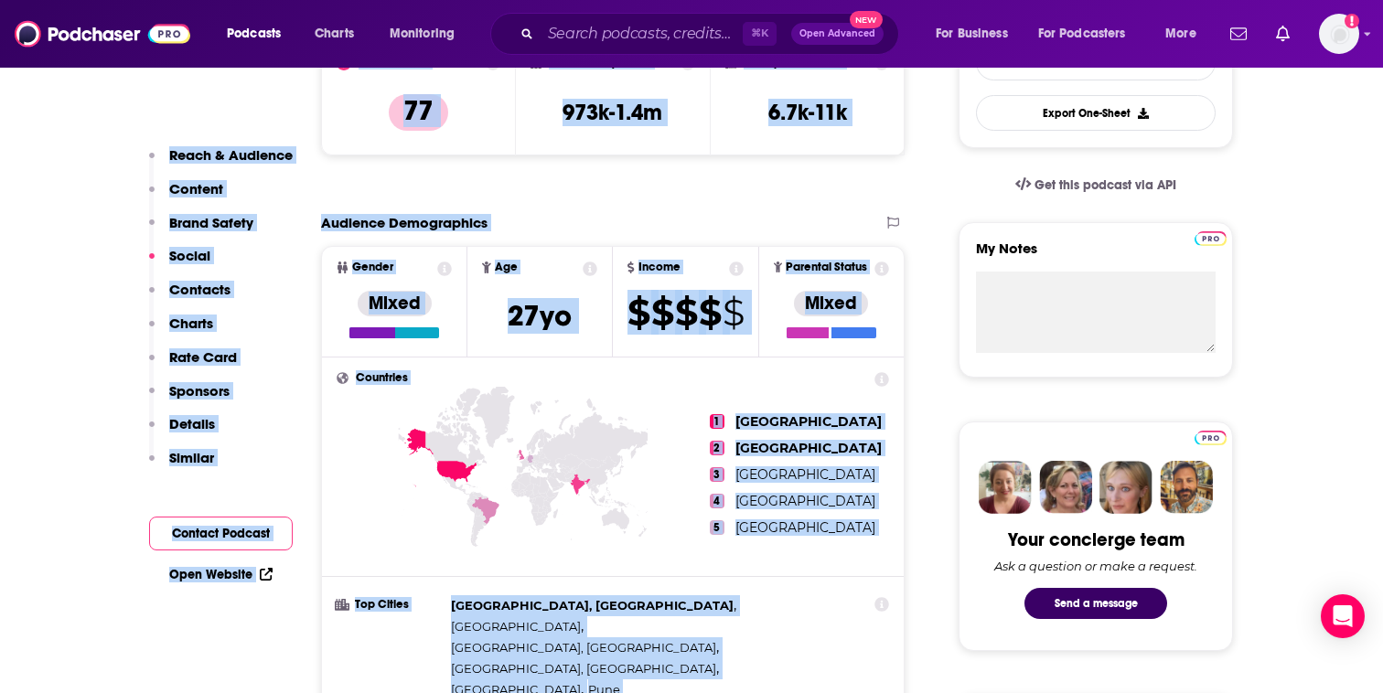
scroll to position [0, 0]
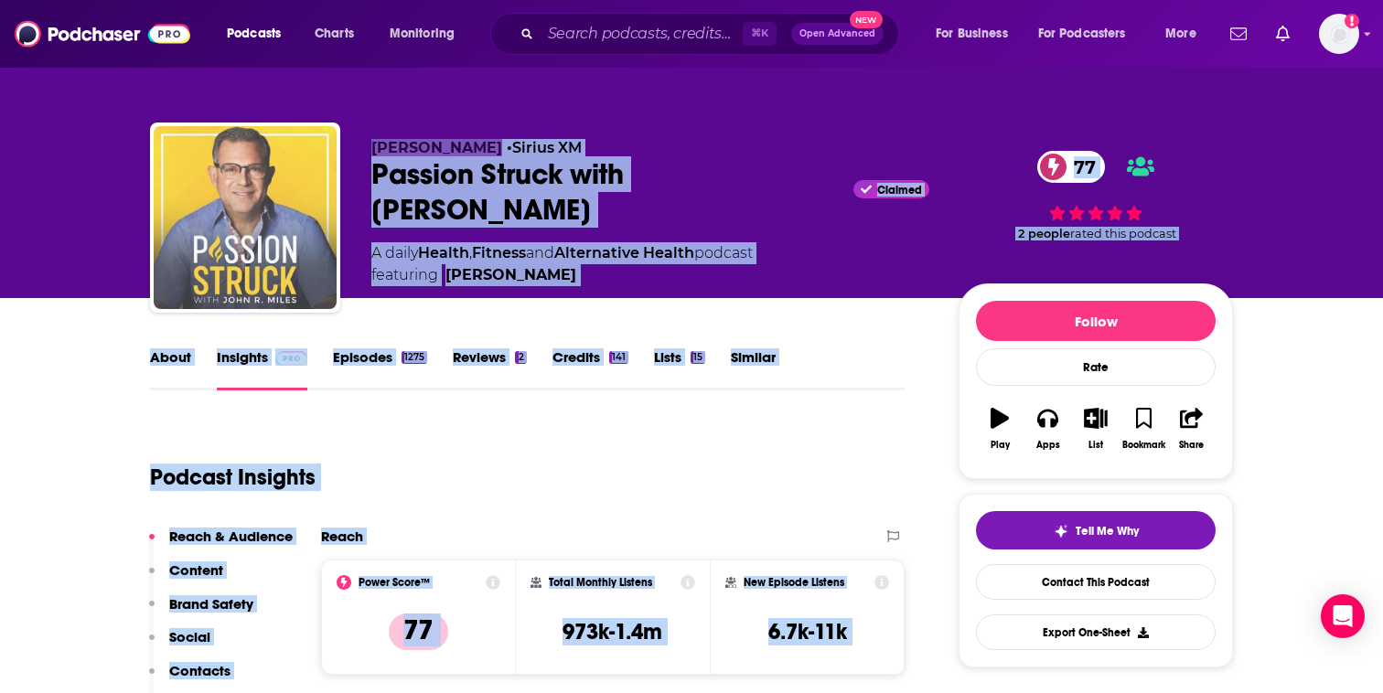
click at [230, 210] on img "Passion Struck with John R. Miles" at bounding box center [245, 217] width 183 height 183
